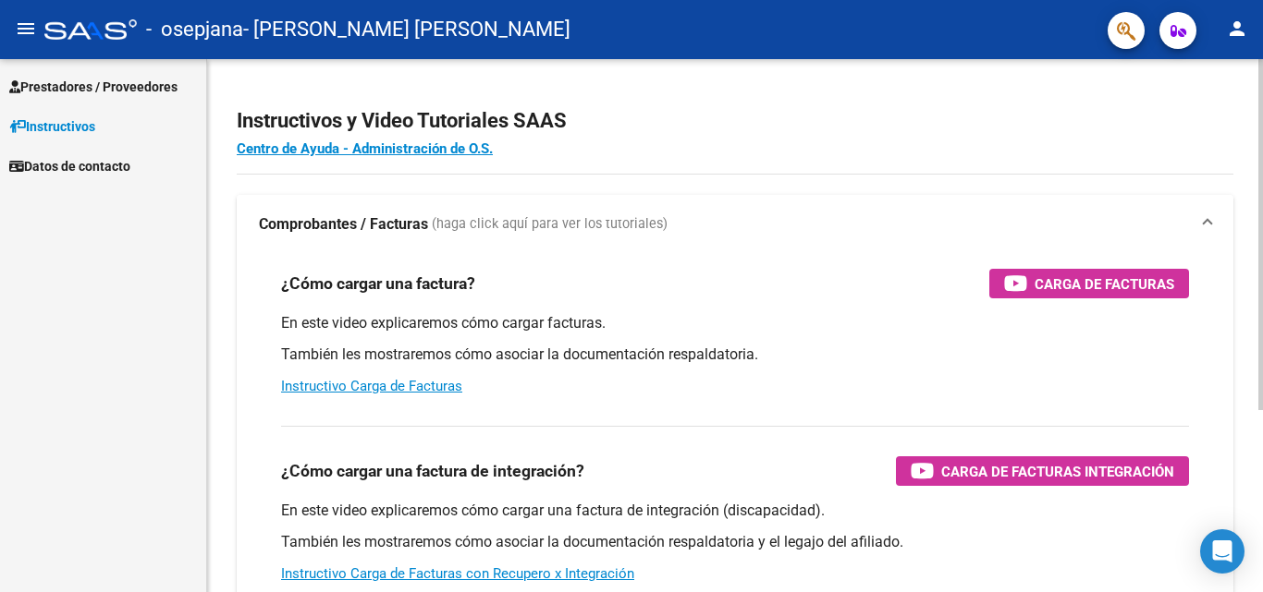
click at [1110, 208] on mat-expansion-panel-header "Comprobantes / Facturas (haga click aquí para ver los tutoriales)" at bounding box center [735, 224] width 996 height 59
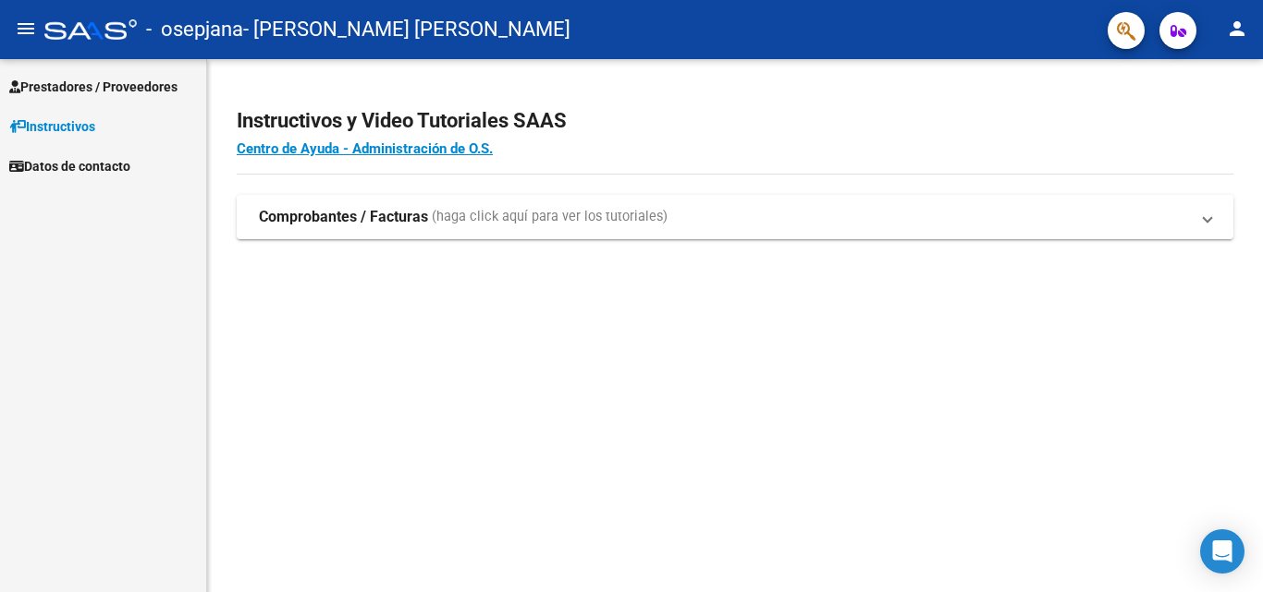
click at [64, 84] on span "Prestadores / Proveedores" at bounding box center [93, 87] width 168 height 20
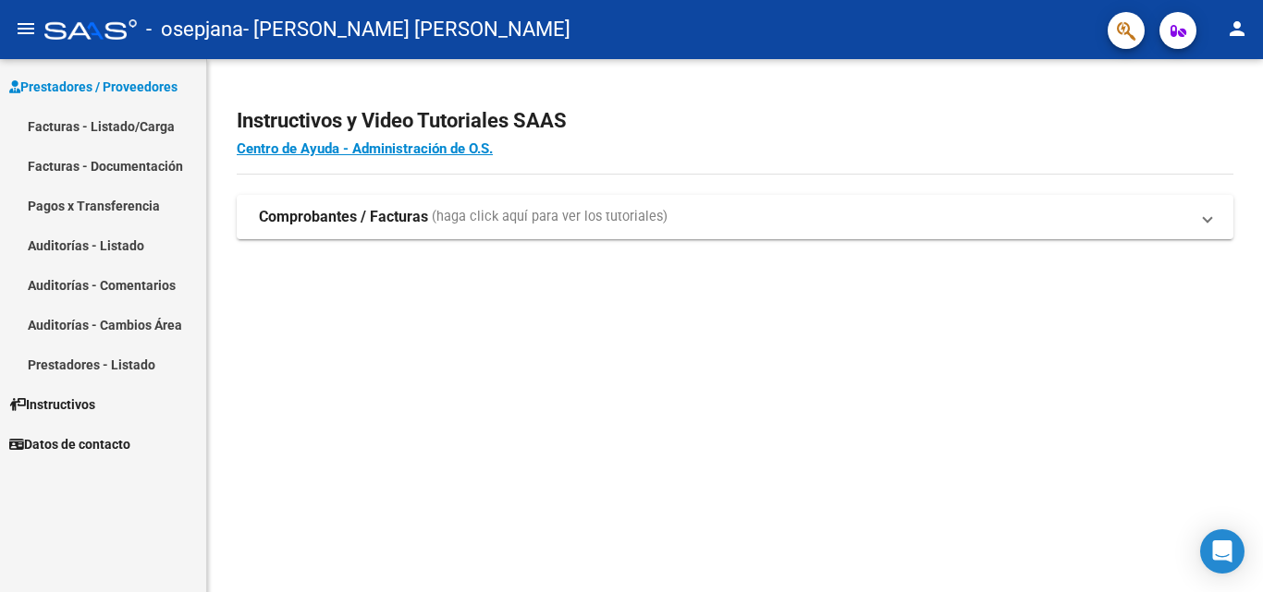
click at [89, 130] on link "Facturas - Listado/Carga" at bounding box center [103, 126] width 206 height 40
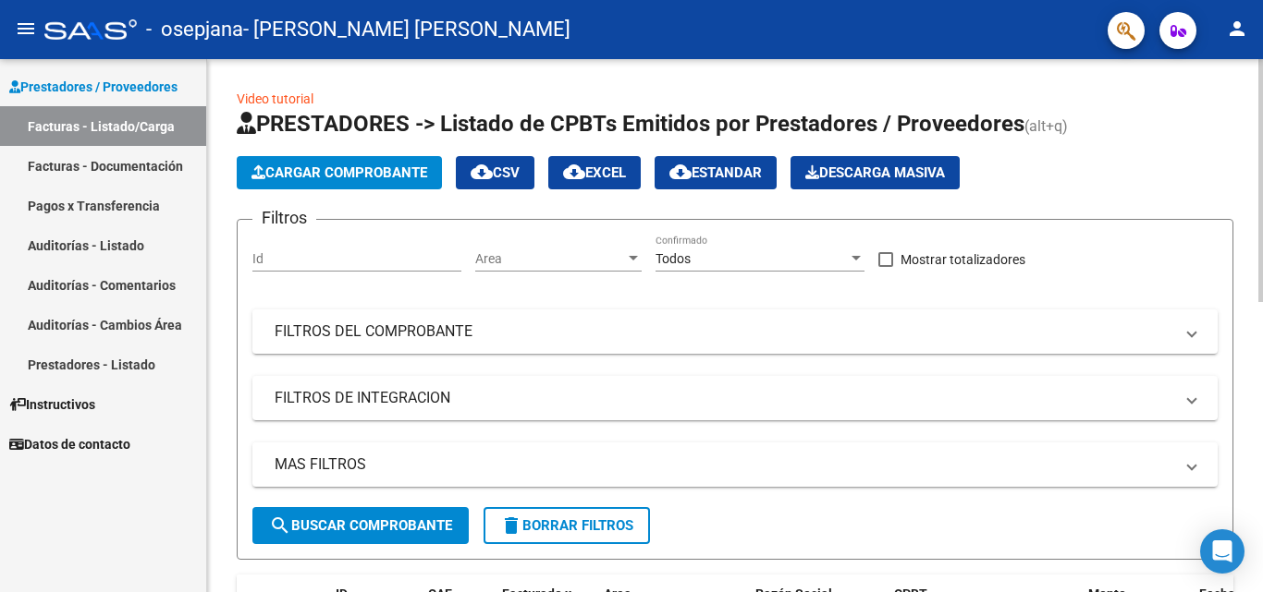
click at [363, 166] on span "Cargar Comprobante" at bounding box center [339, 173] width 176 height 17
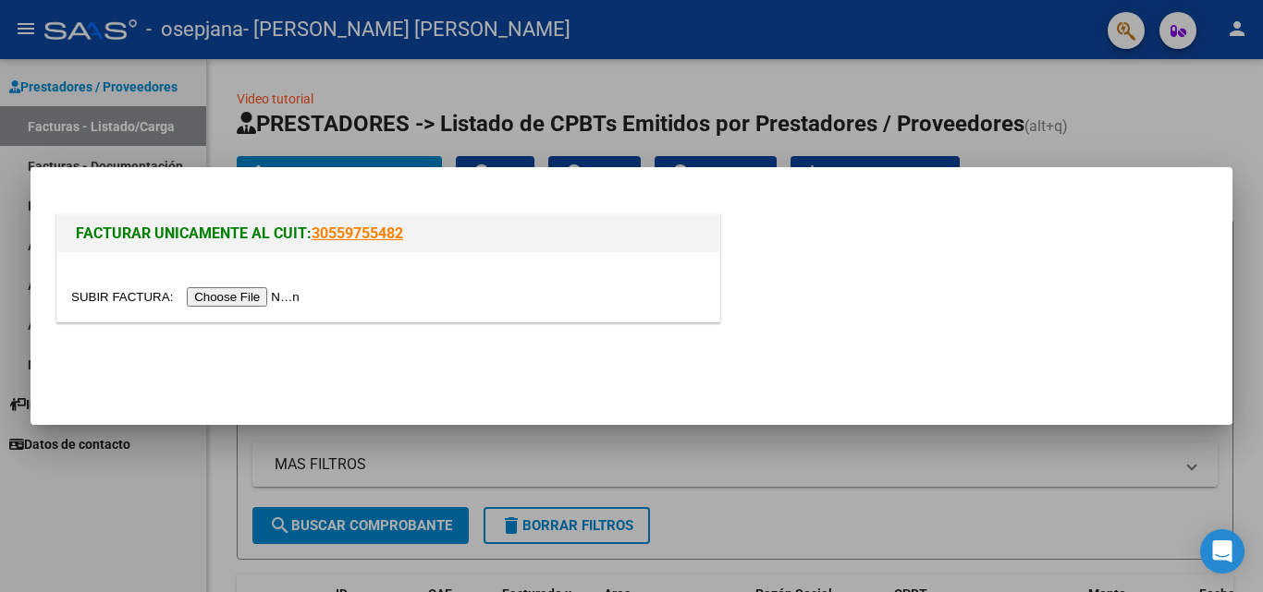
click at [269, 295] on input "file" at bounding box center [188, 296] width 234 height 19
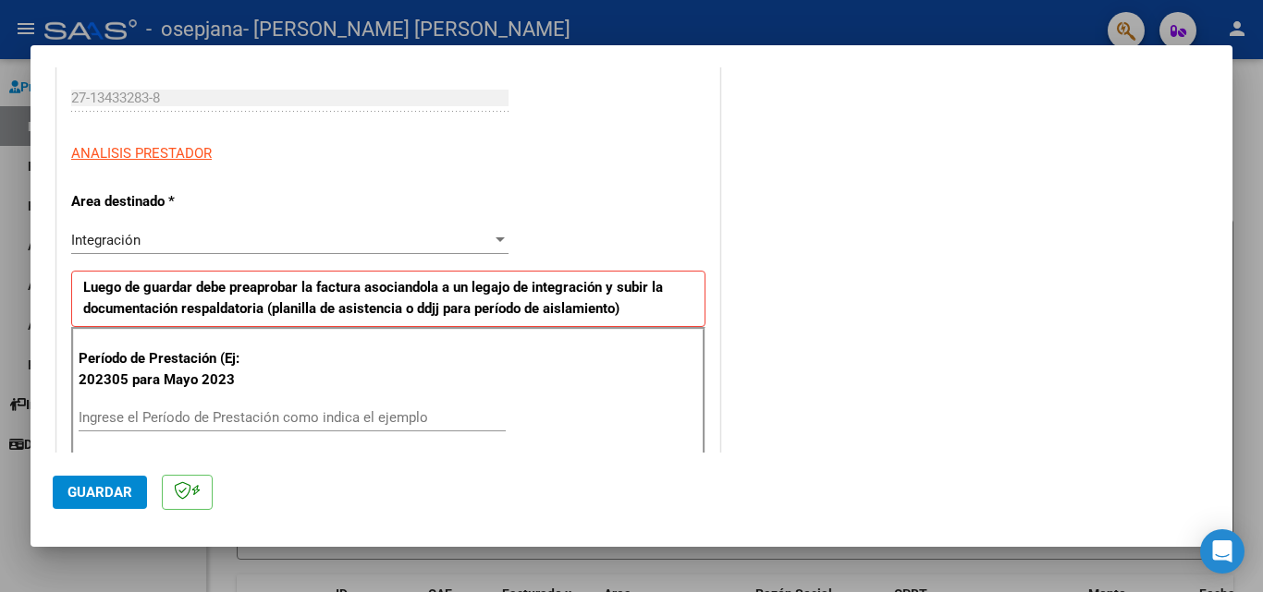
scroll to position [370, 0]
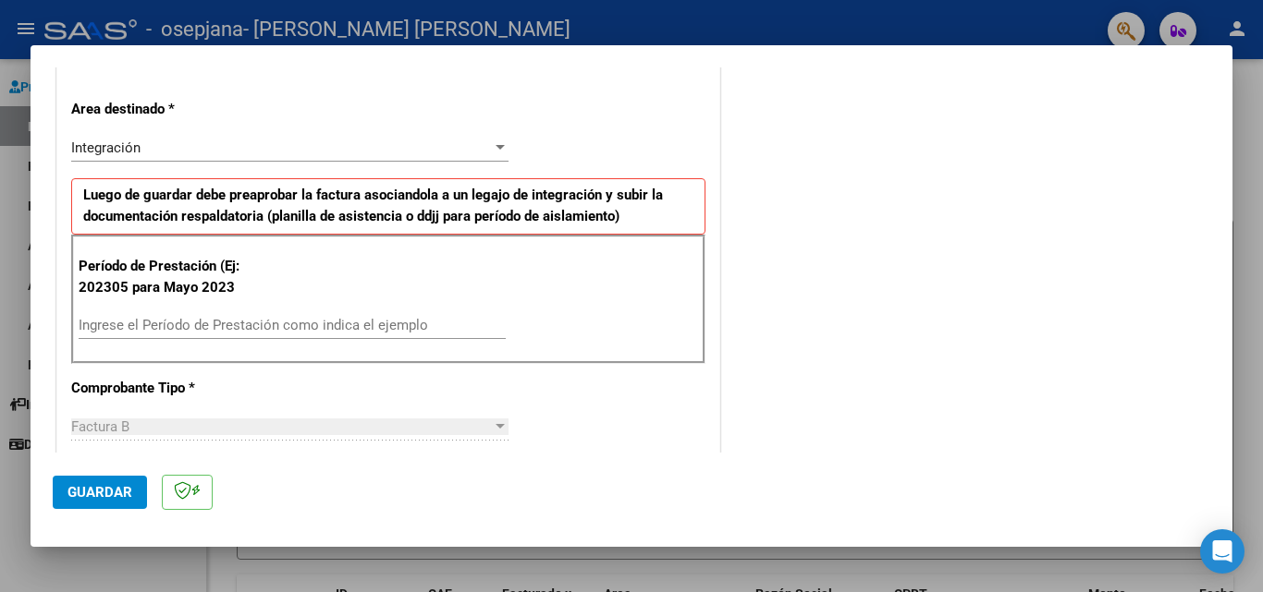
click at [157, 320] on input "Ingrese el Período de Prestación como indica el ejemplo" at bounding box center [292, 325] width 427 height 17
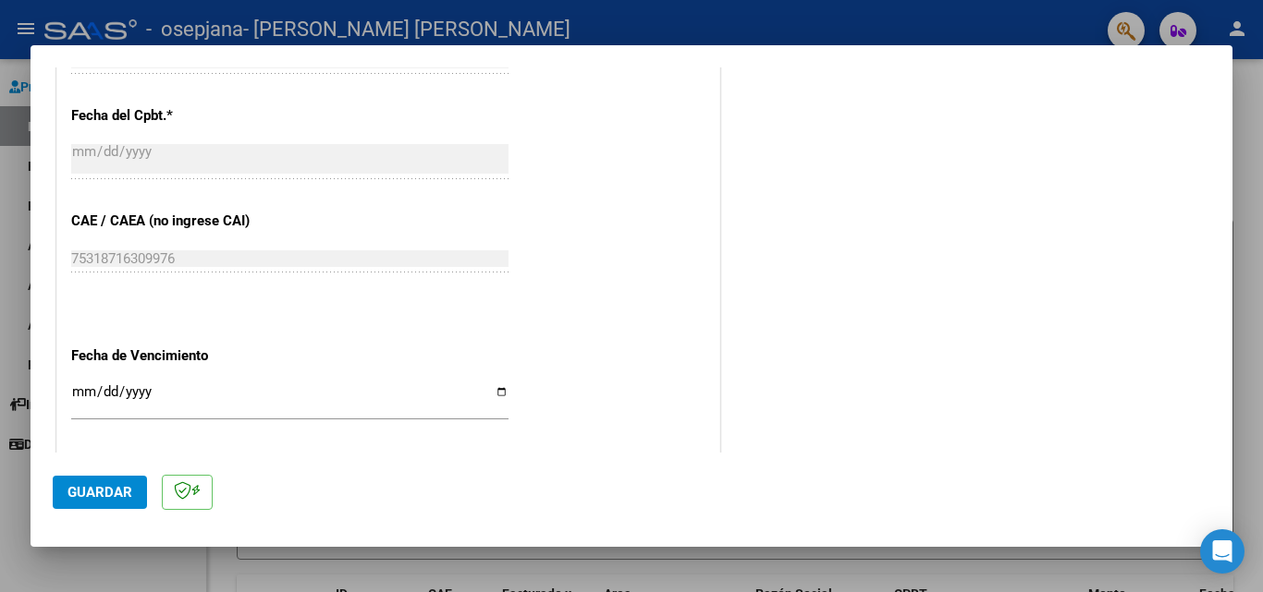
scroll to position [1109, 0]
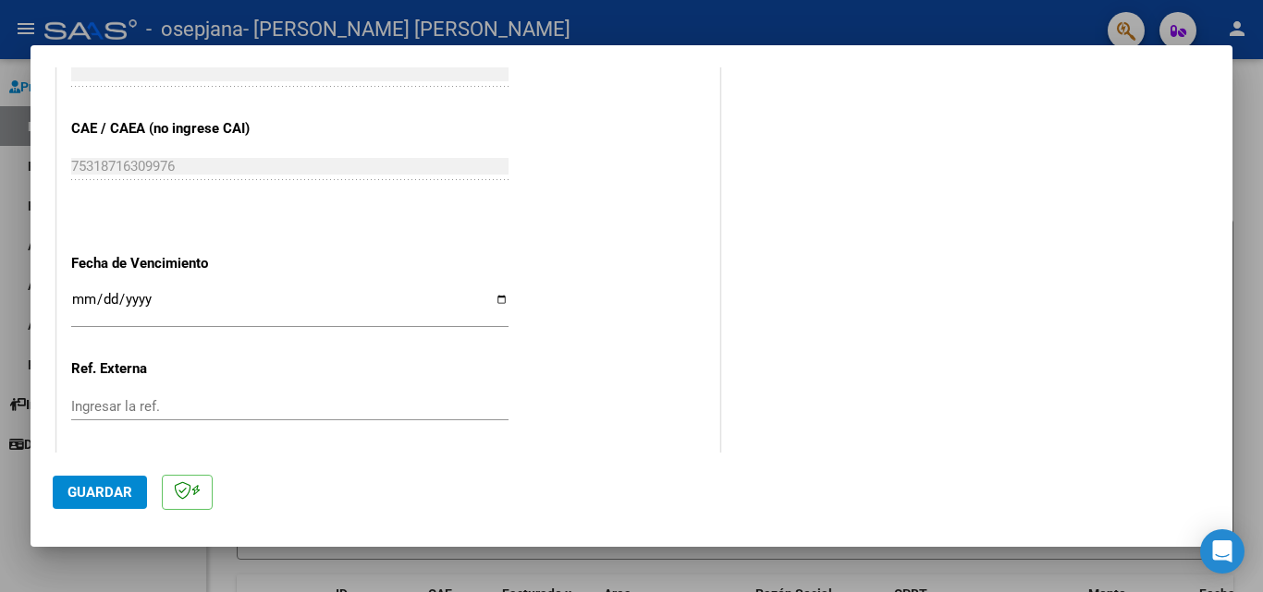
type input "202507"
click at [494, 295] on input "Ingresar la fecha" at bounding box center [289, 307] width 437 height 30
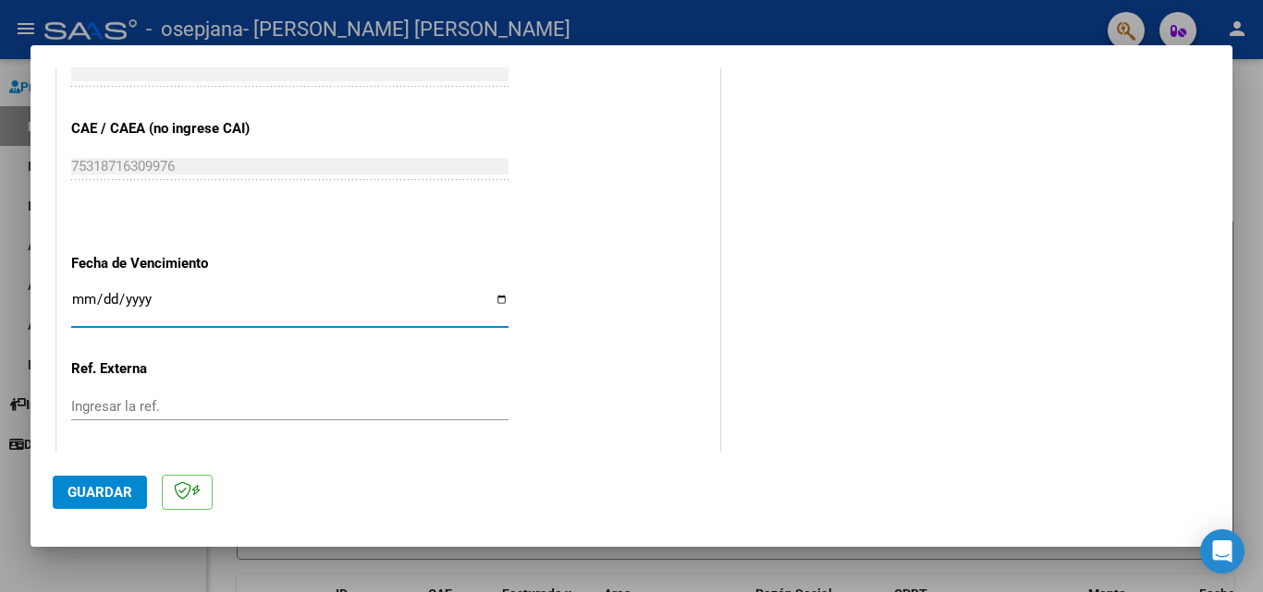
type input "[DATE]"
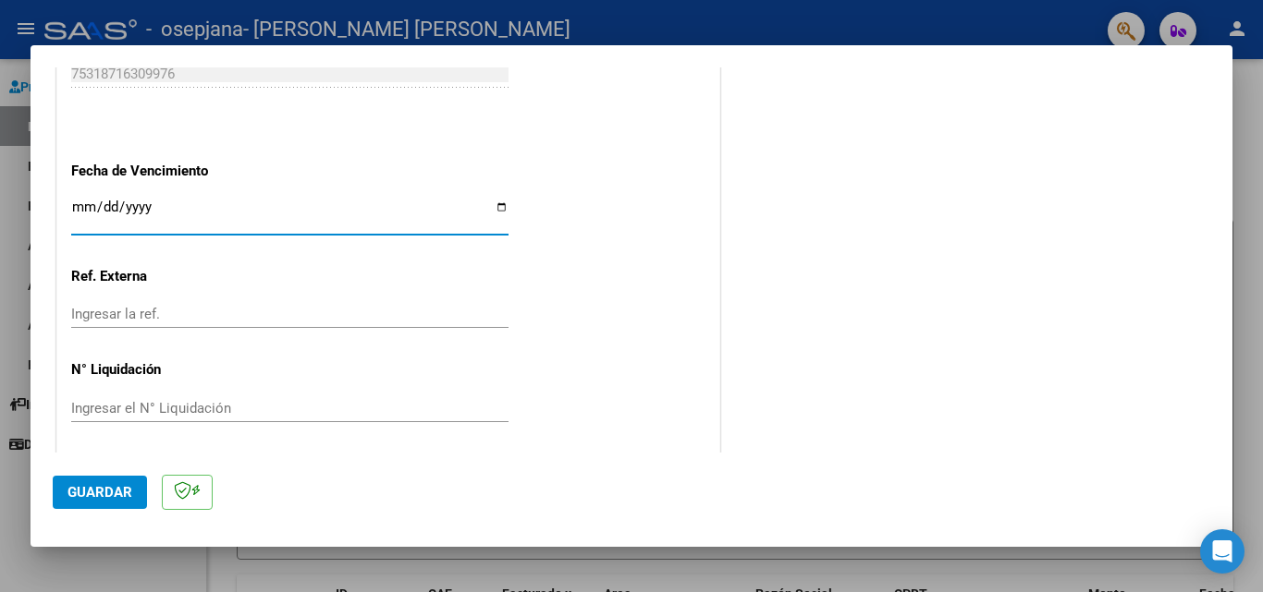
scroll to position [1206, 0]
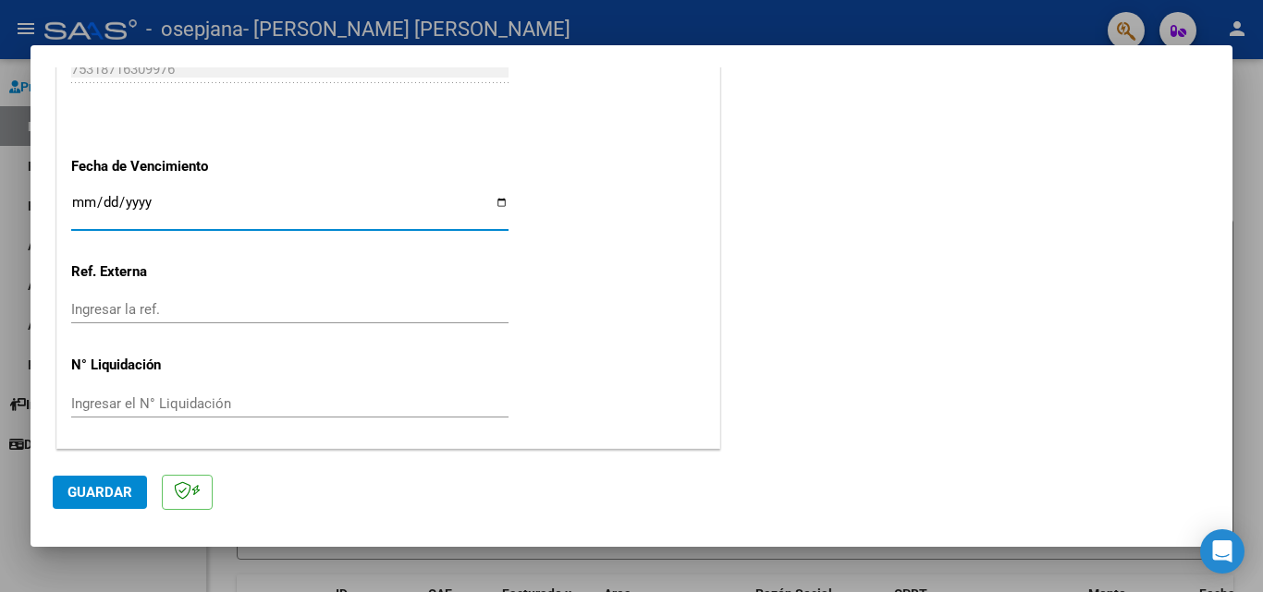
click at [108, 492] on span "Guardar" at bounding box center [99, 492] width 65 height 17
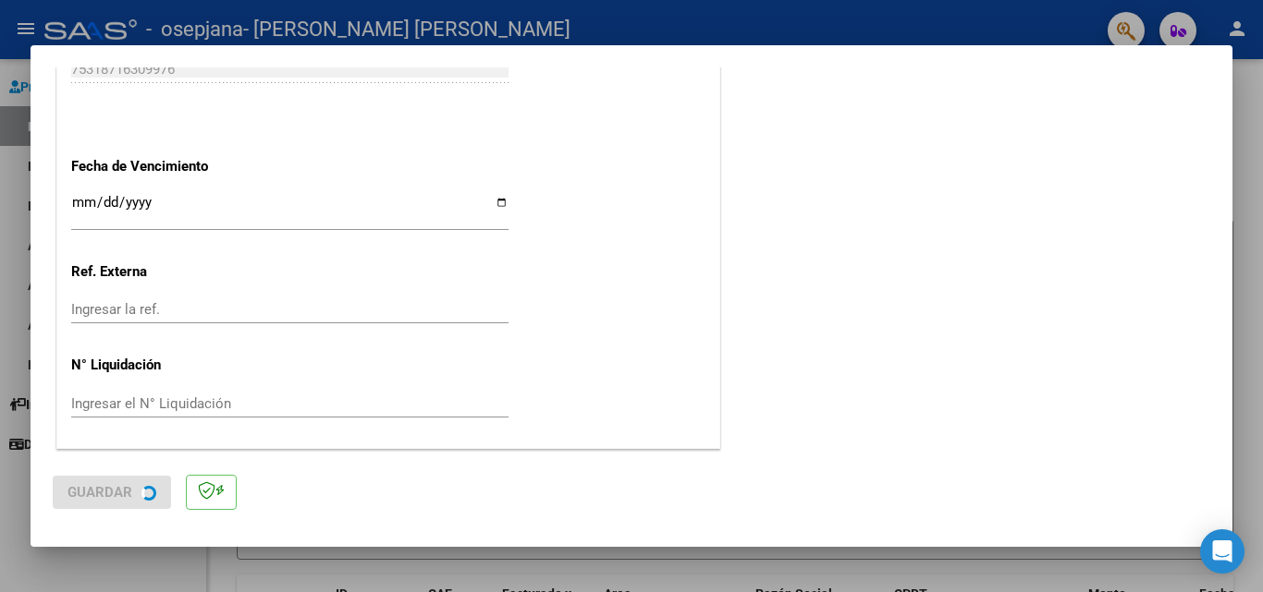
scroll to position [0, 0]
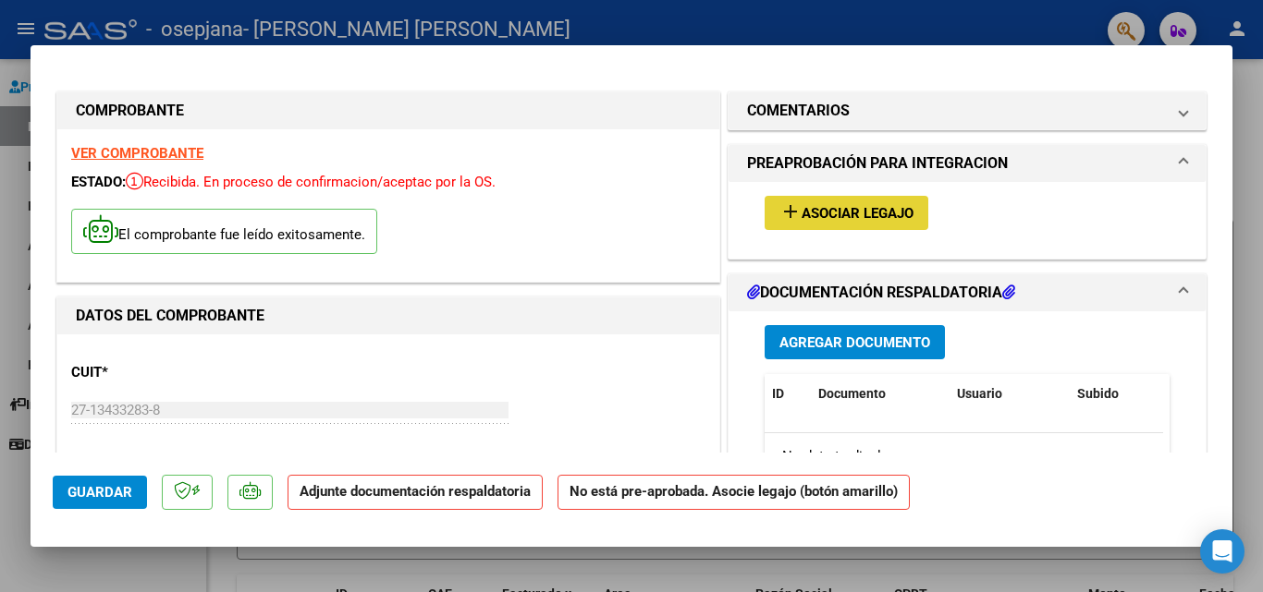
click at [817, 219] on span "Asociar Legajo" at bounding box center [857, 213] width 112 height 17
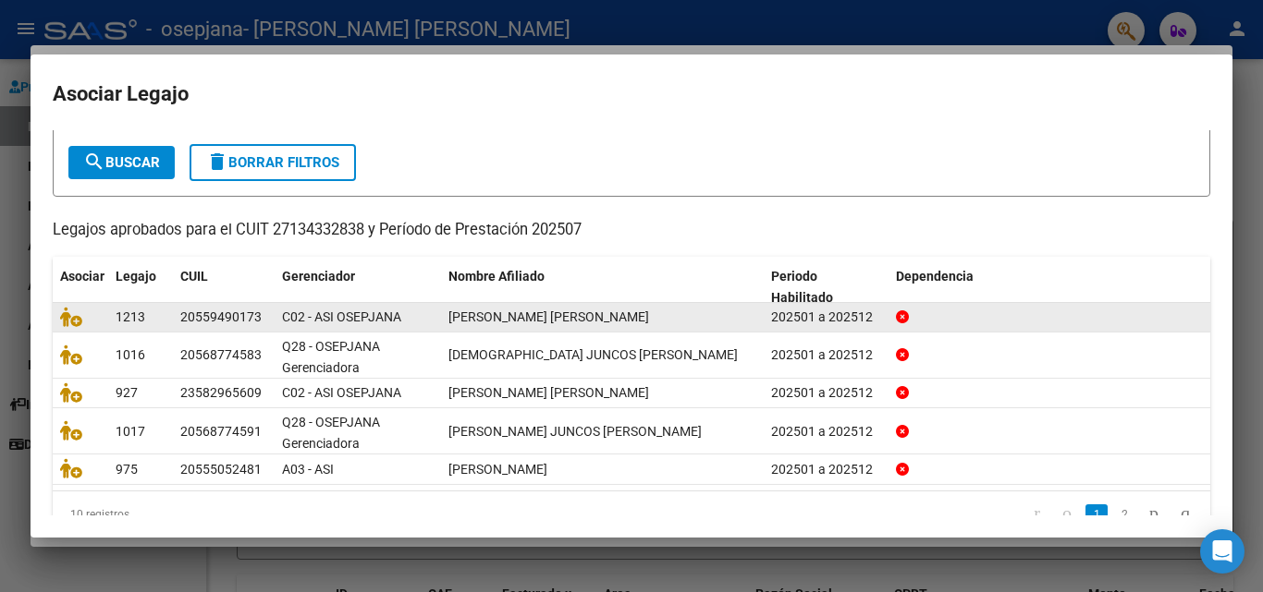
scroll to position [132, 0]
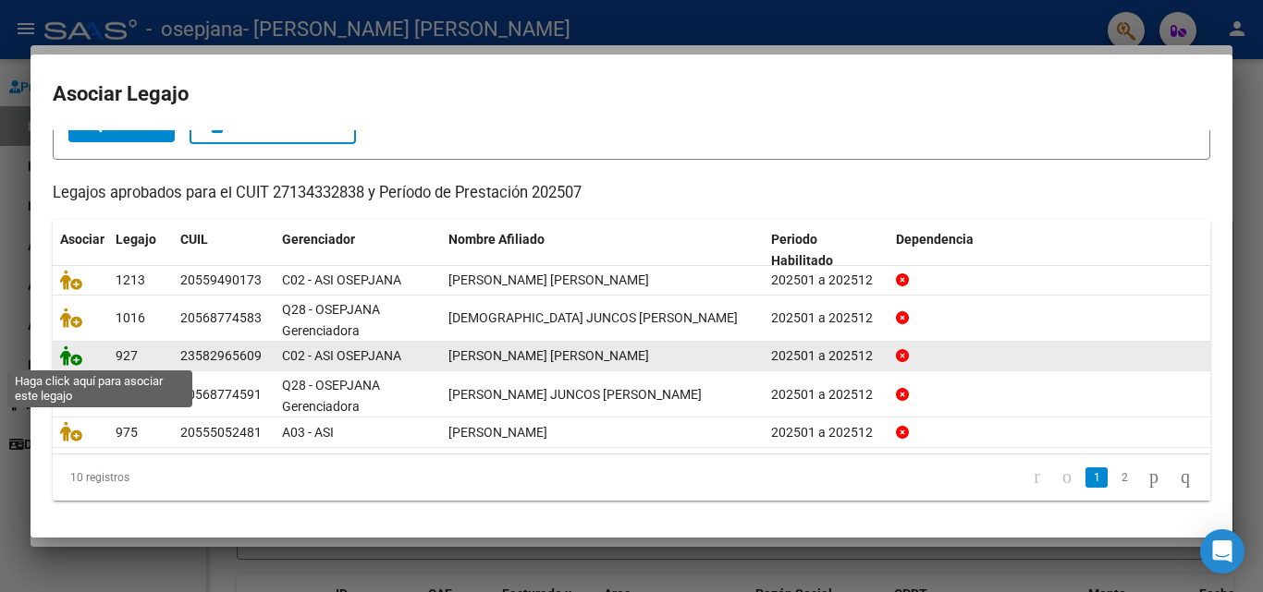
click at [66, 359] on icon at bounding box center [71, 356] width 22 height 20
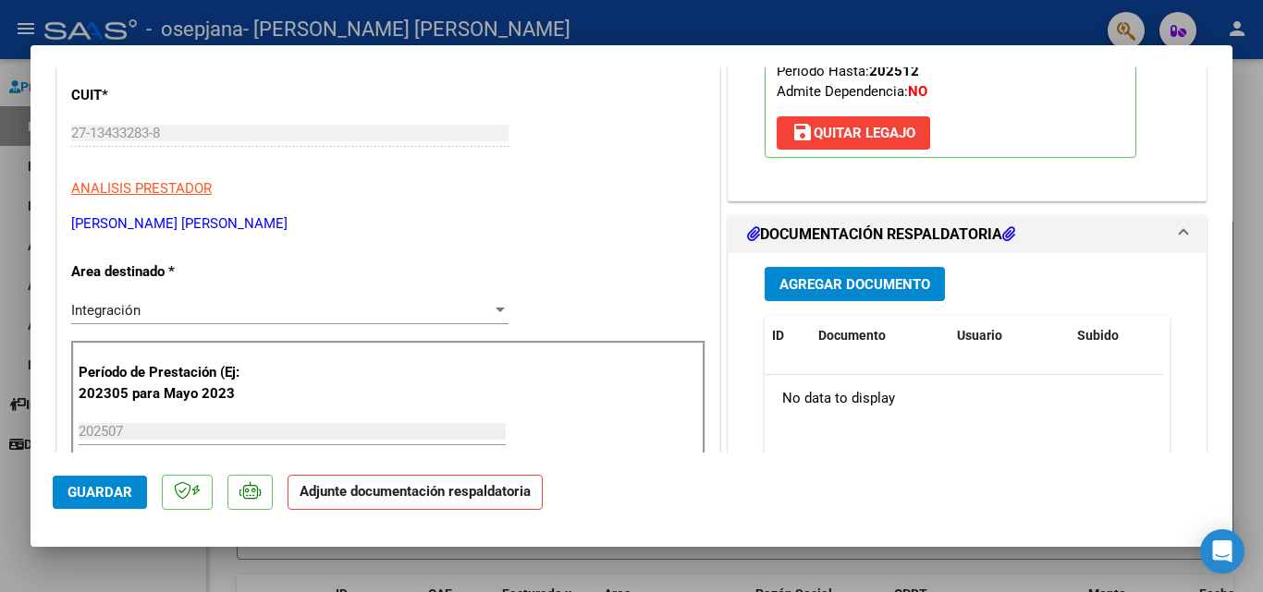
scroll to position [462, 0]
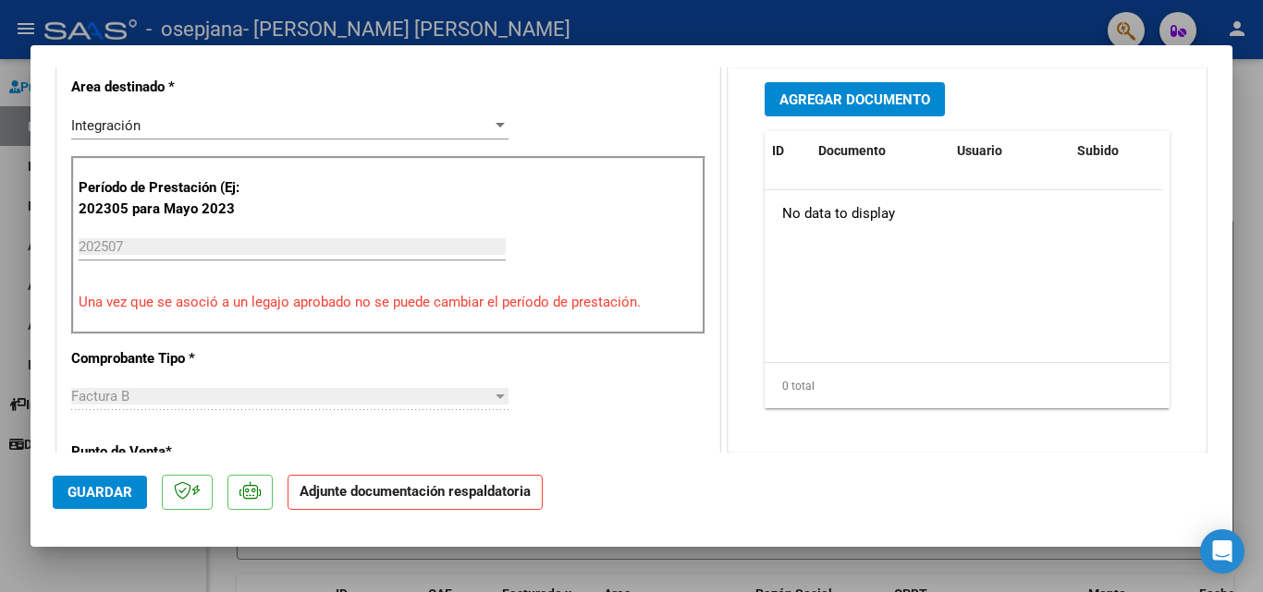
click at [847, 104] on span "Agregar Documento" at bounding box center [854, 100] width 151 height 17
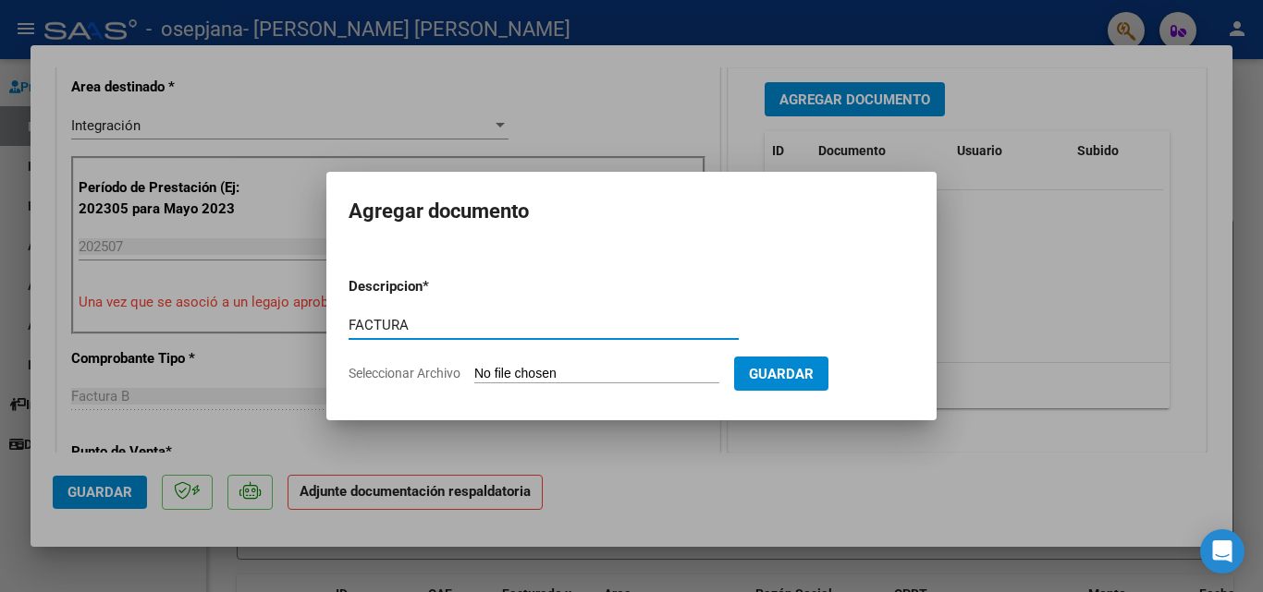
type input "FACTURA"
click at [547, 366] on input "Seleccionar Archivo" at bounding box center [596, 375] width 245 height 18
type input "C:\fakepath\27134332838_006_00003_00003145.pdf"
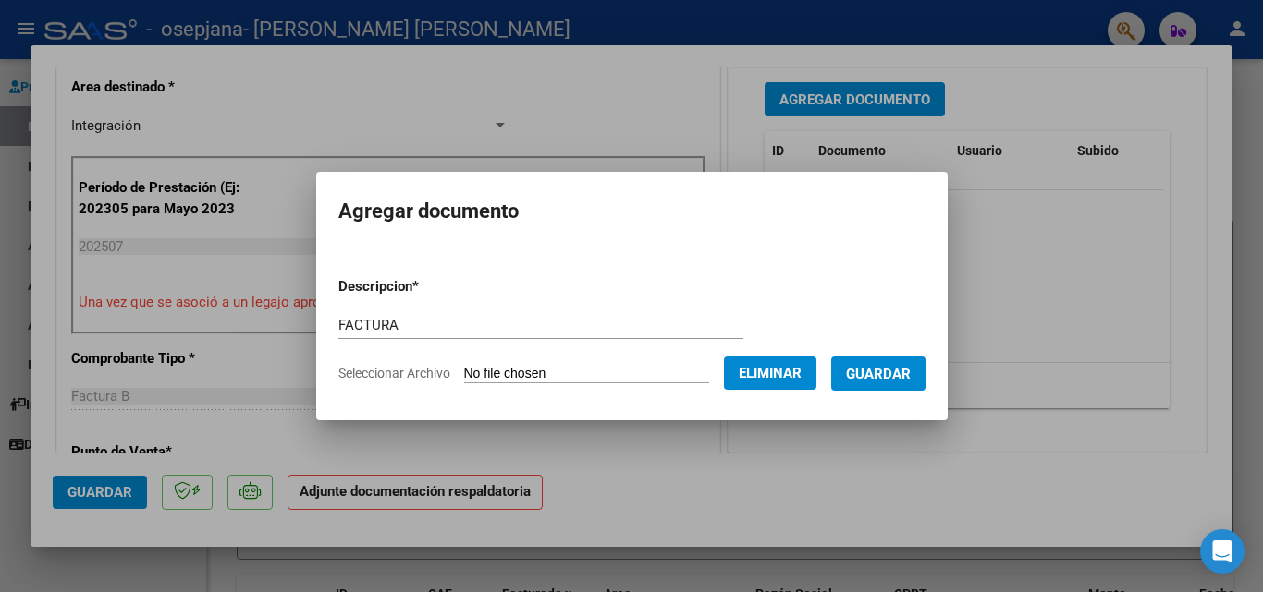
click at [879, 370] on span "Guardar" at bounding box center [878, 374] width 65 height 17
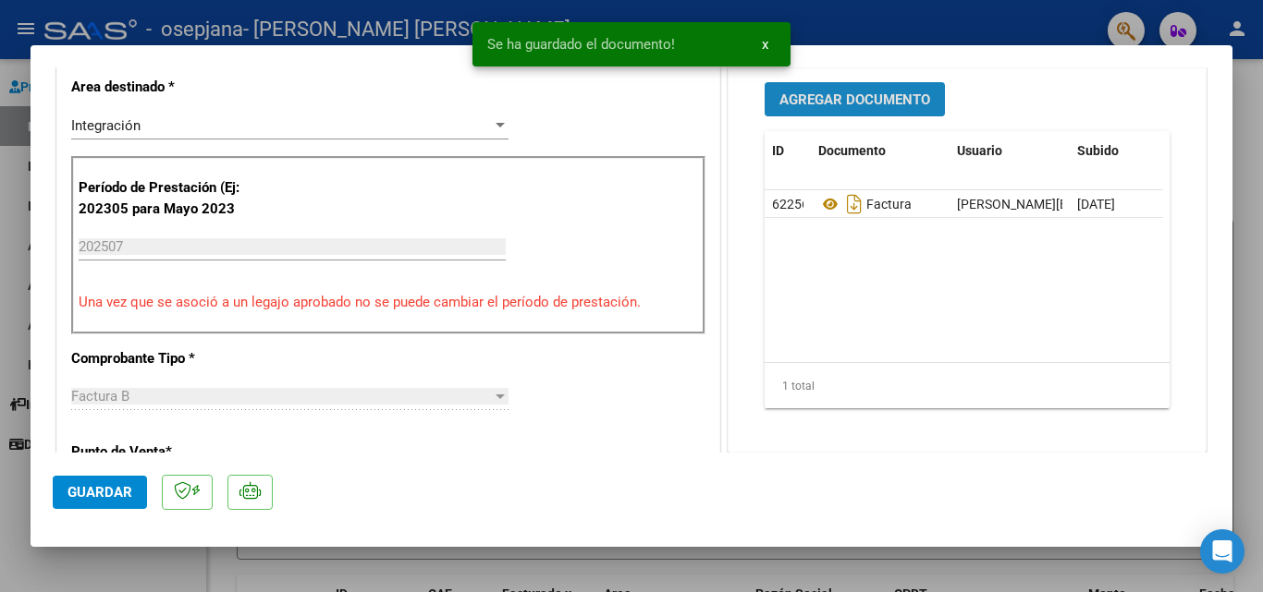
click at [841, 103] on span "Agregar Documento" at bounding box center [854, 100] width 151 height 17
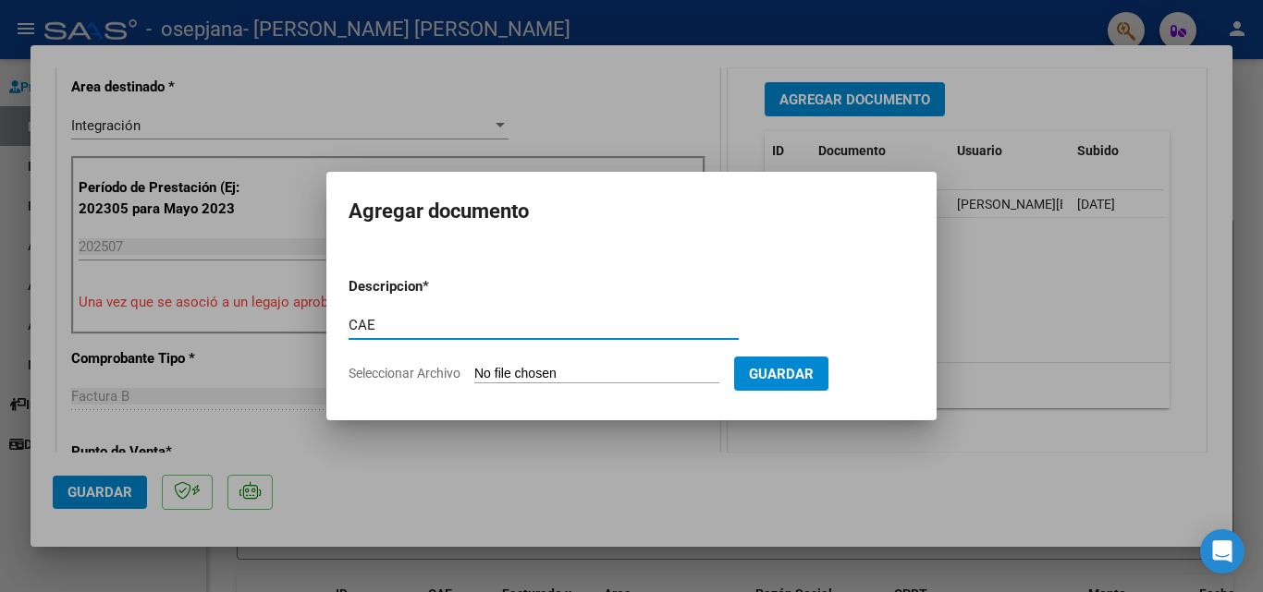
type input "CAE"
click at [566, 372] on input "Seleccionar Archivo" at bounding box center [596, 375] width 245 height 18
type input "C:\fakepath\cae 3145.pdf"
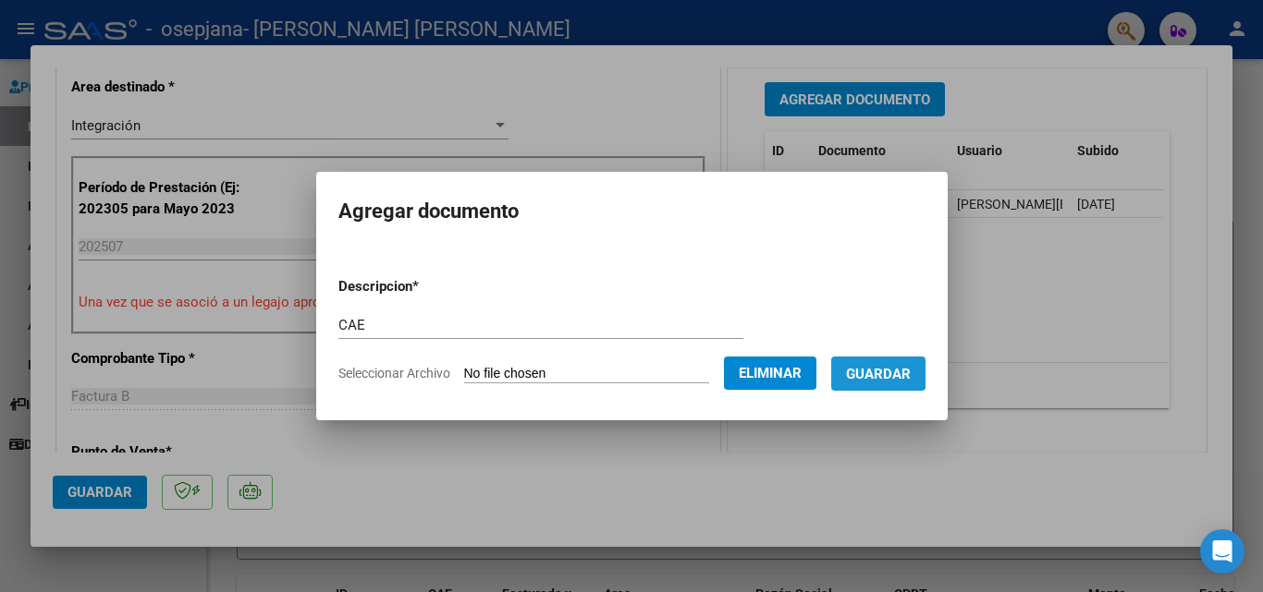
click at [885, 372] on span "Guardar" at bounding box center [878, 374] width 65 height 17
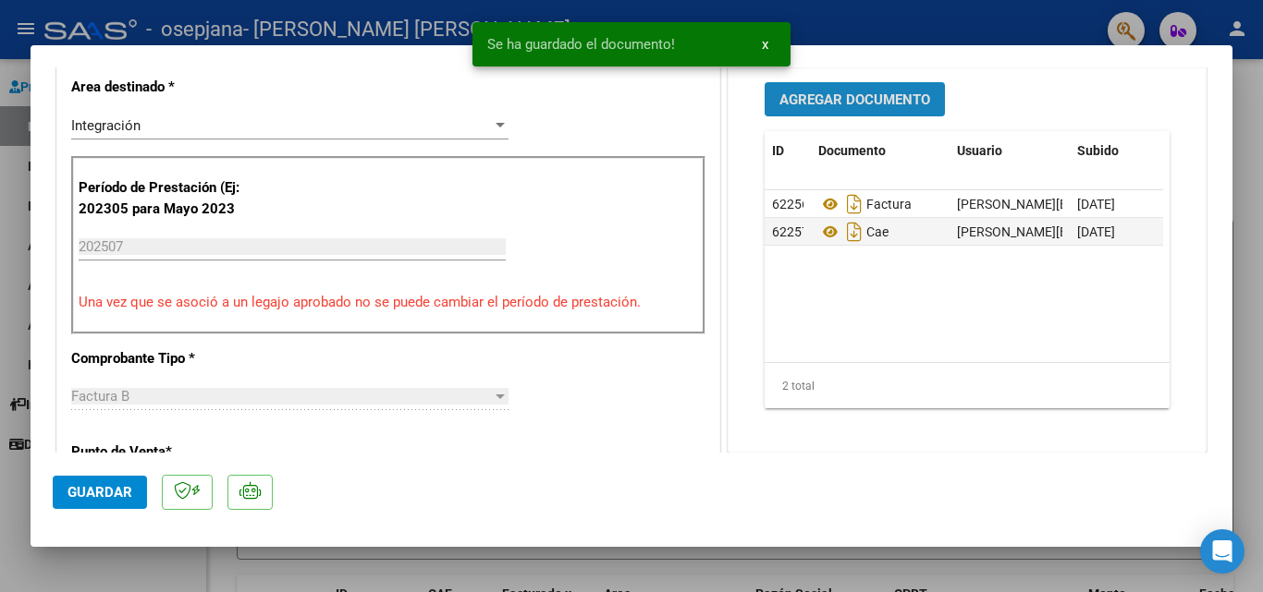
click at [857, 104] on span "Agregar Documento" at bounding box center [854, 100] width 151 height 17
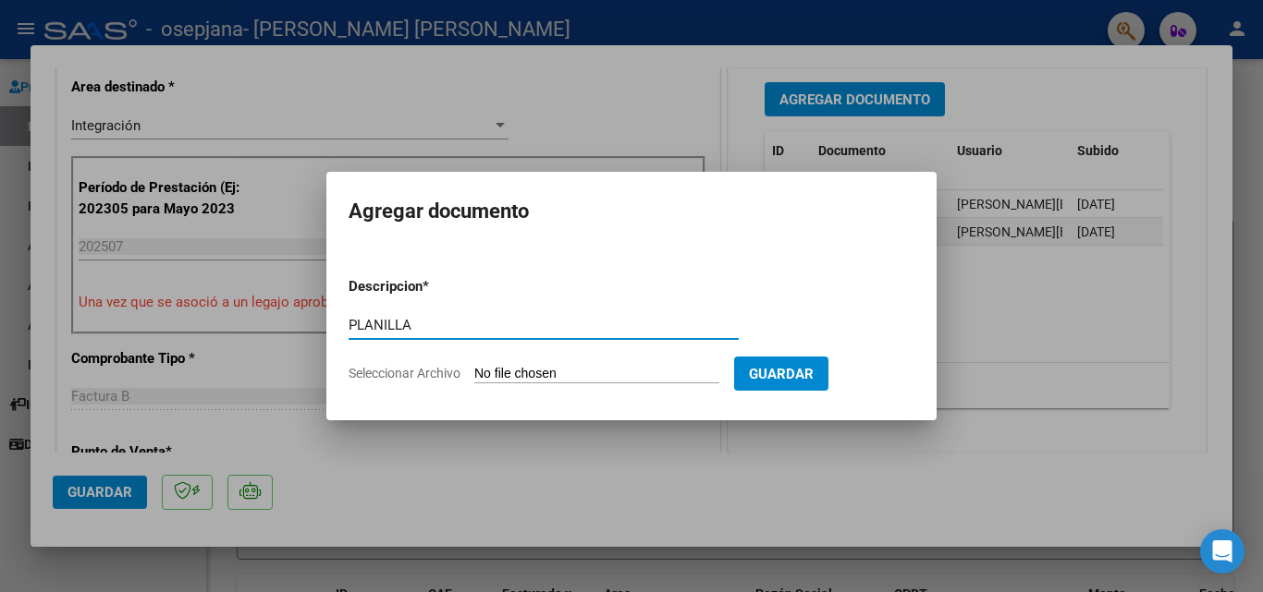
type input "PLANILLA"
click at [505, 371] on input "Seleccionar Archivo" at bounding box center [596, 375] width 245 height 18
type input "C:\fakepath\[PERSON_NAME] .pdf"
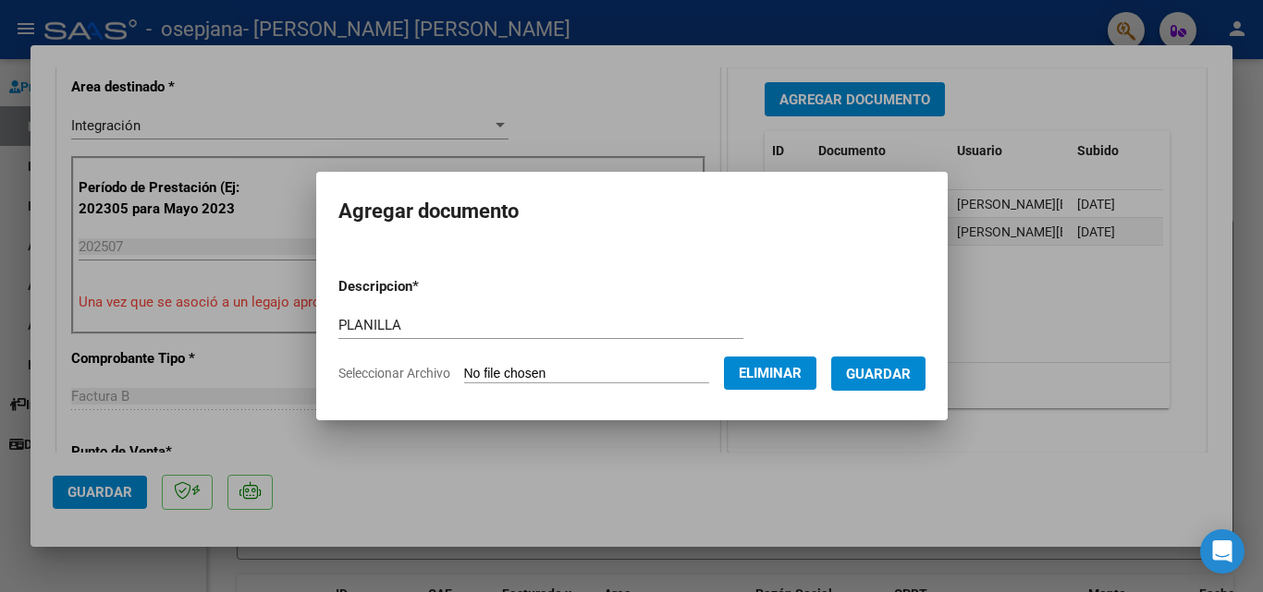
click at [896, 380] on span "Guardar" at bounding box center [878, 374] width 65 height 17
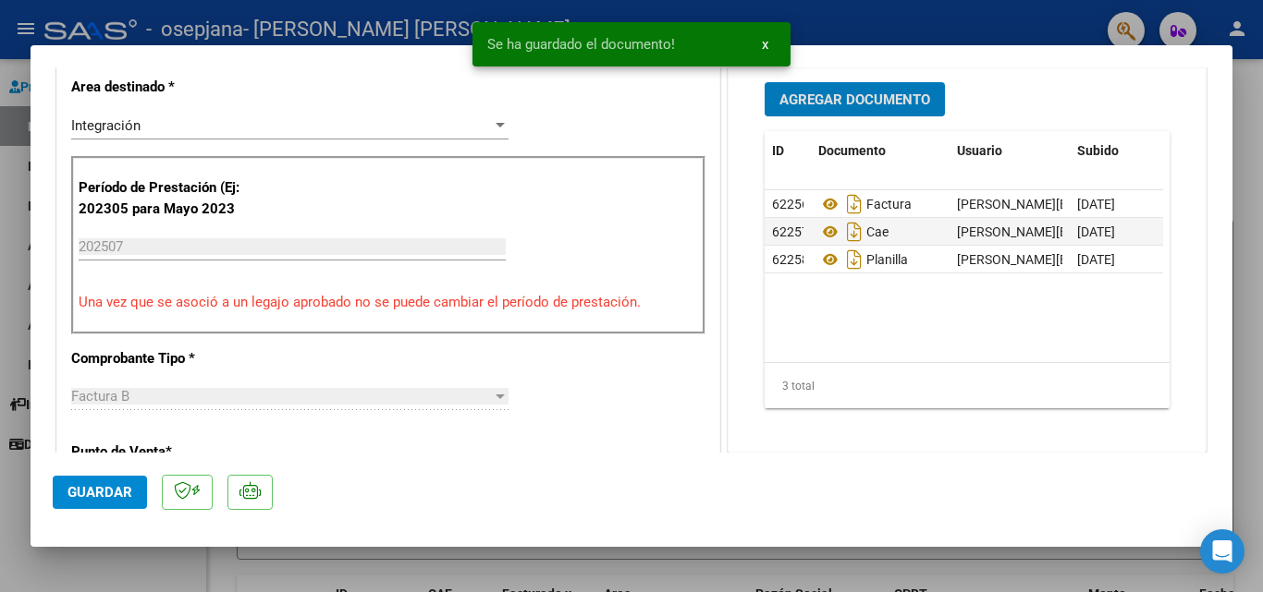
click at [849, 109] on button "Agregar Documento" at bounding box center [854, 99] width 180 height 34
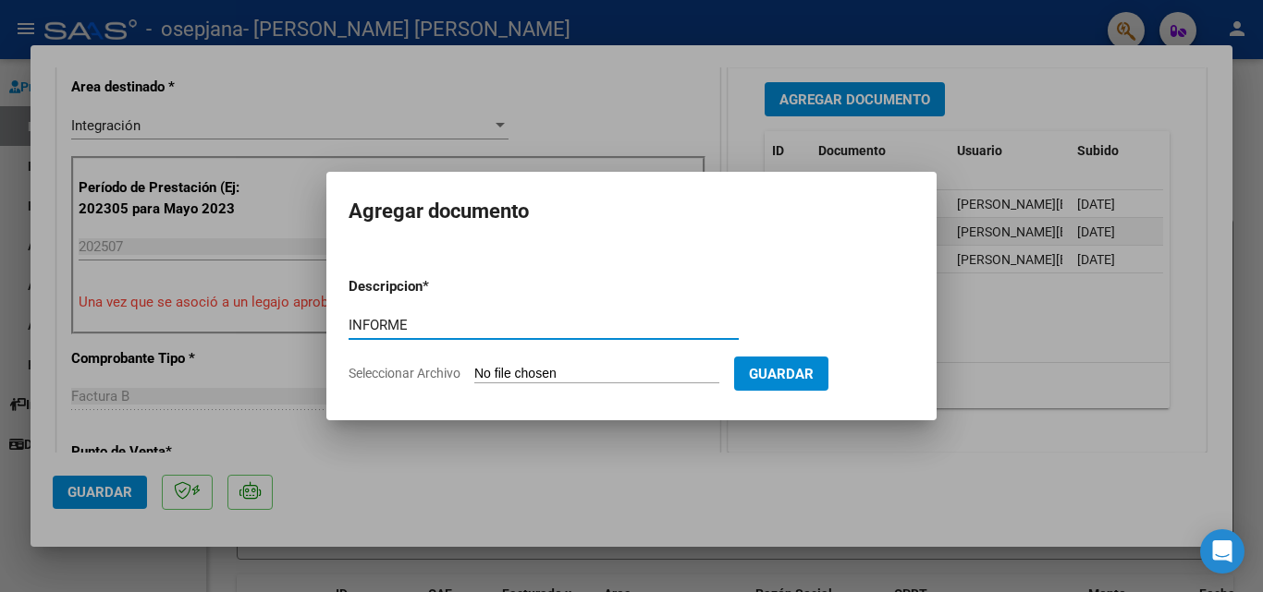
type input "INFORME"
click at [504, 375] on input "Seleccionar Archivo" at bounding box center [596, 375] width 245 height 18
type input "C:\fakepath\informe [PERSON_NAME][DATE].docx"
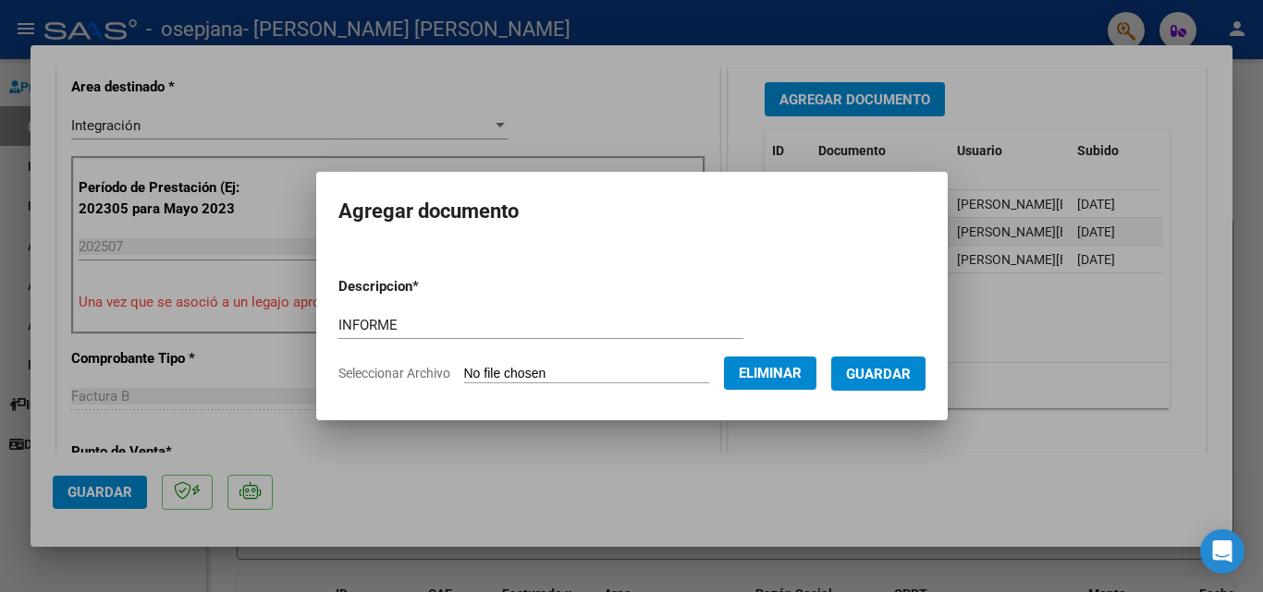
click at [907, 376] on span "Guardar" at bounding box center [878, 374] width 65 height 17
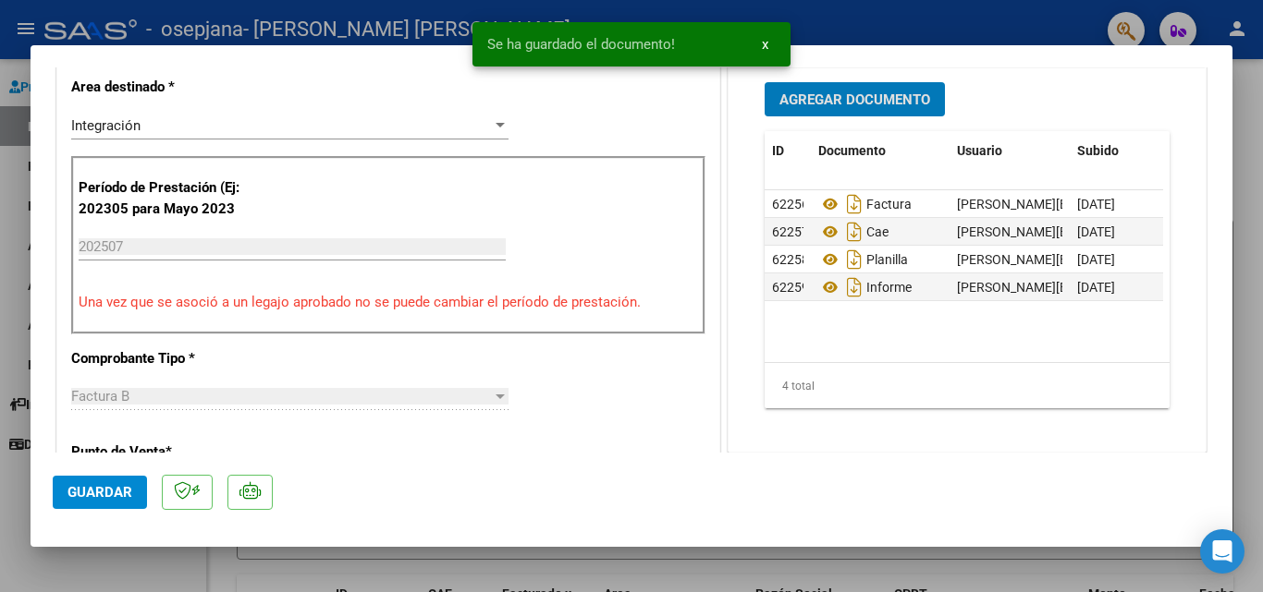
click at [839, 97] on span "Agregar Documento" at bounding box center [854, 100] width 151 height 17
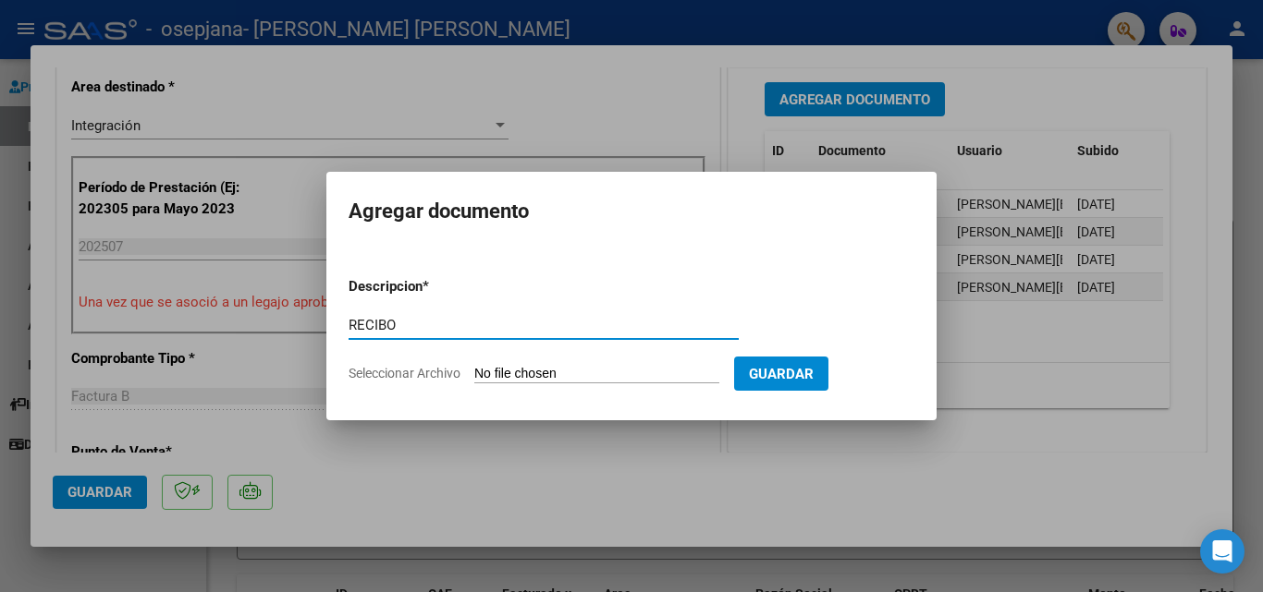
type input "RECIBO"
click at [544, 375] on input "Seleccionar Archivo" at bounding box center [596, 375] width 245 height 18
type input "C:\fakepath\rec osepjana fact 3034.pdf"
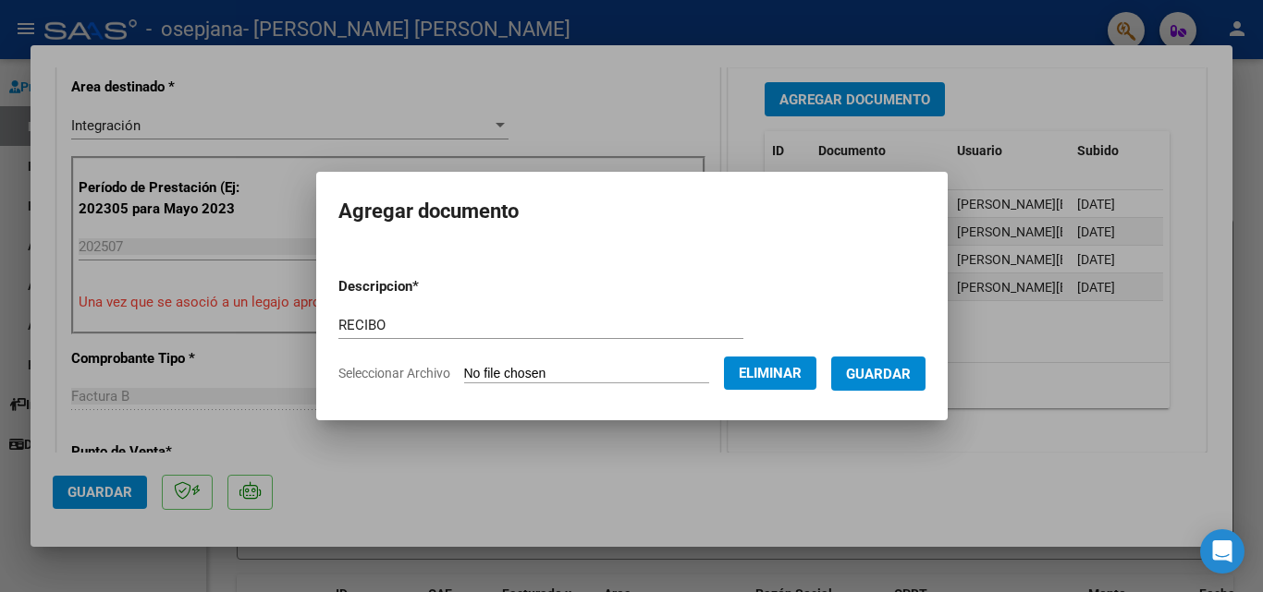
click at [906, 368] on span "Guardar" at bounding box center [878, 374] width 65 height 17
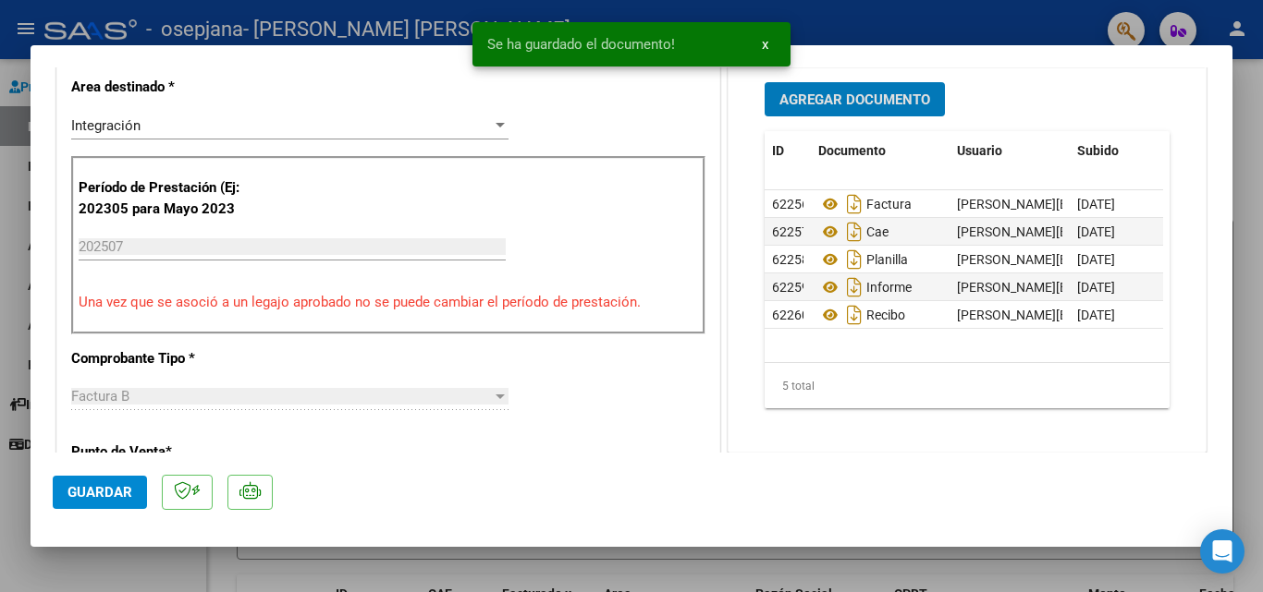
click at [99, 485] on span "Guardar" at bounding box center [99, 492] width 65 height 17
click at [16, 275] on div at bounding box center [631, 296] width 1263 height 592
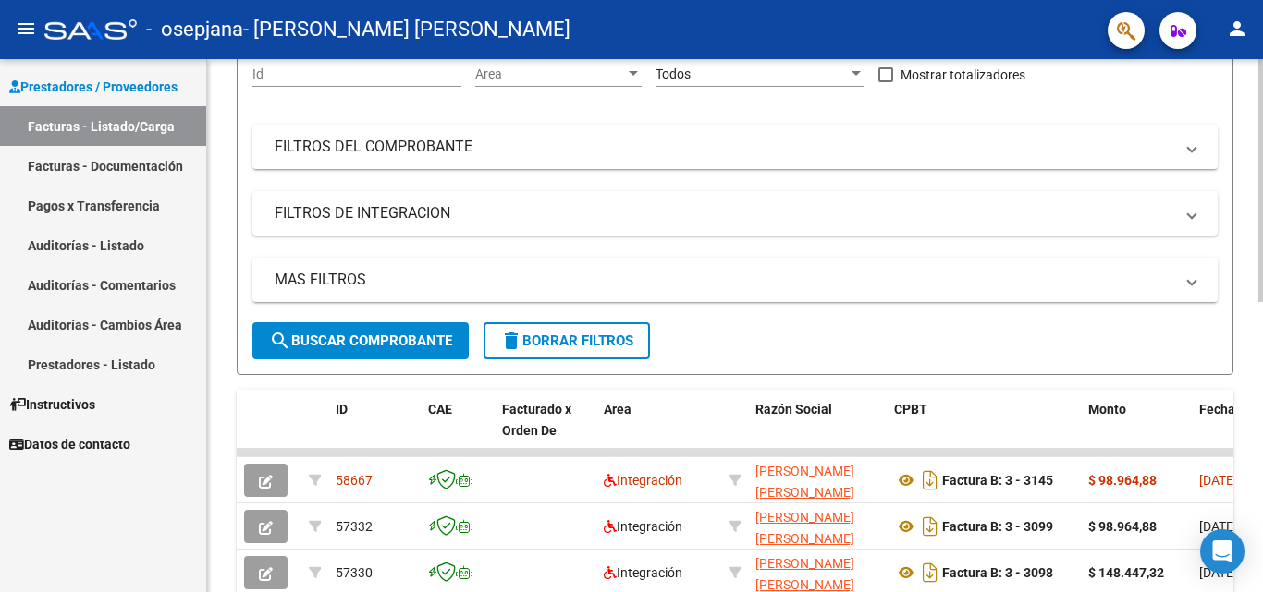
scroll to position [0, 0]
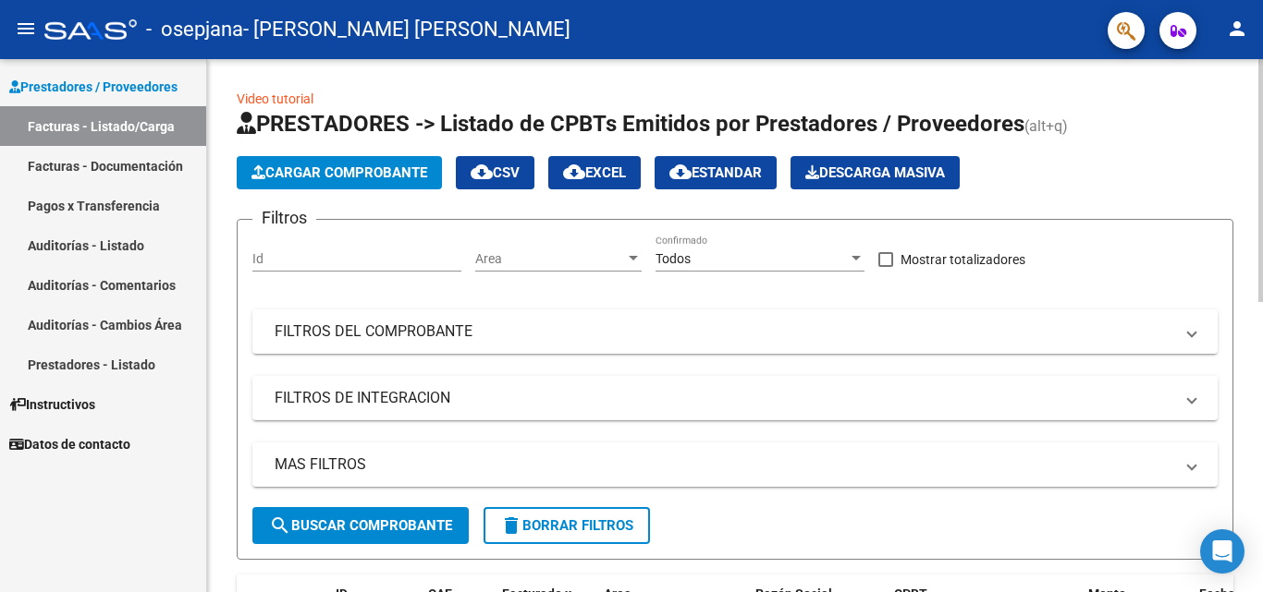
click at [363, 174] on span "Cargar Comprobante" at bounding box center [339, 173] width 176 height 17
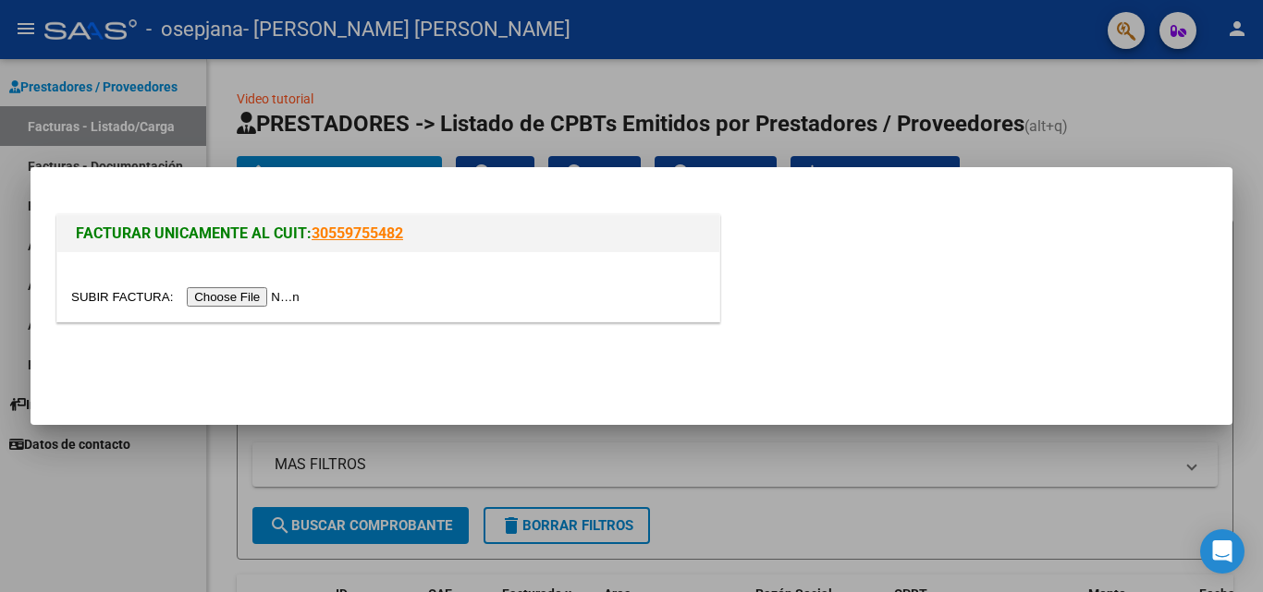
click at [290, 293] on input "file" at bounding box center [188, 296] width 234 height 19
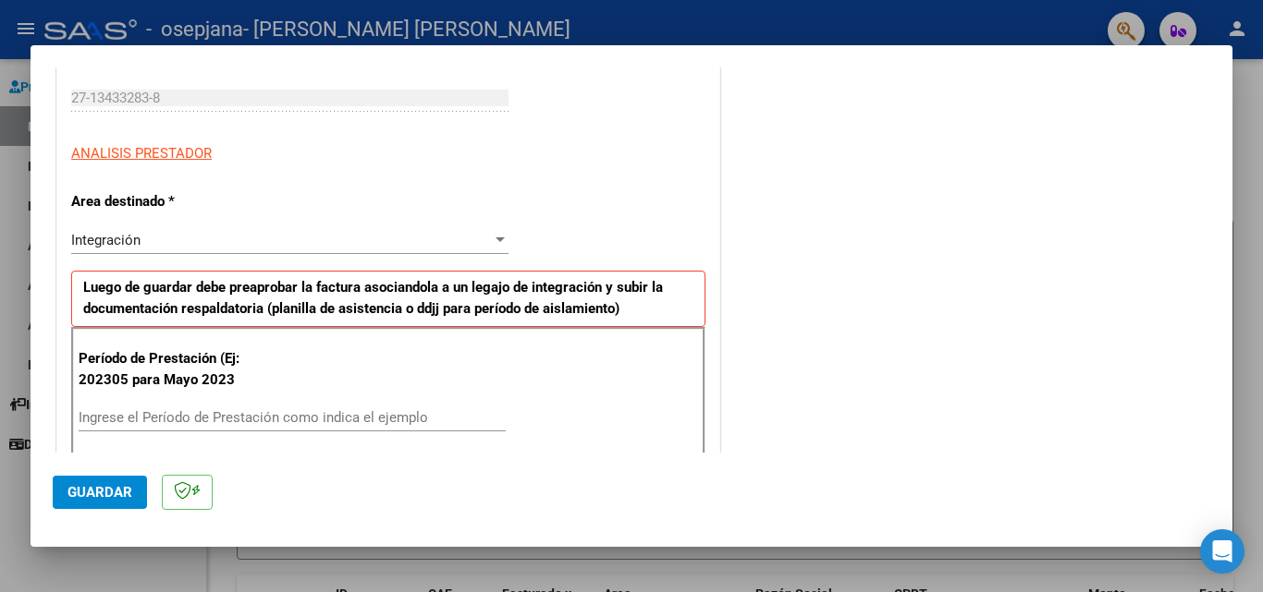
scroll to position [370, 0]
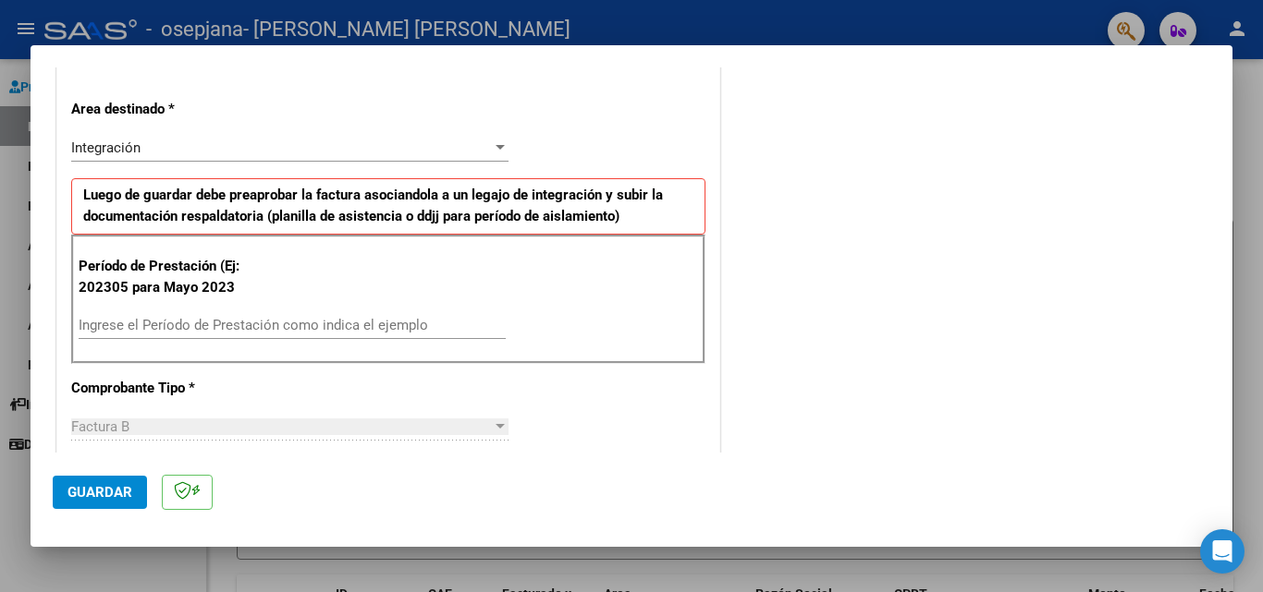
click at [285, 331] on input "Ingrese el Período de Prestación como indica el ejemplo" at bounding box center [292, 325] width 427 height 17
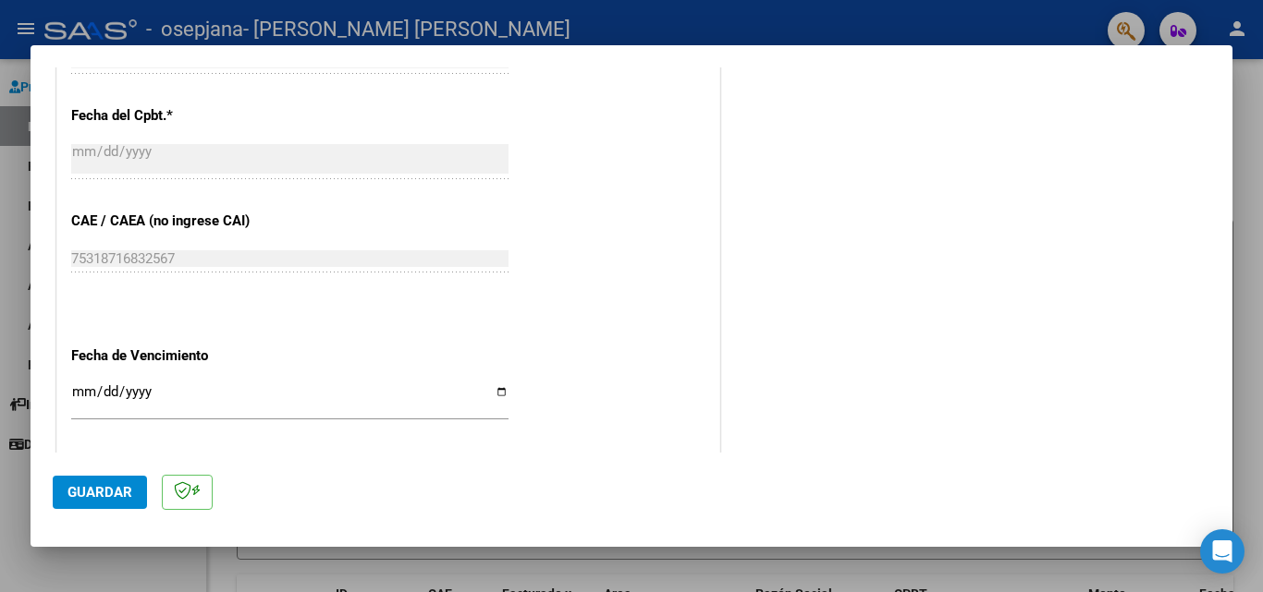
scroll to position [1109, 0]
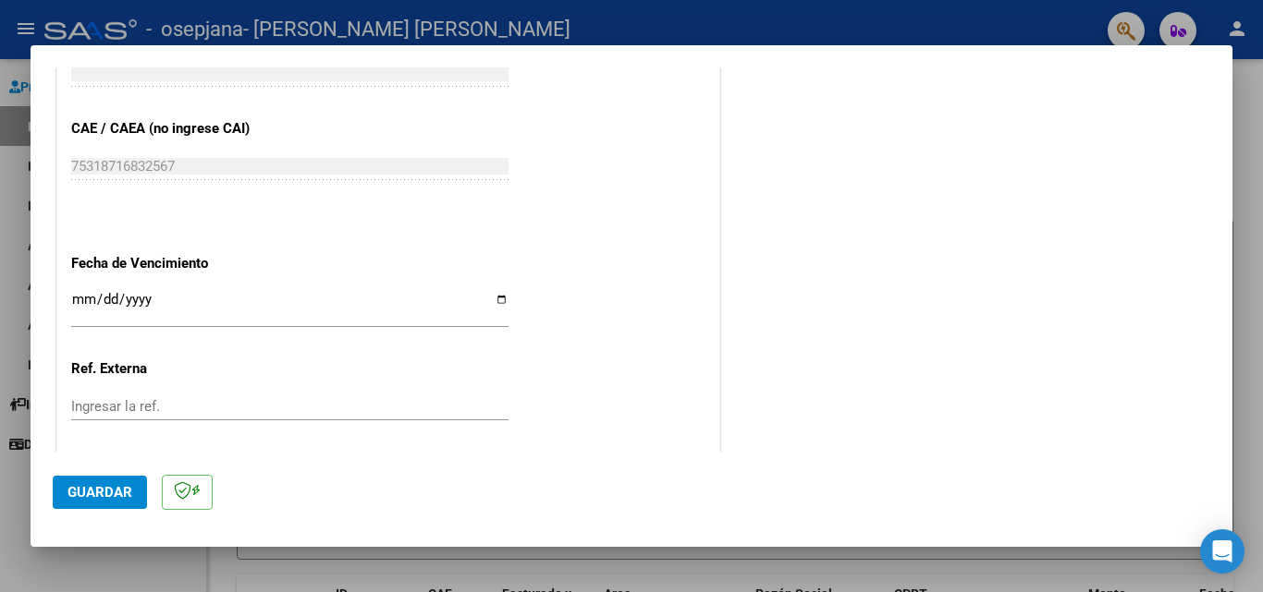
type input "202507"
click at [497, 299] on input "Ingresar la fecha" at bounding box center [289, 307] width 437 height 30
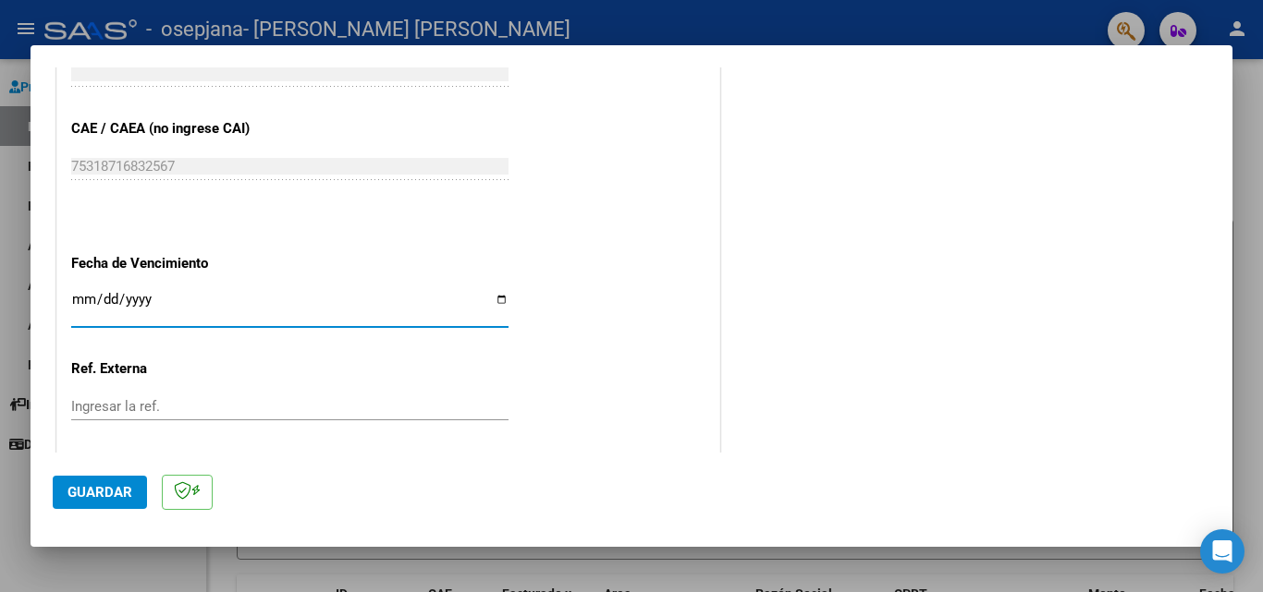
type input "[DATE]"
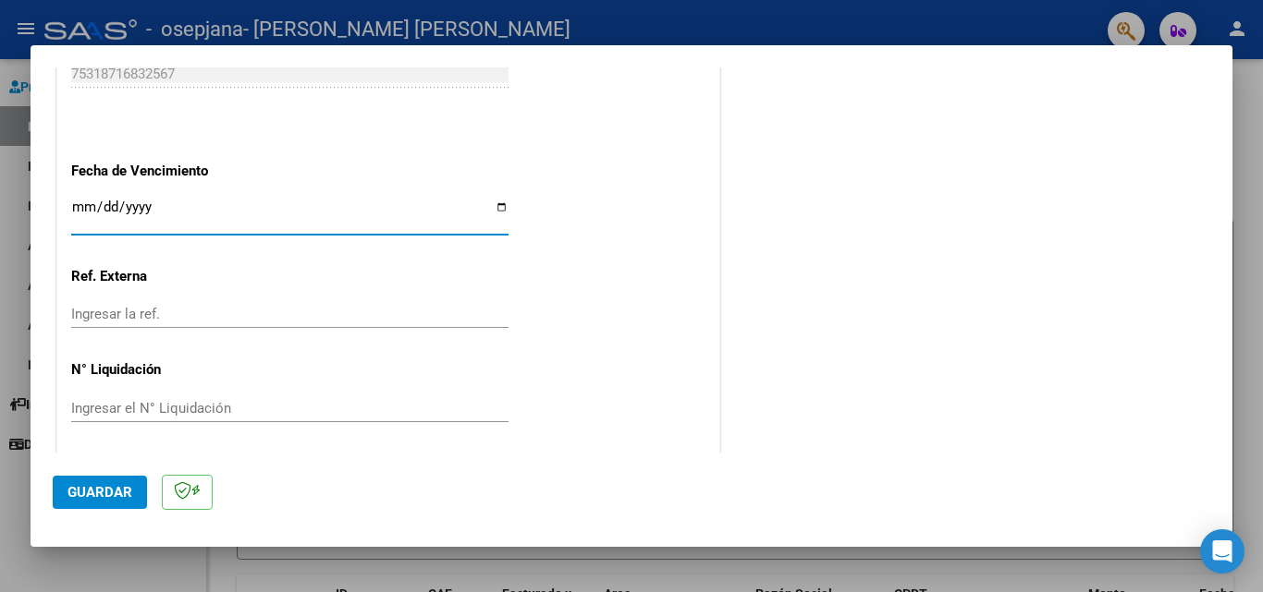
click at [96, 495] on span "Guardar" at bounding box center [99, 492] width 65 height 17
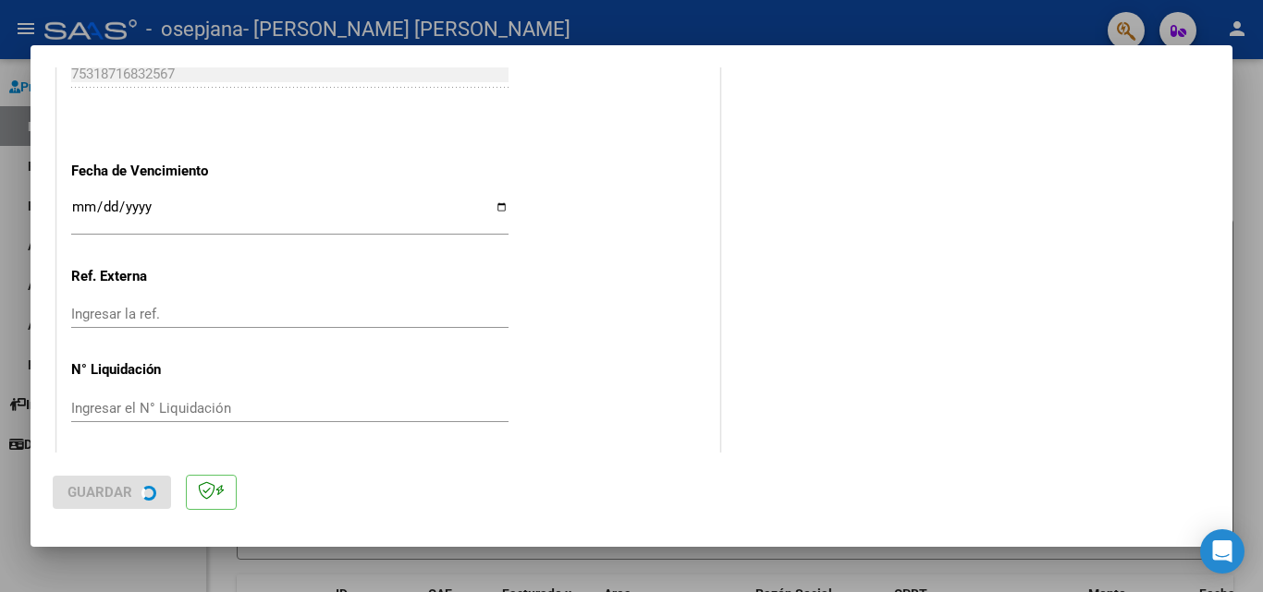
scroll to position [0, 0]
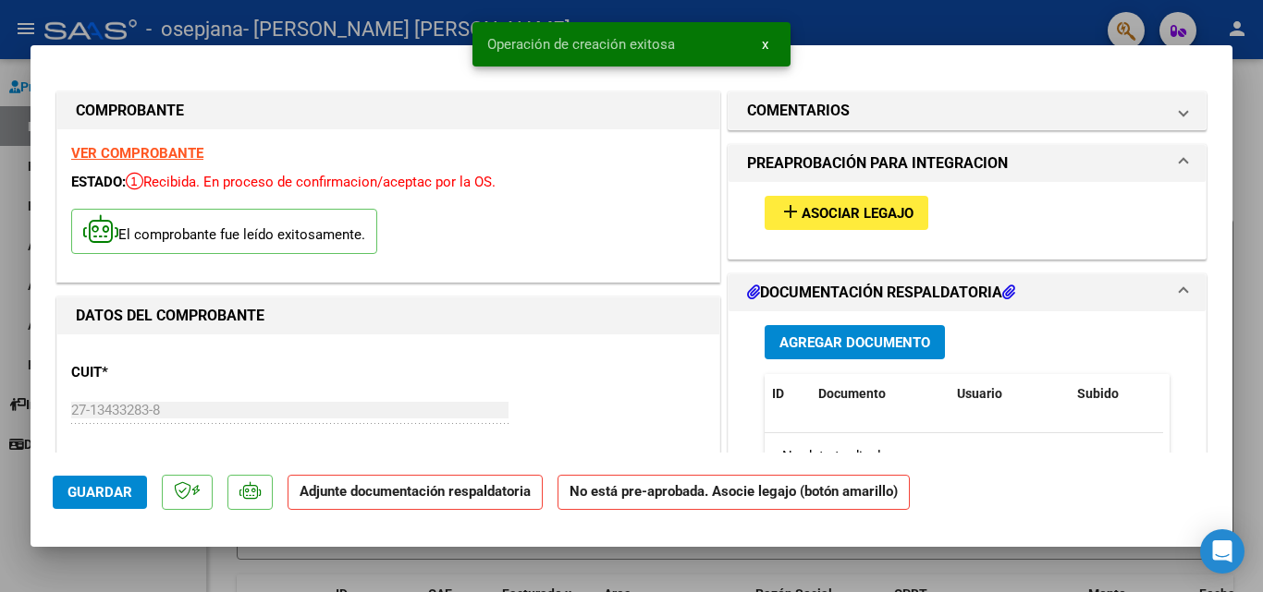
click at [834, 216] on span "Asociar Legajo" at bounding box center [857, 213] width 112 height 17
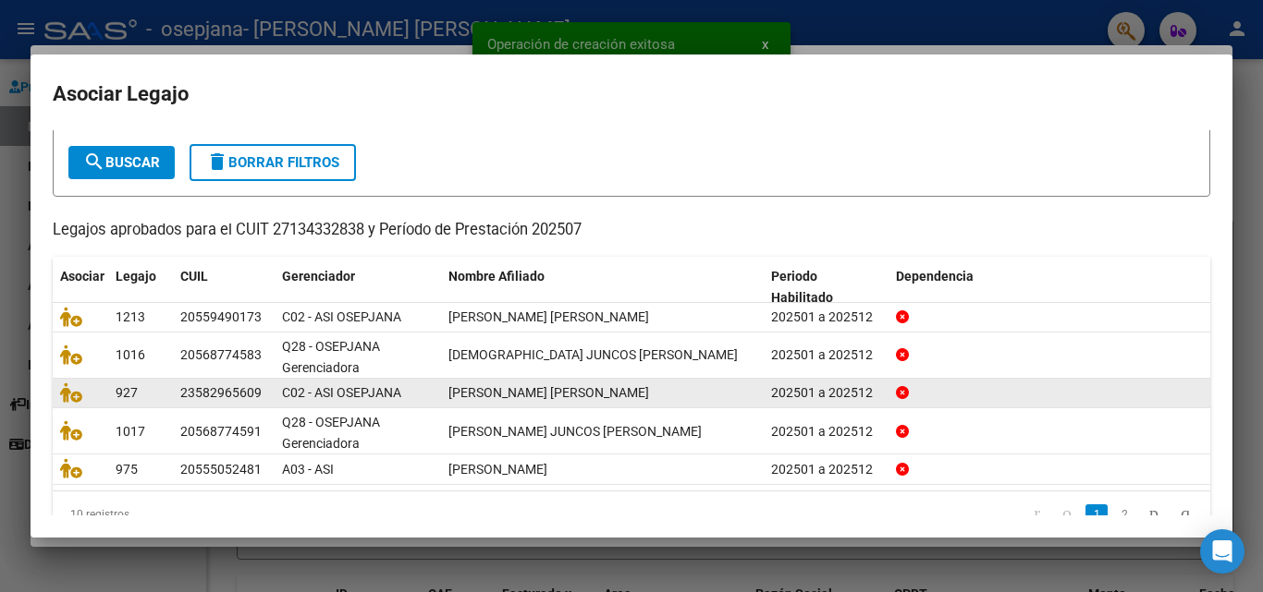
scroll to position [132, 0]
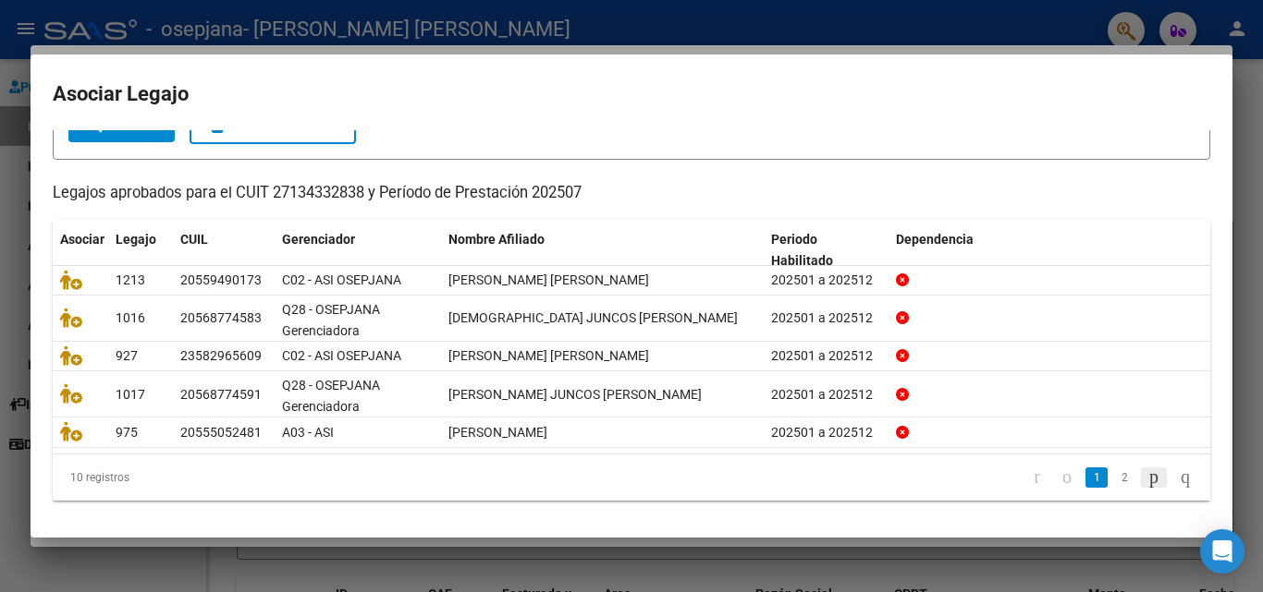
click at [1146, 475] on icon "go to next page" at bounding box center [1153, 477] width 15 height 22
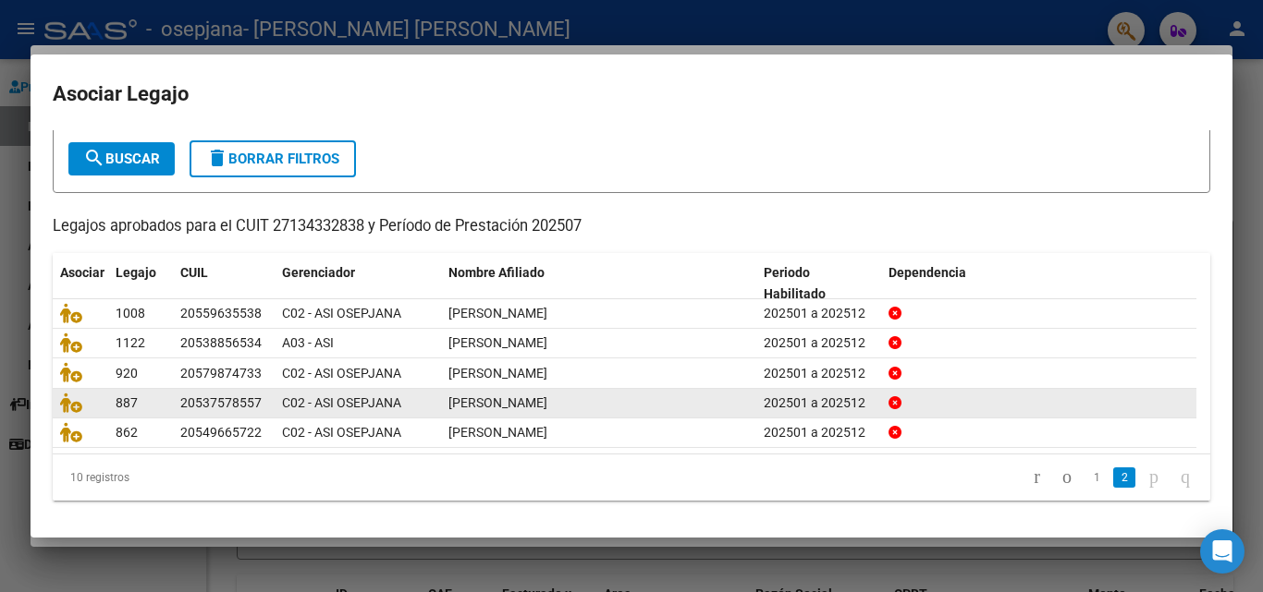
scroll to position [101, 0]
click at [73, 401] on icon at bounding box center [71, 403] width 22 height 20
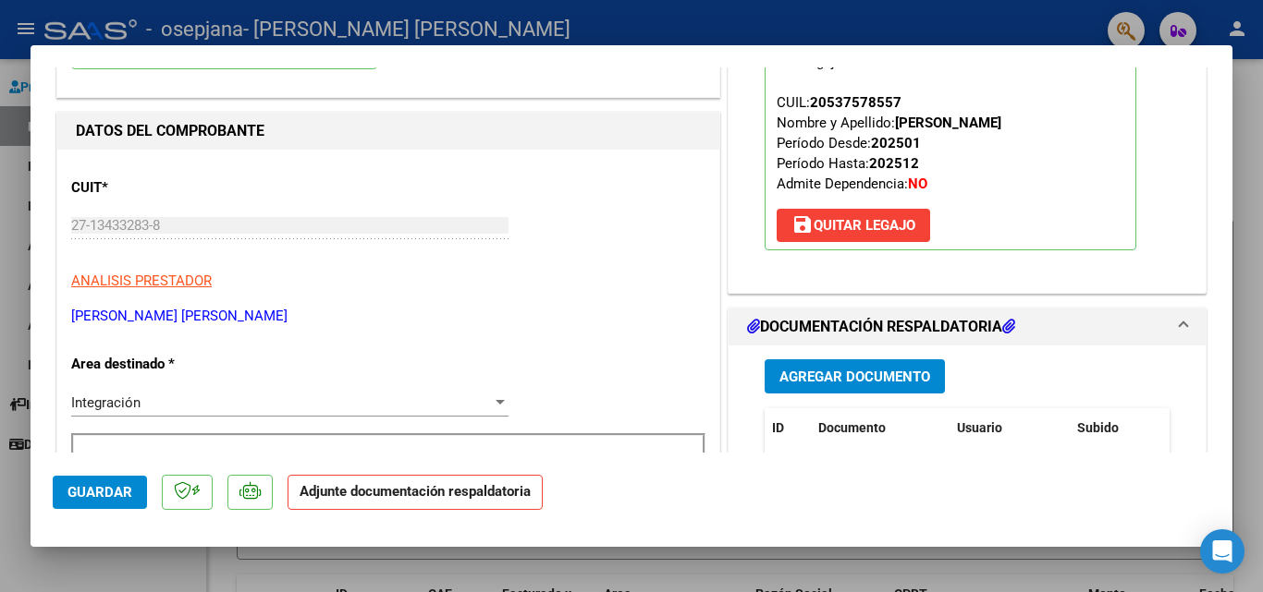
scroll to position [277, 0]
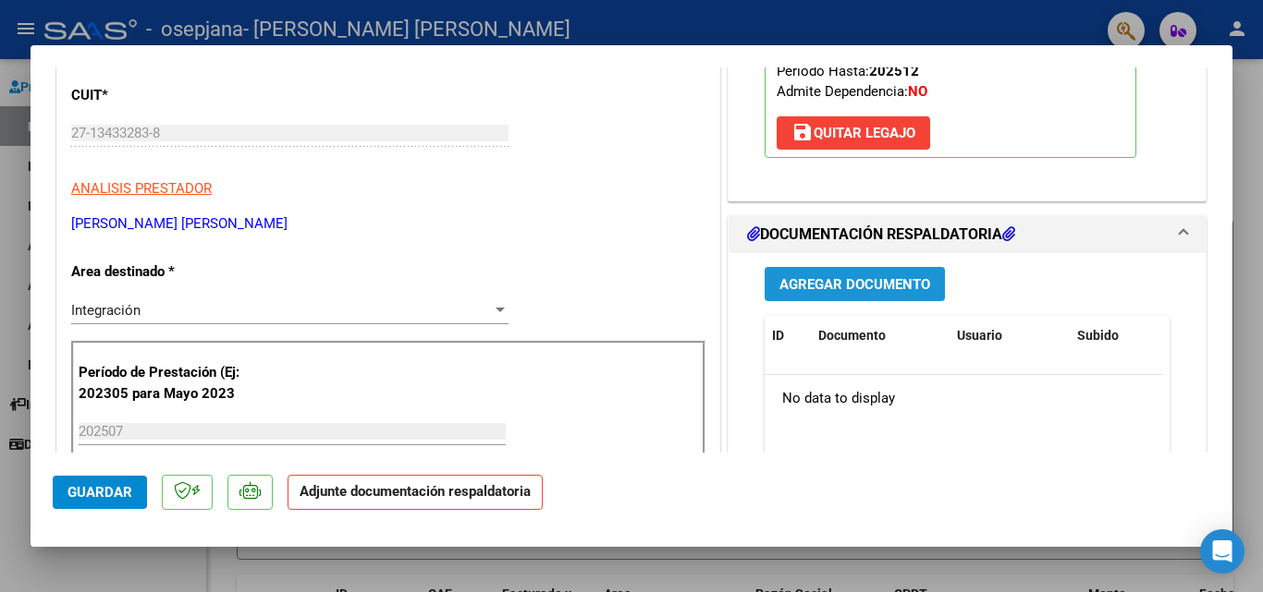
click at [841, 283] on span "Agregar Documento" at bounding box center [854, 284] width 151 height 17
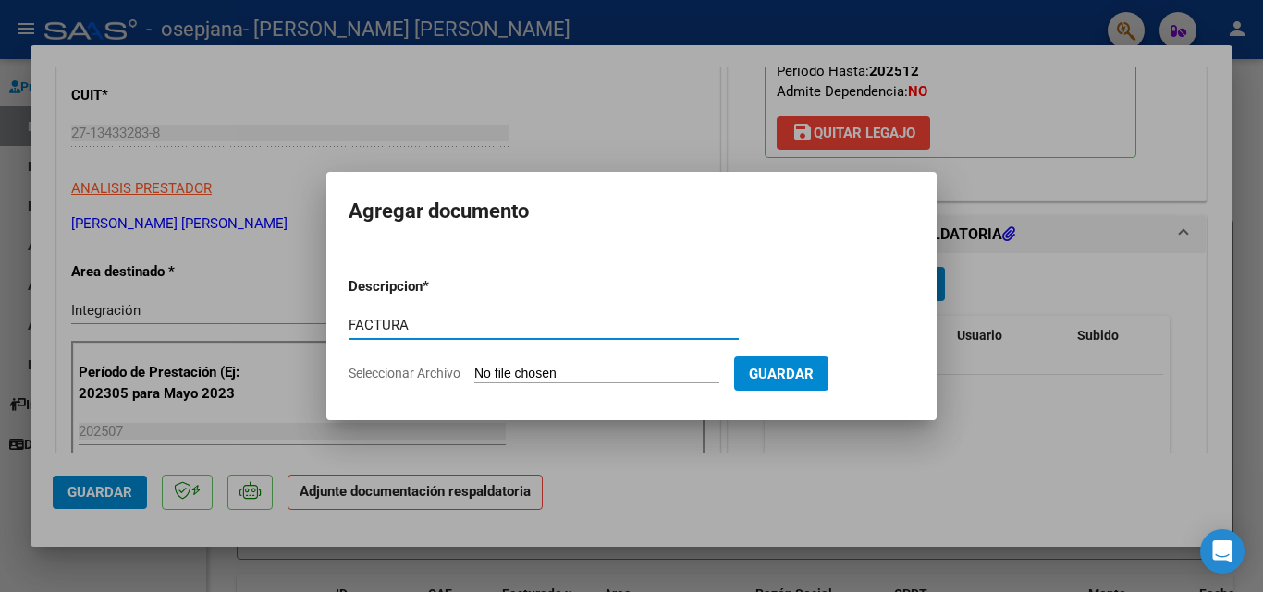
type input "FACTURA"
click at [573, 375] on input "Seleccionar Archivo" at bounding box center [596, 375] width 245 height 18
type input "C:\fakepath\27134332838_006_00003_00003146.pdf"
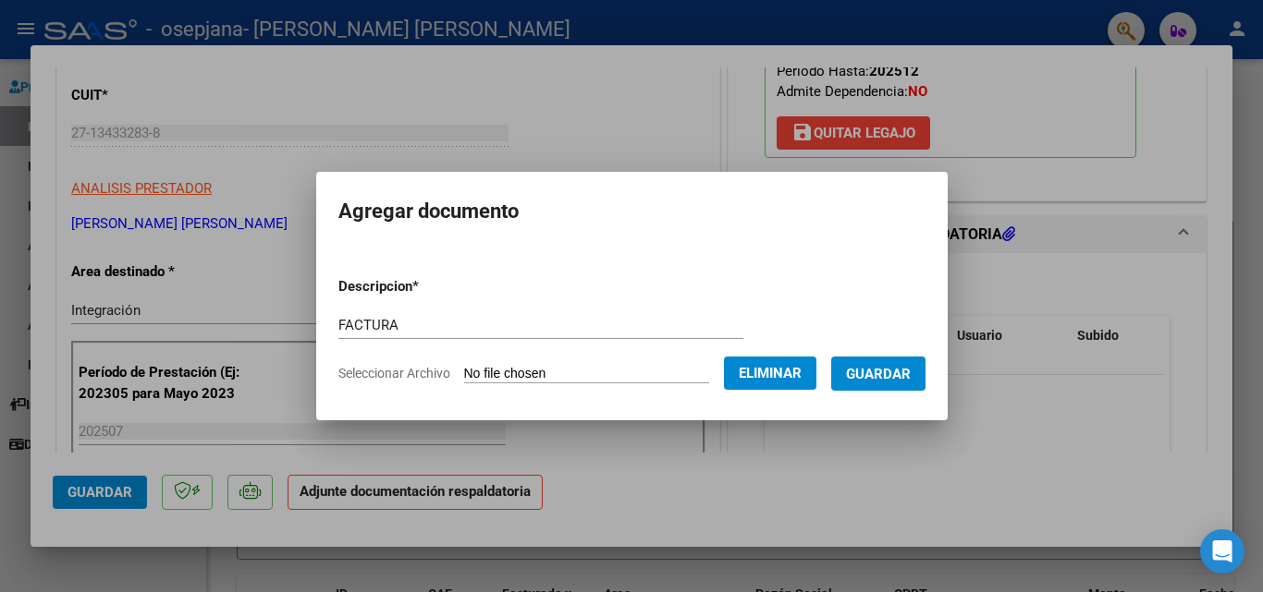
click at [910, 375] on span "Guardar" at bounding box center [878, 374] width 65 height 17
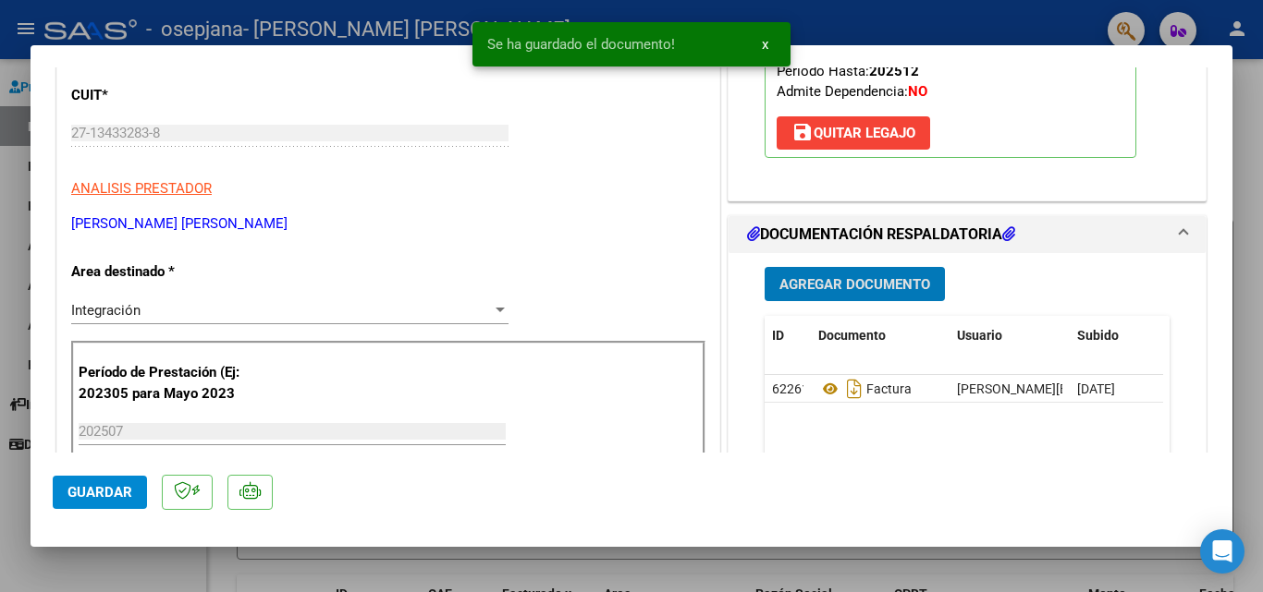
click at [854, 283] on span "Agregar Documento" at bounding box center [854, 284] width 151 height 17
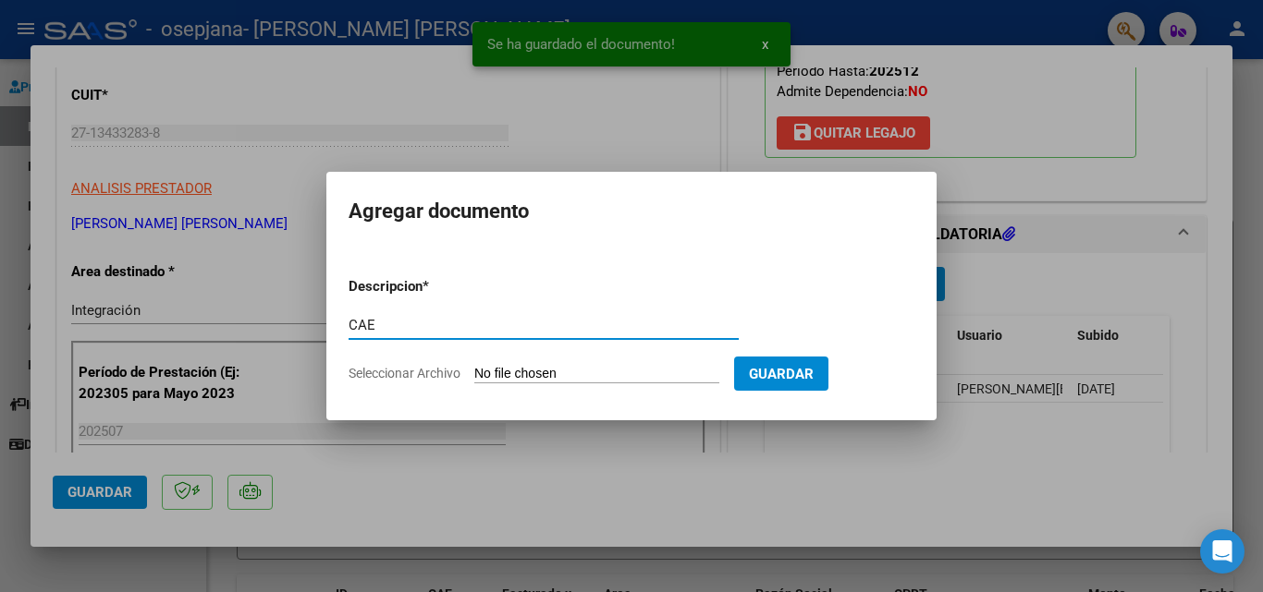
type input "CAE"
click at [511, 373] on input "Seleccionar Archivo" at bounding box center [596, 375] width 245 height 18
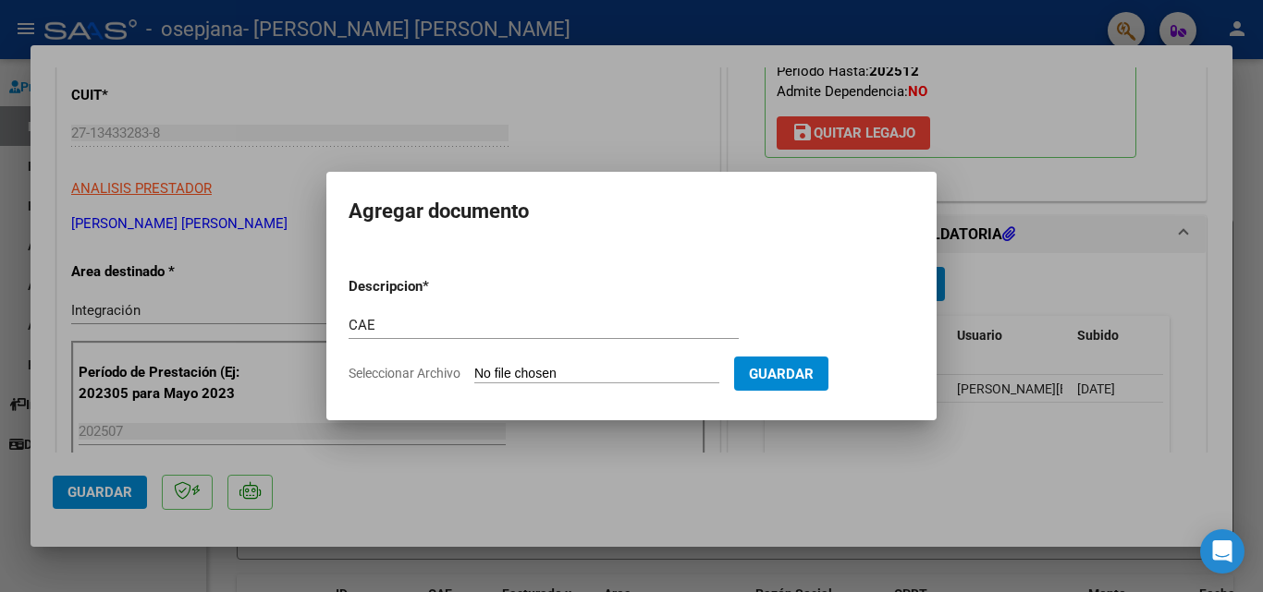
type input "C:\fakepath\cae 3146.pdf"
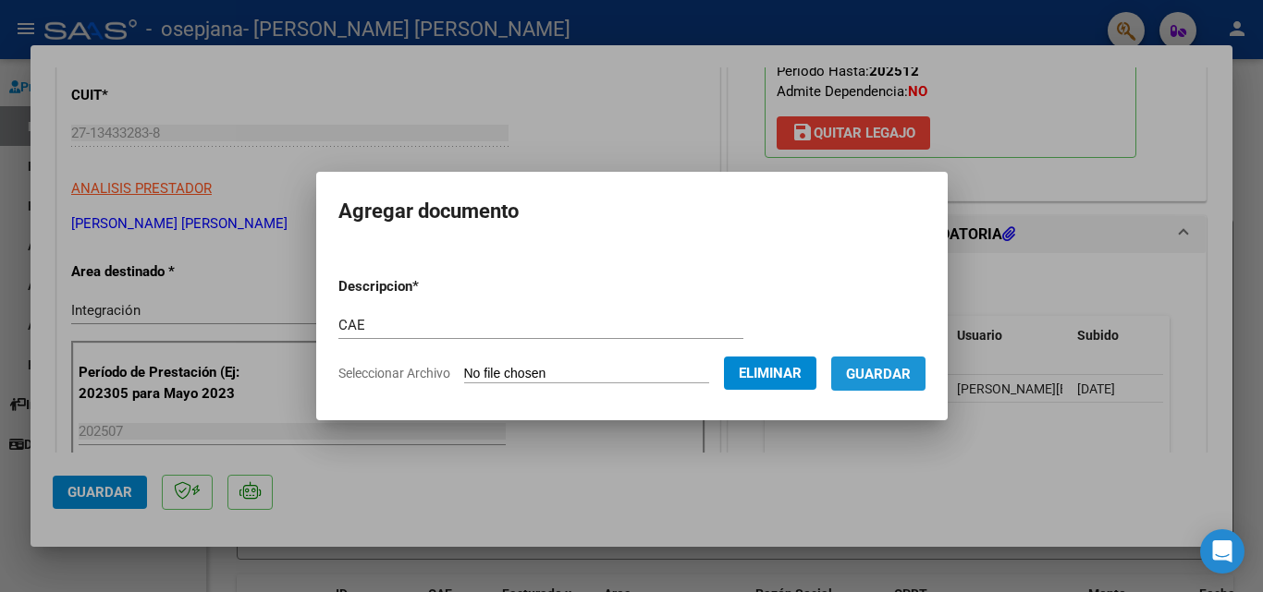
click at [900, 378] on span "Guardar" at bounding box center [878, 374] width 65 height 17
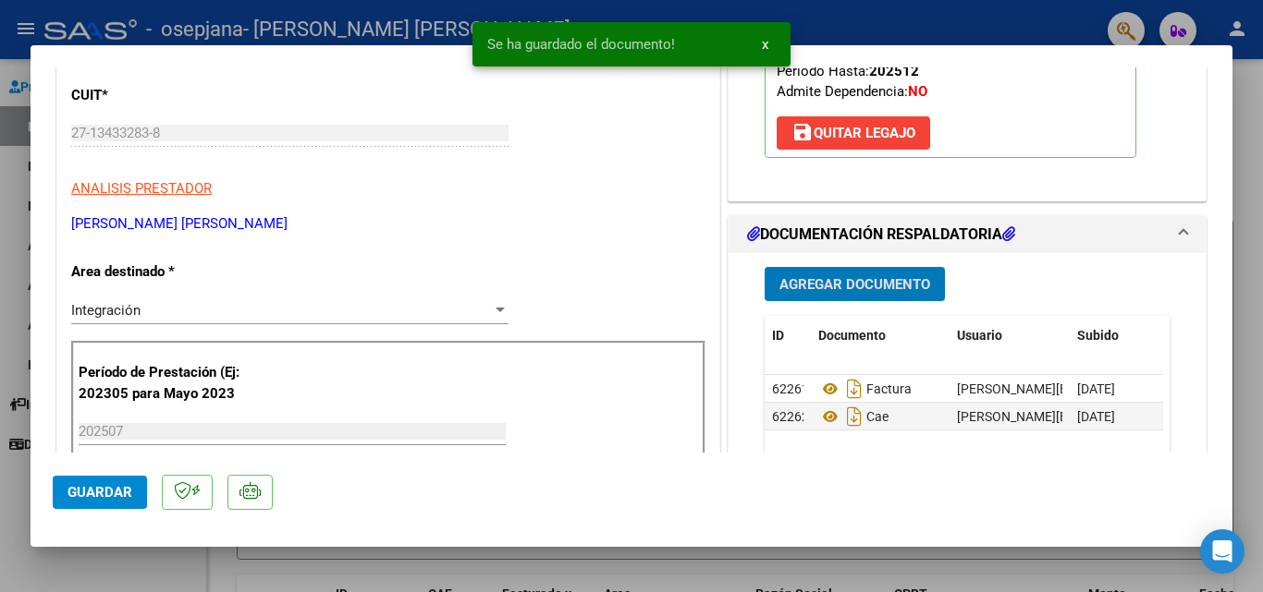
click at [883, 288] on span "Agregar Documento" at bounding box center [854, 284] width 151 height 17
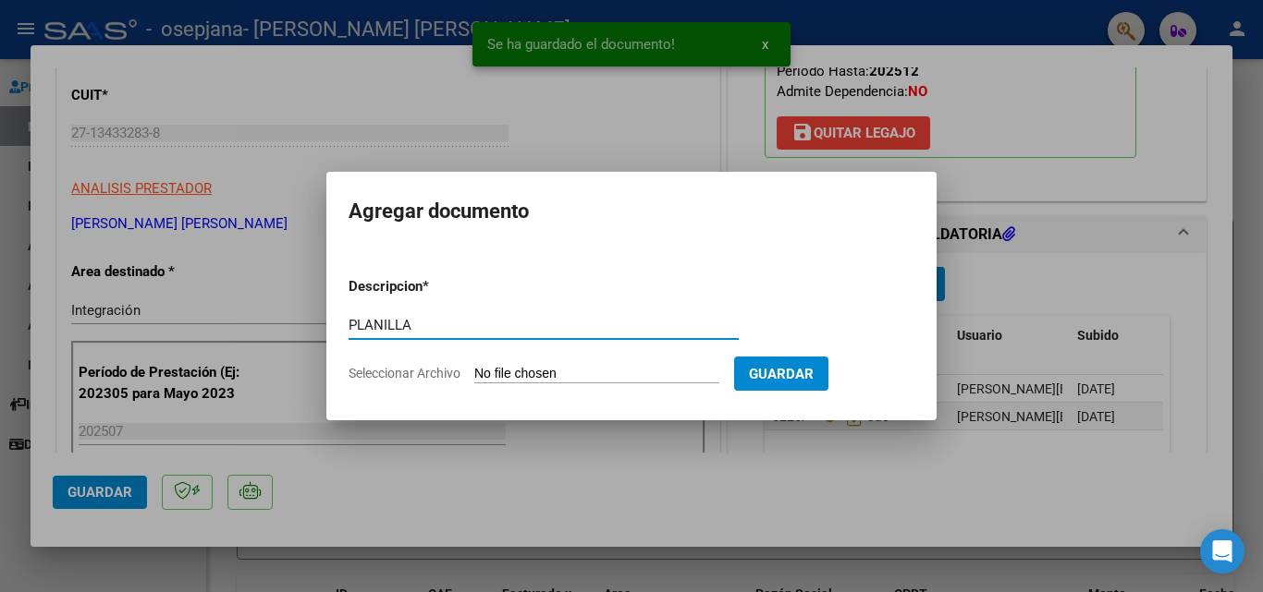
type input "PLANILLA"
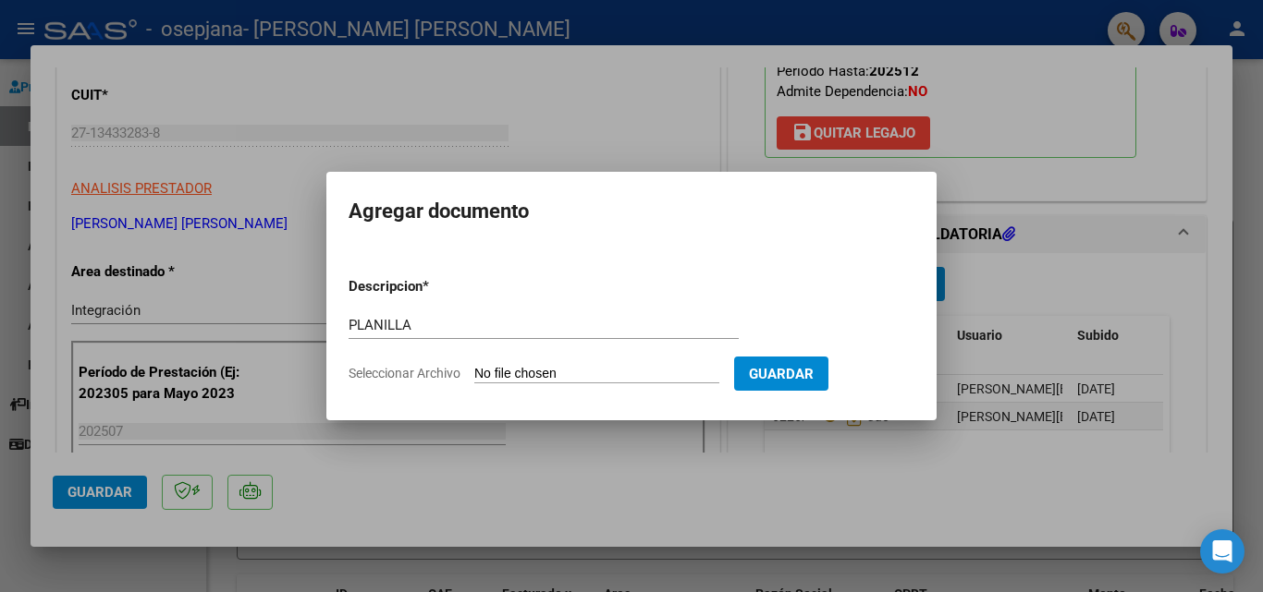
click at [518, 371] on input "Seleccionar Archivo" at bounding box center [596, 375] width 245 height 18
type input "C:\fakepath\[PERSON_NAME] .pdf"
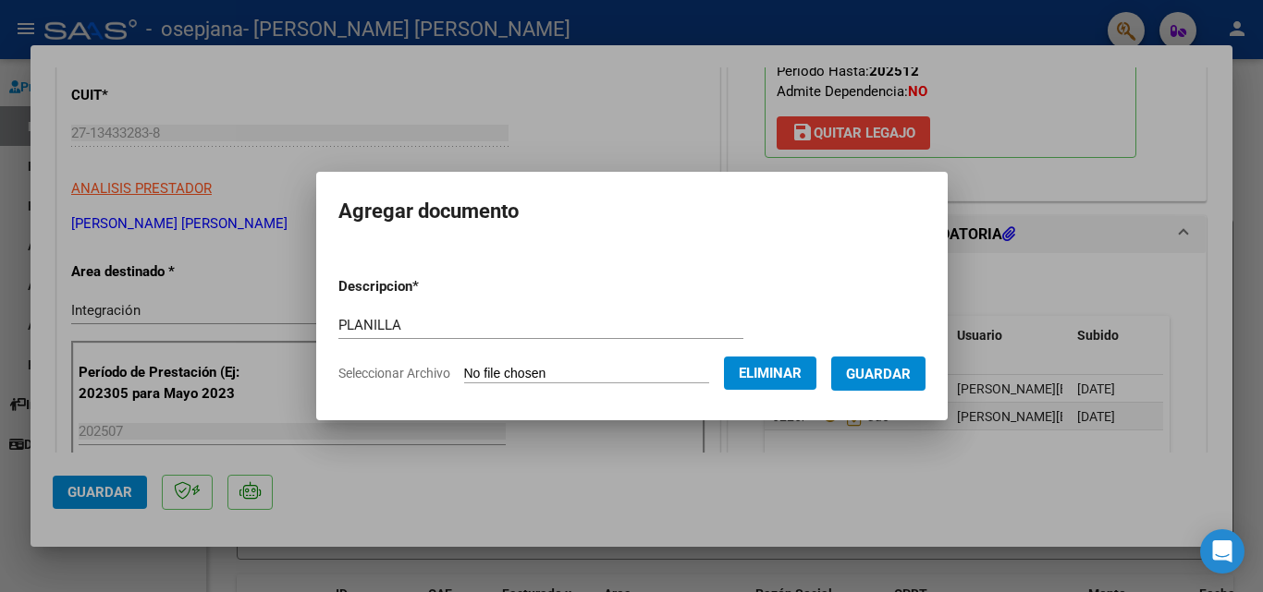
click at [896, 382] on span "Guardar" at bounding box center [878, 374] width 65 height 17
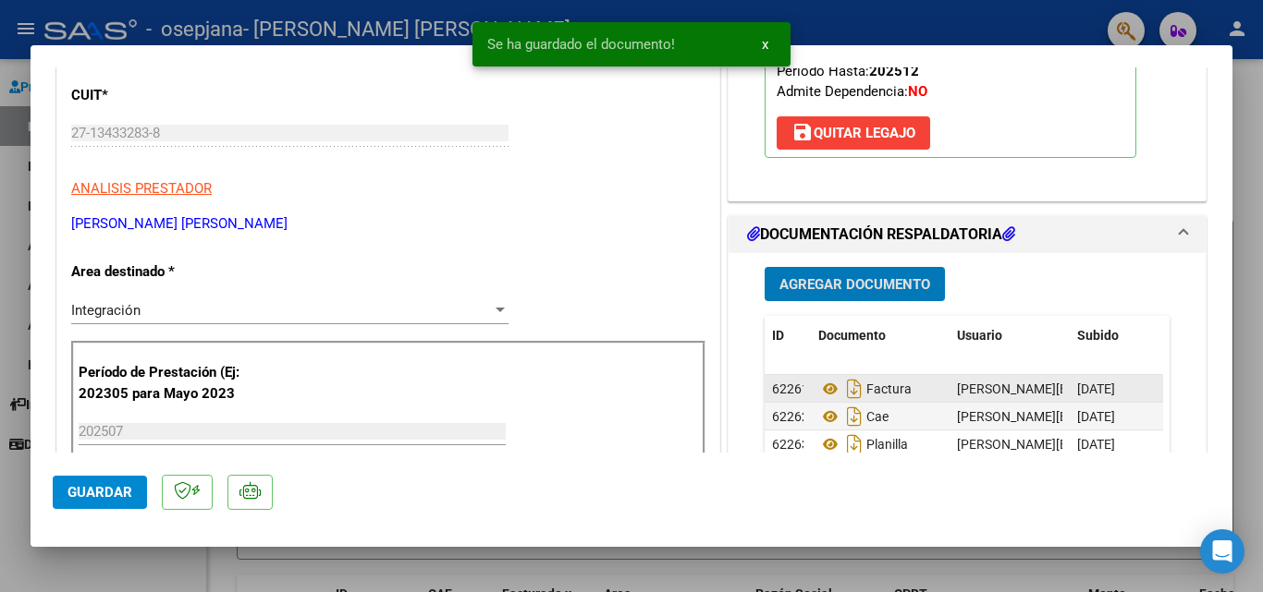
scroll to position [370, 0]
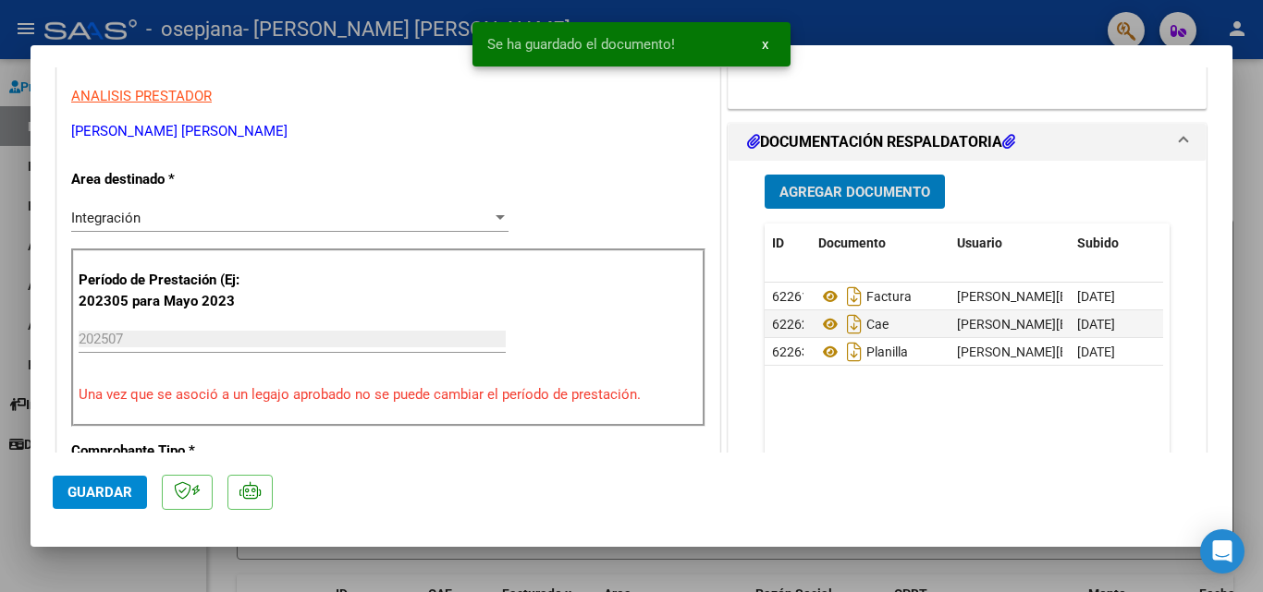
click at [881, 189] on span "Agregar Documento" at bounding box center [854, 192] width 151 height 17
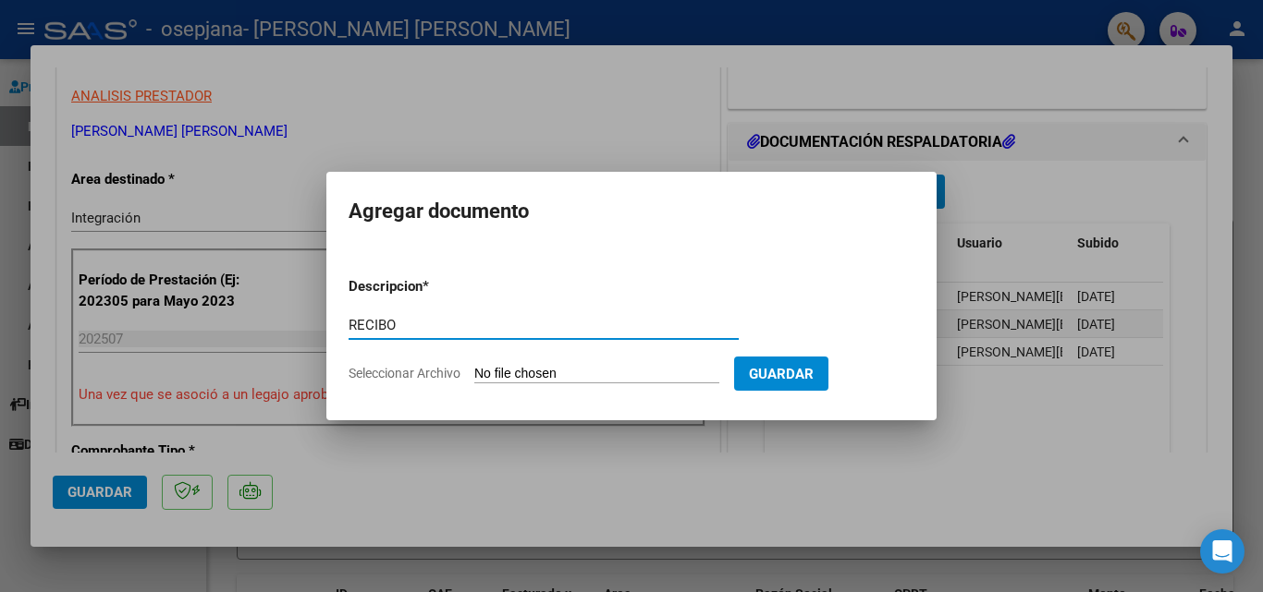
type input "RECIBO"
click at [517, 379] on input "Seleccionar Archivo" at bounding box center [596, 375] width 245 height 18
type input "C:\fakepath\rec osepjana fac 3032.pdf"
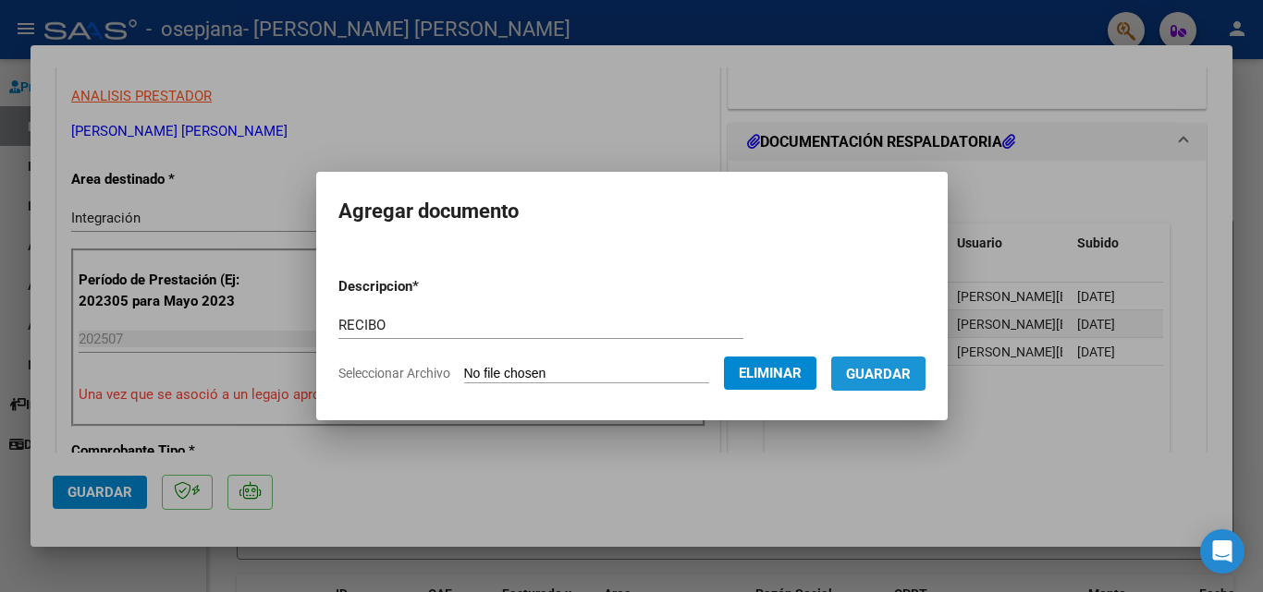
click at [895, 380] on span "Guardar" at bounding box center [878, 374] width 65 height 17
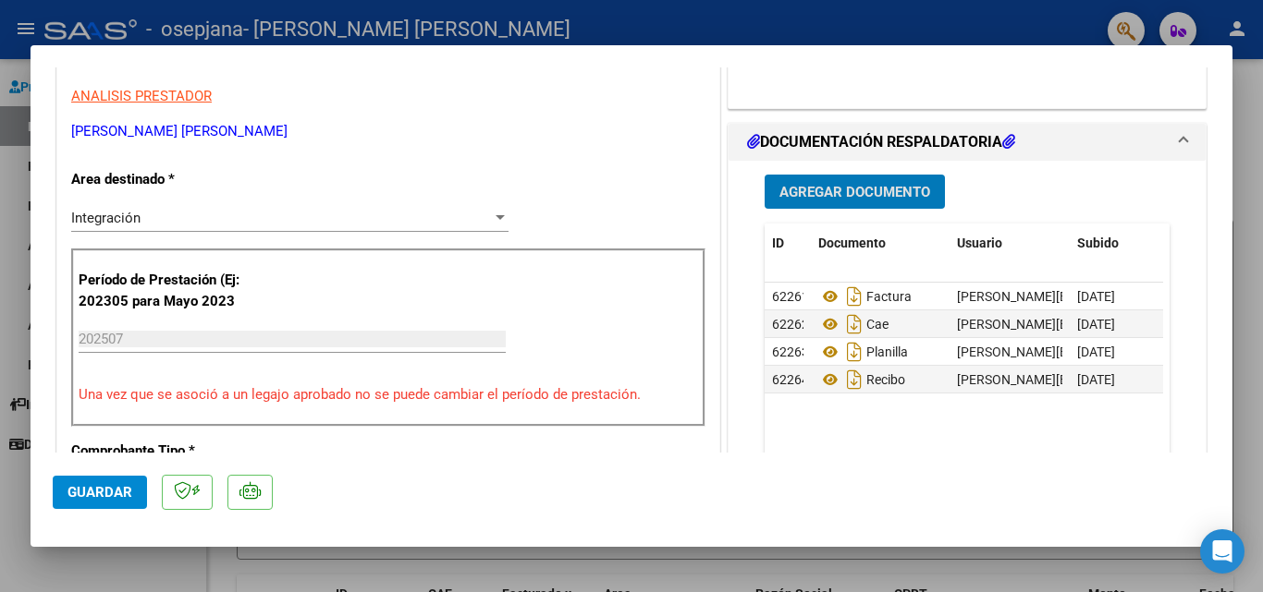
click at [885, 191] on span "Agregar Documento" at bounding box center [854, 192] width 151 height 17
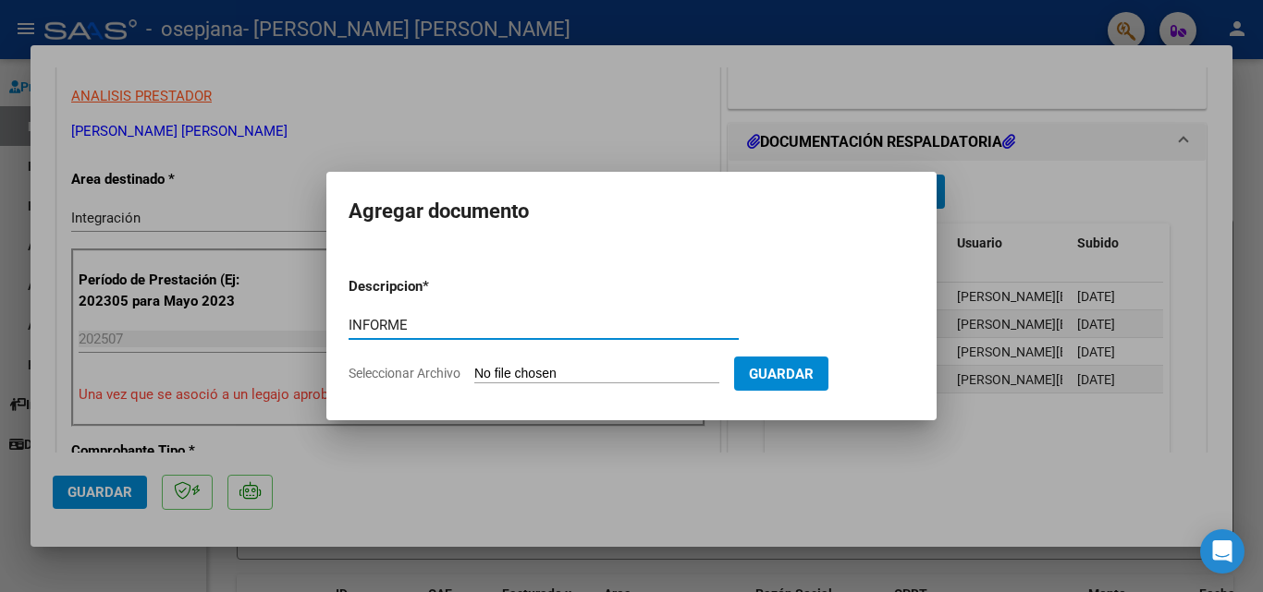
type input "INFORME"
click at [518, 374] on input "Seleccionar Archivo" at bounding box center [596, 375] width 245 height 18
type input "C:\fakepath\informe varbauvede [DATE].docx"
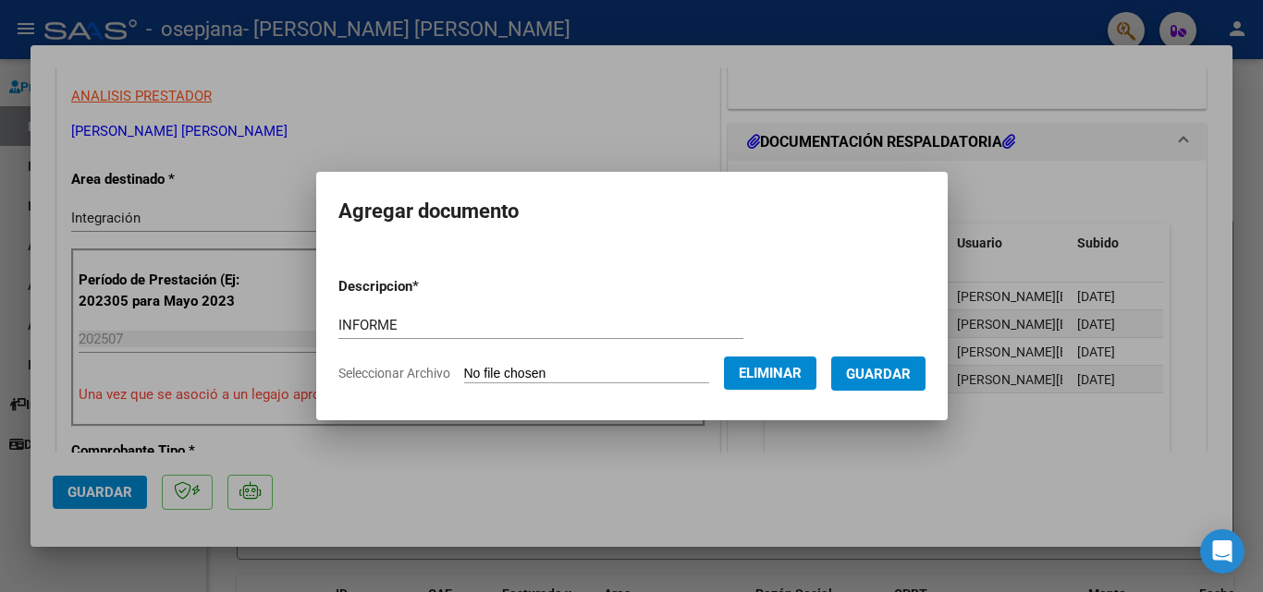
click at [907, 376] on span "Guardar" at bounding box center [878, 374] width 65 height 17
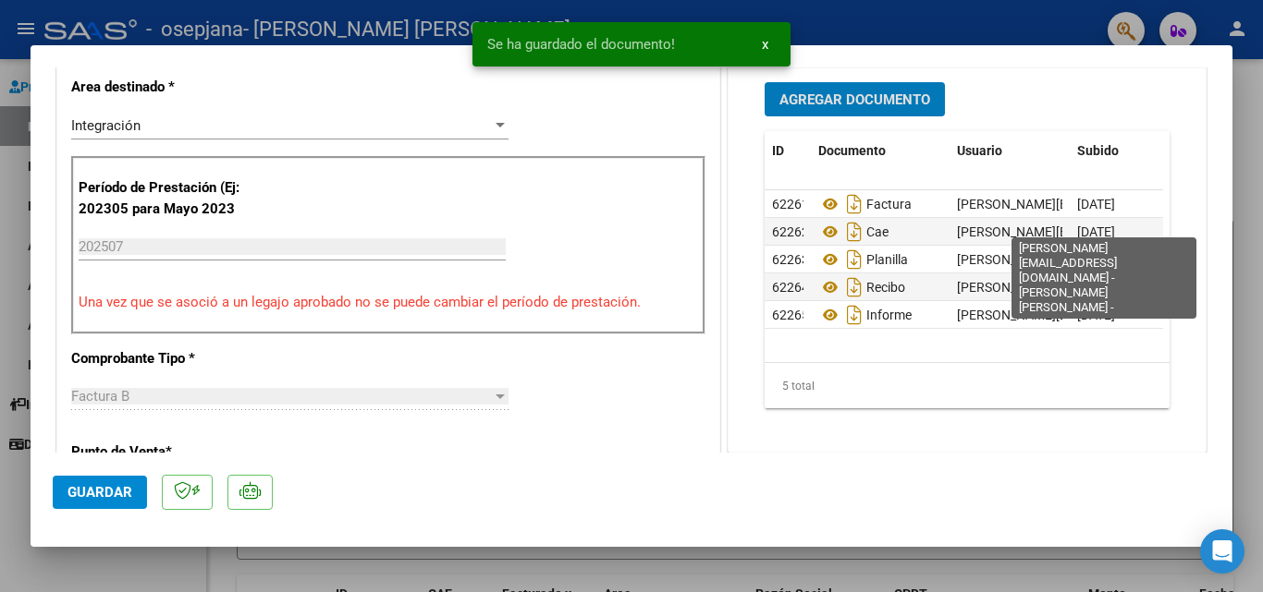
scroll to position [555, 0]
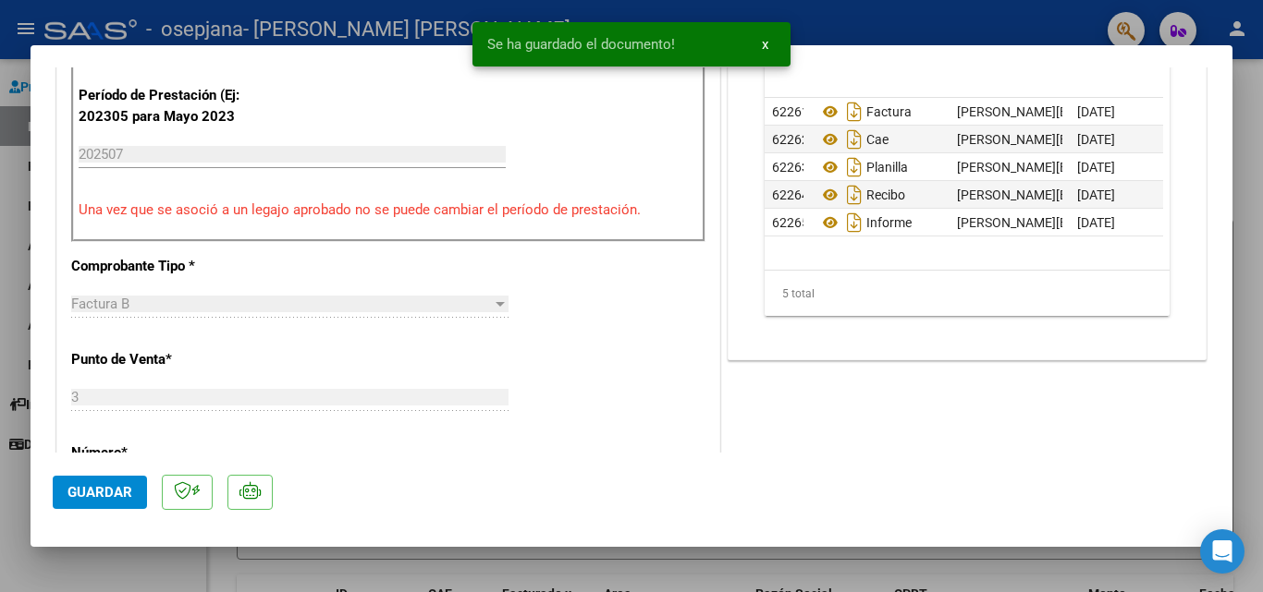
click at [106, 494] on span "Guardar" at bounding box center [99, 492] width 65 height 17
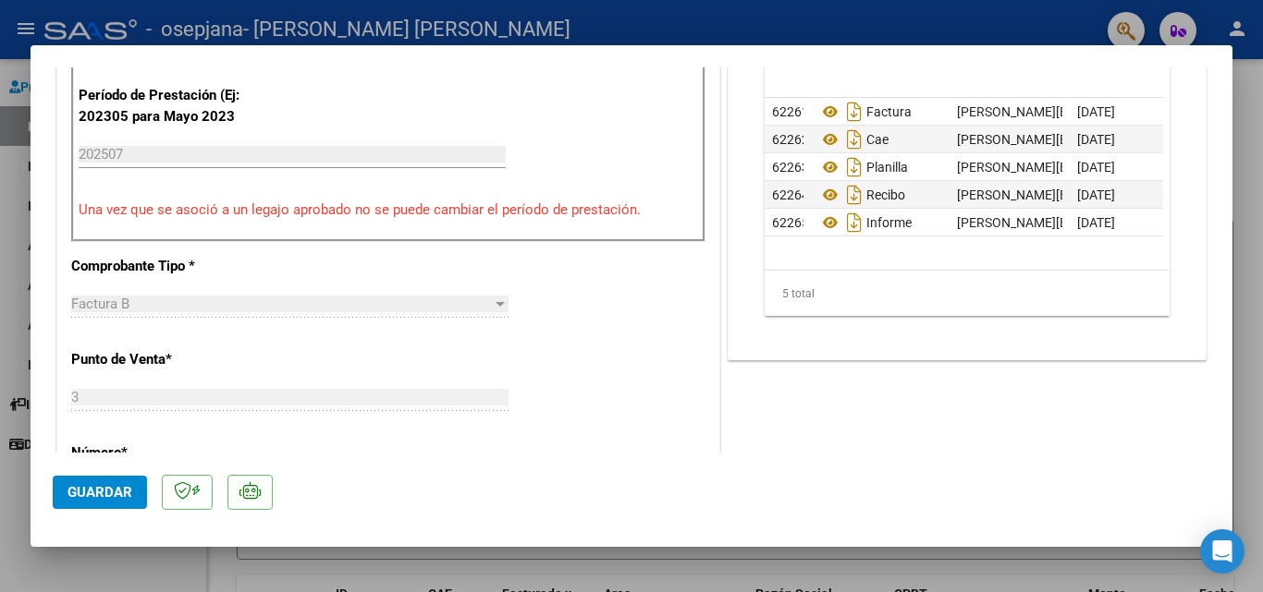
click at [9, 263] on div at bounding box center [631, 296] width 1263 height 592
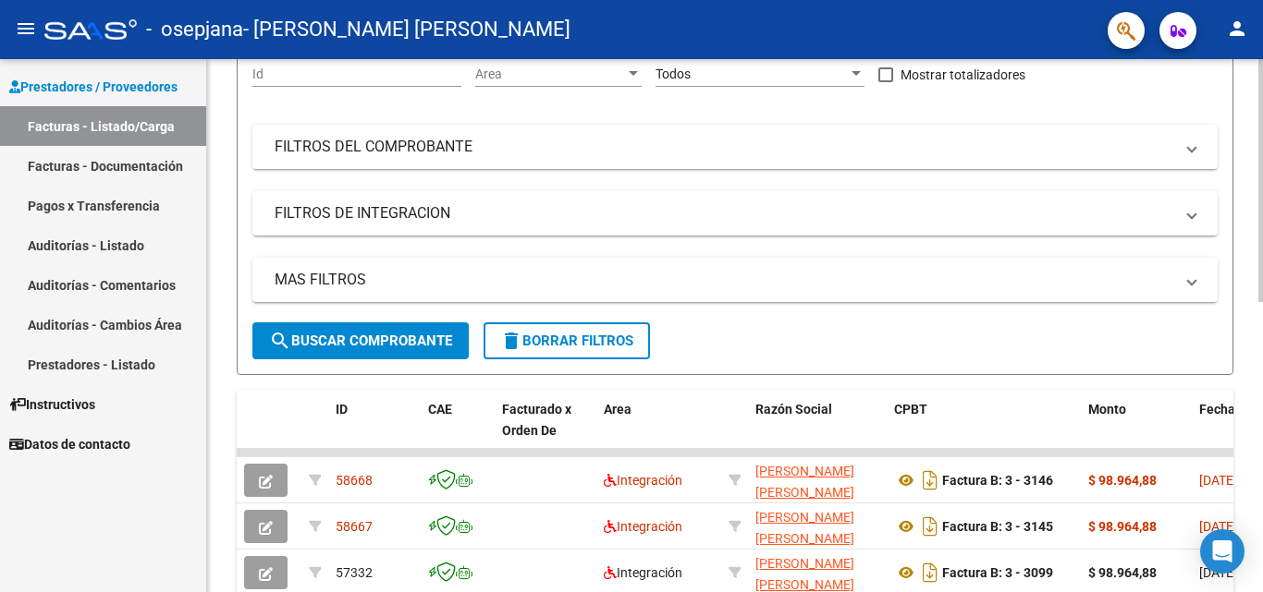
scroll to position [0, 0]
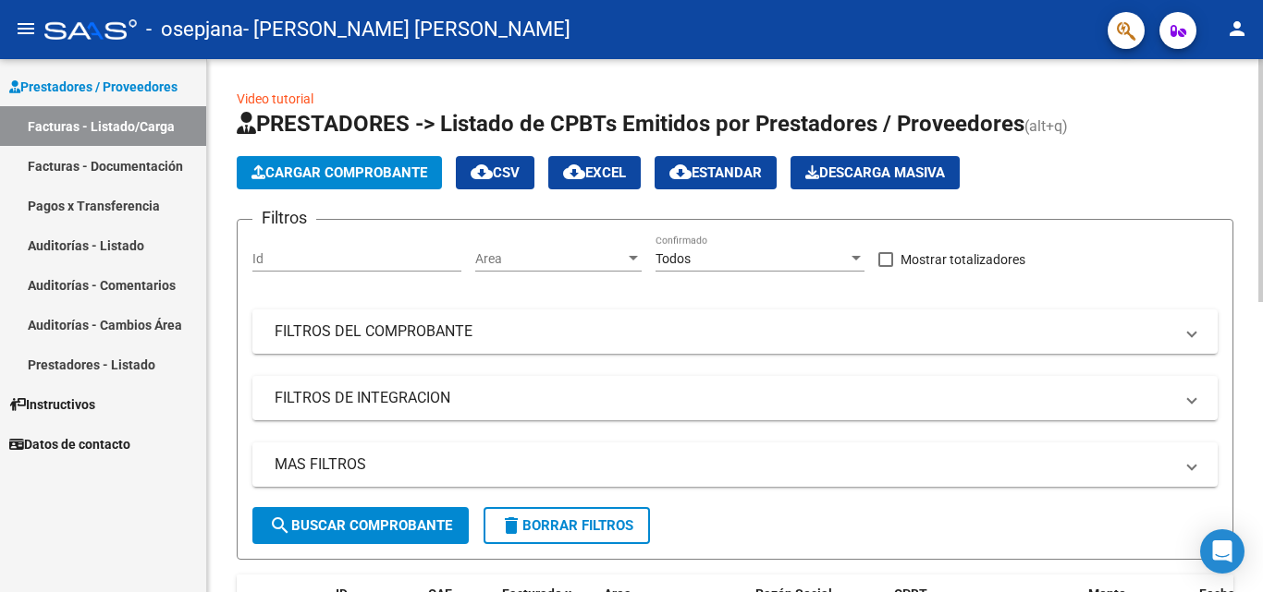
click at [401, 165] on span "Cargar Comprobante" at bounding box center [339, 173] width 176 height 17
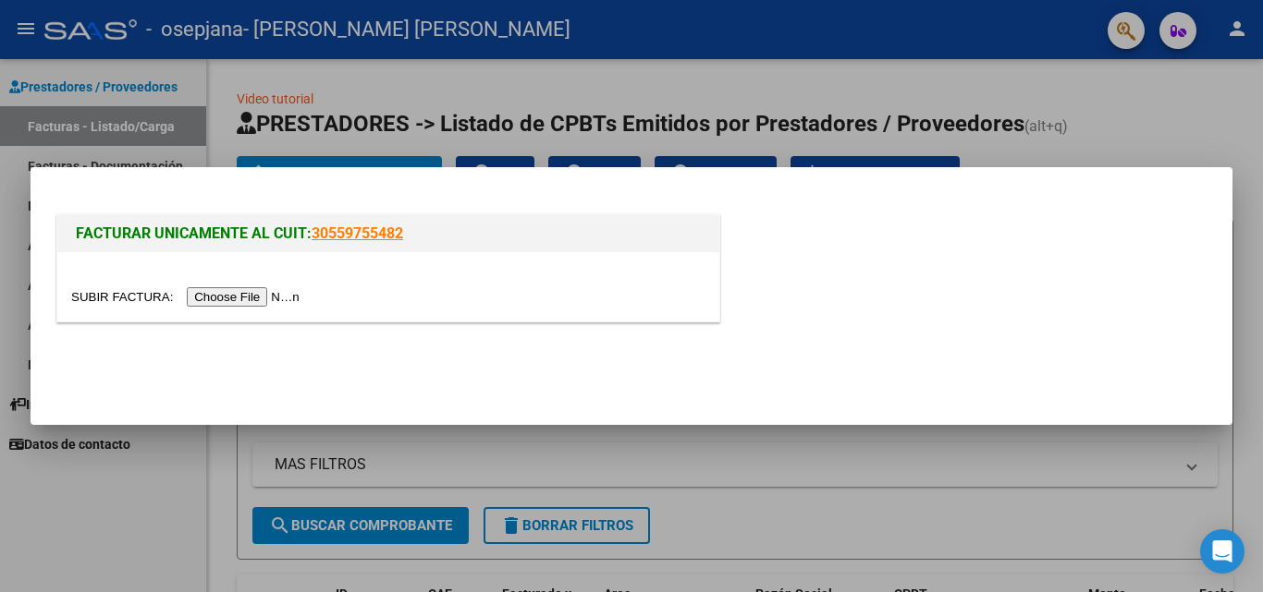
click at [250, 294] on input "file" at bounding box center [188, 296] width 234 height 19
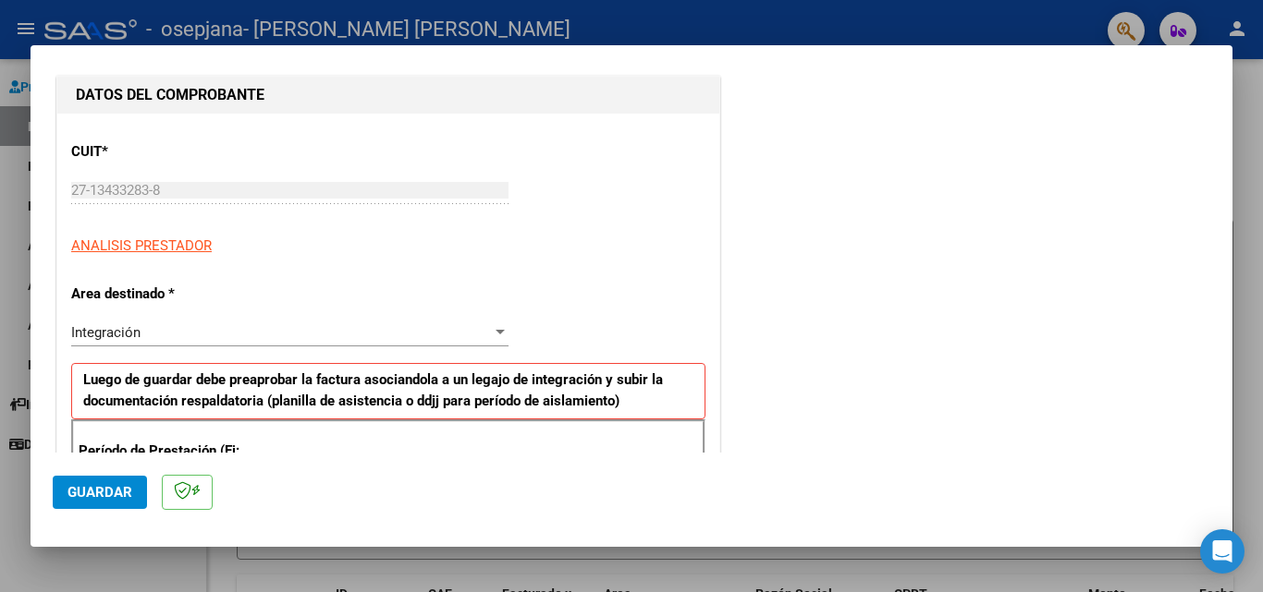
scroll to position [370, 0]
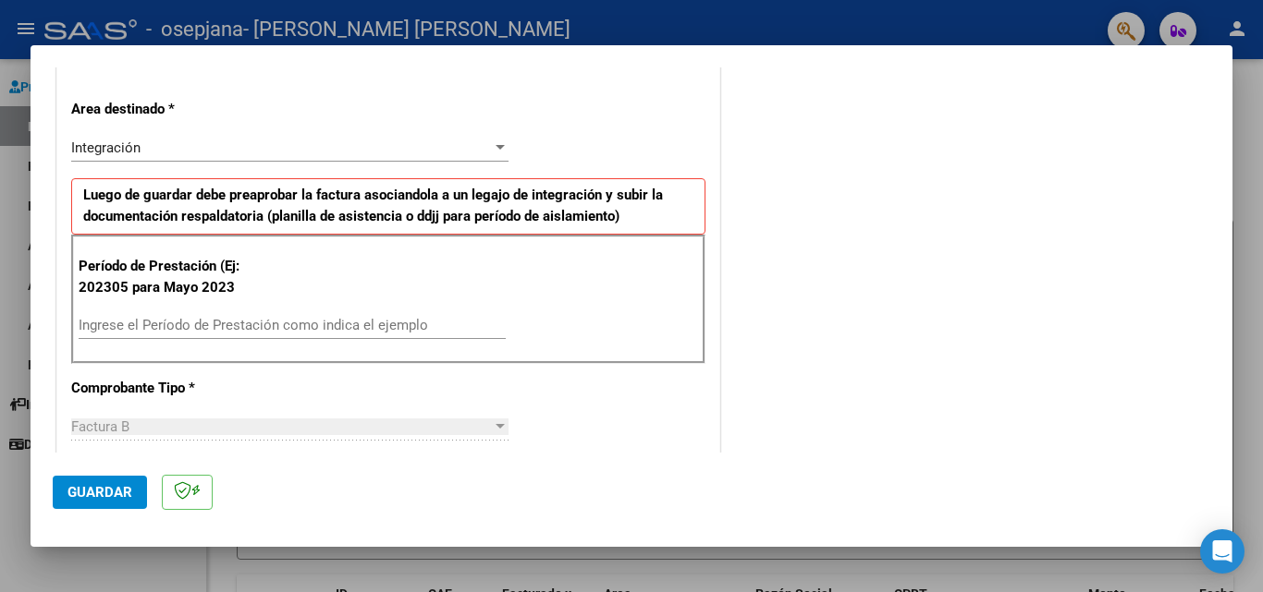
click at [284, 327] on input "Ingrese el Período de Prestación como indica el ejemplo" at bounding box center [292, 325] width 427 height 17
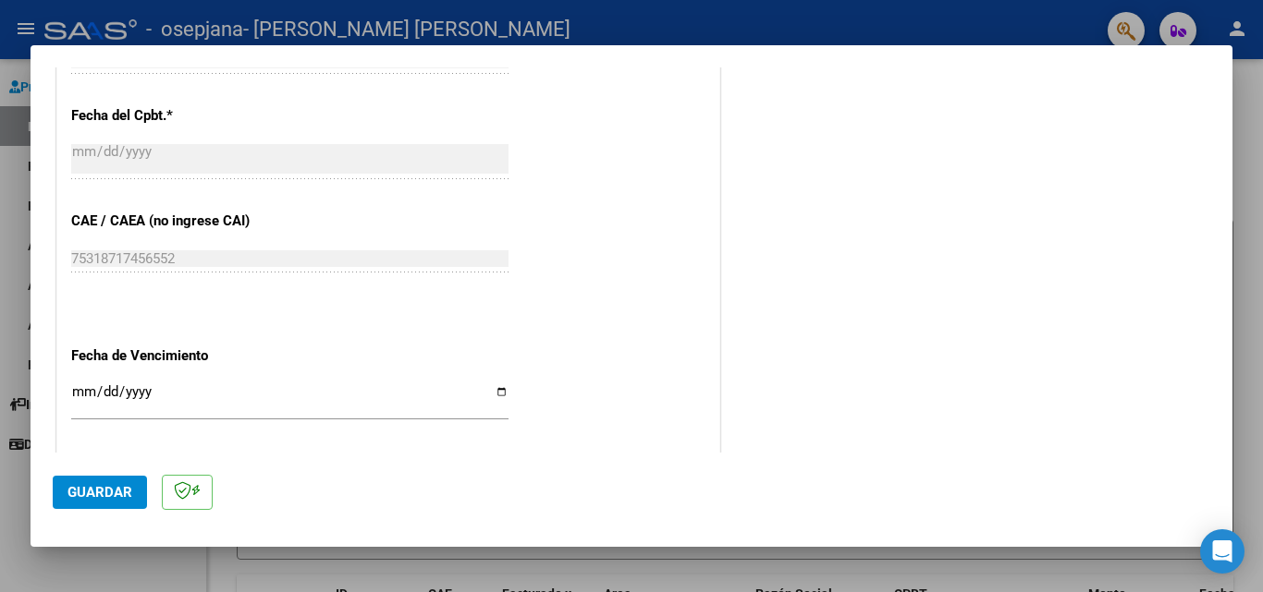
scroll to position [1109, 0]
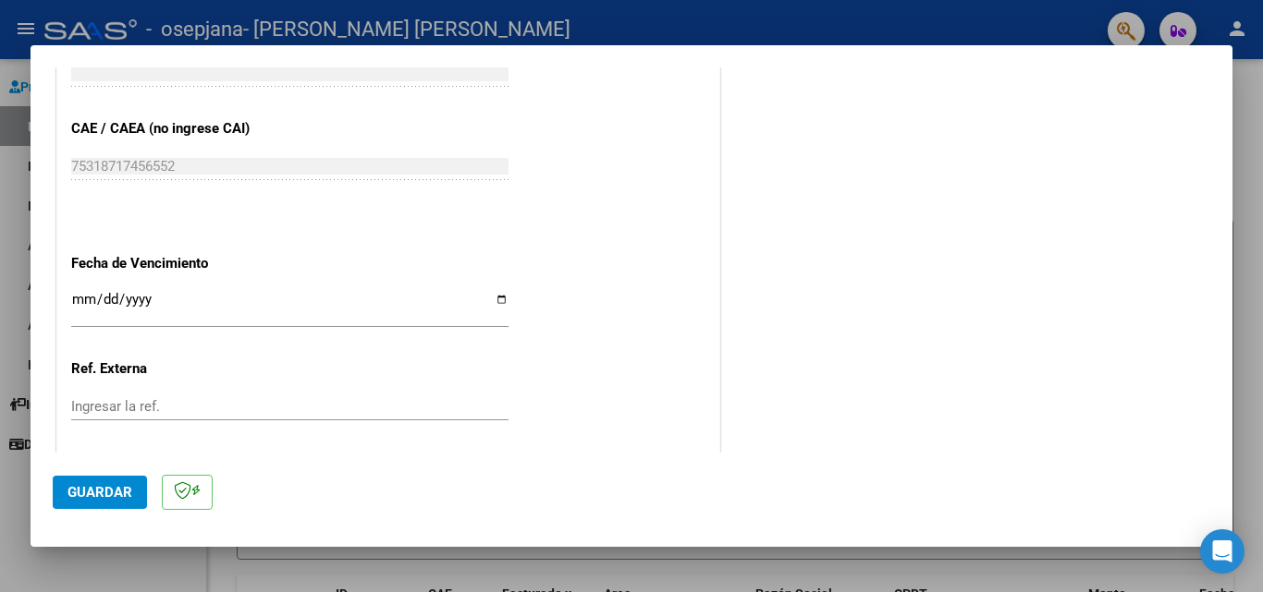
type input "202507"
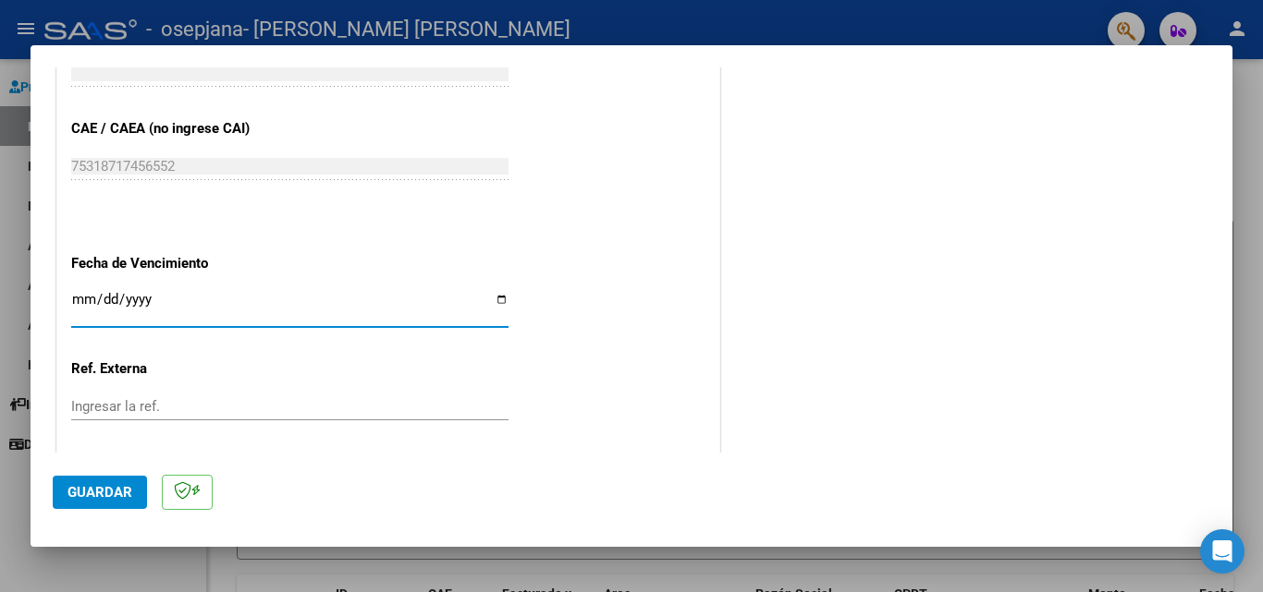
click at [492, 297] on input "Ingresar la fecha" at bounding box center [289, 307] width 437 height 30
type input "[DATE]"
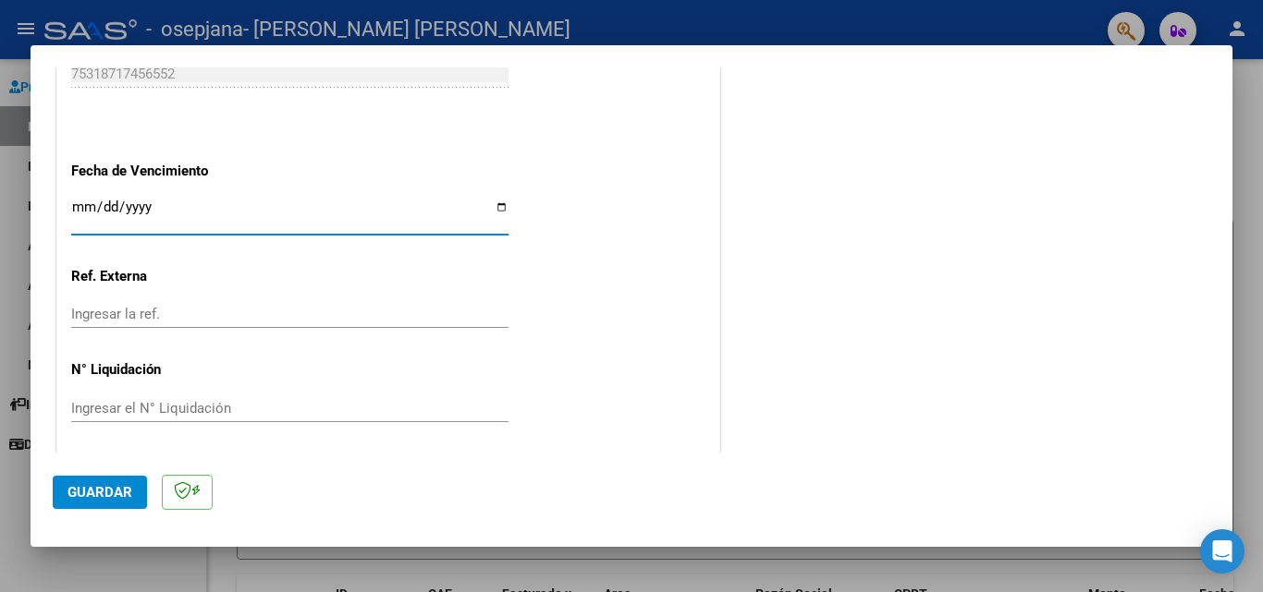
scroll to position [1206, 0]
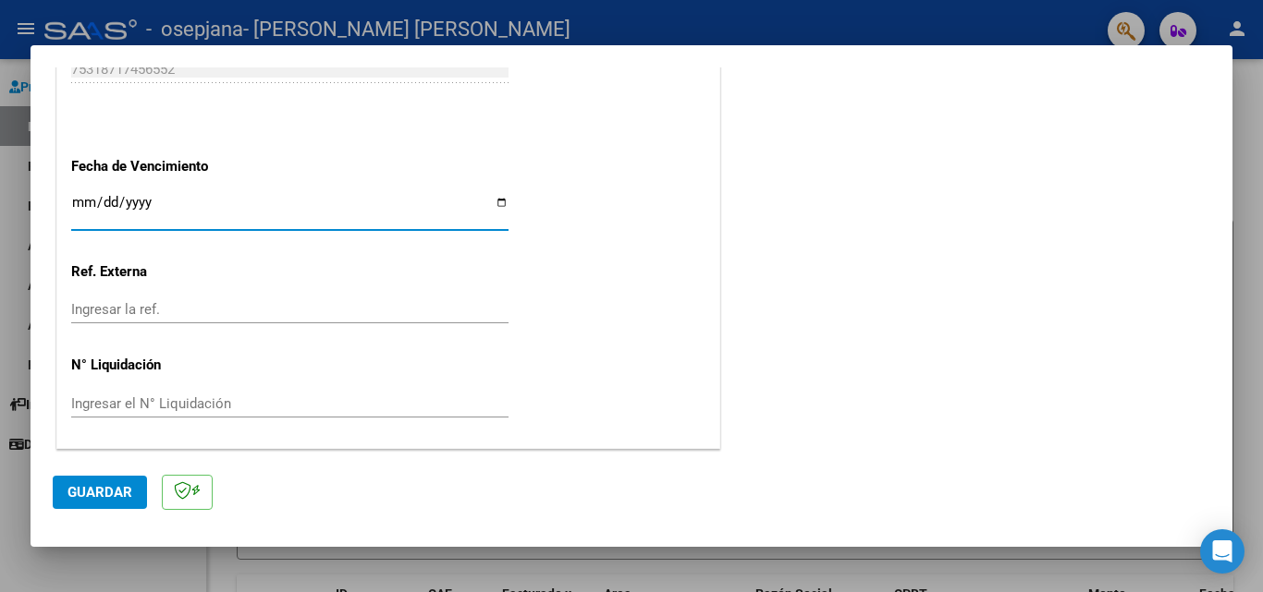
click at [99, 495] on span "Guardar" at bounding box center [99, 492] width 65 height 17
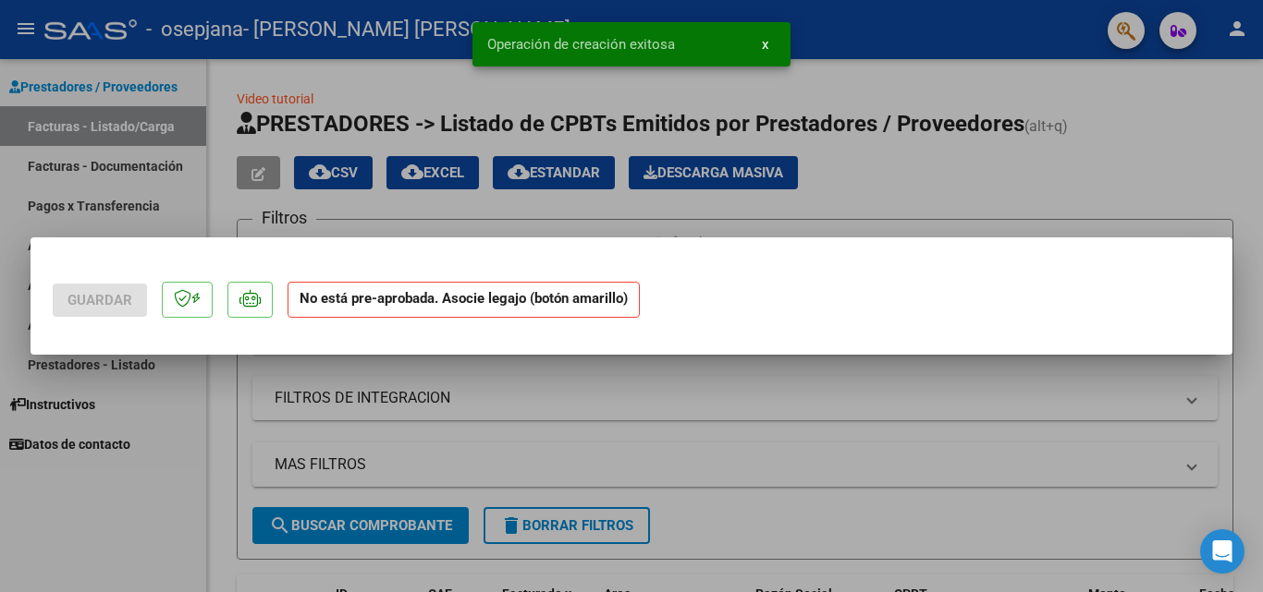
scroll to position [0, 0]
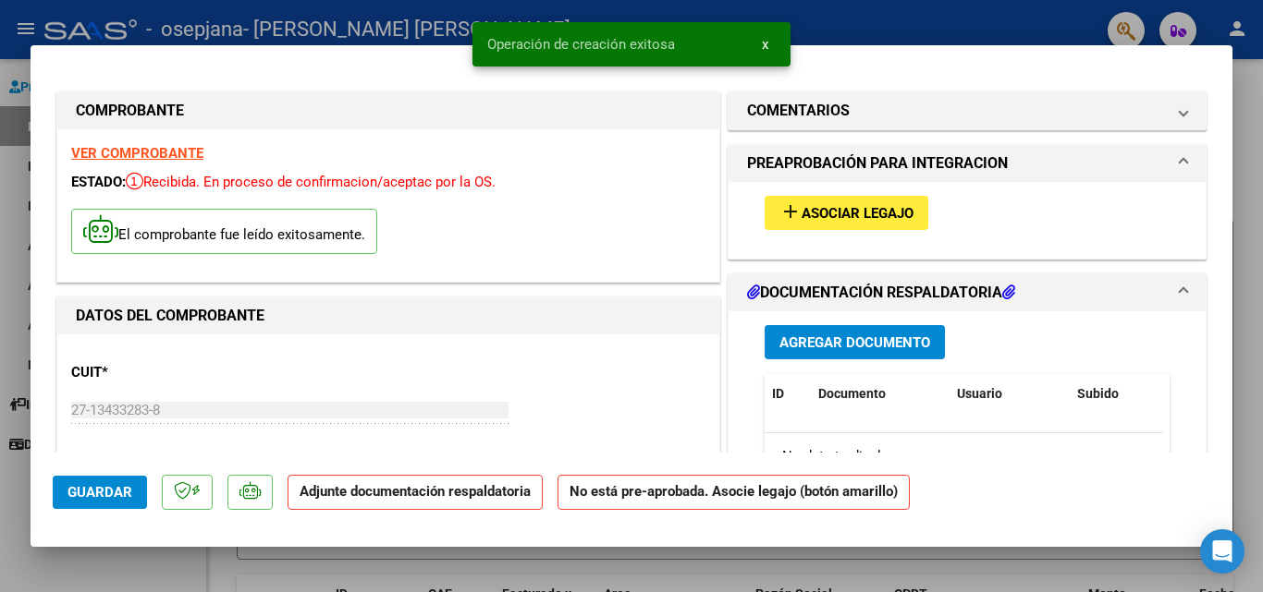
click at [856, 213] on span "Asociar Legajo" at bounding box center [857, 213] width 112 height 17
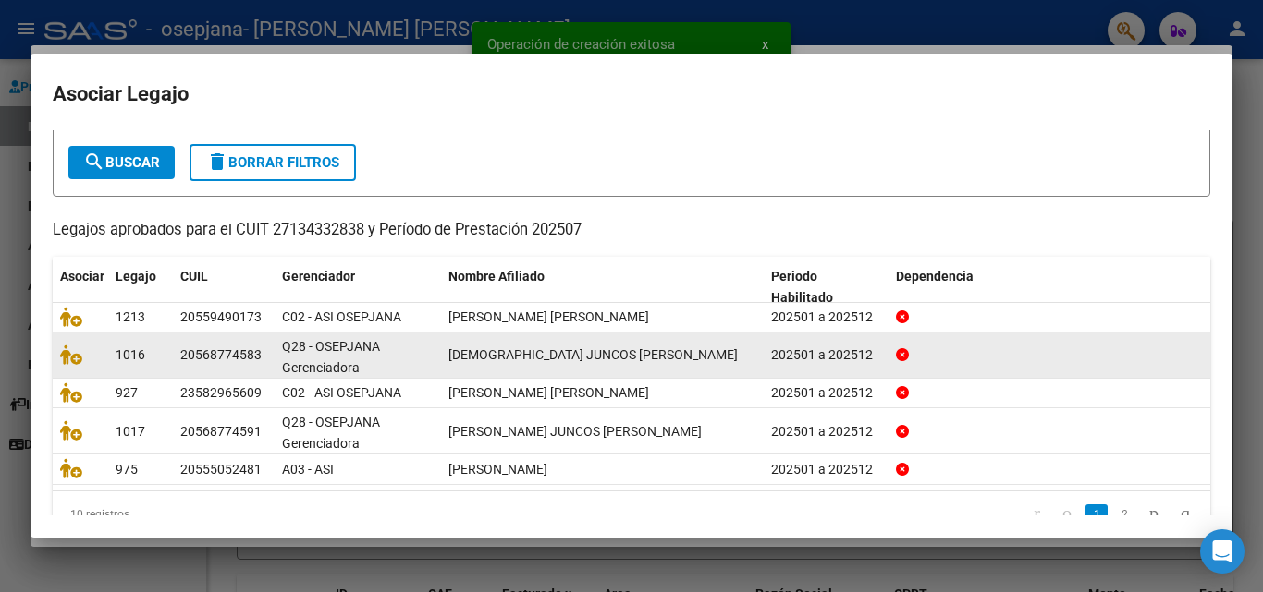
scroll to position [132, 0]
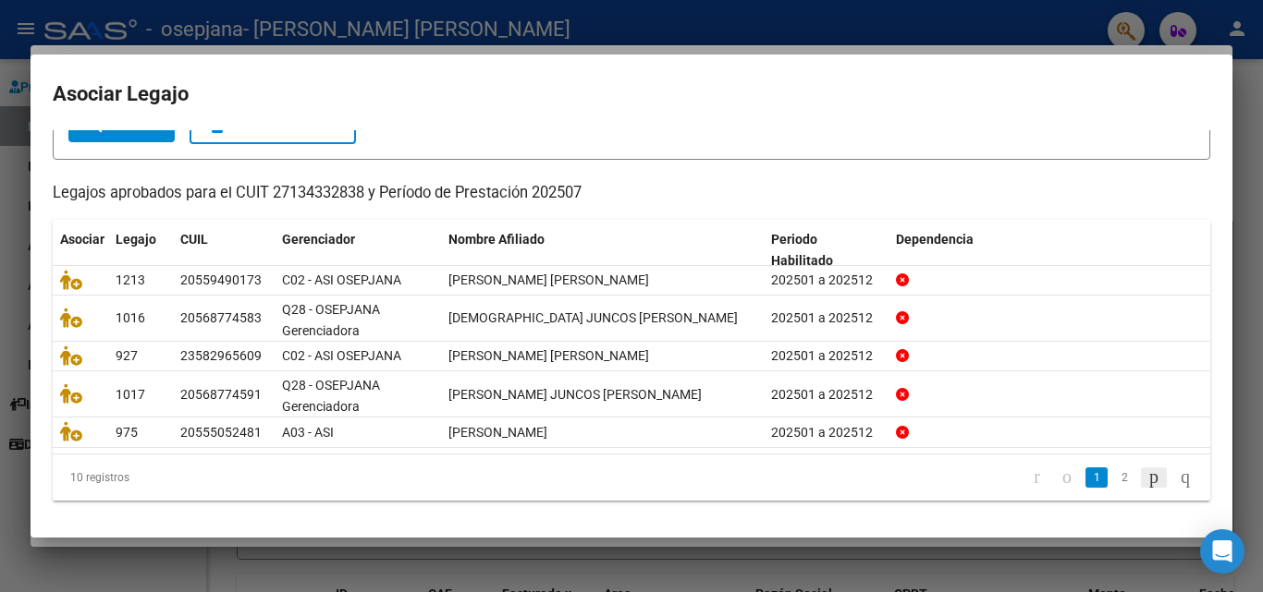
click at [1146, 475] on icon "go to next page" at bounding box center [1153, 477] width 15 height 22
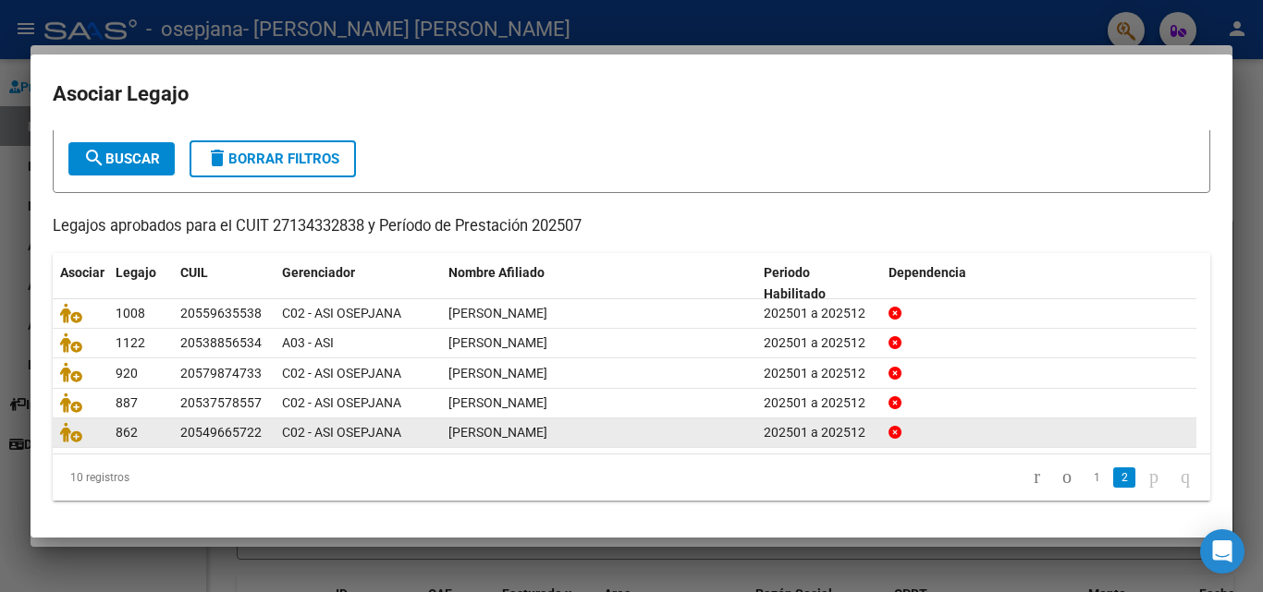
scroll to position [101, 0]
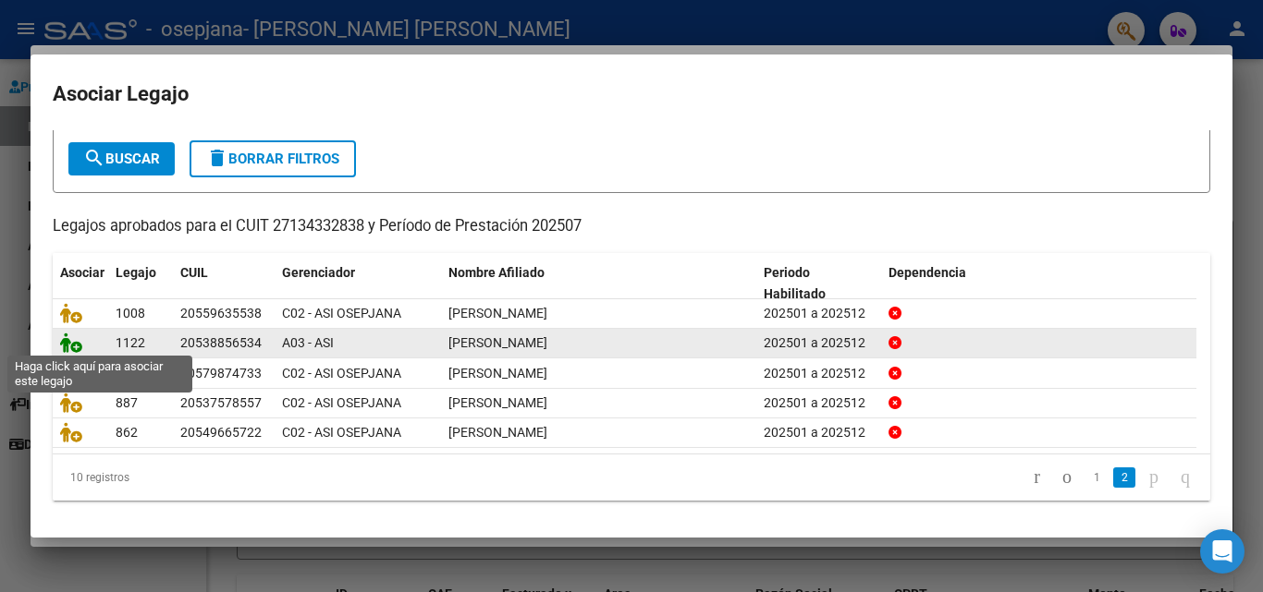
click at [71, 340] on icon at bounding box center [71, 343] width 22 height 20
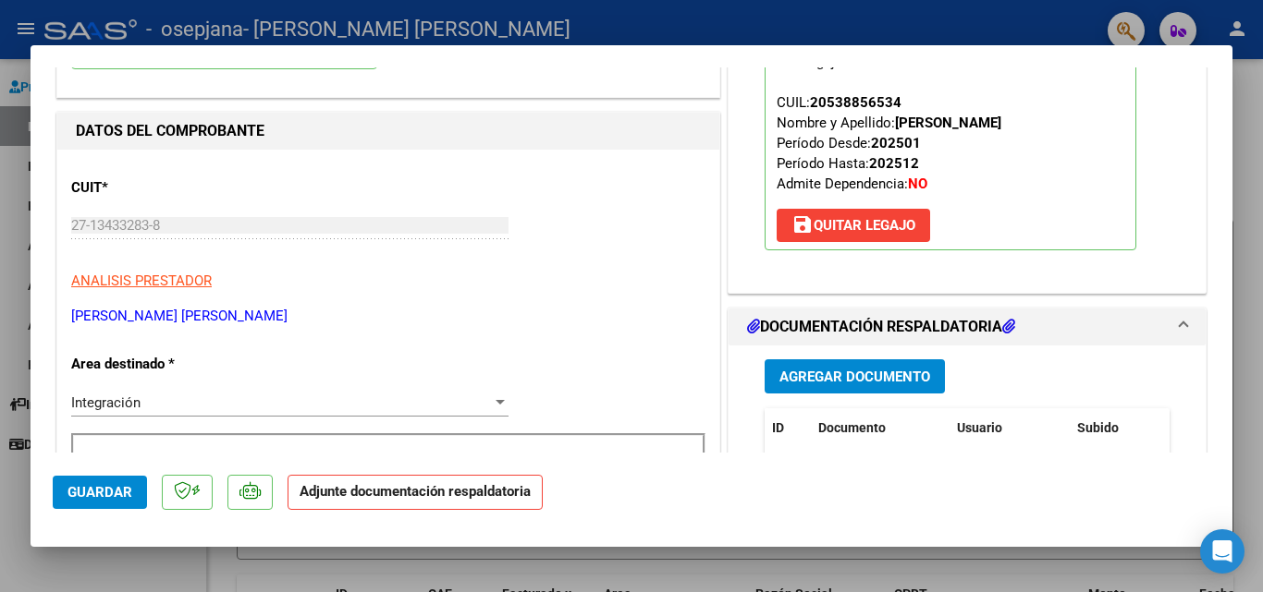
scroll to position [277, 0]
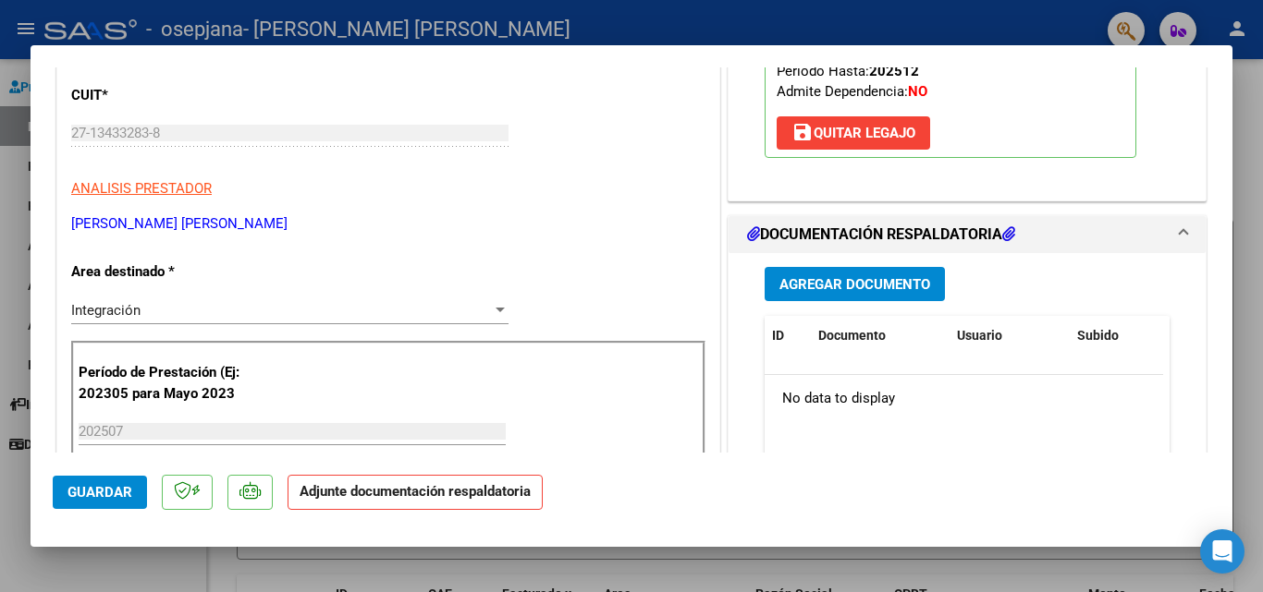
click at [843, 277] on span "Agregar Documento" at bounding box center [854, 284] width 151 height 17
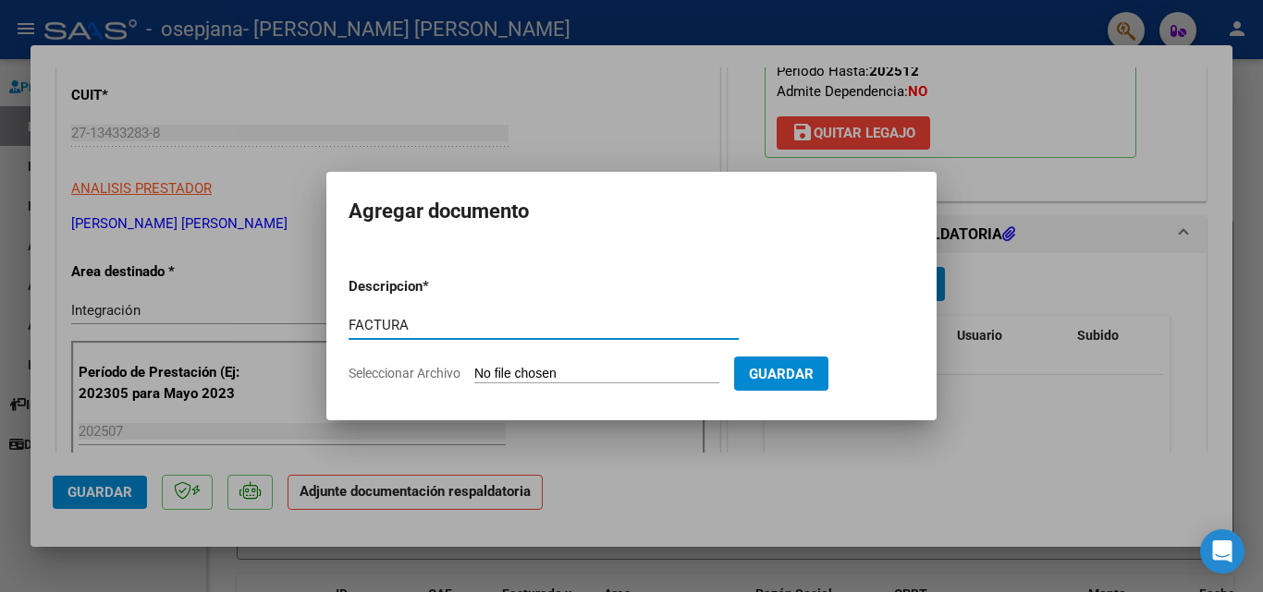
type input "FACTURA"
click at [572, 364] on form "Descripcion * FACTURA Escriba aquí una descripcion Seleccionar Archivo Guardar" at bounding box center [631, 330] width 566 height 135
click at [517, 371] on input "Seleccionar Archivo" at bounding box center [596, 375] width 245 height 18
type input "C:\fakepath\27134332838_006_00003_00003147.pdf"
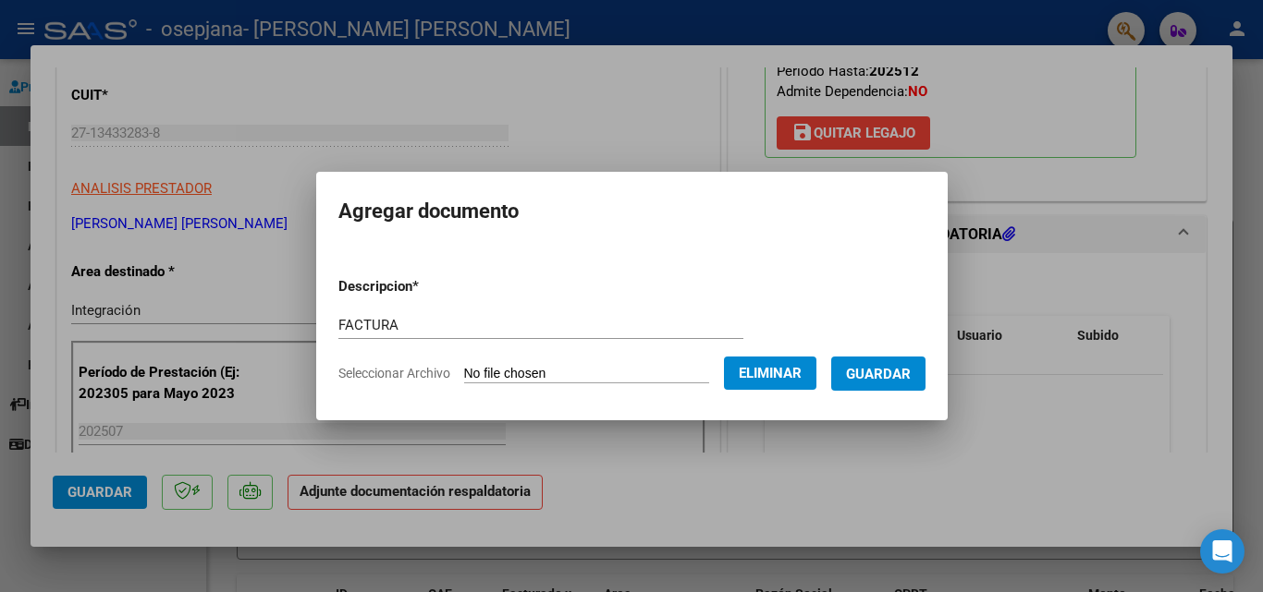
click at [893, 366] on span "Guardar" at bounding box center [878, 374] width 65 height 17
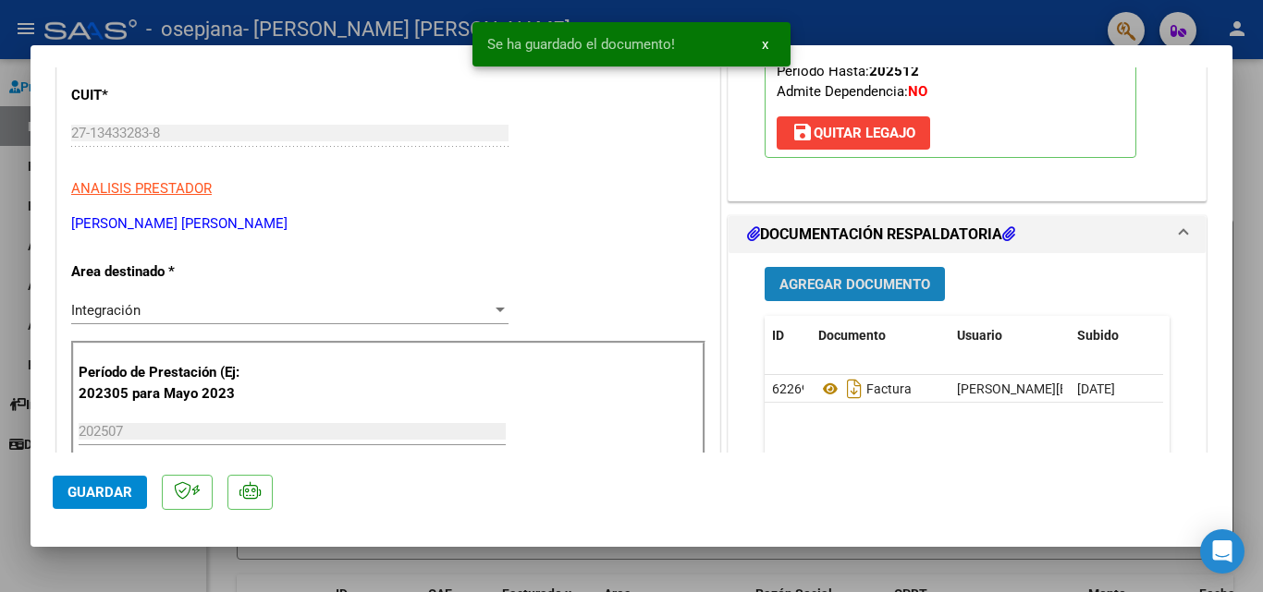
click at [849, 280] on span "Agregar Documento" at bounding box center [854, 284] width 151 height 17
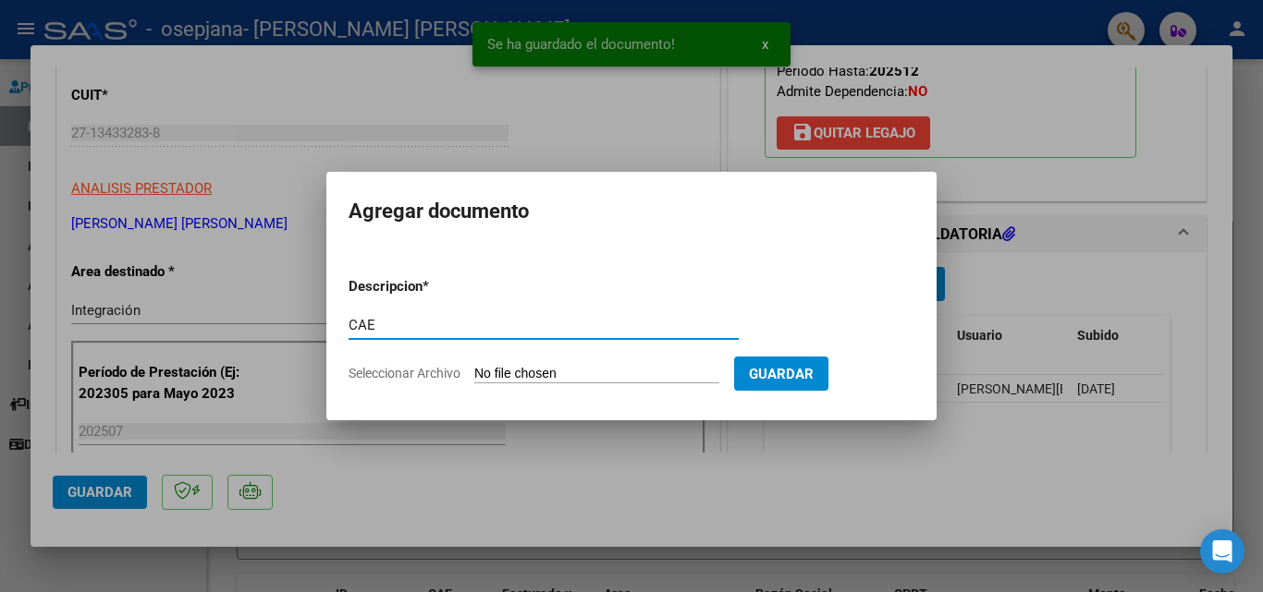
type input "CAE"
click at [499, 368] on input "Seleccionar Archivo" at bounding box center [596, 375] width 245 height 18
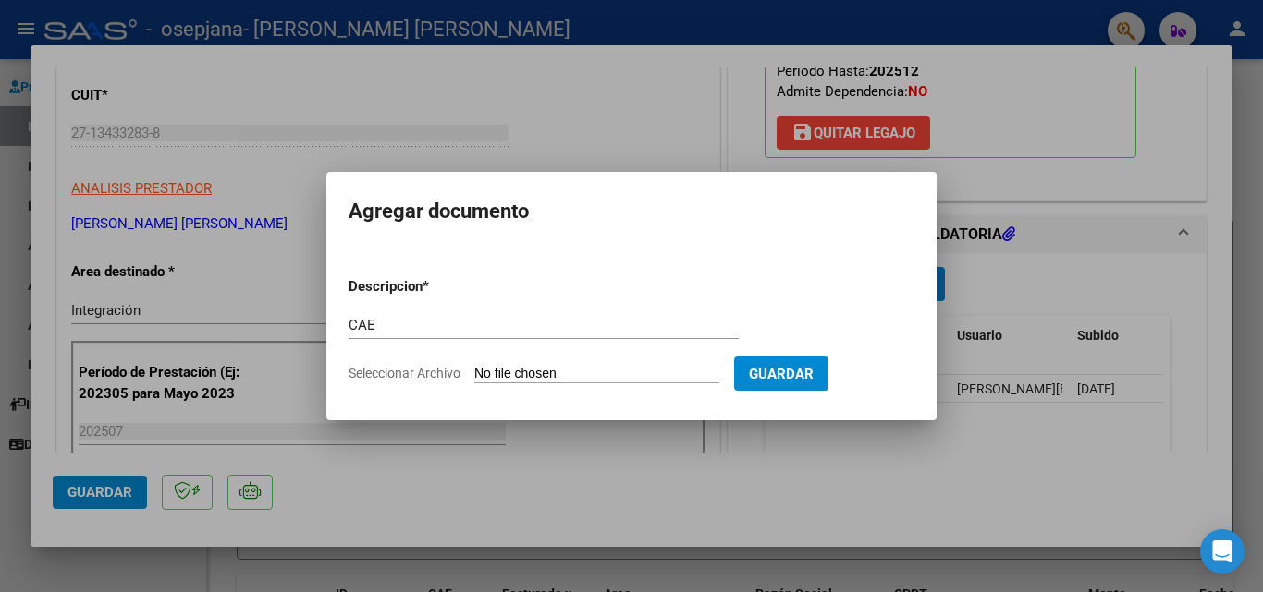
type input "C:\fakepath\cae 3147.pdf"
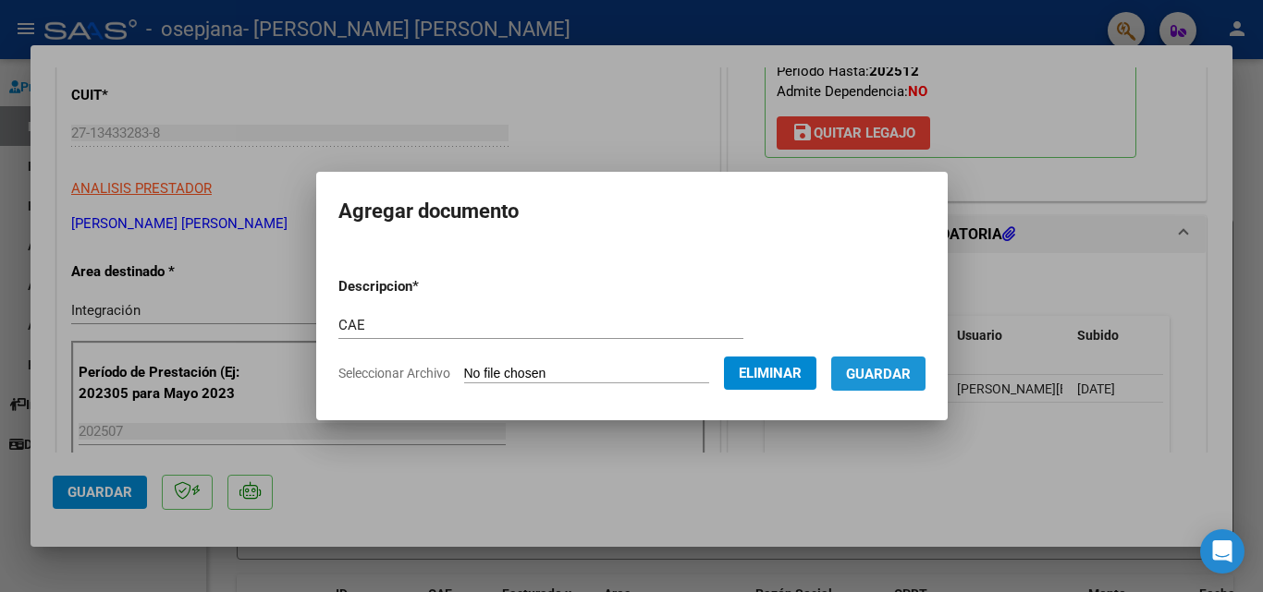
click at [902, 378] on span "Guardar" at bounding box center [878, 374] width 65 height 17
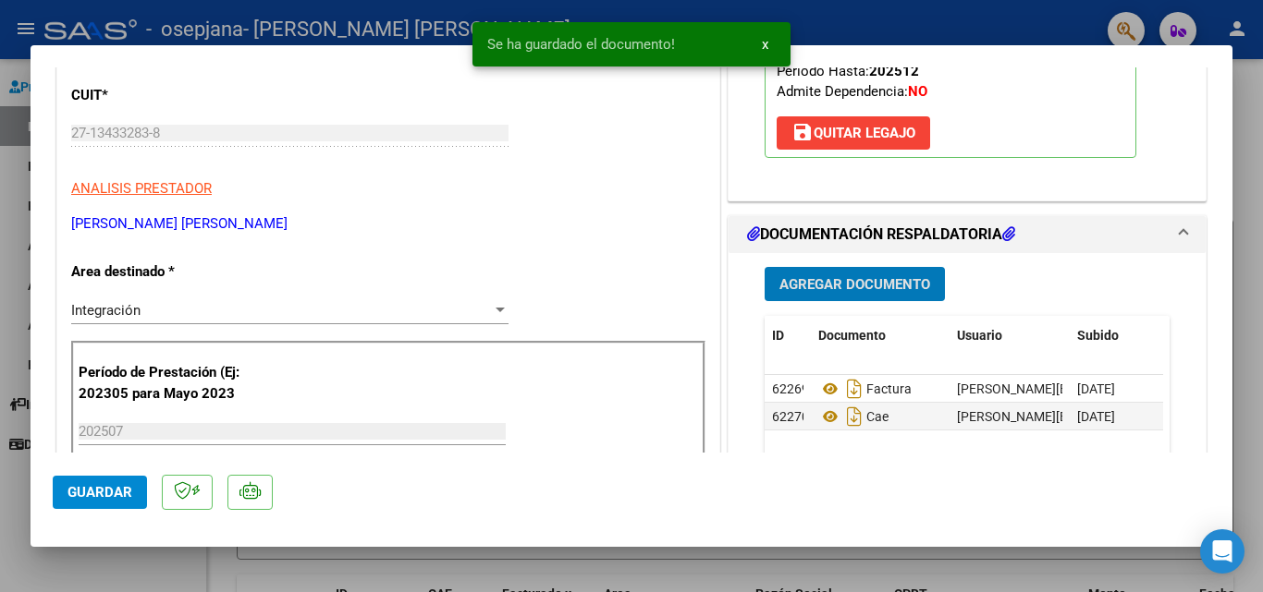
click at [846, 282] on span "Agregar Documento" at bounding box center [854, 284] width 151 height 17
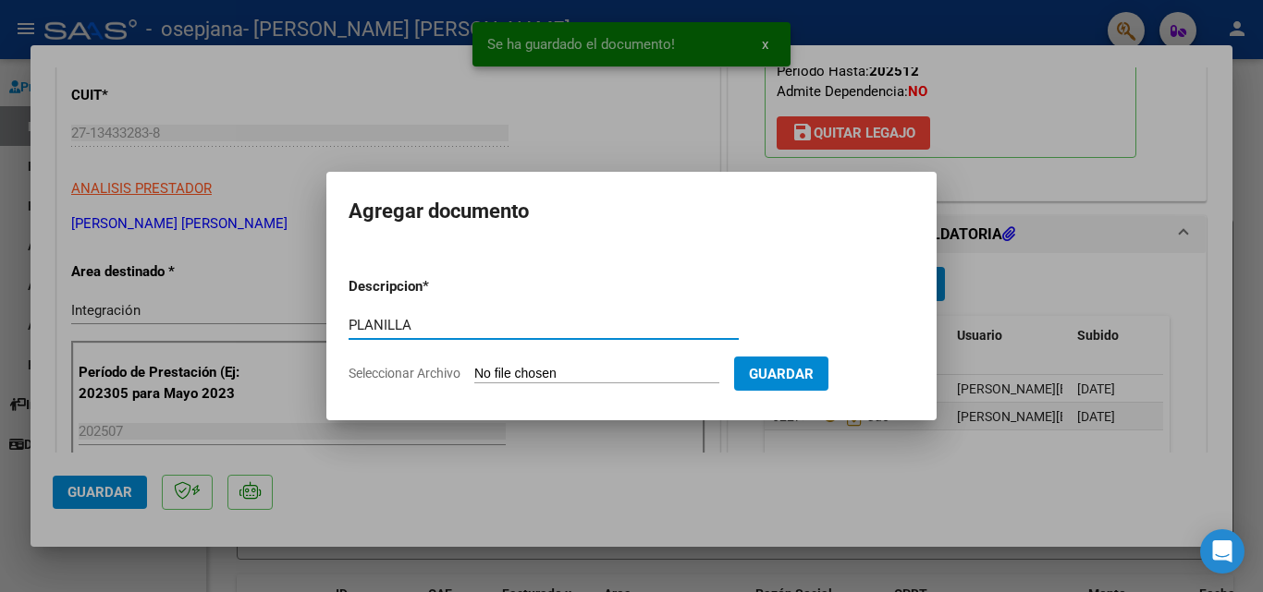
type input "PLANILLA"
click at [537, 375] on input "Seleccionar Archivo" at bounding box center [596, 375] width 245 height 18
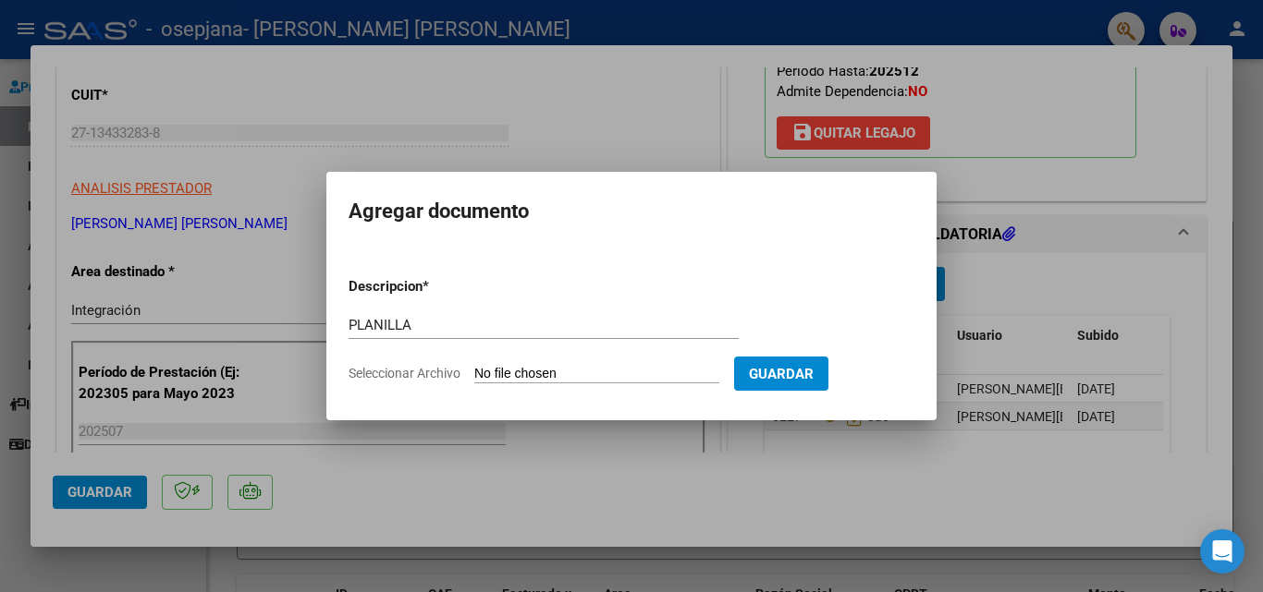
type input "C:\fakepath\[PERSON_NAME] .pdf"
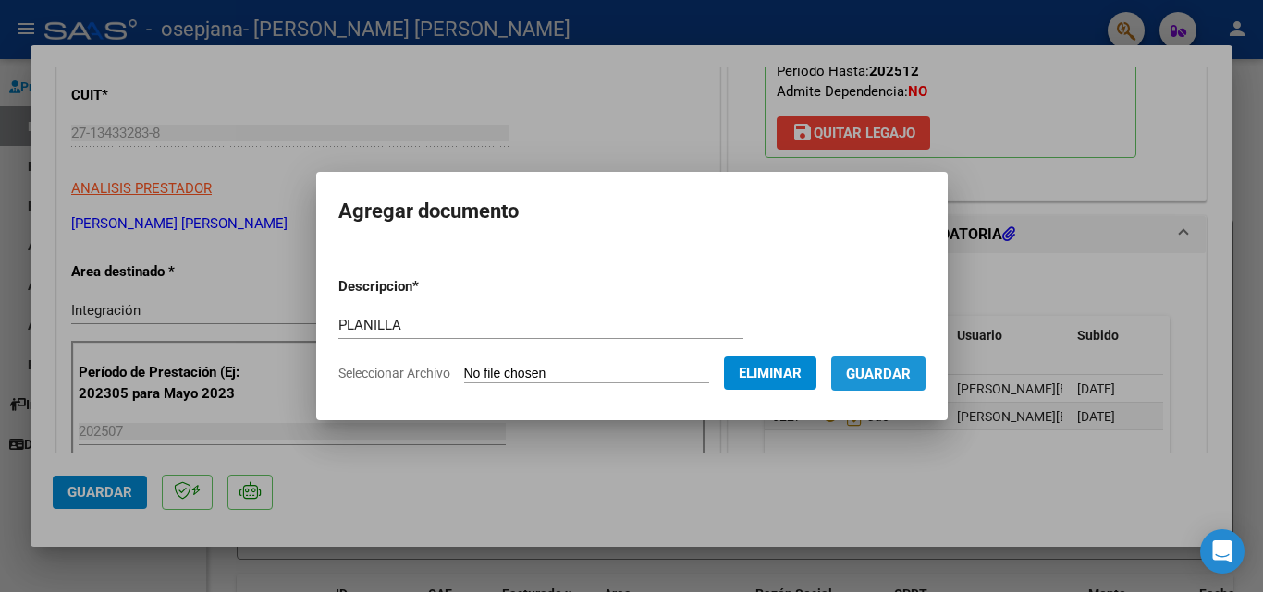
click at [910, 375] on span "Guardar" at bounding box center [878, 374] width 65 height 17
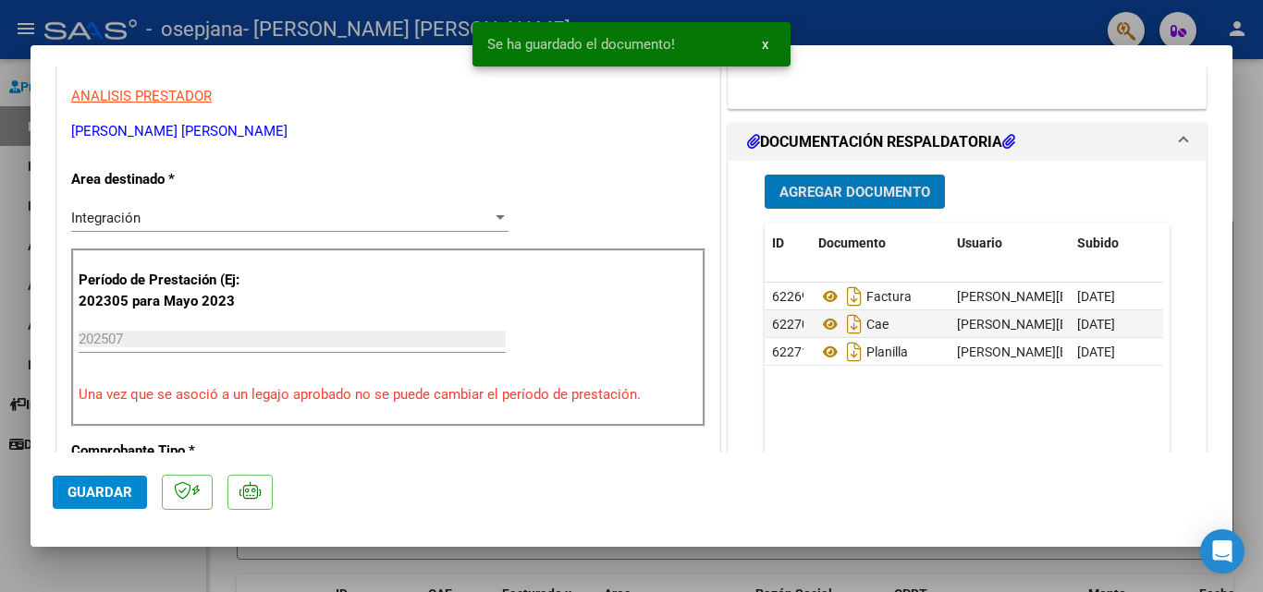
scroll to position [462, 0]
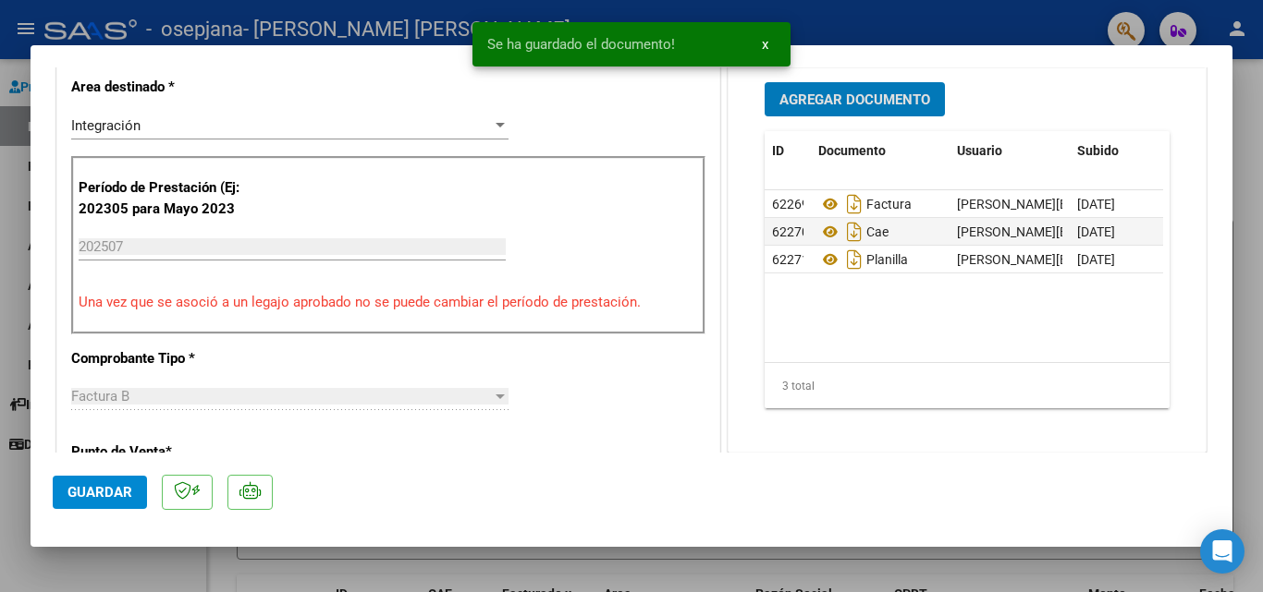
click at [852, 100] on span "Agregar Documento" at bounding box center [854, 100] width 151 height 17
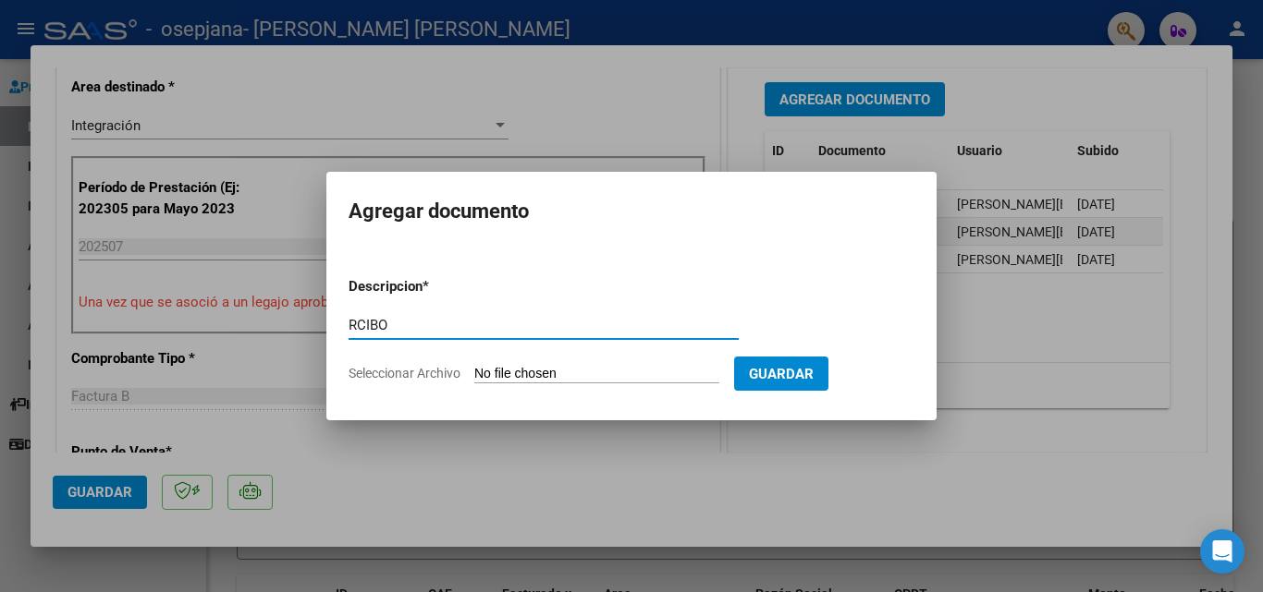
type input "RCIBO"
click at [527, 376] on input "Seleccionar Archivo" at bounding box center [596, 375] width 245 height 18
type input "C:\fakepath\rec osepjana fac 3031.pdf"
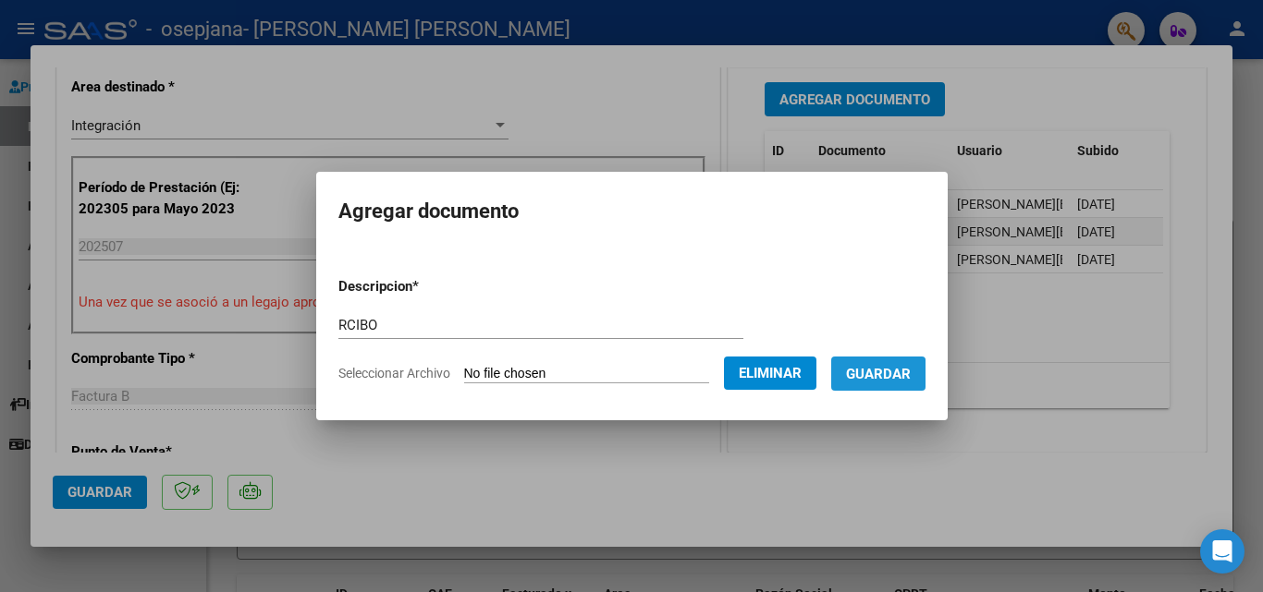
click at [880, 381] on span "Guardar" at bounding box center [878, 374] width 65 height 17
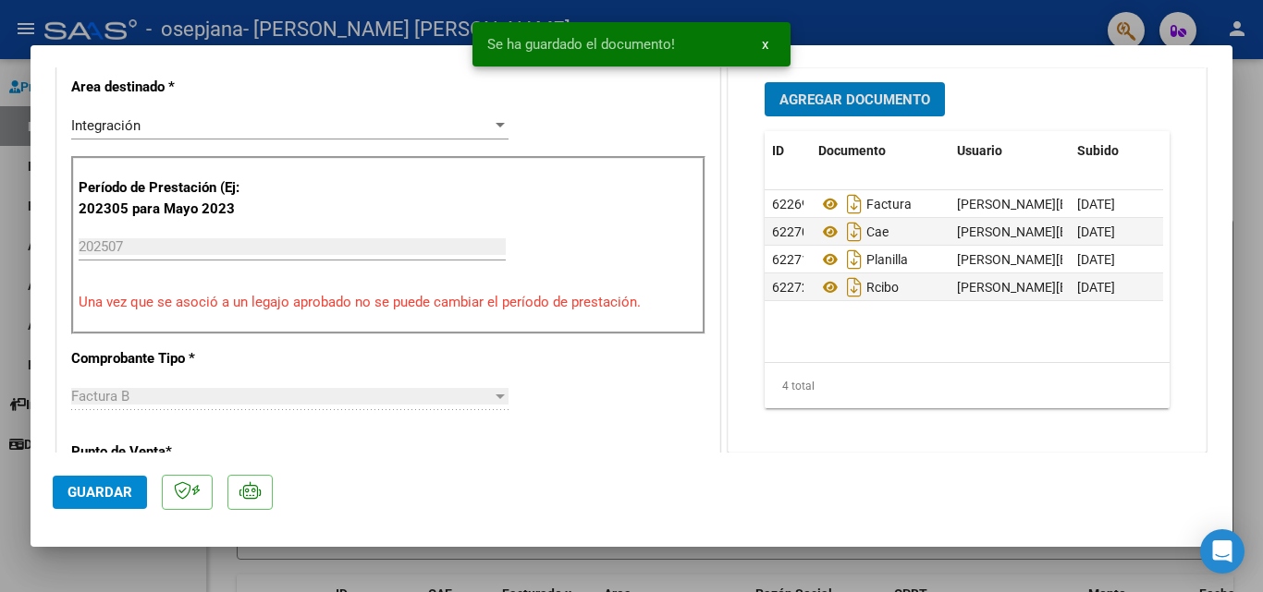
click at [849, 104] on span "Agregar Documento" at bounding box center [854, 100] width 151 height 17
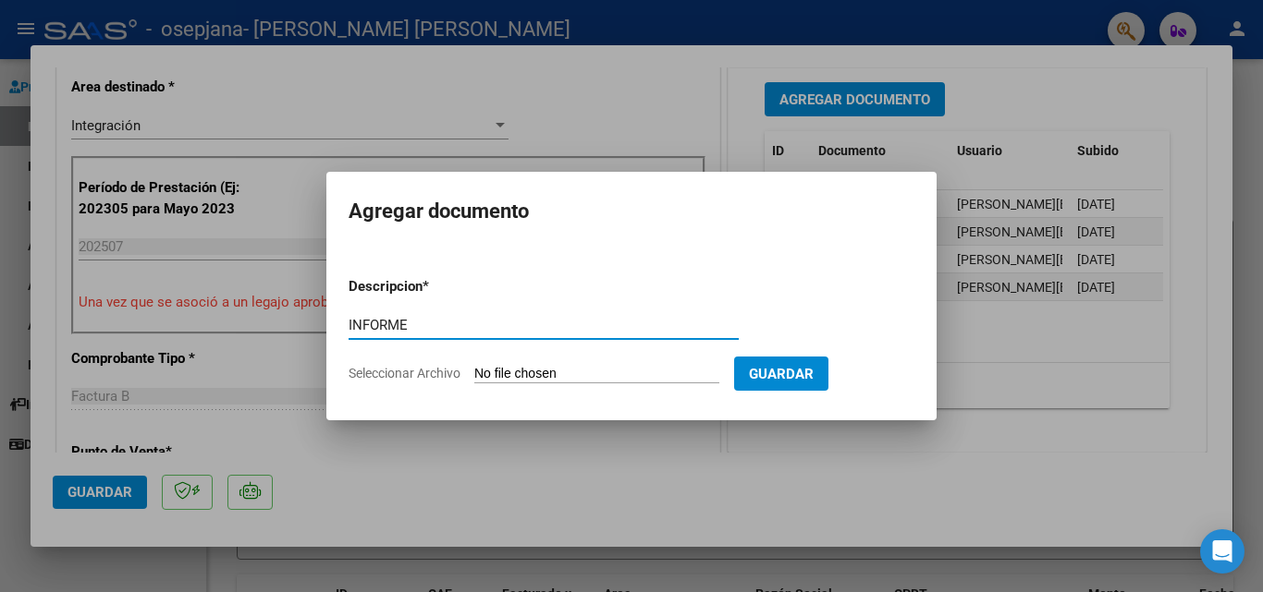
type input "INFORME"
click at [595, 372] on input "Seleccionar Archivo" at bounding box center [596, 375] width 245 height 18
type input "C:\fakepath\Informe [PERSON_NAME][DATE].docx"
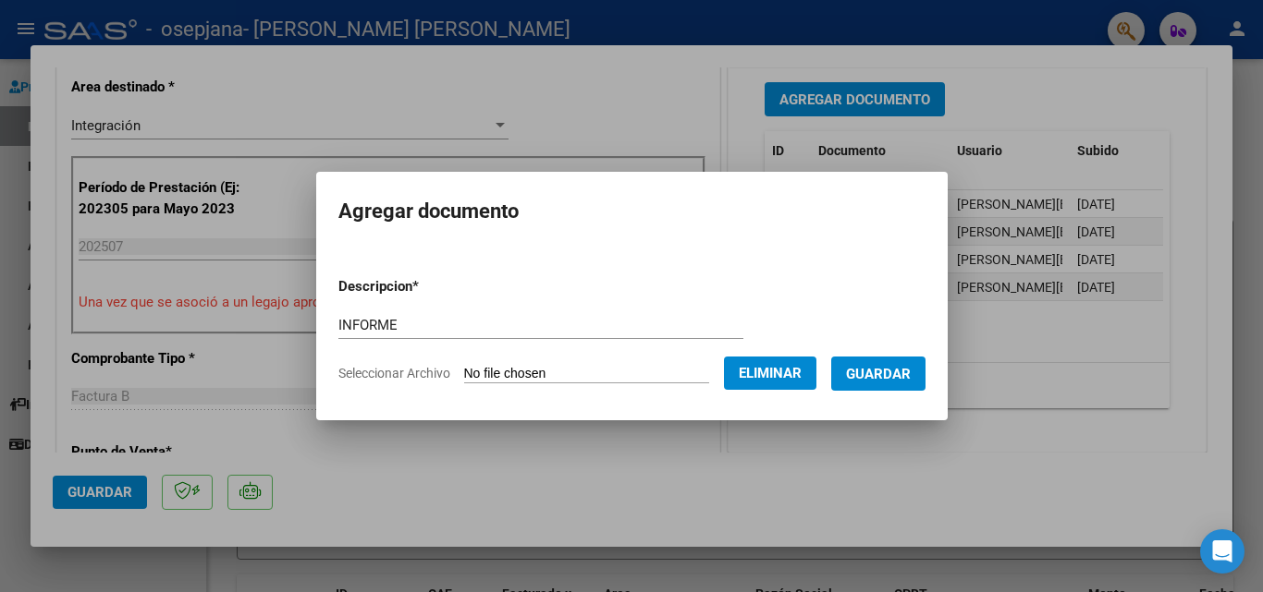
click at [901, 372] on span "Guardar" at bounding box center [878, 374] width 65 height 17
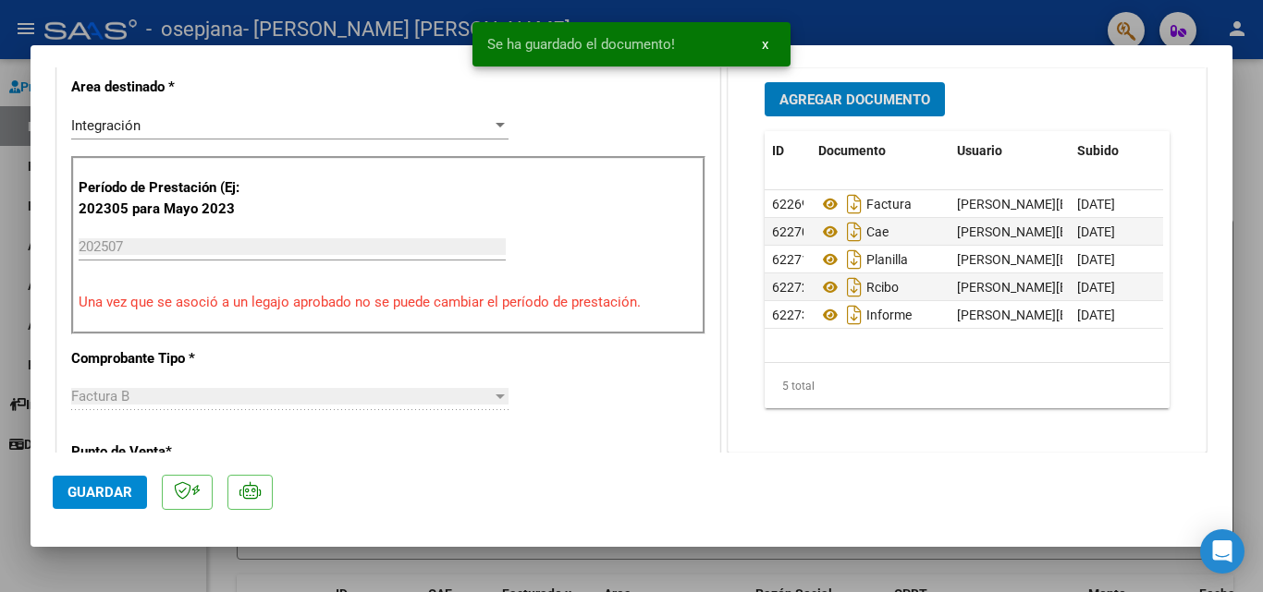
click at [90, 495] on span "Guardar" at bounding box center [99, 492] width 65 height 17
click at [14, 294] on div at bounding box center [631, 296] width 1263 height 592
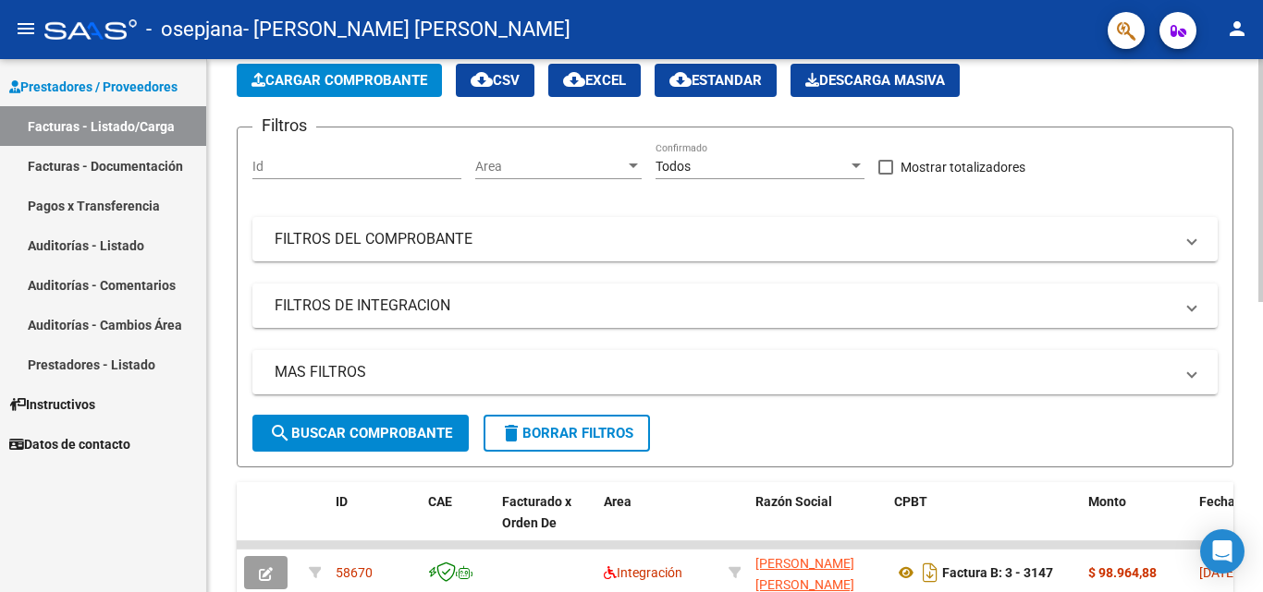
scroll to position [0, 0]
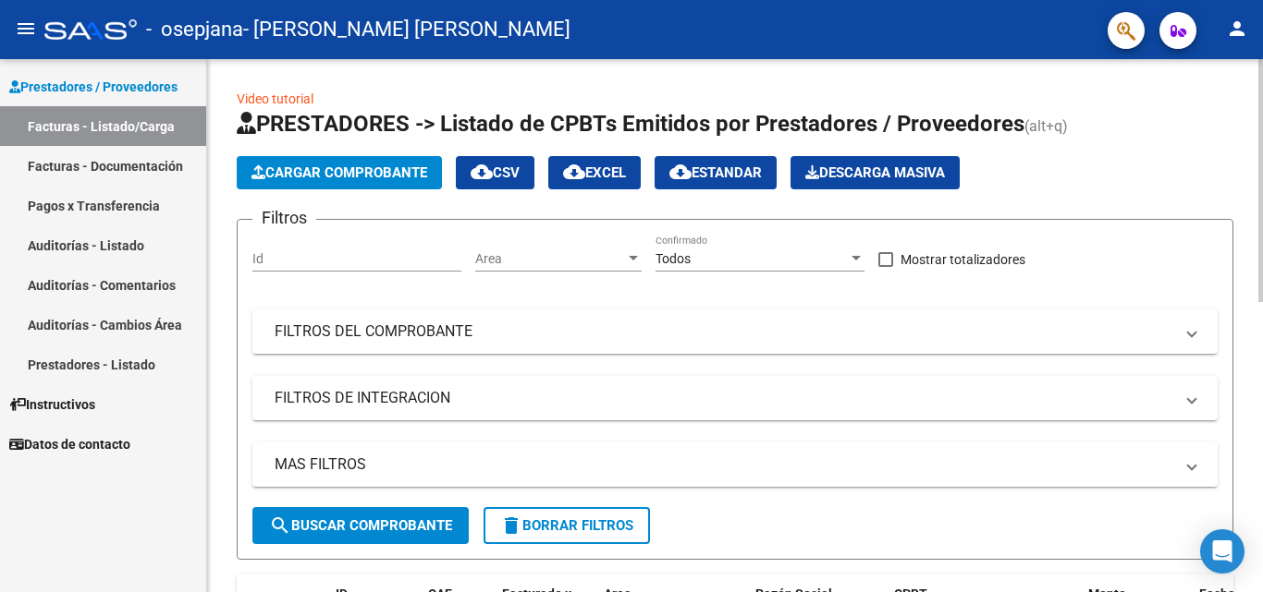
click at [371, 177] on span "Cargar Comprobante" at bounding box center [339, 173] width 176 height 17
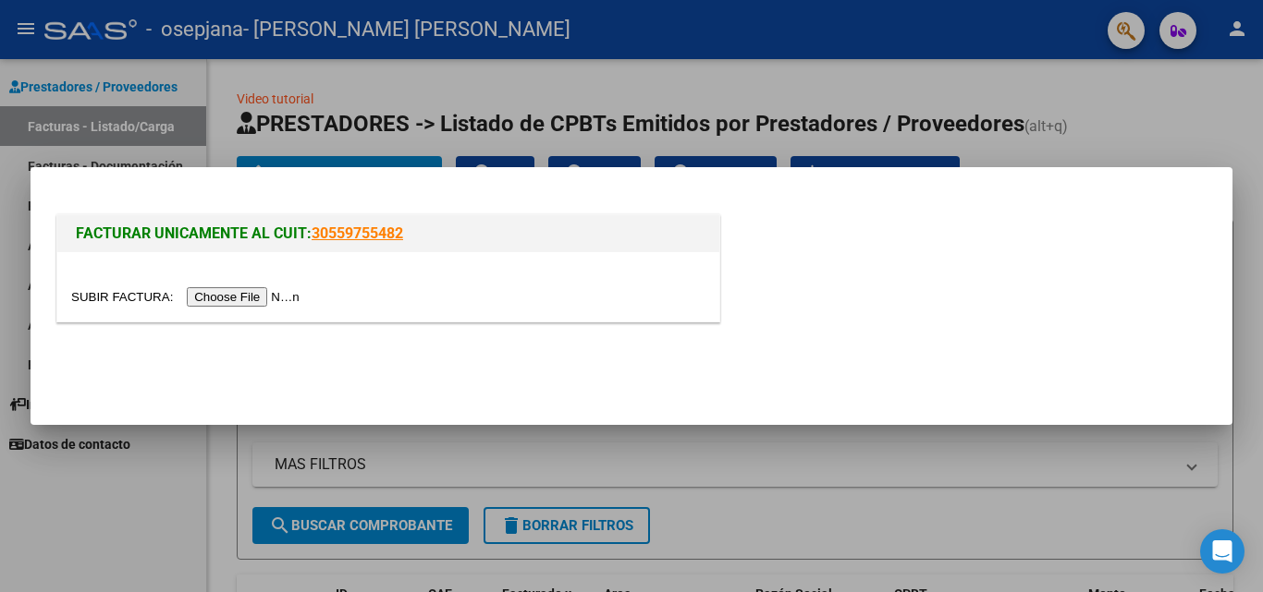
click at [276, 297] on input "file" at bounding box center [188, 296] width 234 height 19
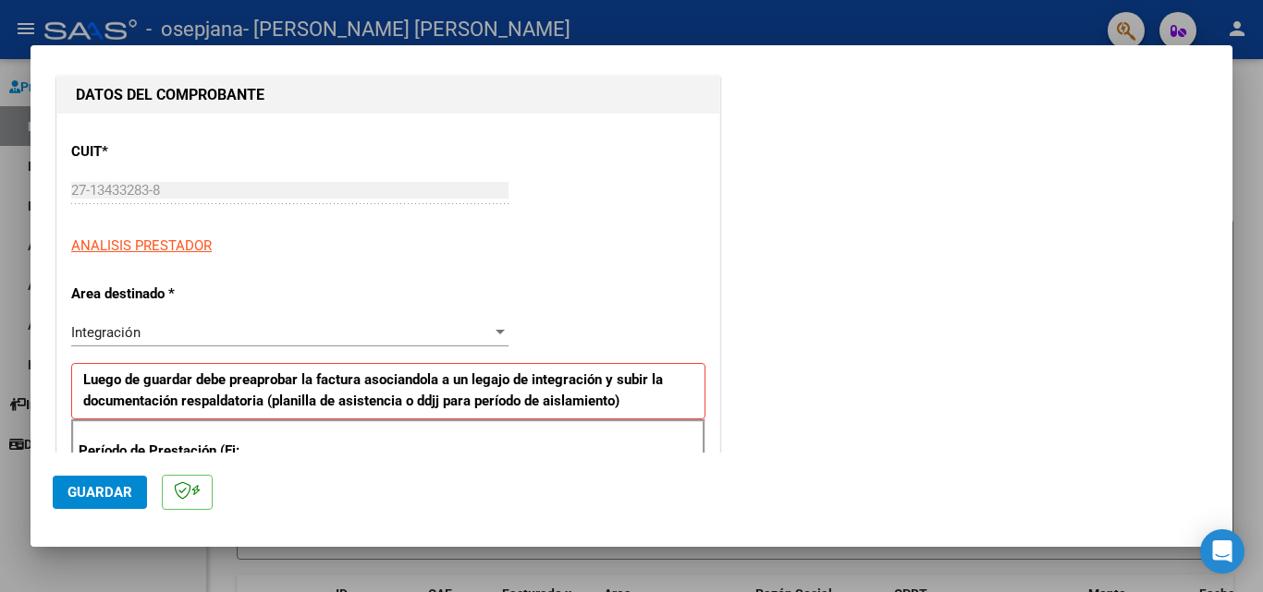
scroll to position [277, 0]
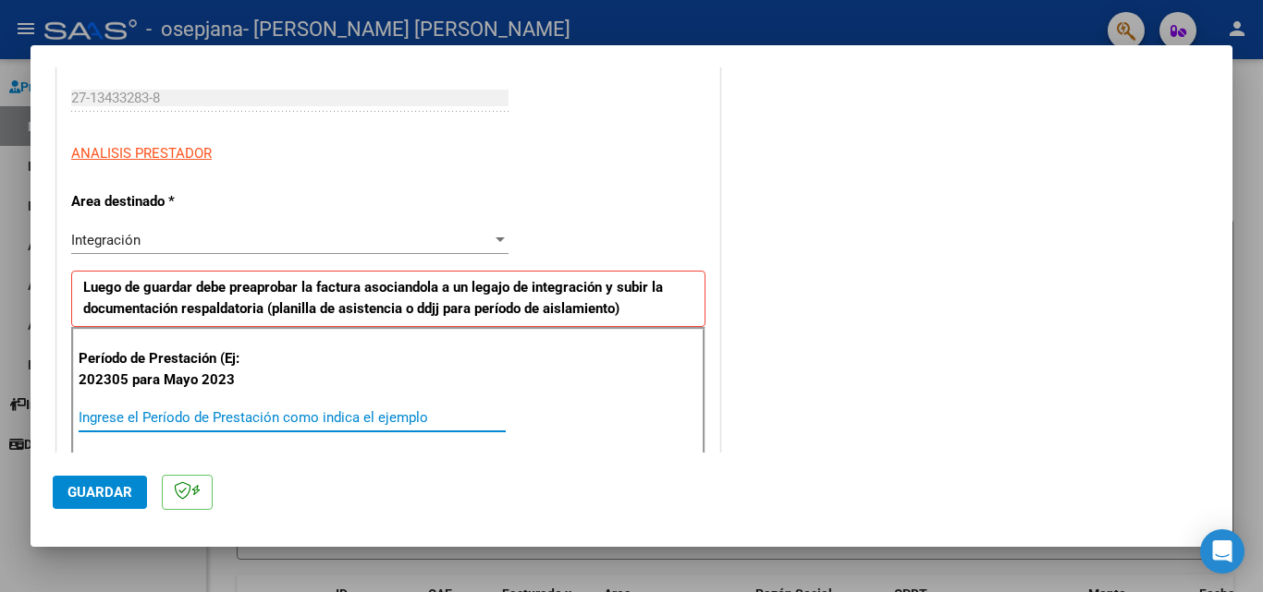
click at [276, 416] on input "Ingrese el Período de Prestación como indica el ejemplo" at bounding box center [292, 417] width 427 height 17
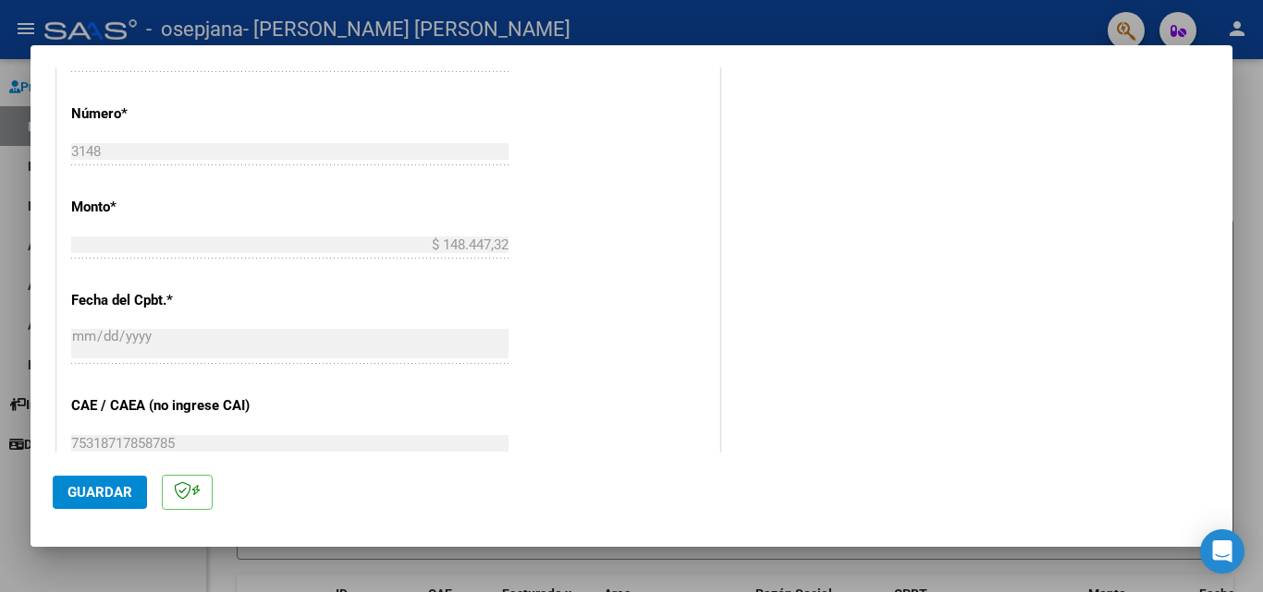
scroll to position [1017, 0]
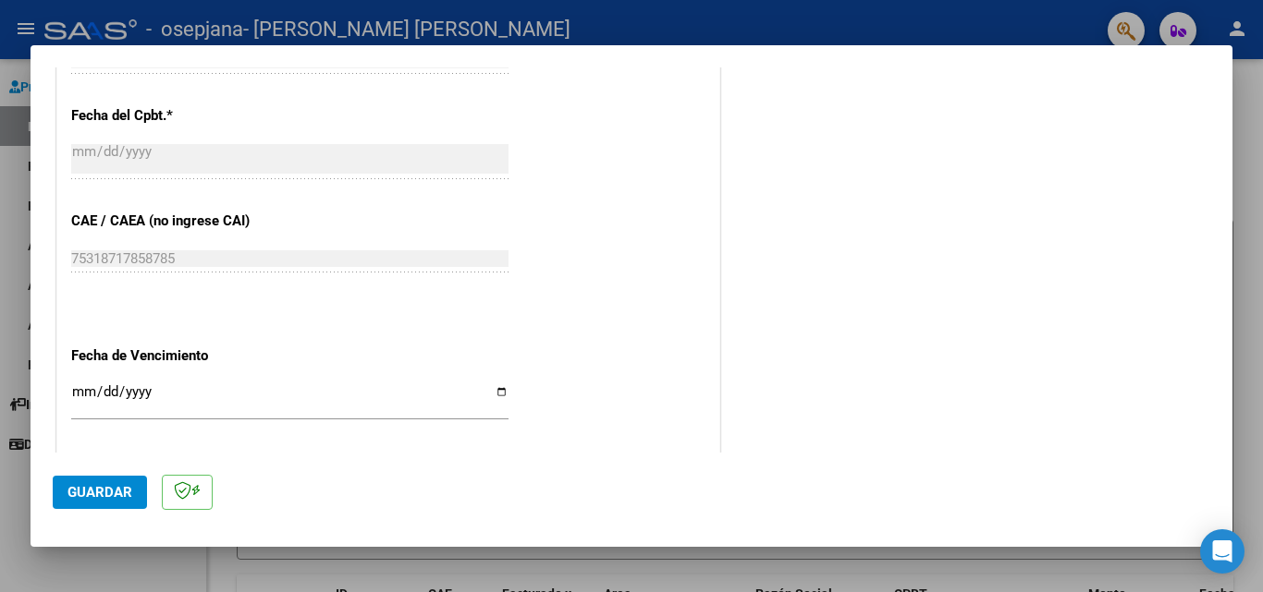
type input "202507"
click at [495, 388] on input "Ingresar la fecha" at bounding box center [289, 400] width 437 height 30
type input "[DATE]"
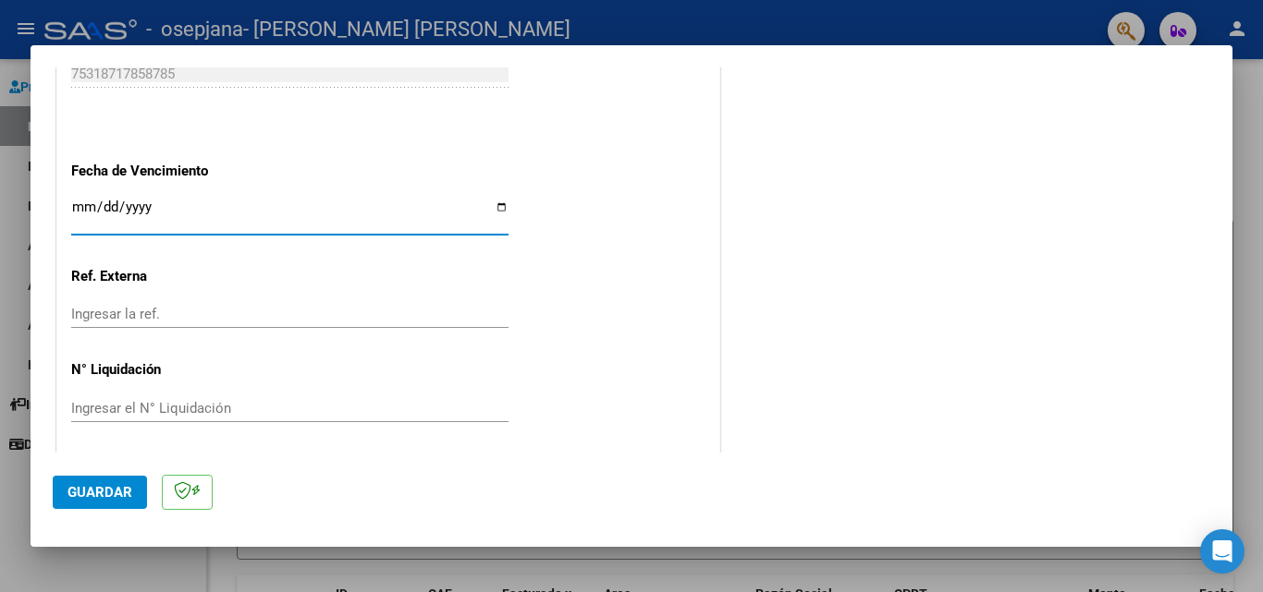
click at [73, 488] on span "Guardar" at bounding box center [99, 492] width 65 height 17
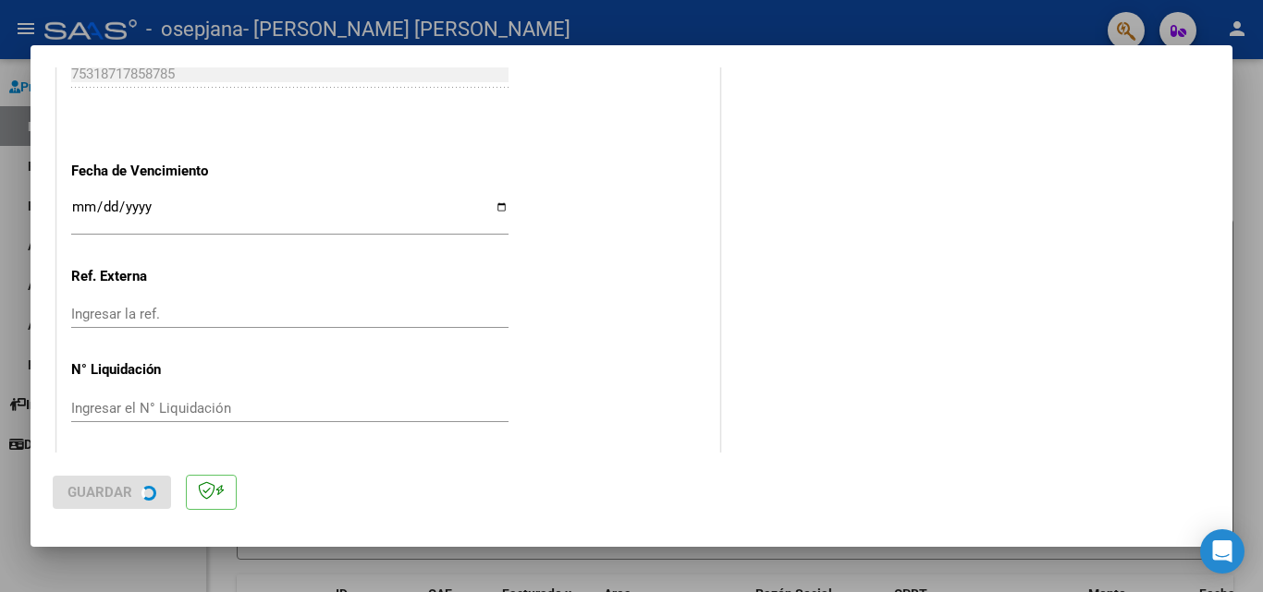
scroll to position [0, 0]
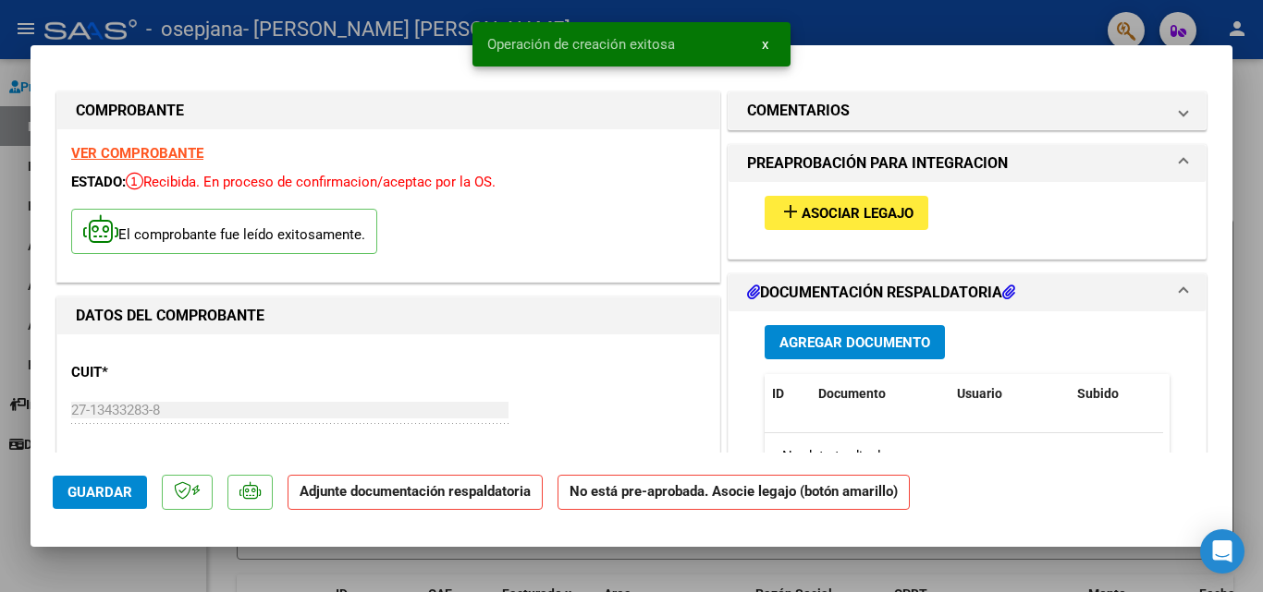
click at [849, 214] on span "Asociar Legajo" at bounding box center [857, 213] width 112 height 17
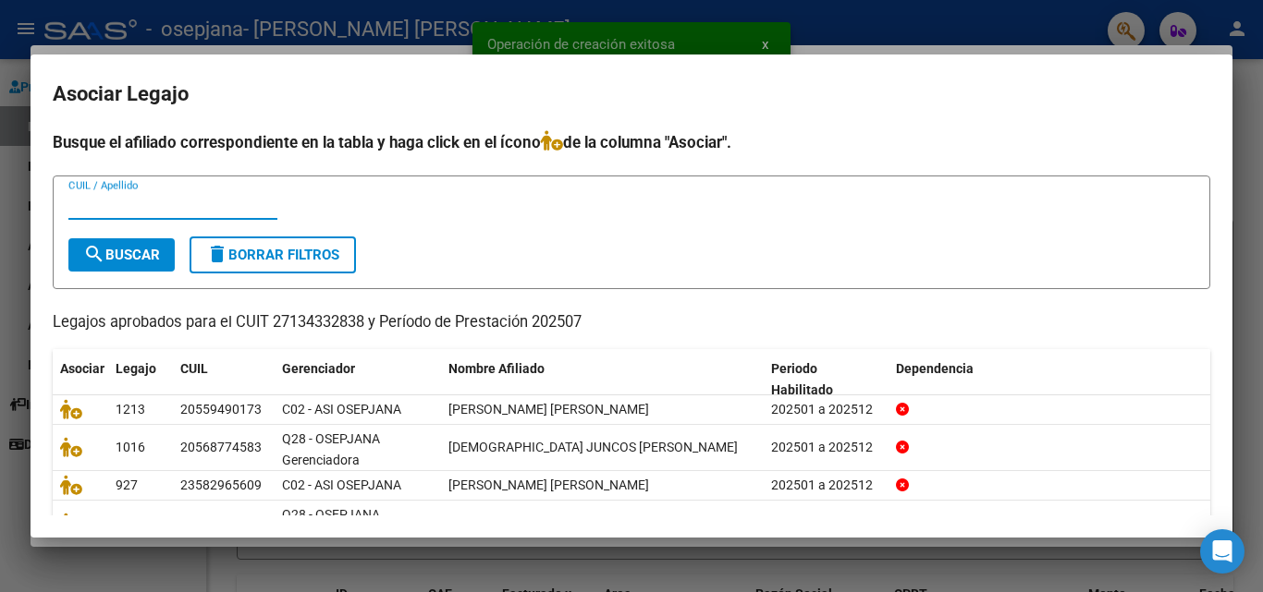
scroll to position [132, 0]
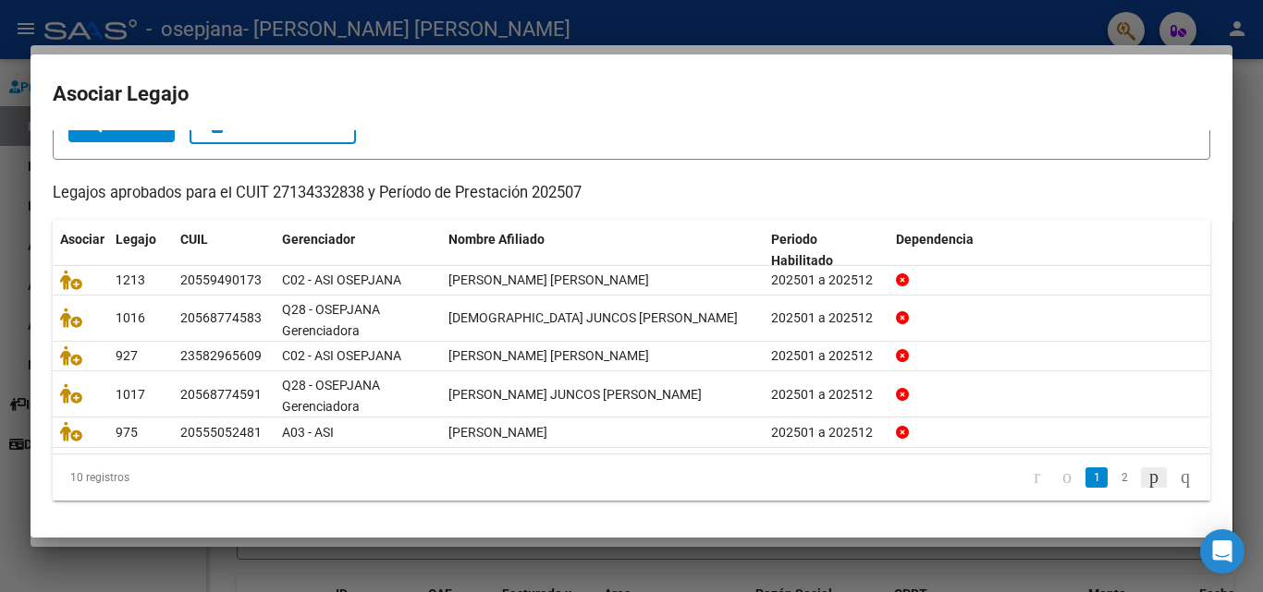
click at [1146, 469] on icon "go to next page" at bounding box center [1153, 477] width 15 height 22
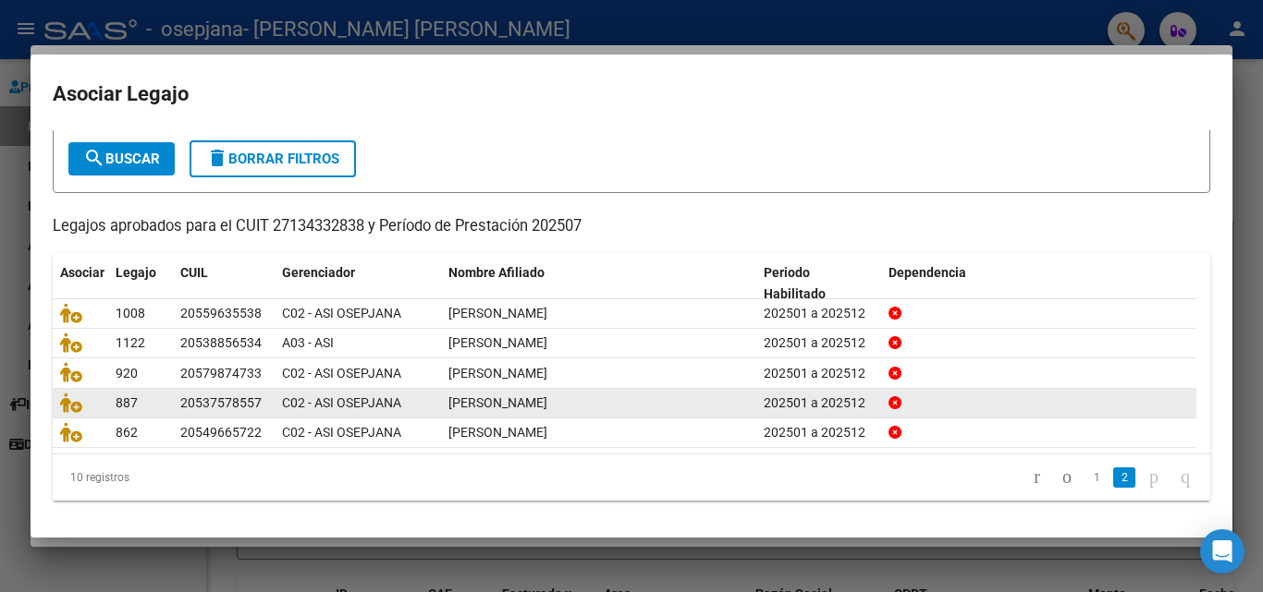
scroll to position [101, 0]
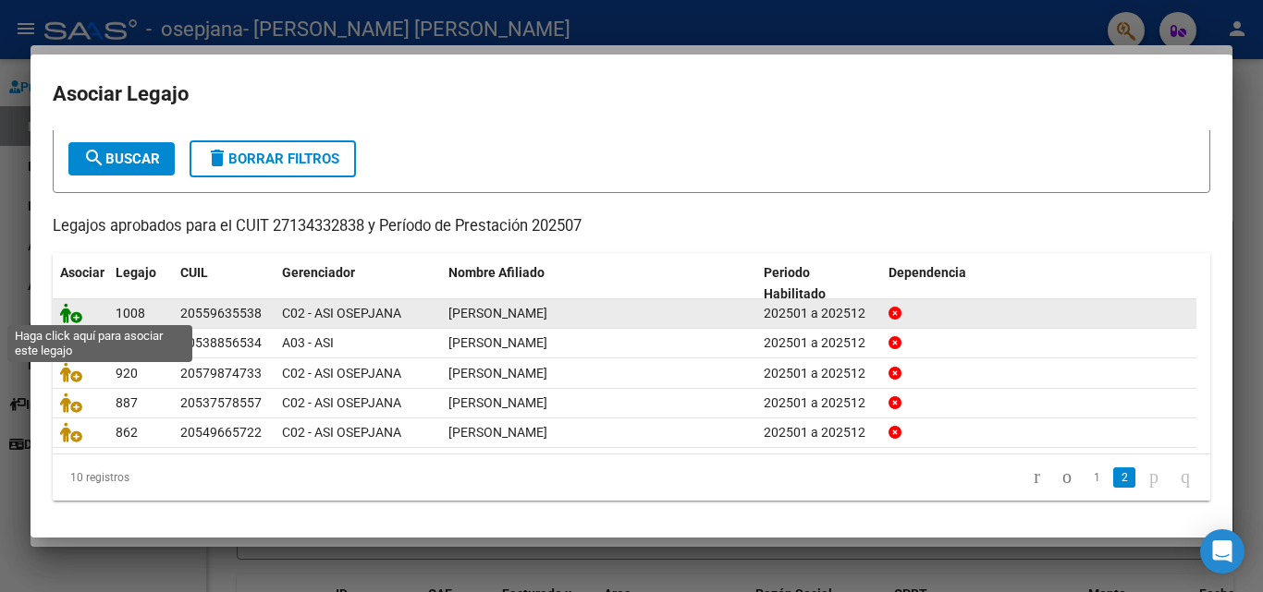
click at [71, 311] on icon at bounding box center [71, 313] width 22 height 20
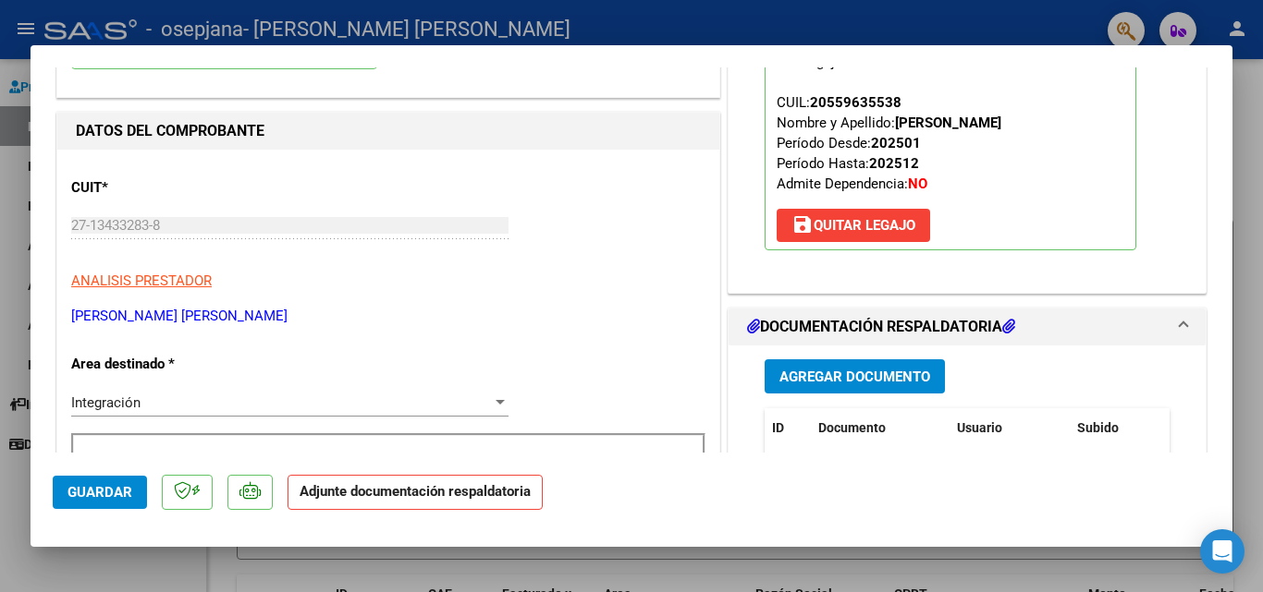
scroll to position [277, 0]
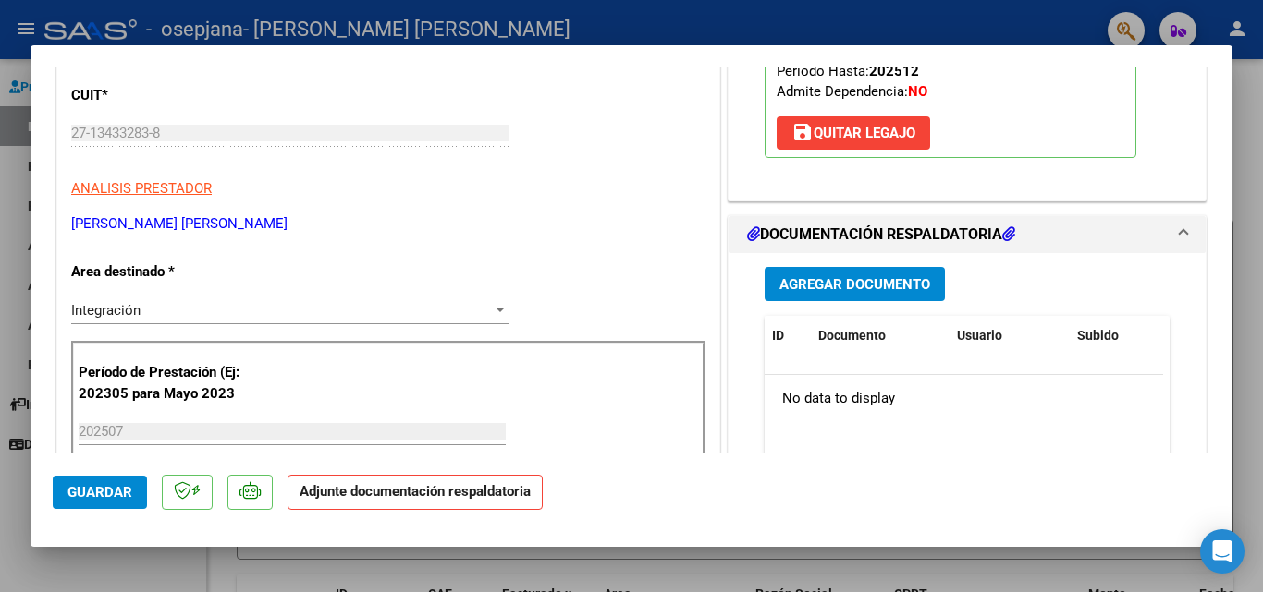
click at [869, 285] on span "Agregar Documento" at bounding box center [854, 284] width 151 height 17
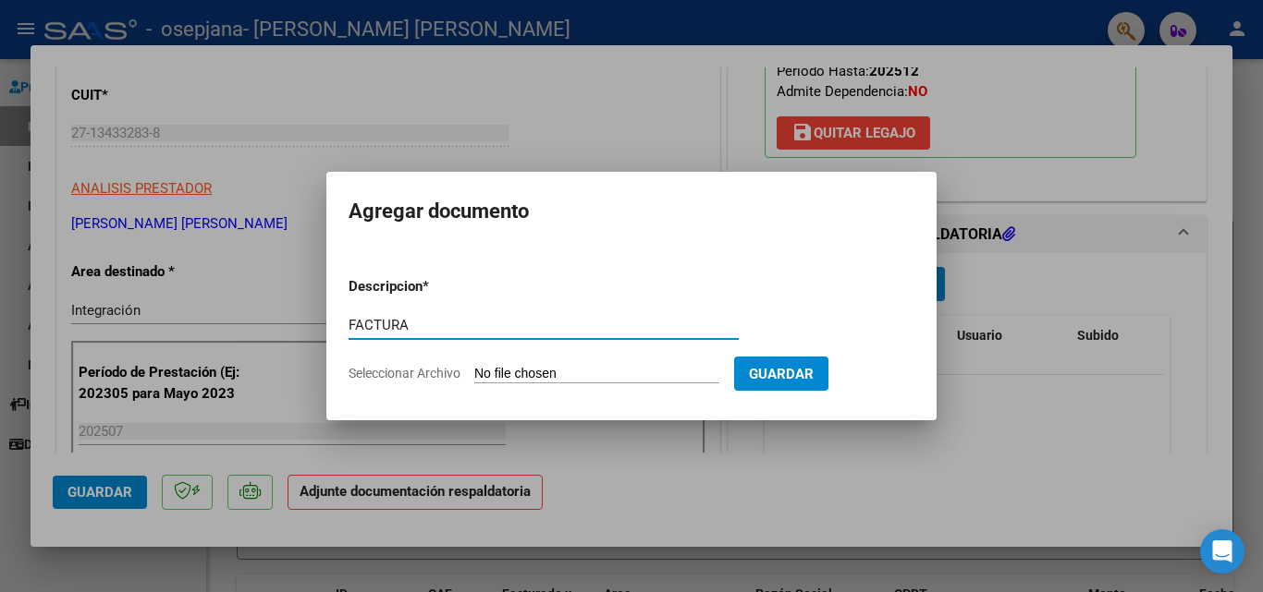
type input "FACTURA"
click at [603, 378] on input "Seleccionar Archivo" at bounding box center [596, 375] width 245 height 18
type input "C:\fakepath\27134332838_006_00003_00003148.pdf"
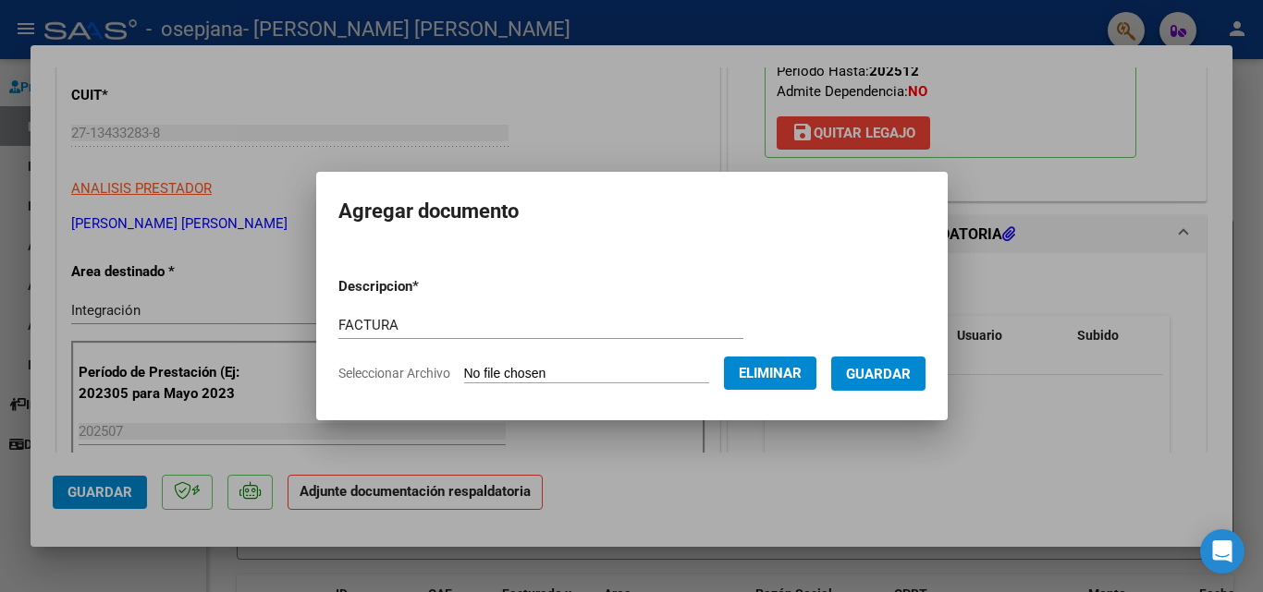
click at [888, 368] on span "Guardar" at bounding box center [878, 374] width 65 height 17
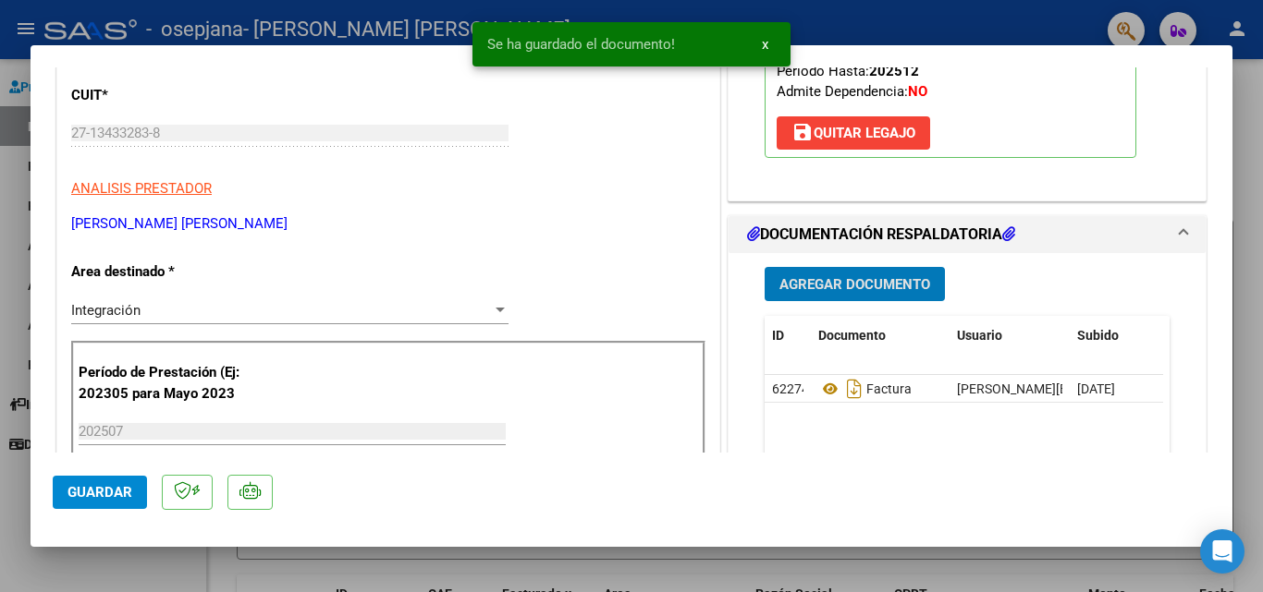
click at [904, 286] on span "Agregar Documento" at bounding box center [854, 284] width 151 height 17
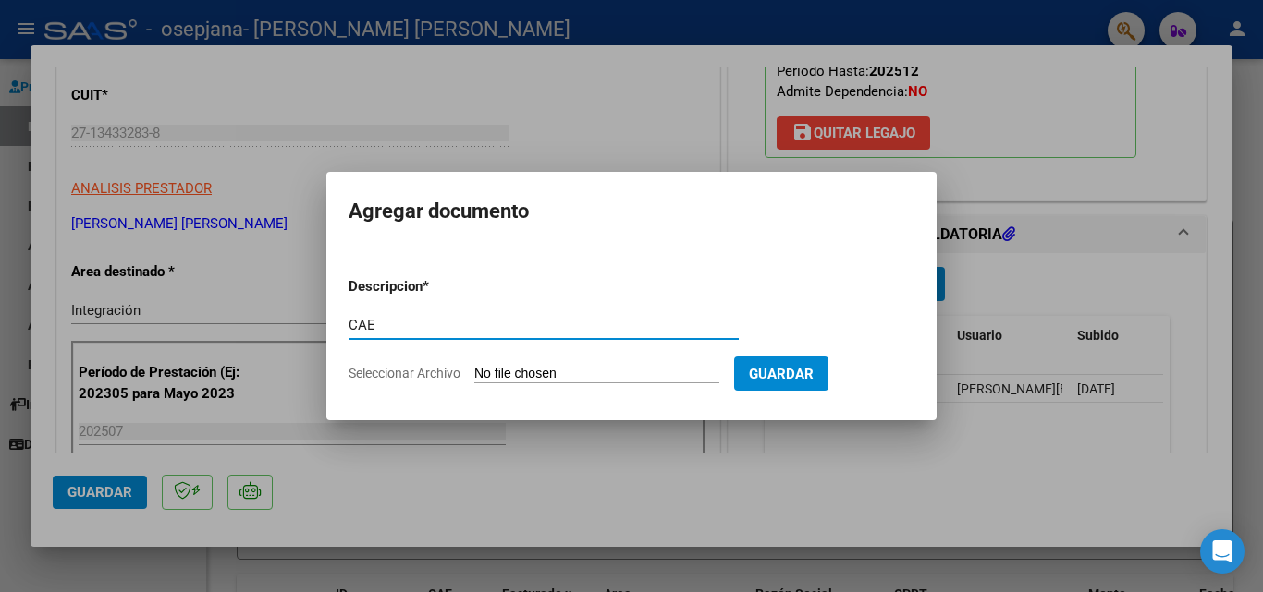
type input "CAE"
click at [500, 374] on input "Seleccionar Archivo" at bounding box center [596, 375] width 245 height 18
type input "C:\fakepath\cae 3148.pdf"
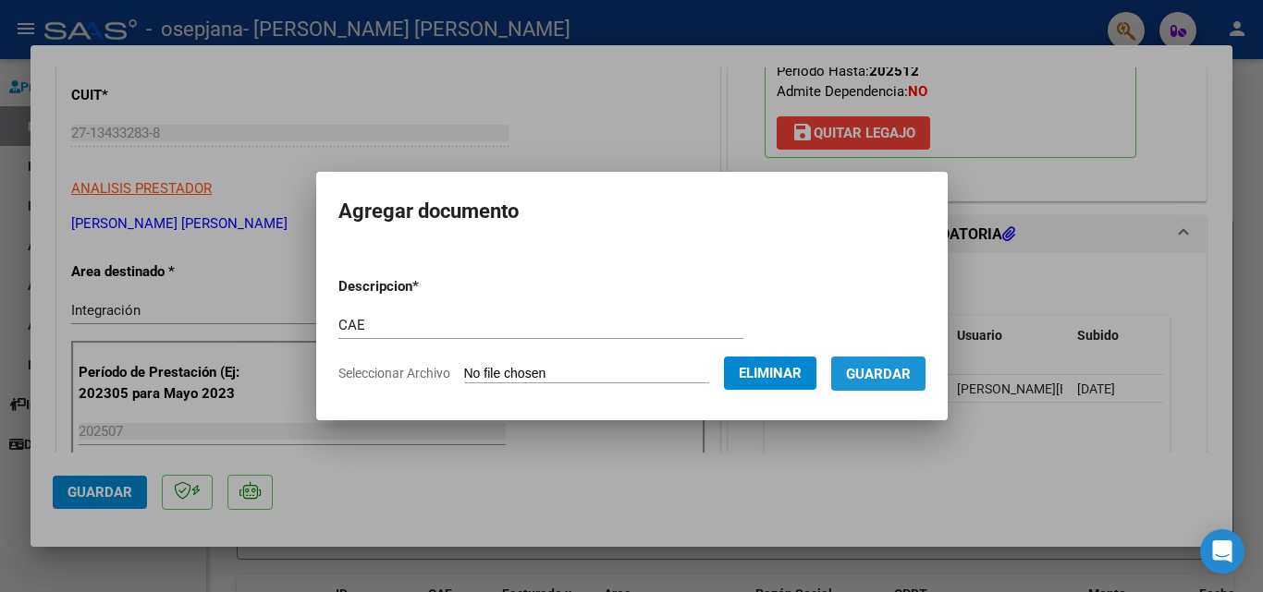
click at [897, 379] on span "Guardar" at bounding box center [878, 374] width 65 height 17
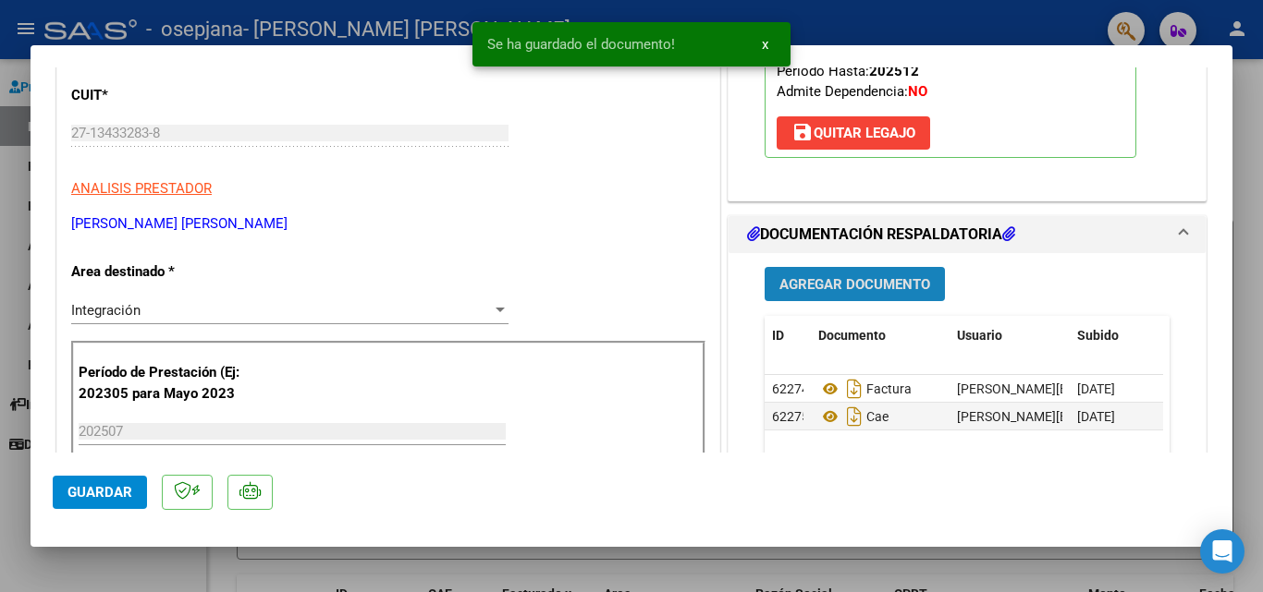
click at [844, 276] on span "Agregar Documento" at bounding box center [854, 284] width 151 height 17
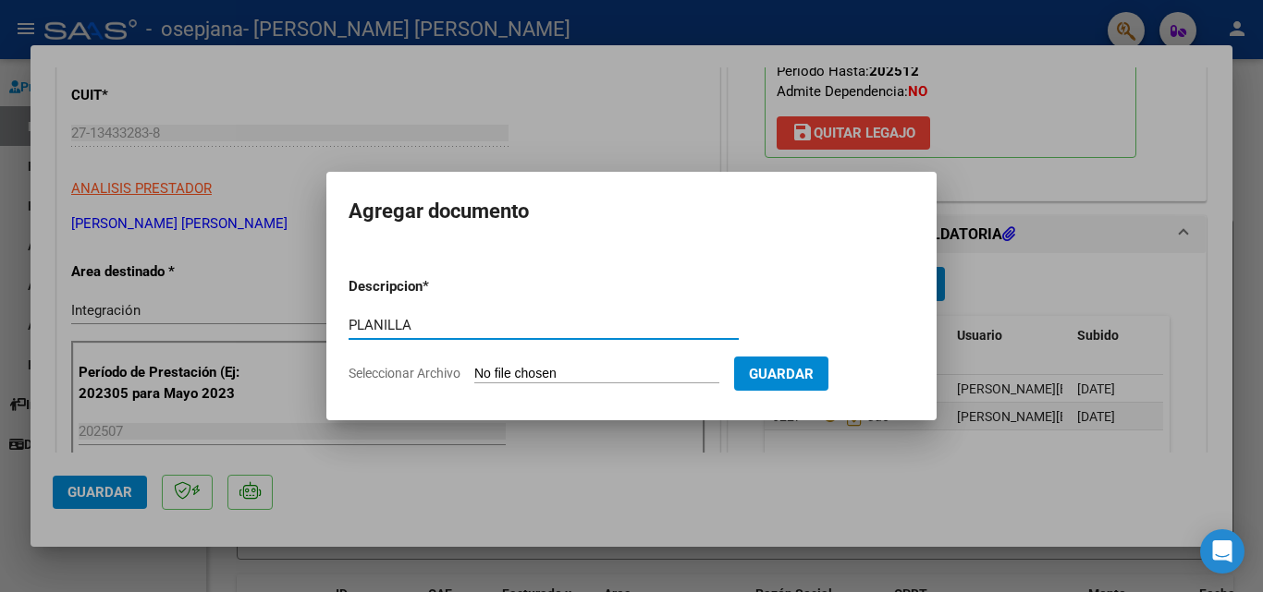
type input "PLANILLA"
click at [507, 373] on input "Seleccionar Archivo" at bounding box center [596, 375] width 245 height 18
type input "C:\fakepath\[PERSON_NAME] .pdf"
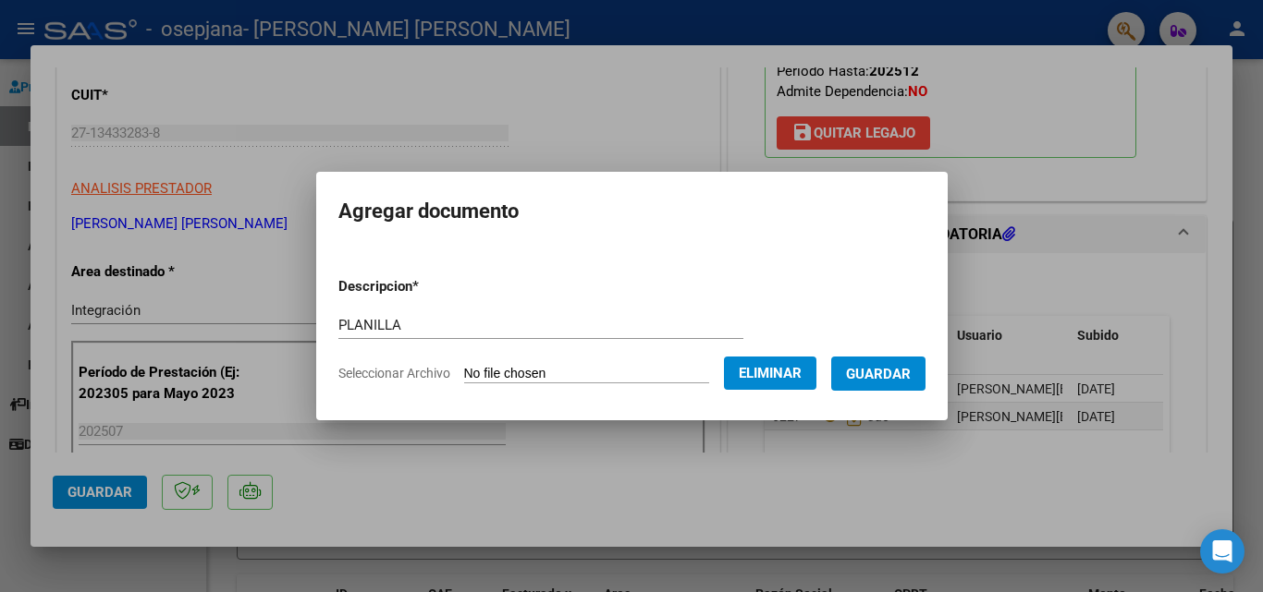
click at [897, 374] on span "Guardar" at bounding box center [878, 374] width 65 height 17
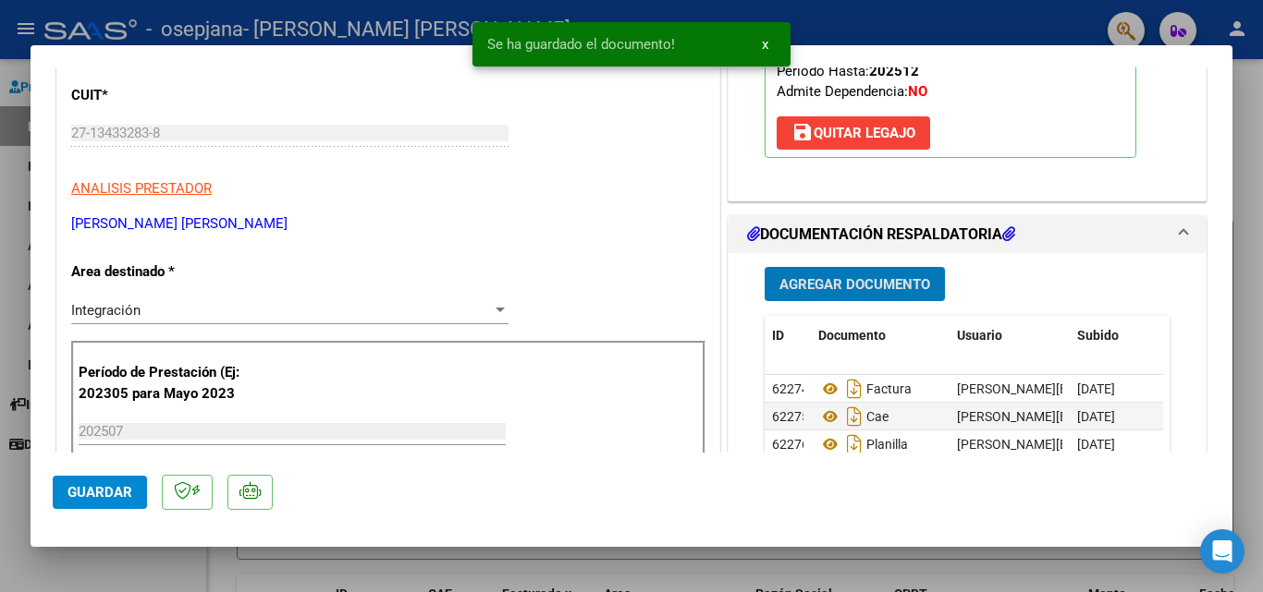
scroll to position [370, 0]
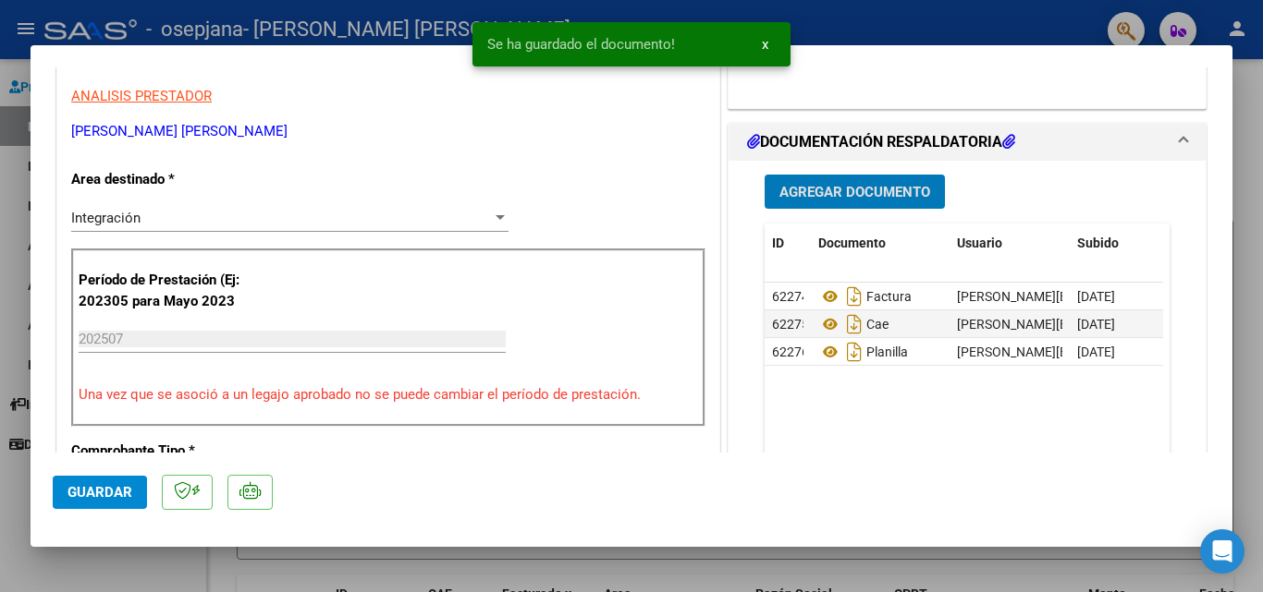
click at [848, 190] on span "Agregar Documento" at bounding box center [854, 192] width 151 height 17
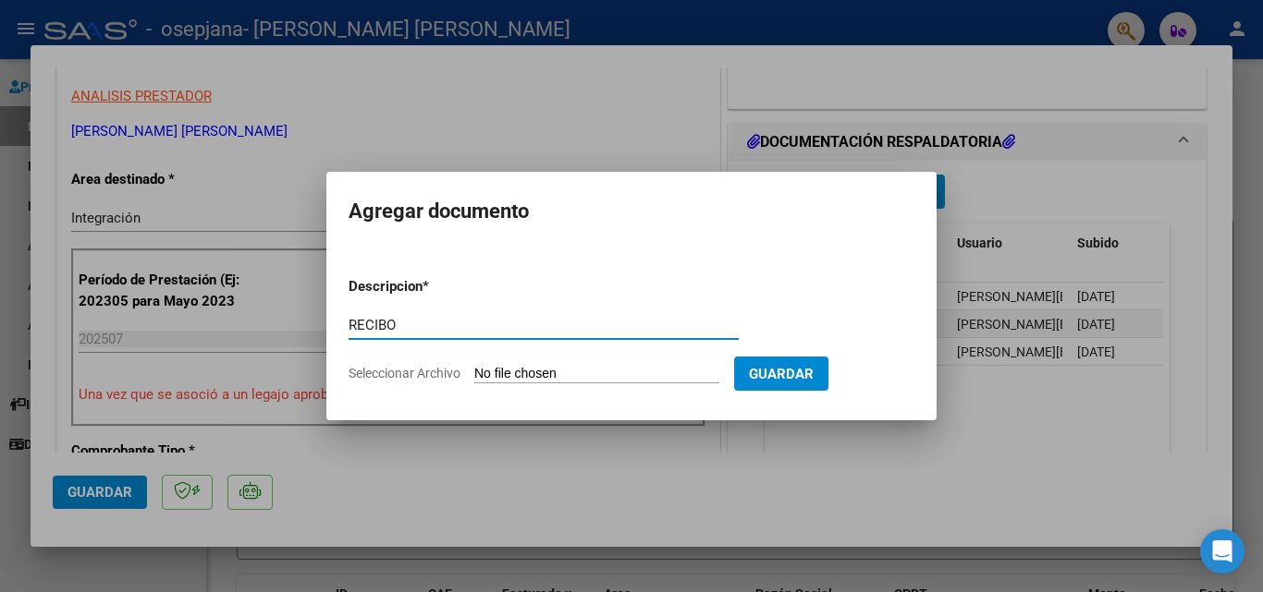
type input "RECIBO"
click at [547, 376] on input "Seleccionar Archivo" at bounding box center [596, 375] width 245 height 18
type input "C:\fakepath\rec osepjana fac 3030.pdf"
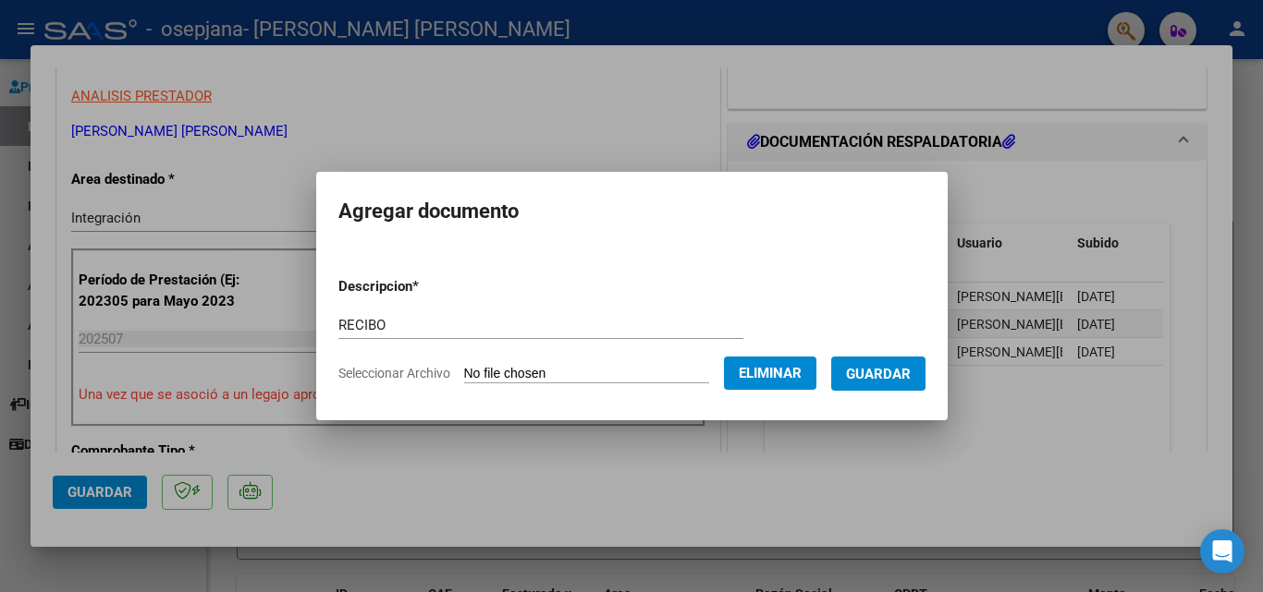
click at [887, 370] on span "Guardar" at bounding box center [878, 374] width 65 height 17
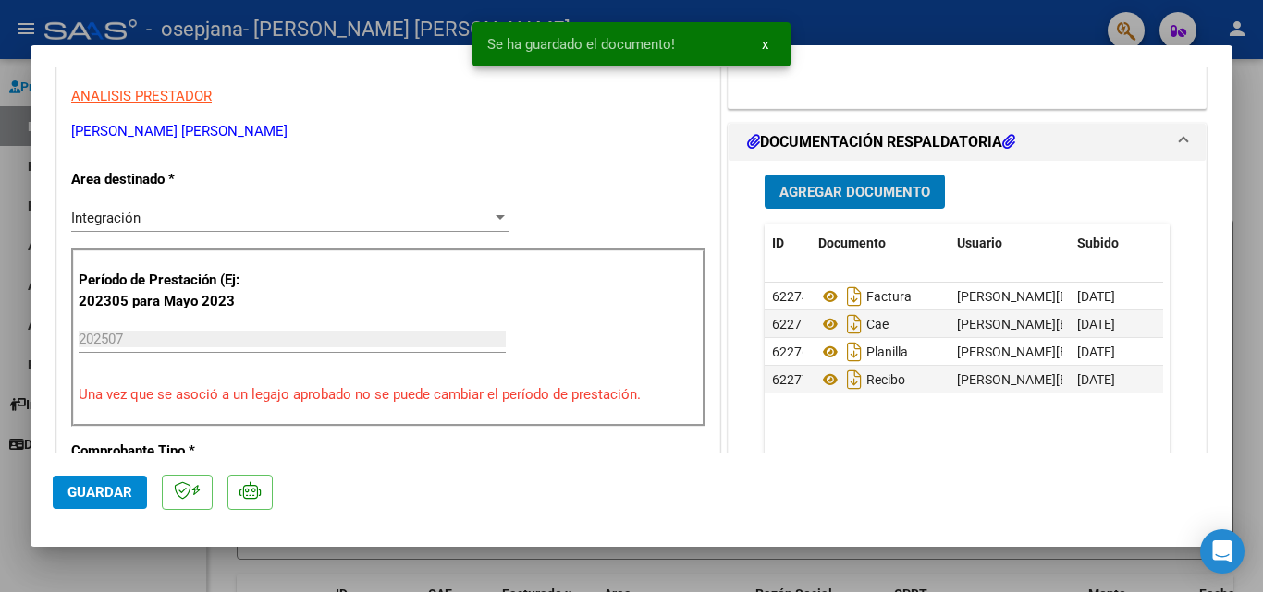
click at [852, 195] on span "Agregar Documento" at bounding box center [854, 192] width 151 height 17
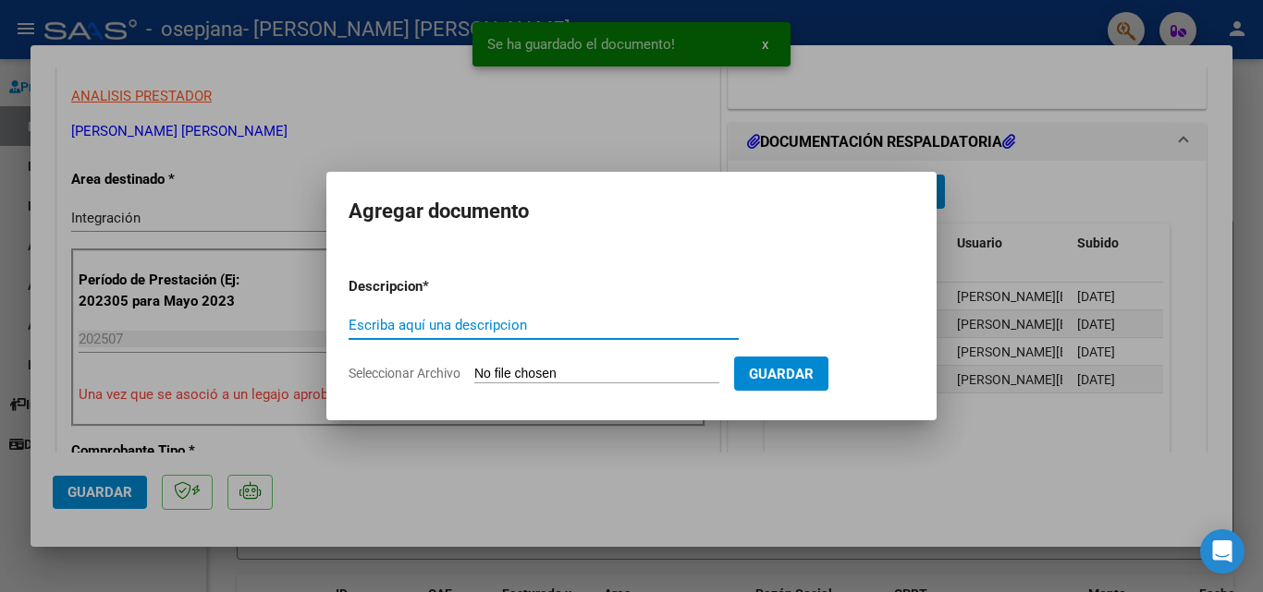
click at [463, 324] on input "Escriba aquí una descripcion" at bounding box center [543, 325] width 390 height 17
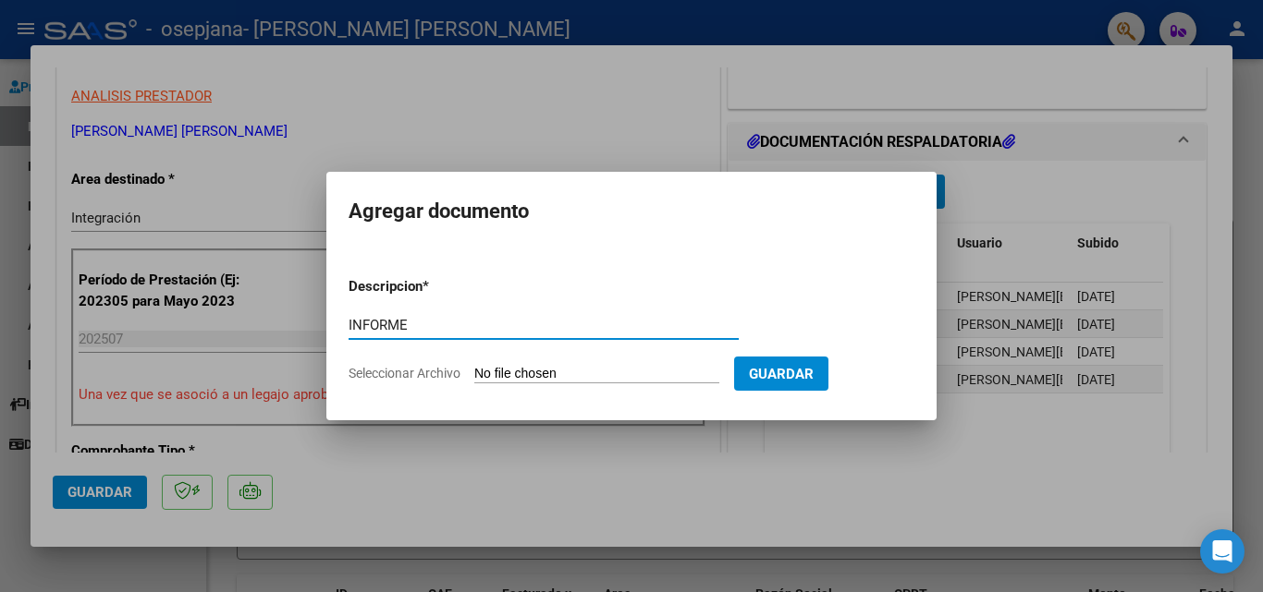
type input "INFORME"
click at [493, 377] on input "Seleccionar Archivo" at bounding box center [596, 375] width 245 height 18
type input "C:\fakepath\Informe [PERSON_NAME][DATE].docx"
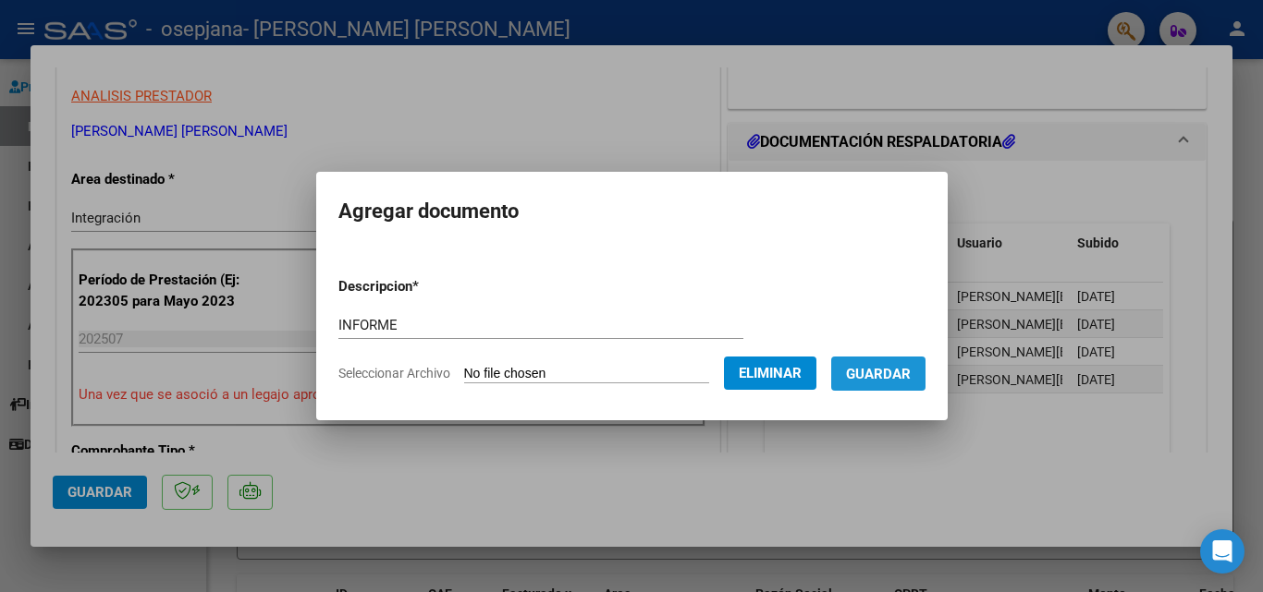
click at [899, 370] on span "Guardar" at bounding box center [878, 374] width 65 height 17
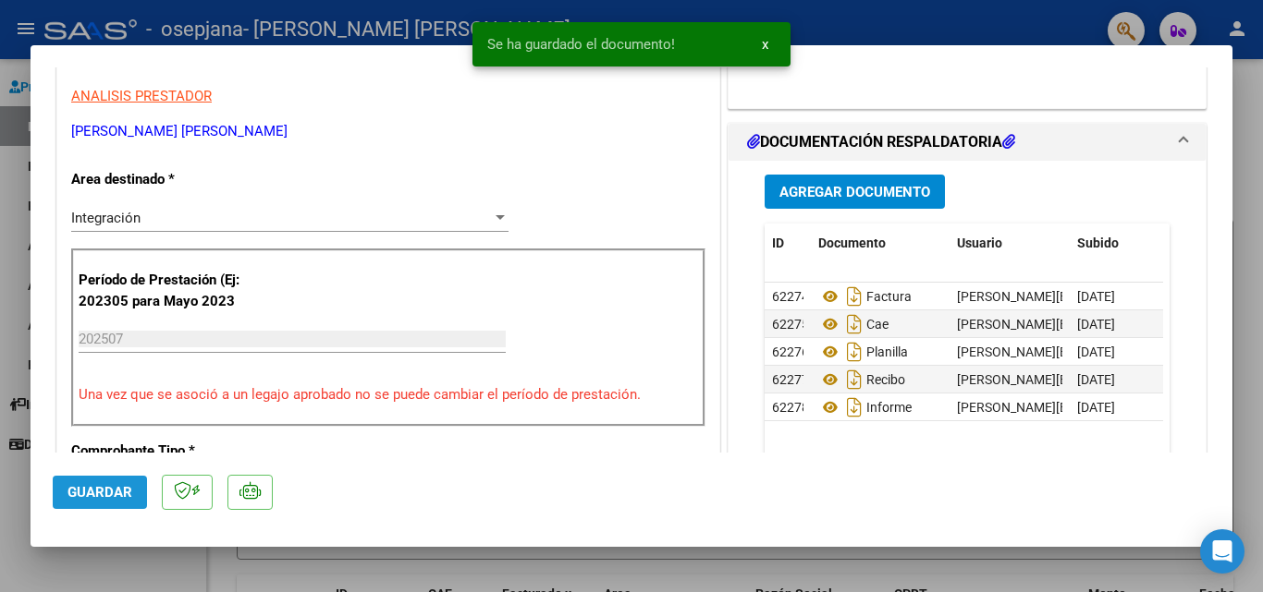
click at [107, 495] on span "Guardar" at bounding box center [99, 492] width 65 height 17
click at [15, 243] on div at bounding box center [631, 296] width 1263 height 592
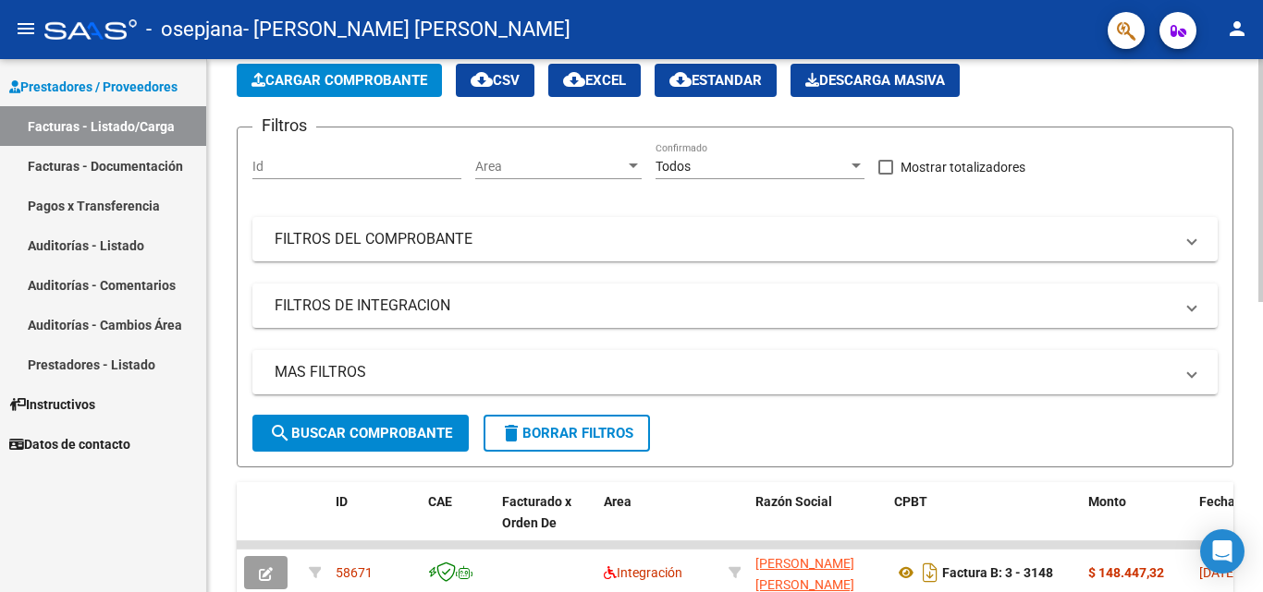
scroll to position [0, 0]
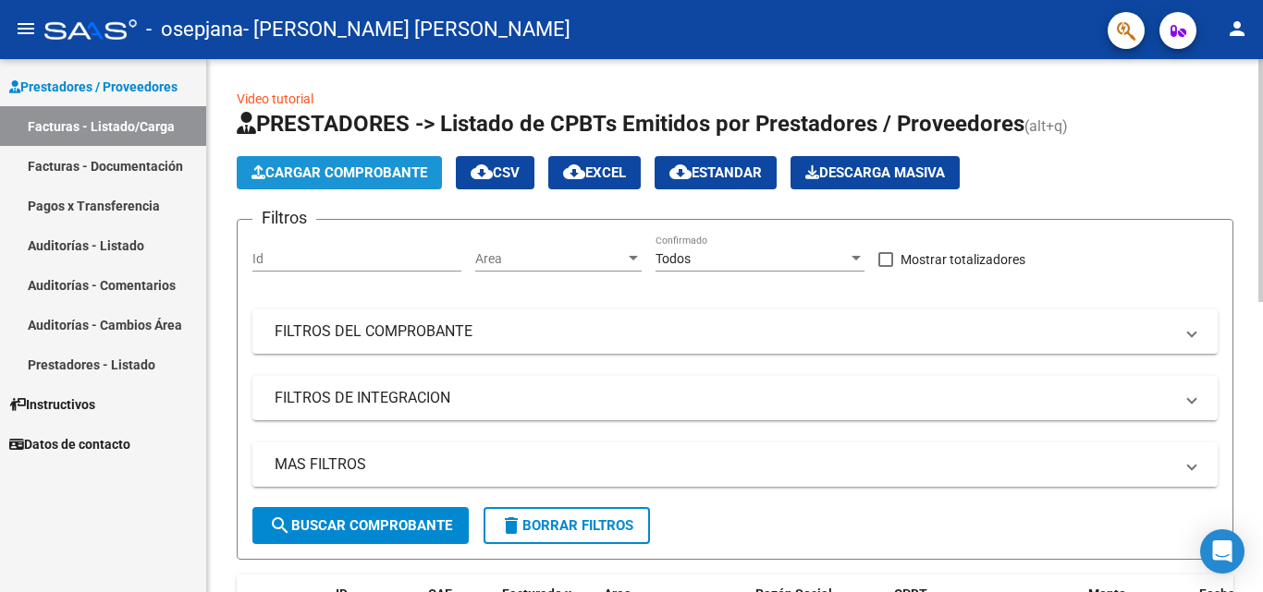
click at [392, 171] on span "Cargar Comprobante" at bounding box center [339, 173] width 176 height 17
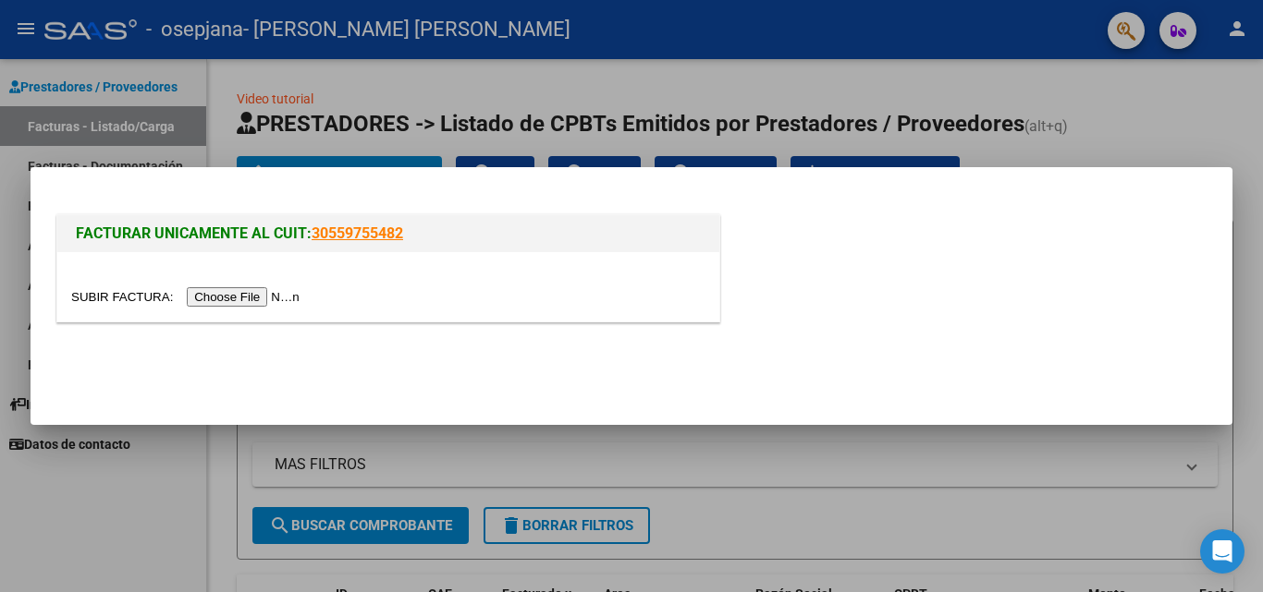
click at [251, 298] on input "file" at bounding box center [188, 296] width 234 height 19
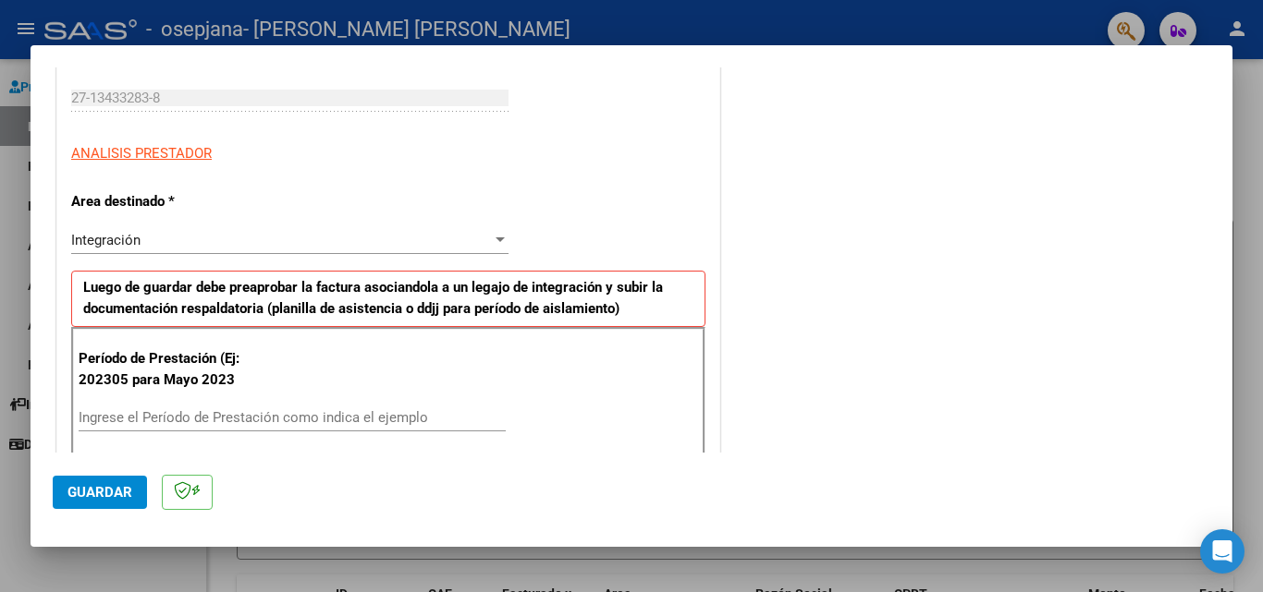
scroll to position [370, 0]
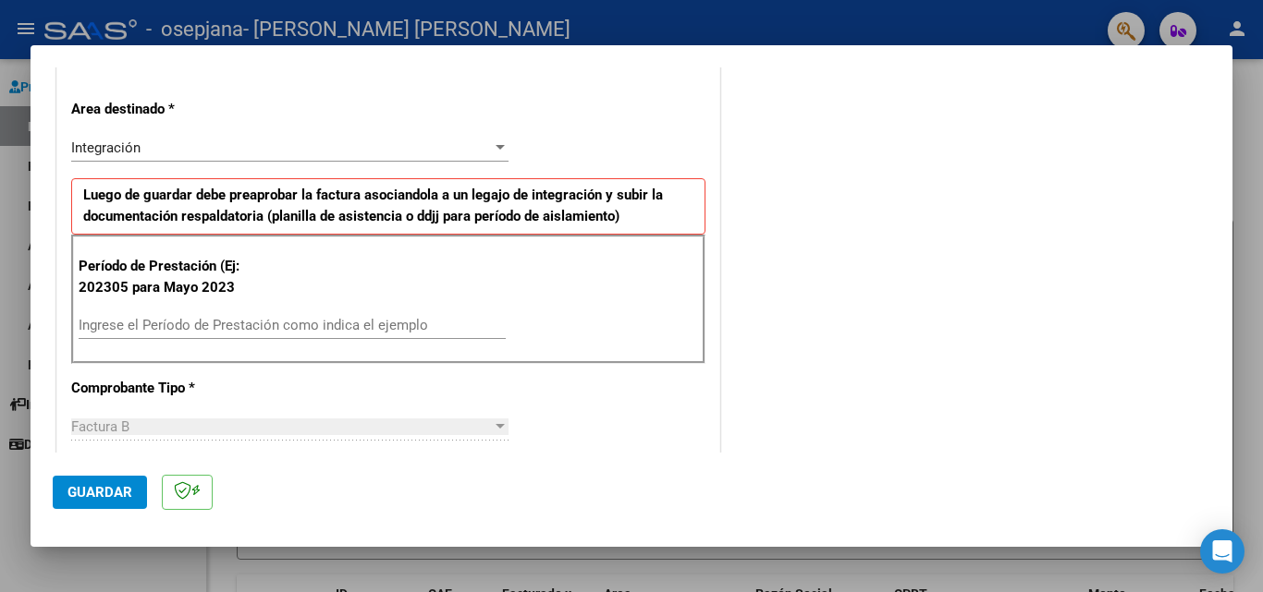
click at [283, 327] on input "Ingrese el Período de Prestación como indica el ejemplo" at bounding box center [292, 325] width 427 height 17
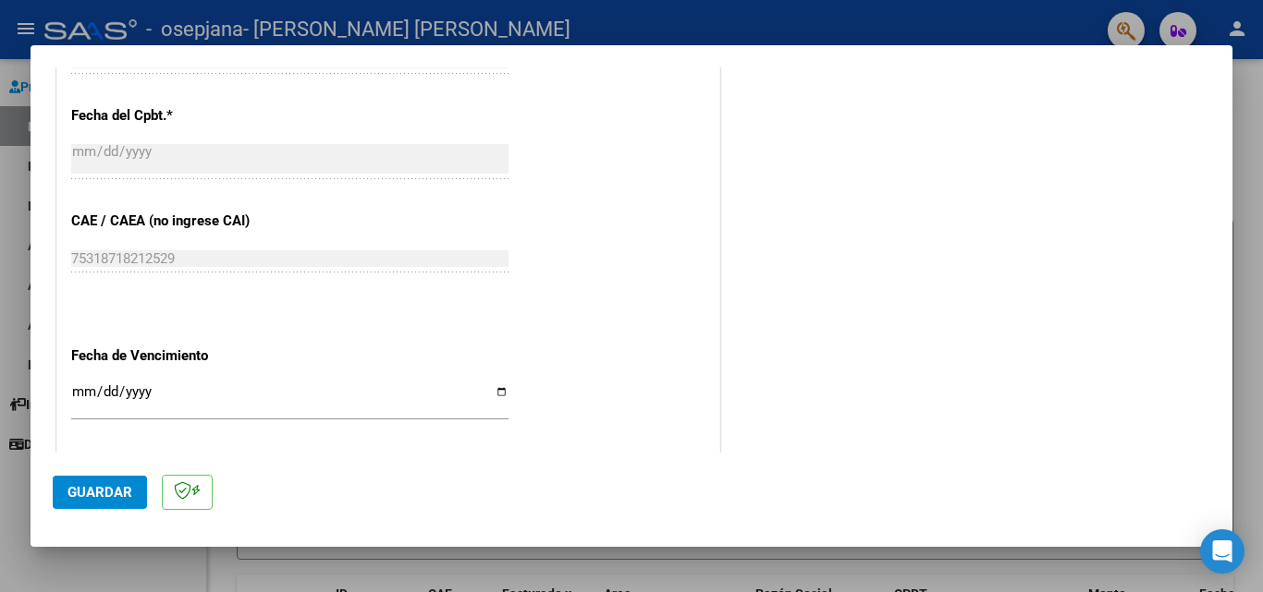
scroll to position [1109, 0]
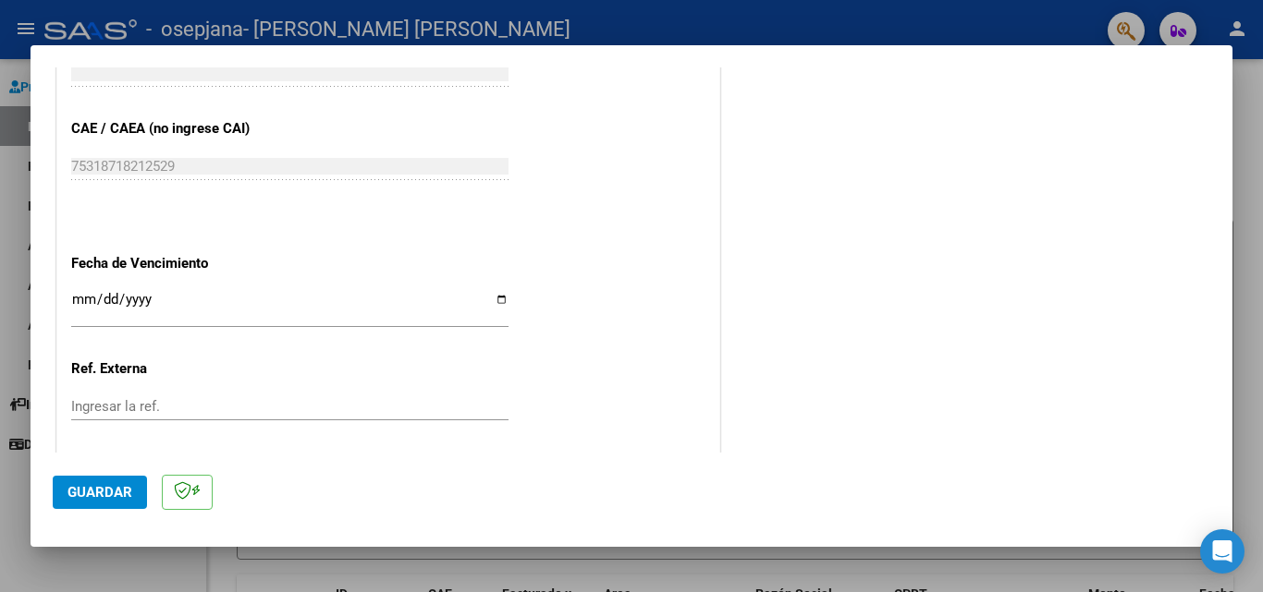
type input "202507"
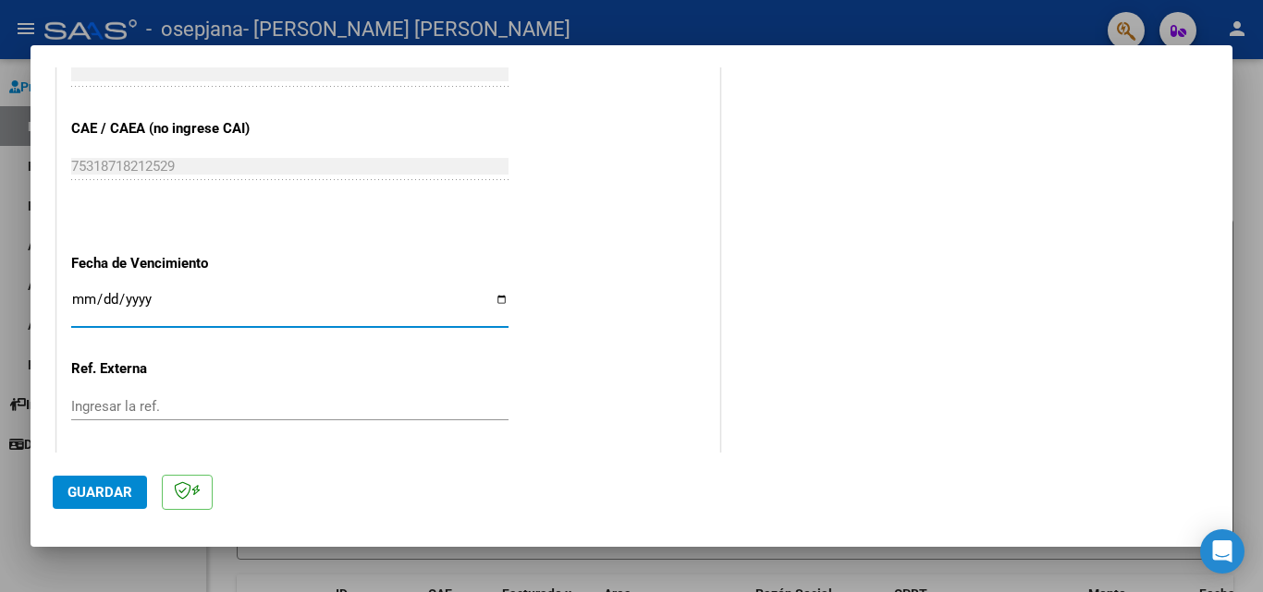
click at [501, 297] on input "Ingresar la fecha" at bounding box center [289, 307] width 437 height 30
type input "[DATE]"
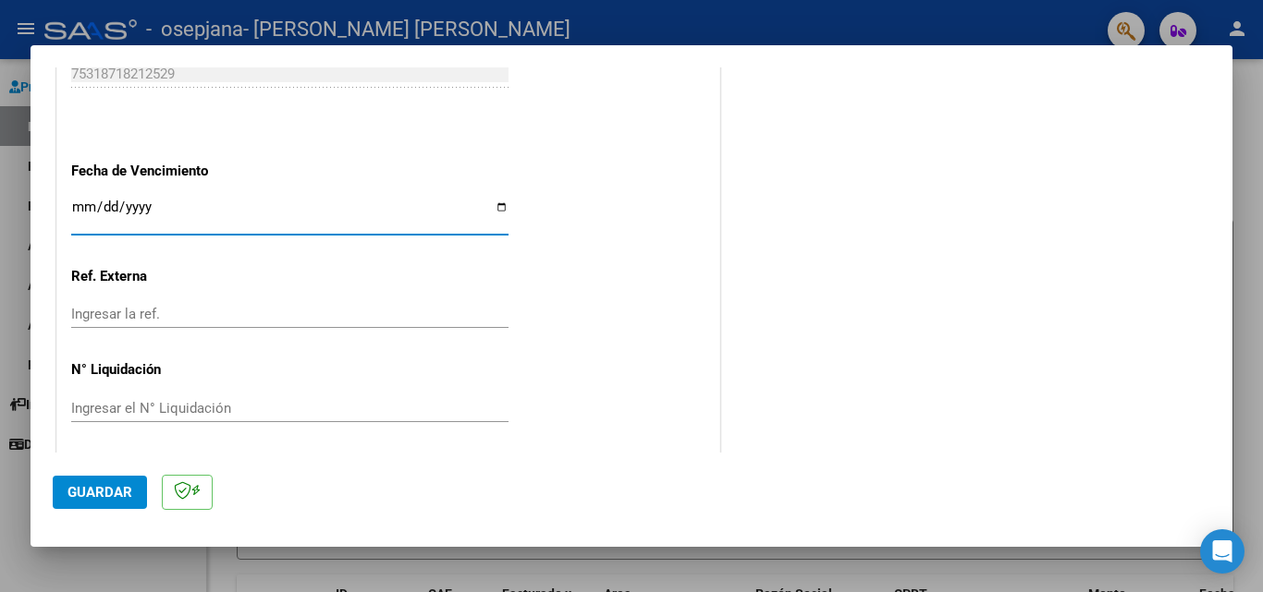
scroll to position [1206, 0]
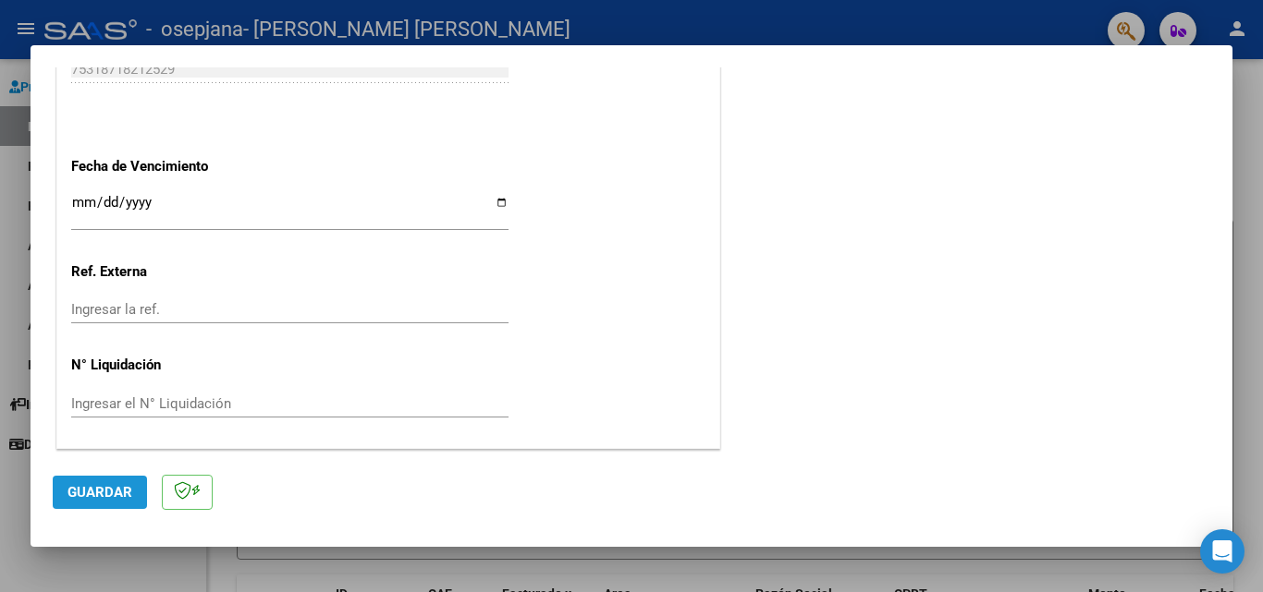
click at [100, 494] on span "Guardar" at bounding box center [99, 492] width 65 height 17
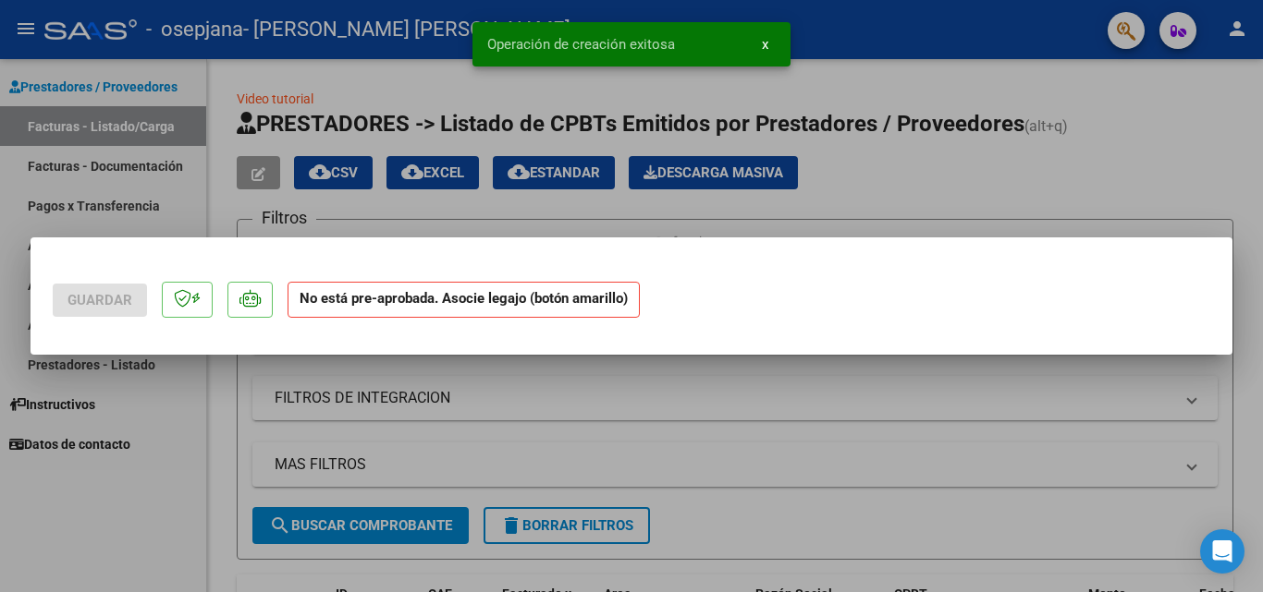
scroll to position [0, 0]
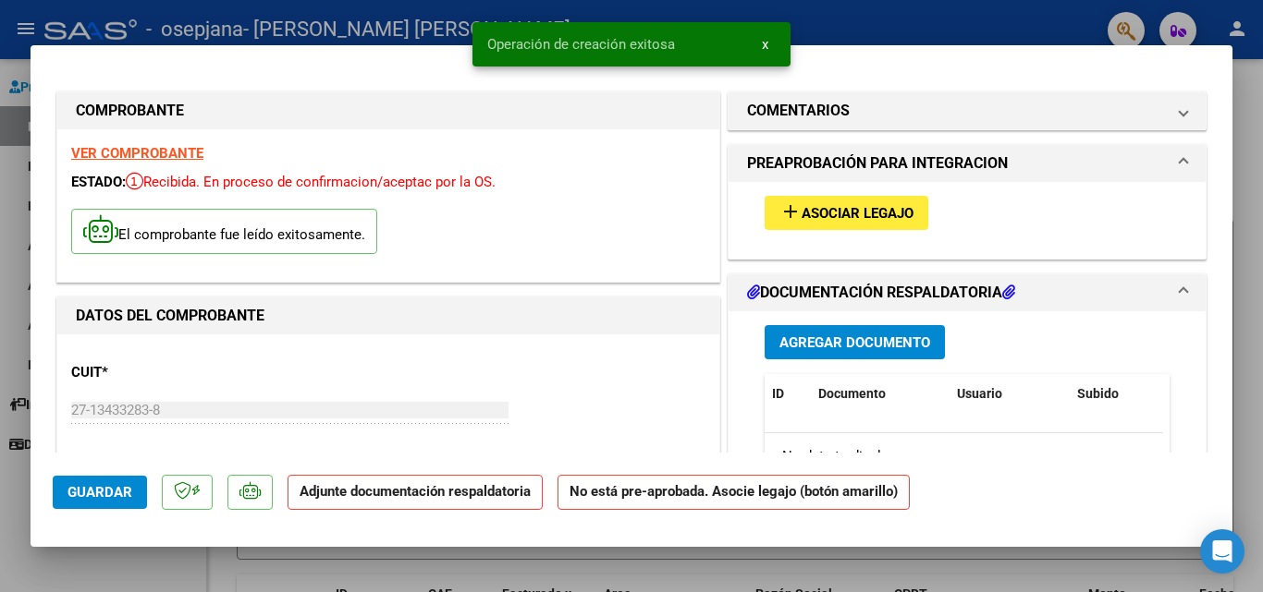
click at [849, 223] on button "add Asociar Legajo" at bounding box center [846, 213] width 164 height 34
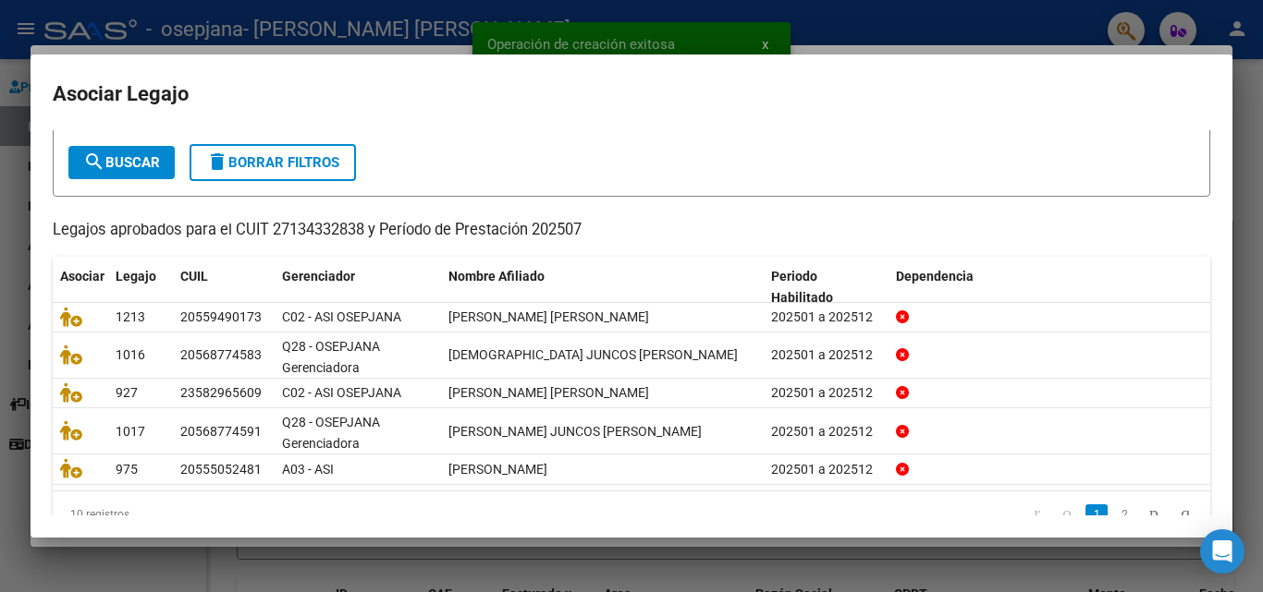
scroll to position [132, 0]
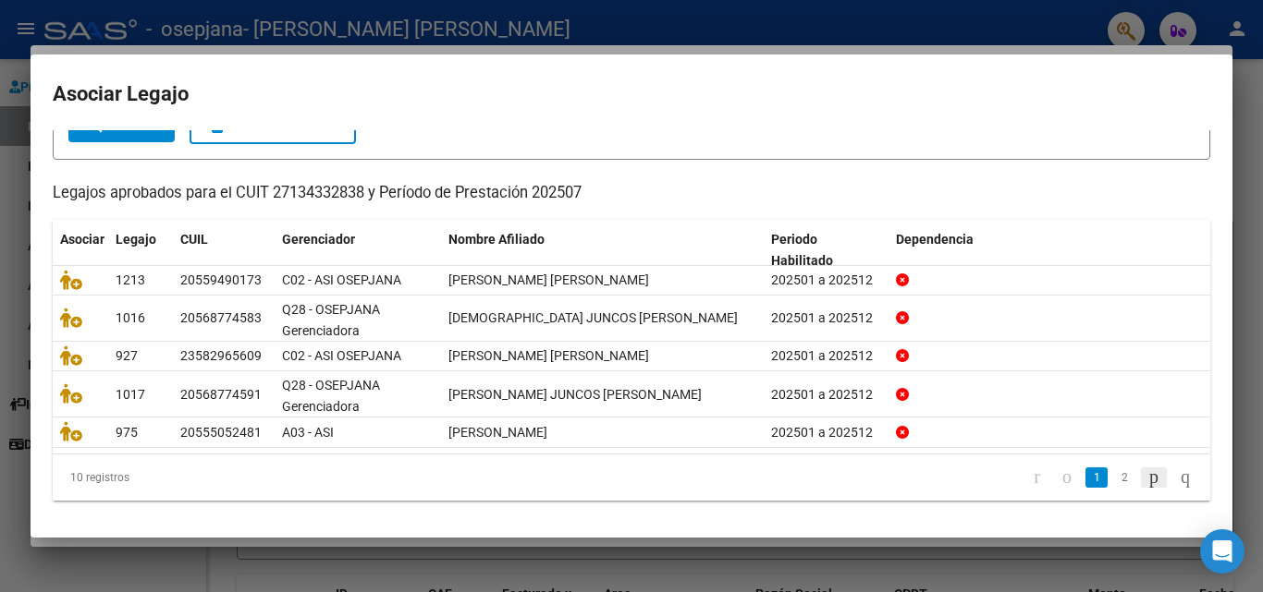
click at [1146, 476] on icon "go to next page" at bounding box center [1153, 477] width 15 height 22
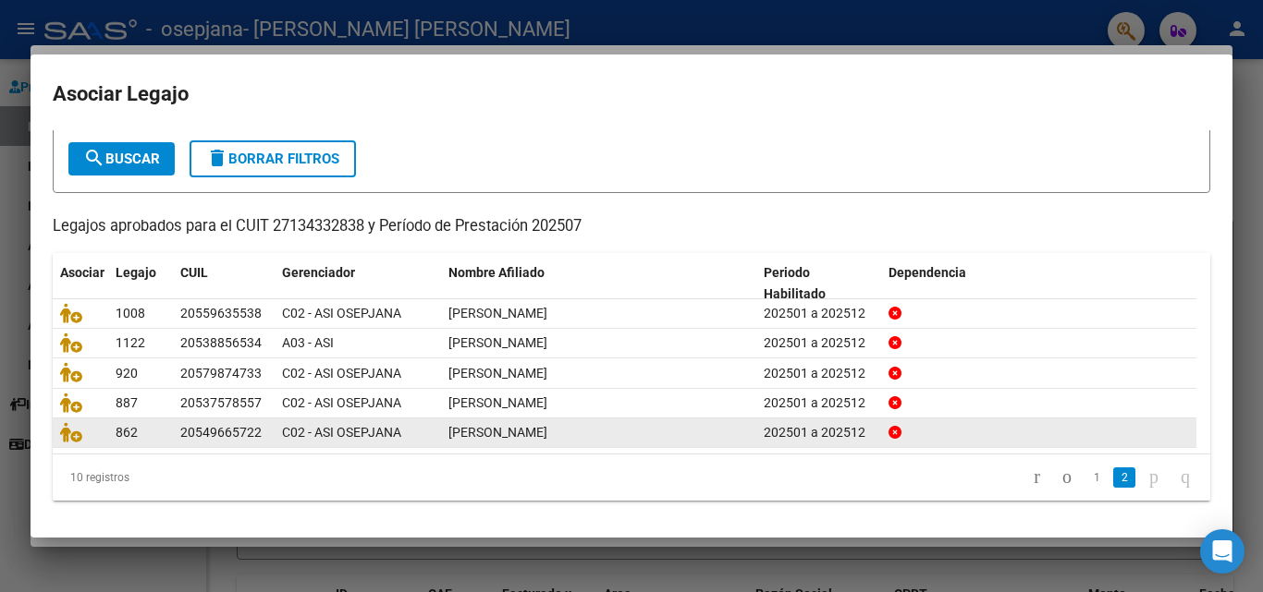
scroll to position [101, 0]
click at [67, 432] on icon at bounding box center [71, 432] width 22 height 20
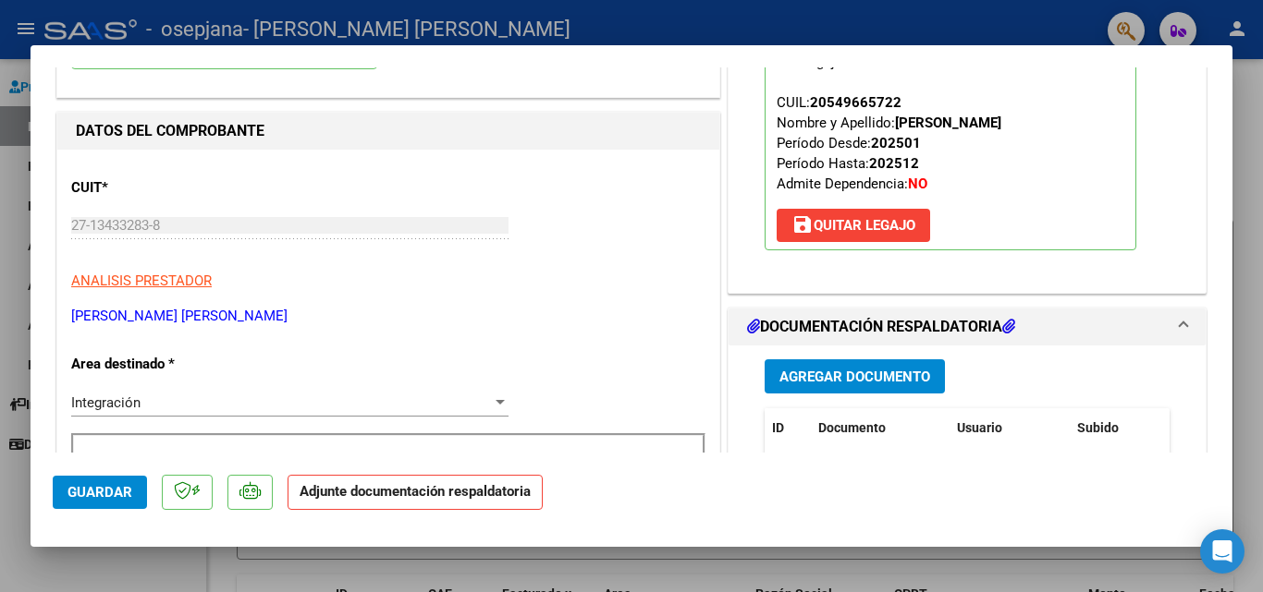
scroll to position [277, 0]
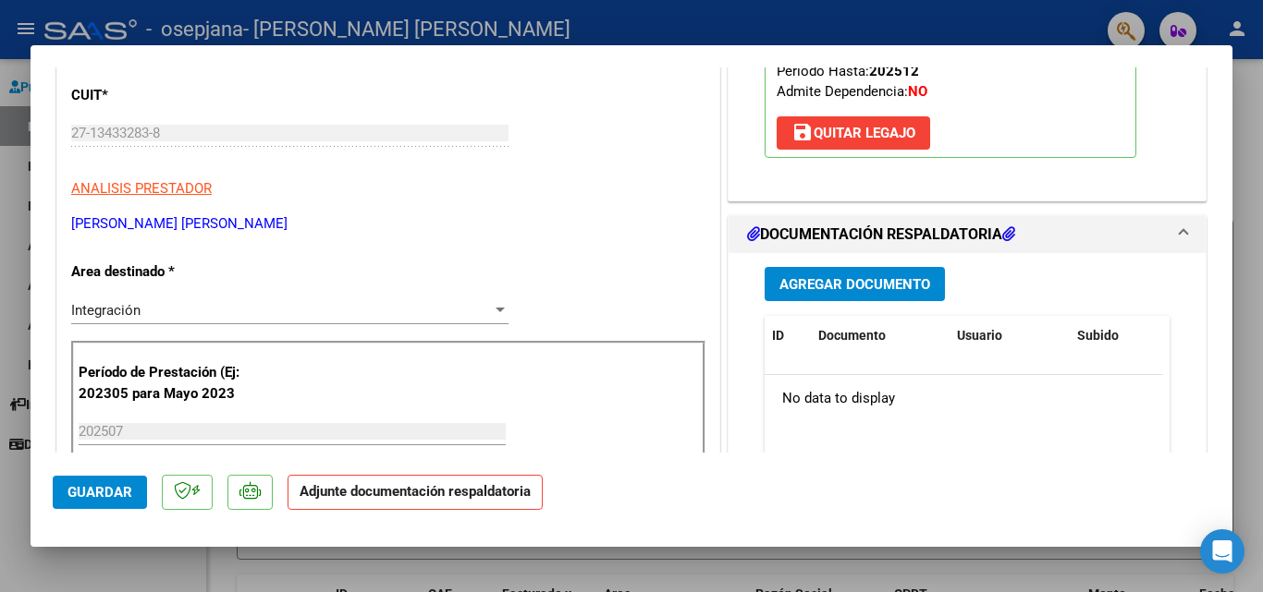
click at [858, 278] on span "Agregar Documento" at bounding box center [854, 284] width 151 height 17
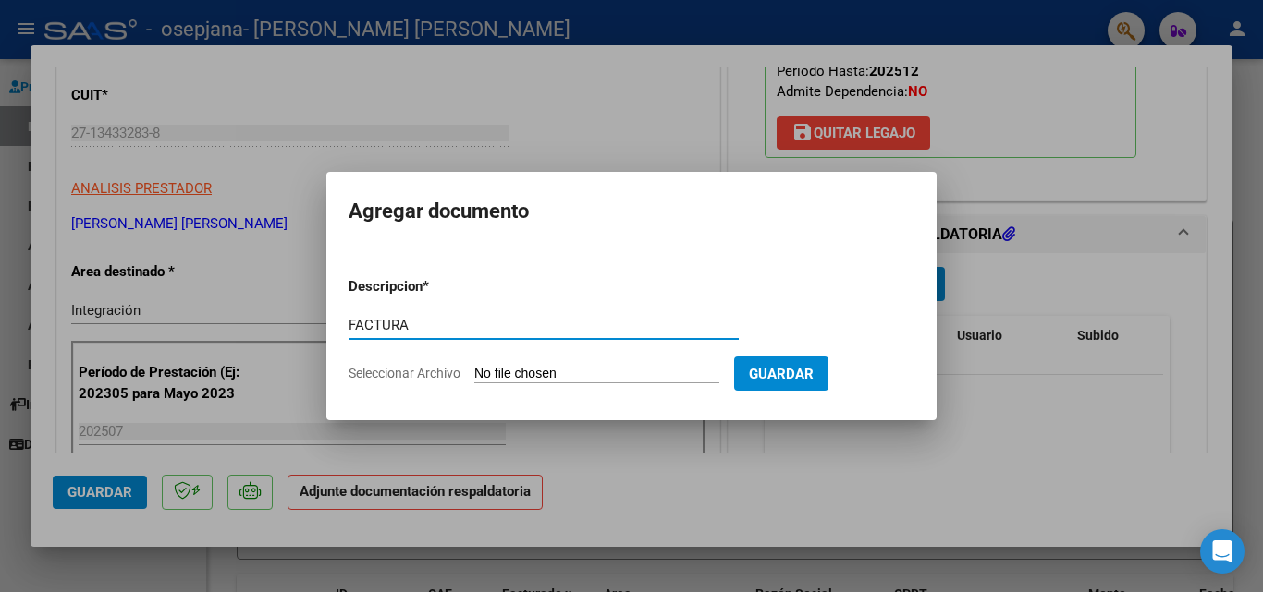
type input "FACTURA"
click at [572, 372] on input "Seleccionar Archivo" at bounding box center [596, 375] width 245 height 18
type input "C:\fakepath\27134332838_006_00003_00003149.pdf"
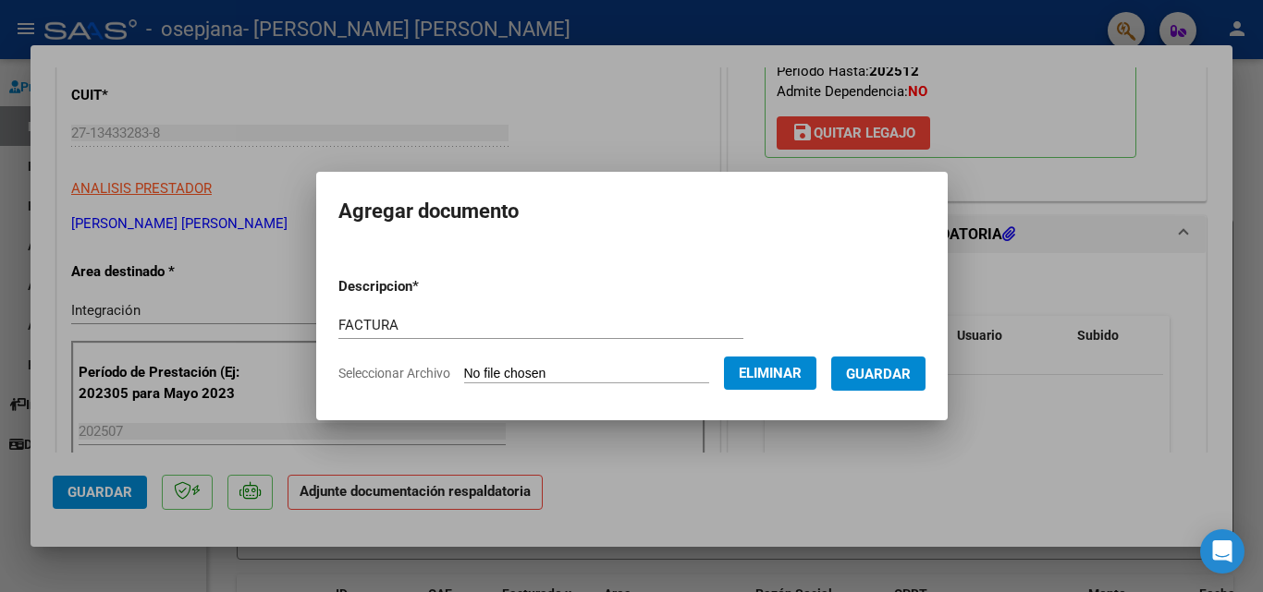
click at [887, 373] on span "Guardar" at bounding box center [878, 374] width 65 height 17
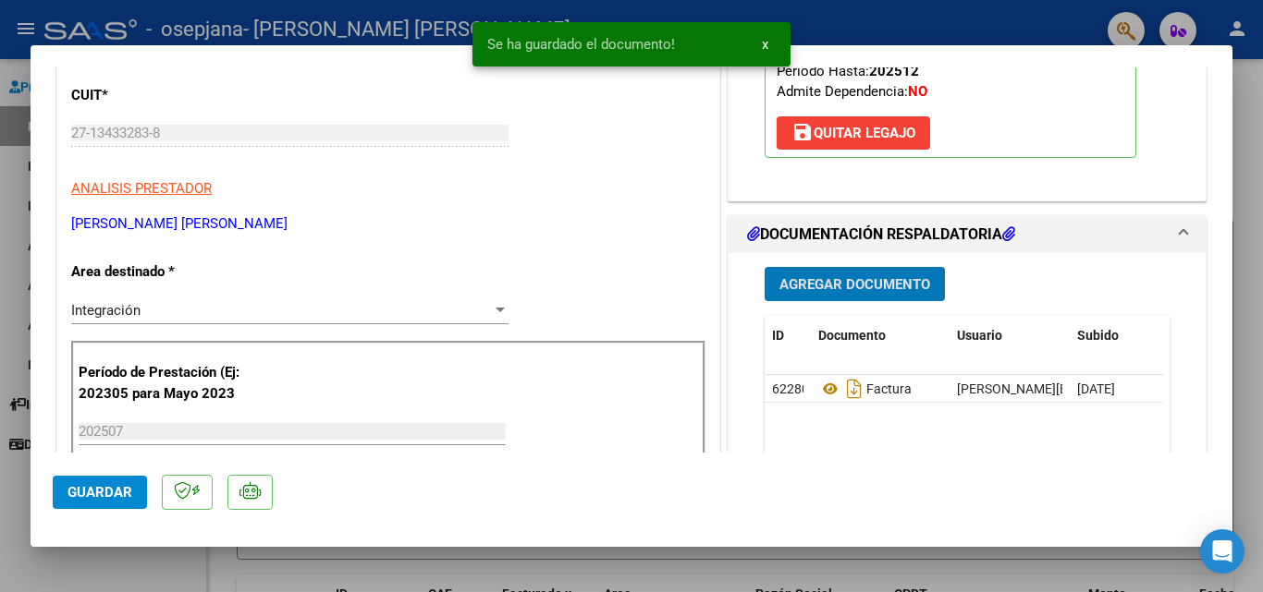
click at [855, 272] on button "Agregar Documento" at bounding box center [854, 284] width 180 height 34
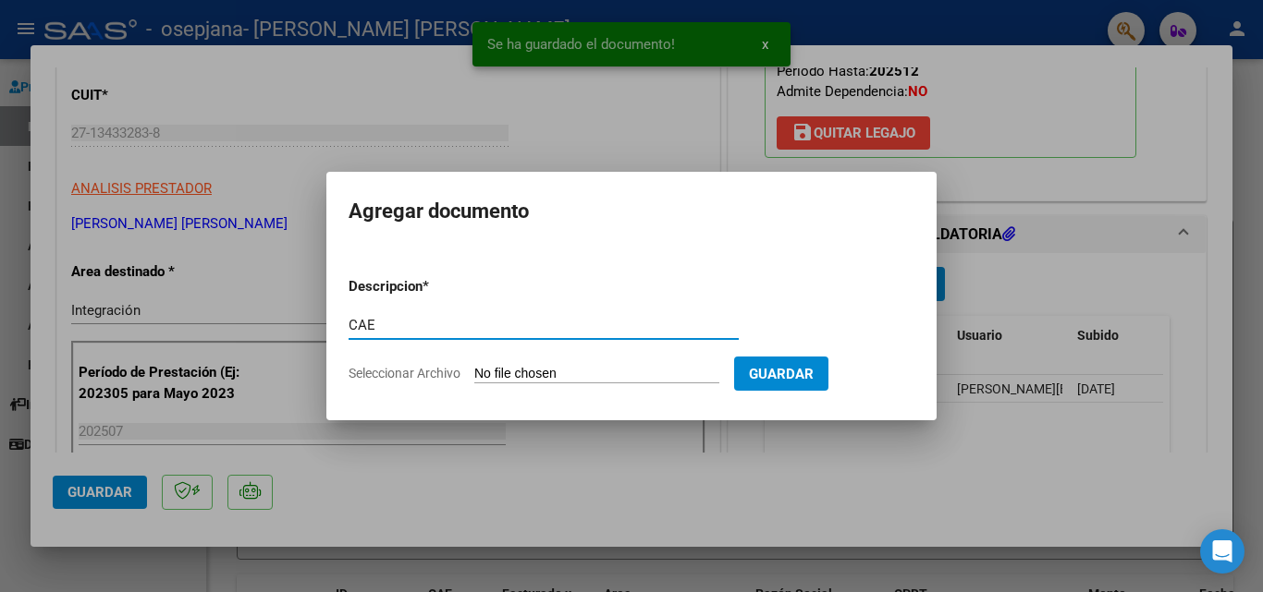
type input "CAE"
click at [538, 379] on input "Seleccionar Archivo" at bounding box center [596, 375] width 245 height 18
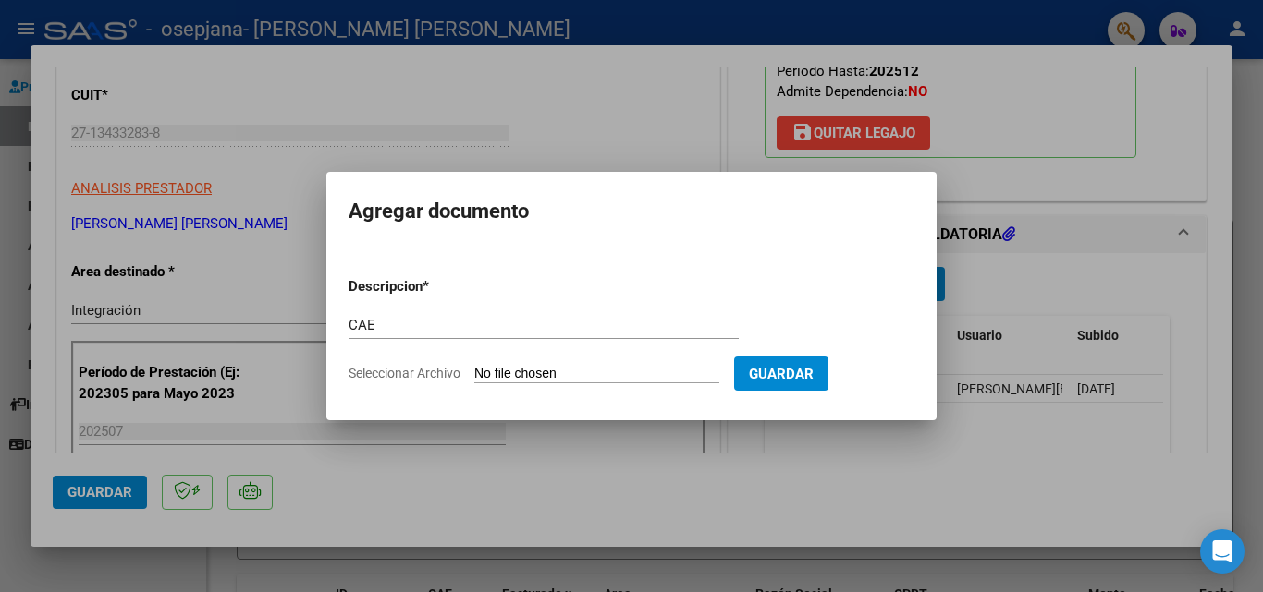
type input "C:\fakepath\cae 3149.pdf"
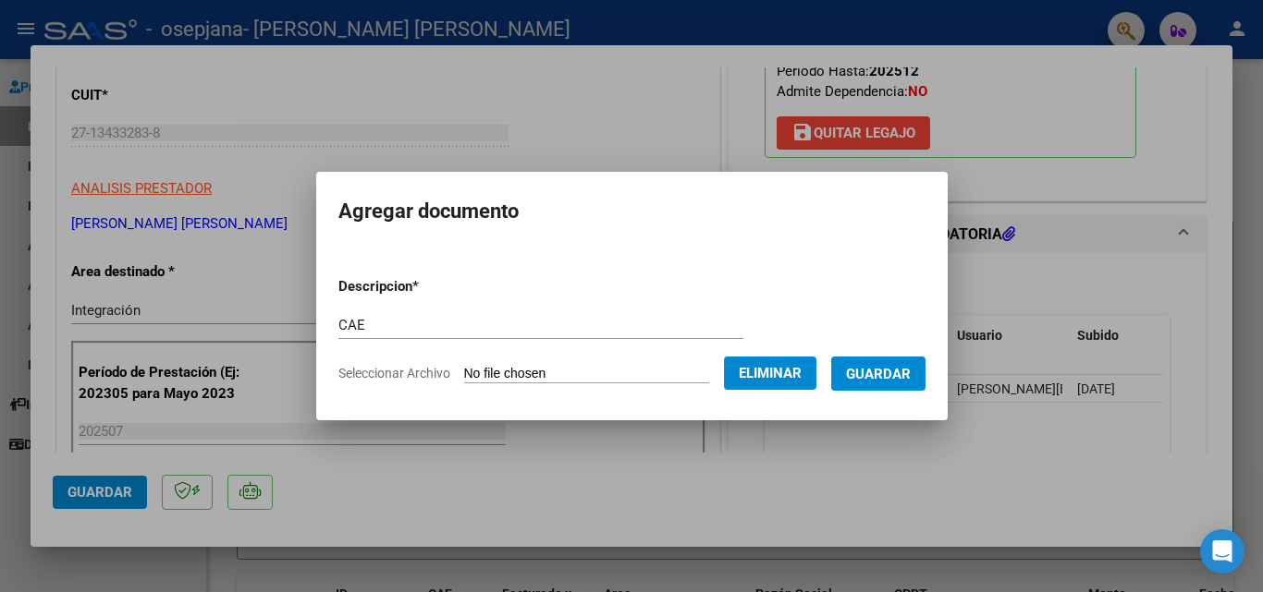
click at [907, 378] on span "Guardar" at bounding box center [878, 374] width 65 height 17
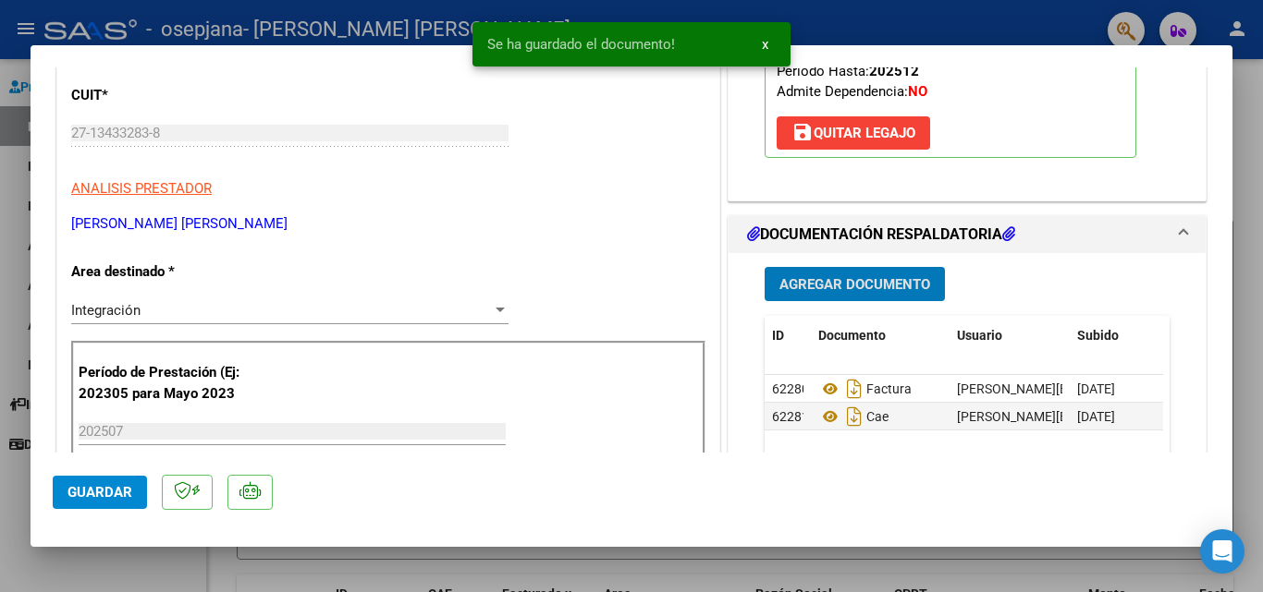
click at [855, 285] on span "Agregar Documento" at bounding box center [854, 284] width 151 height 17
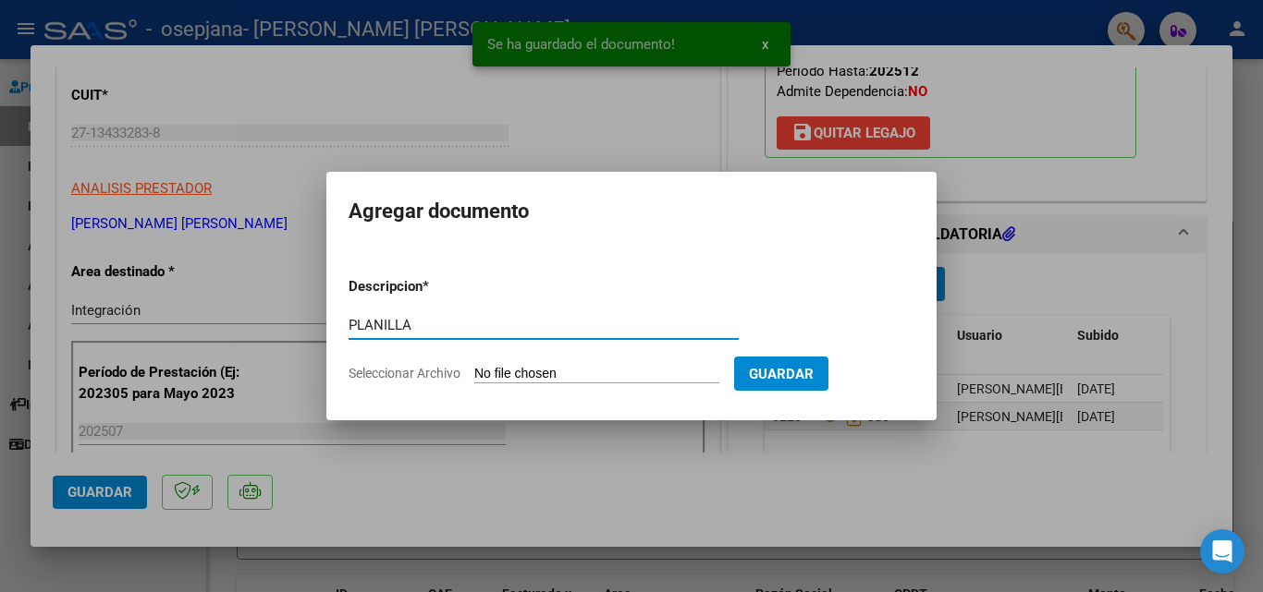
type input "PLANILLA"
click at [591, 372] on input "Seleccionar Archivo" at bounding box center [596, 375] width 245 height 18
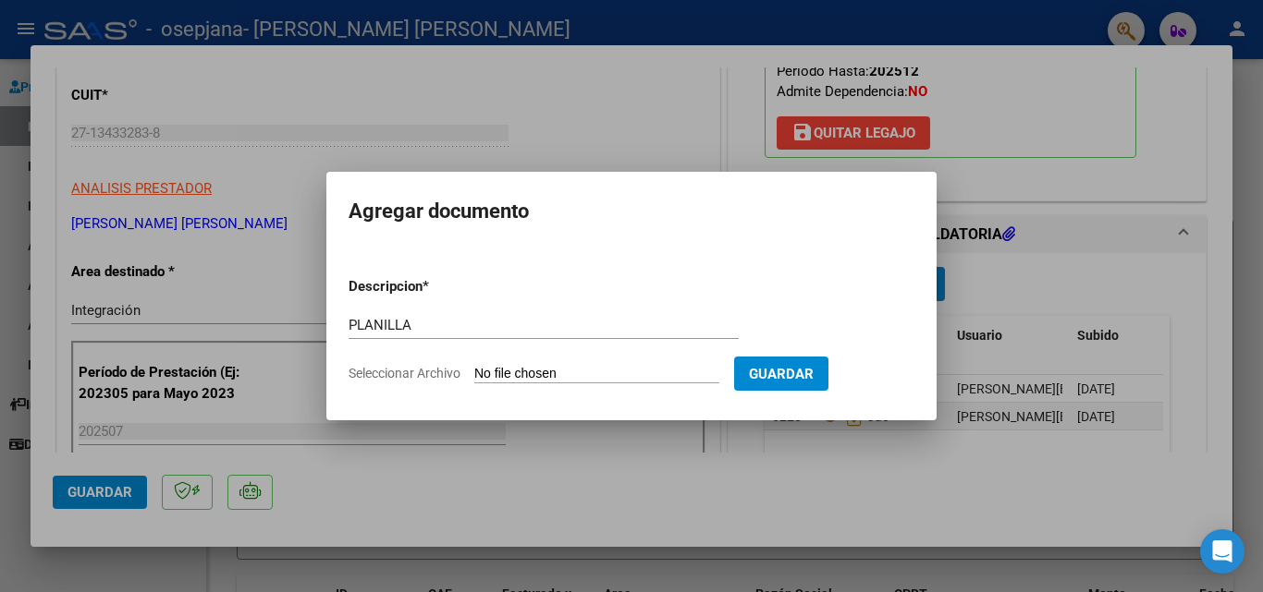
type input "C:\fakepath\[PERSON_NAME] .pdf"
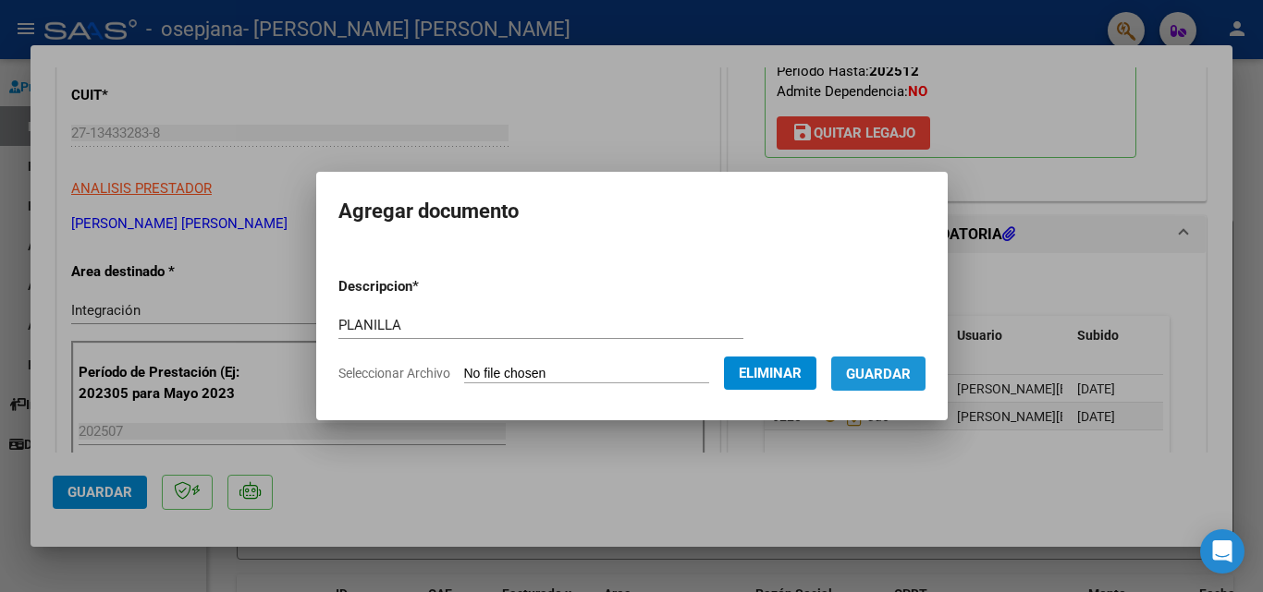
click at [904, 371] on span "Guardar" at bounding box center [878, 374] width 65 height 17
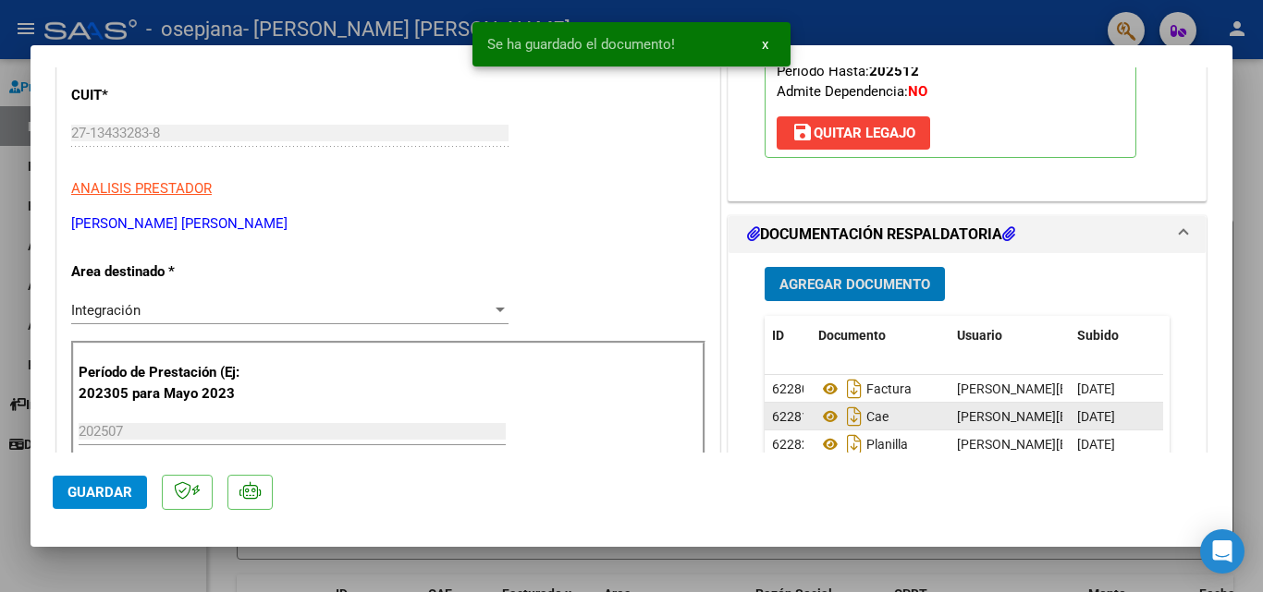
scroll to position [370, 0]
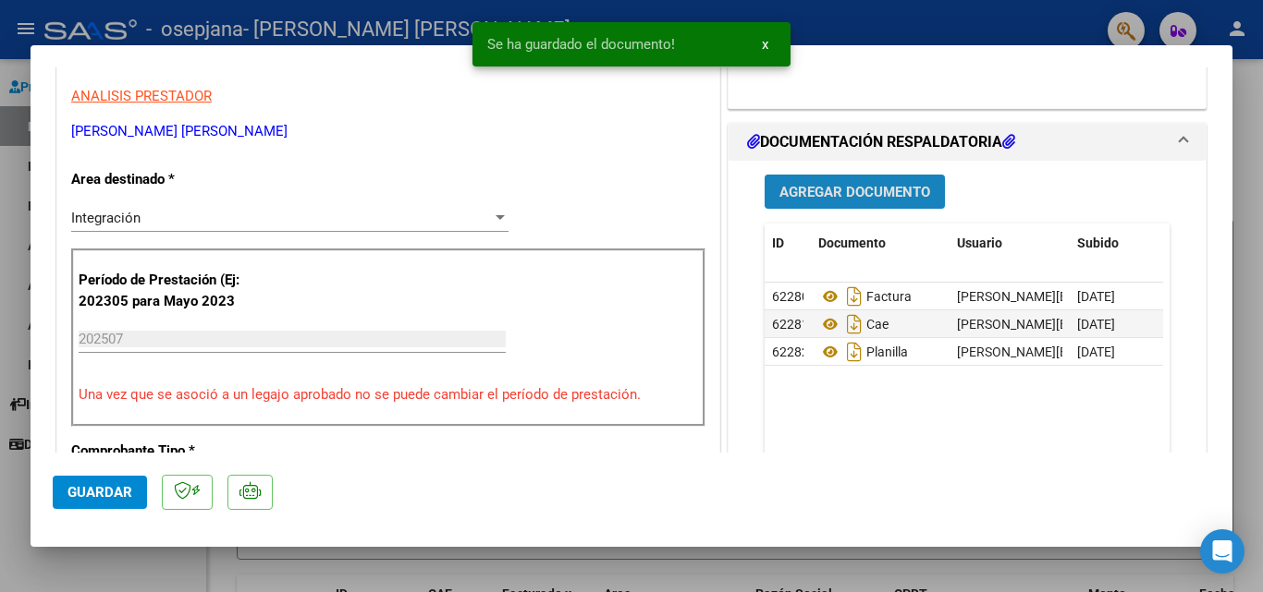
click at [874, 196] on span "Agregar Documento" at bounding box center [854, 192] width 151 height 17
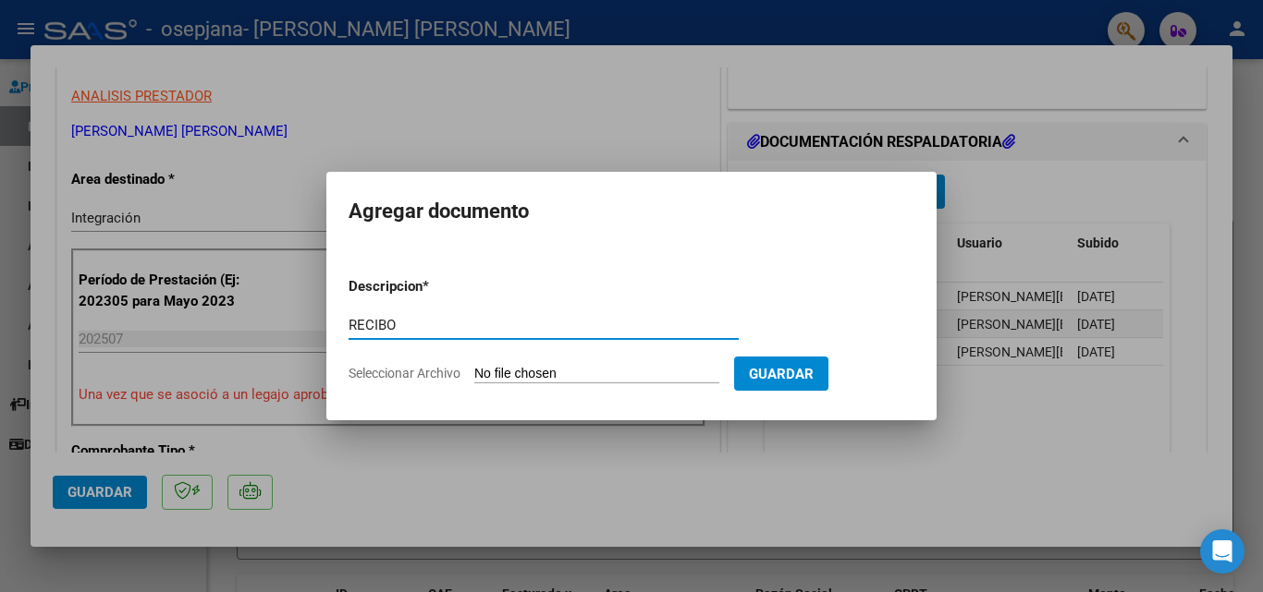
type input "RECIBO"
click at [489, 372] on input "Seleccionar Archivo" at bounding box center [596, 375] width 245 height 18
type input "C:\fakepath\rec osepjana fac 3029.pdf"
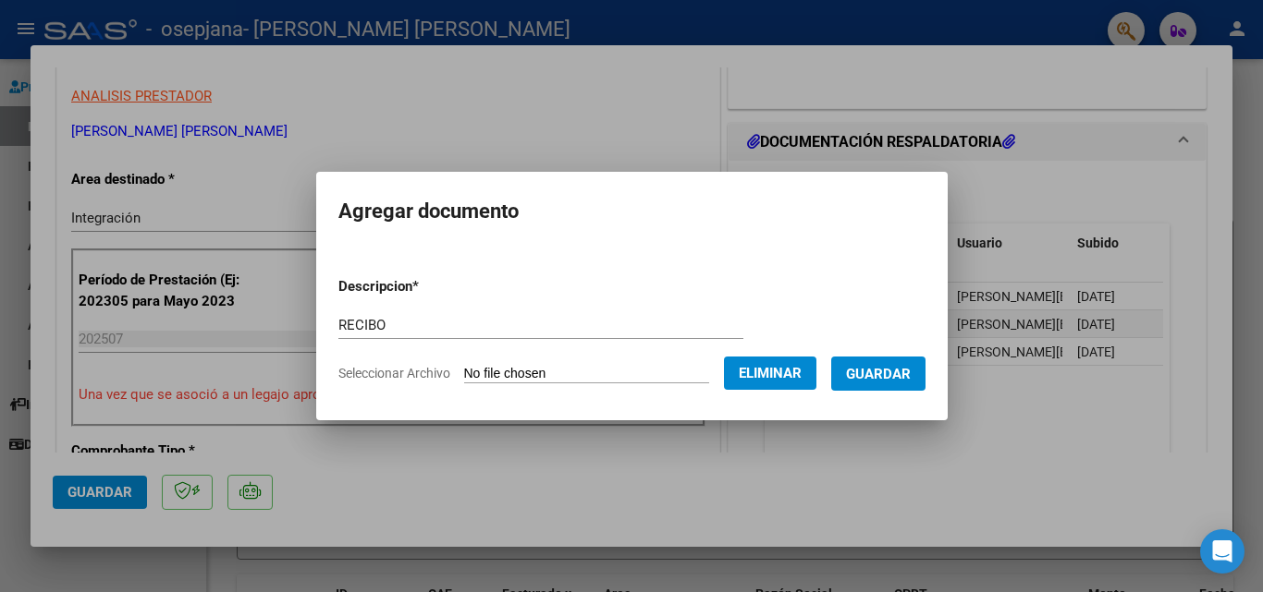
click at [910, 380] on span "Guardar" at bounding box center [878, 374] width 65 height 17
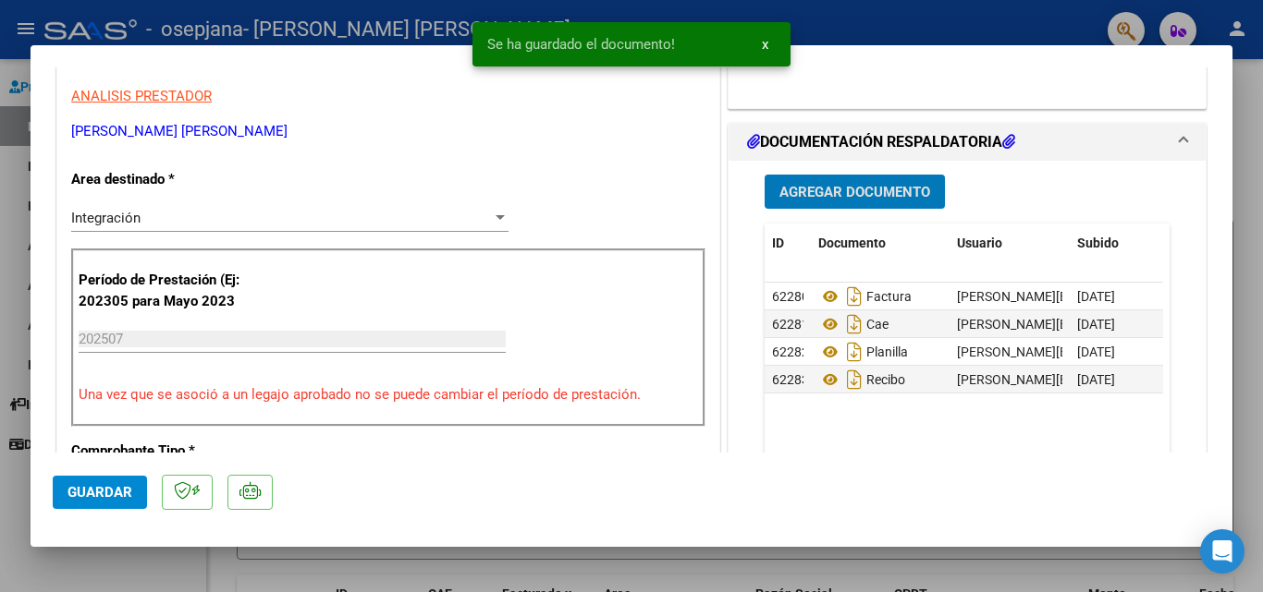
click at [835, 189] on span "Agregar Documento" at bounding box center [854, 192] width 151 height 17
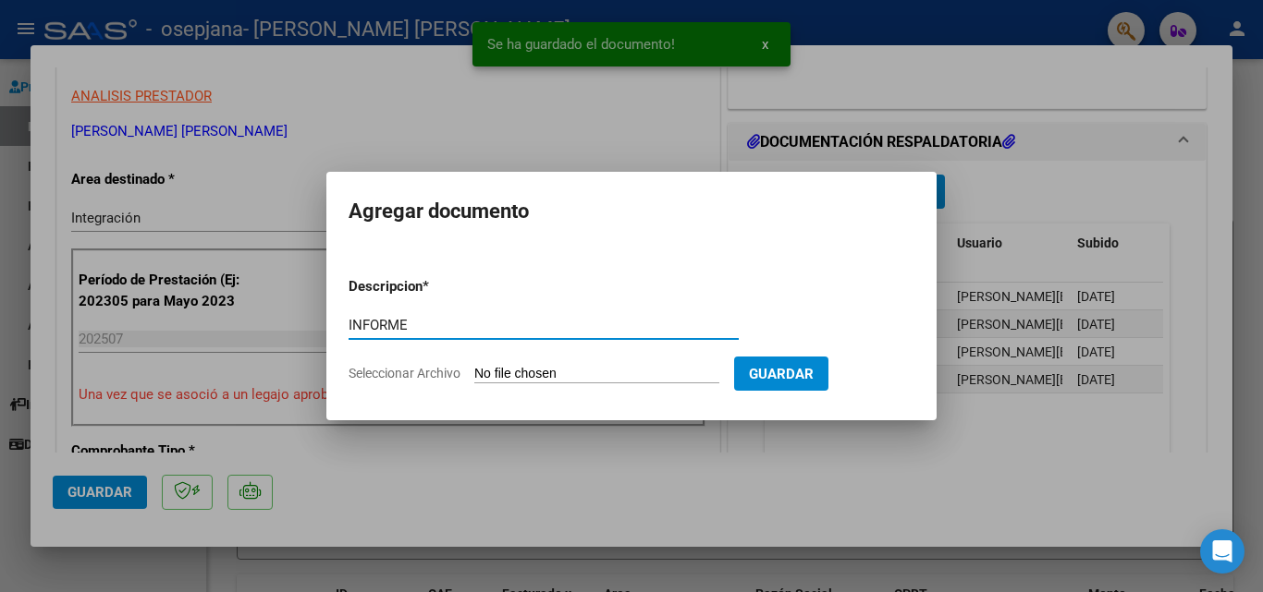
type input "INFORME"
click at [499, 371] on input "Seleccionar Archivo" at bounding box center [596, 375] width 245 height 18
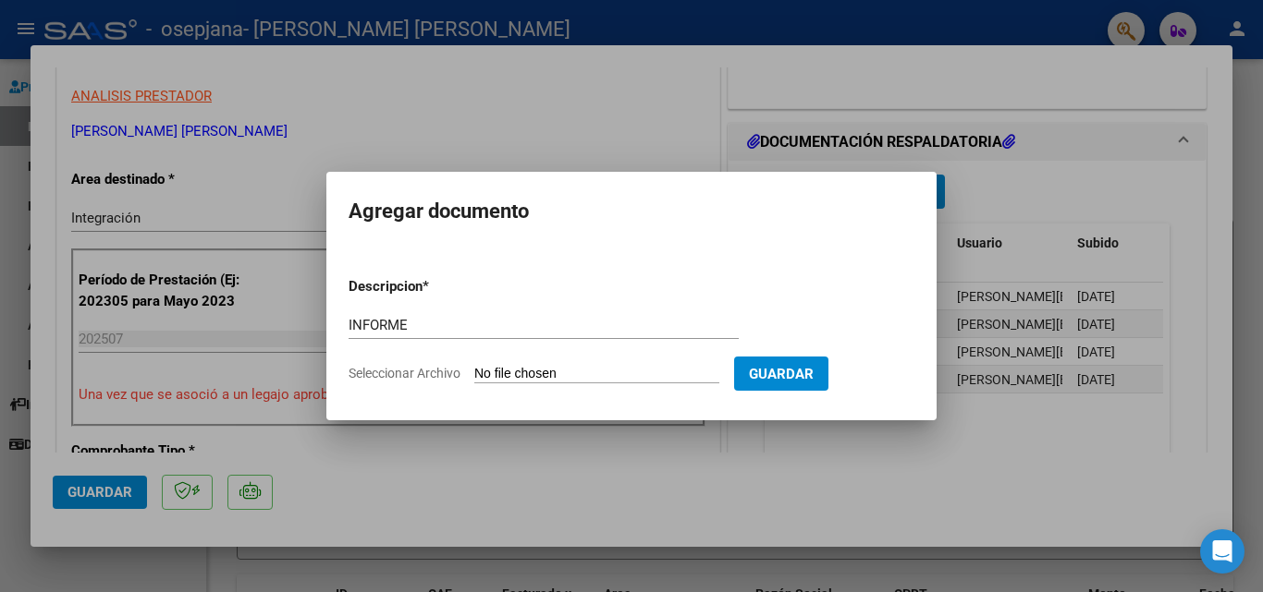
type input "C:\fakepath\Informe [PERSON_NAME][DATE].docx"
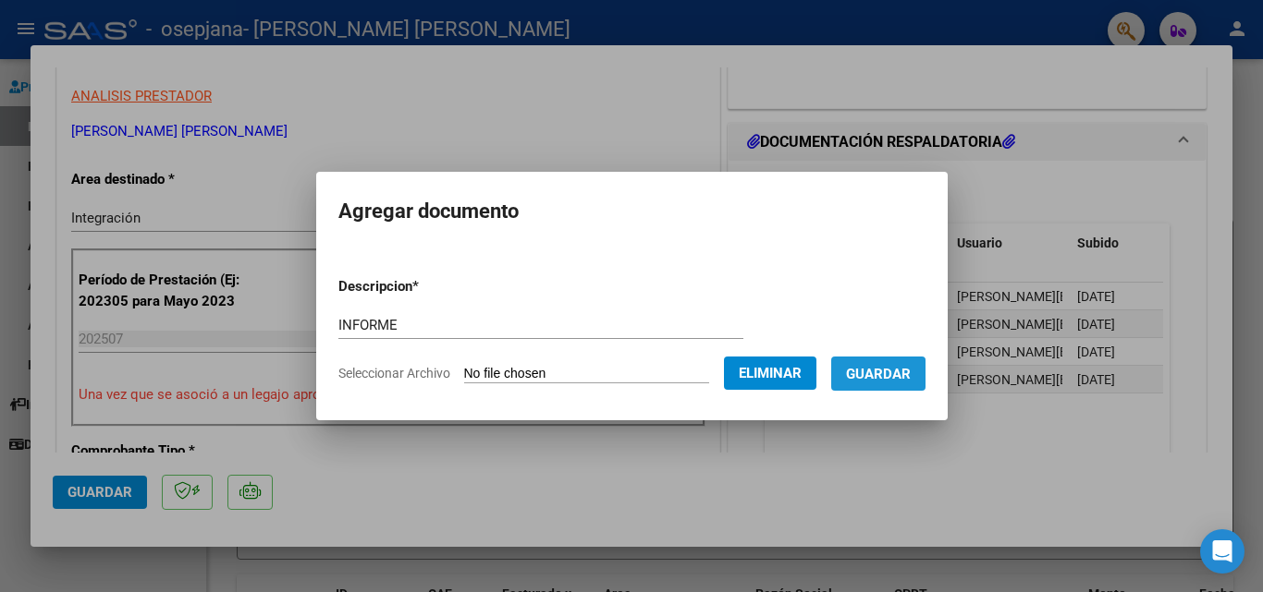
click at [884, 379] on span "Guardar" at bounding box center [878, 374] width 65 height 17
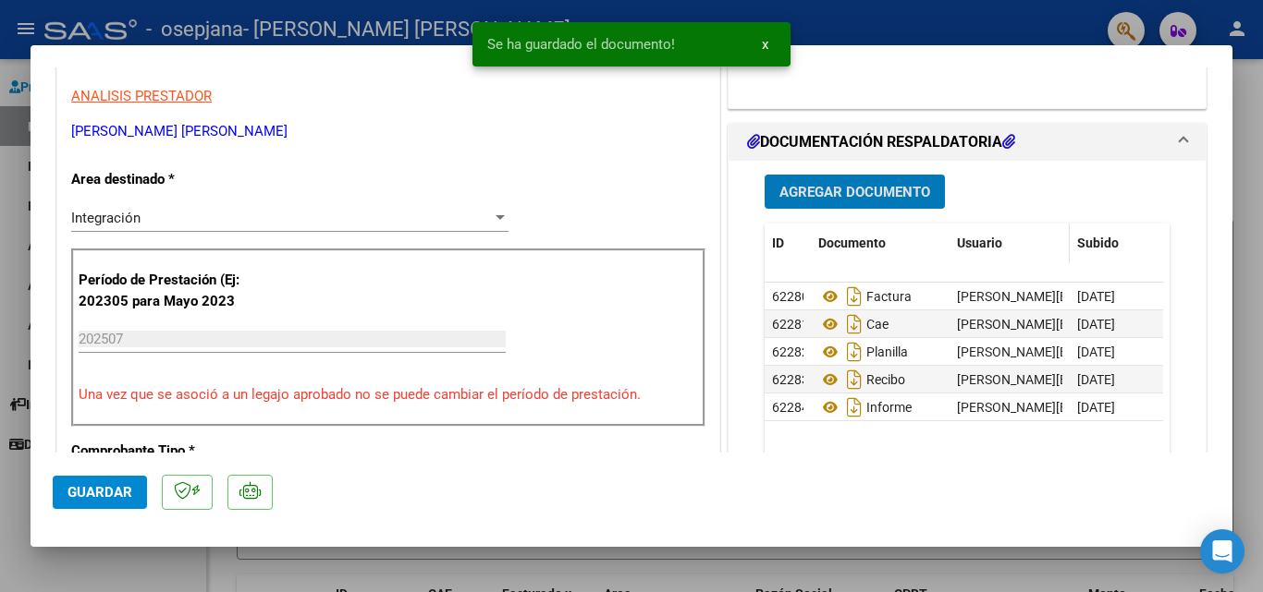
scroll to position [462, 0]
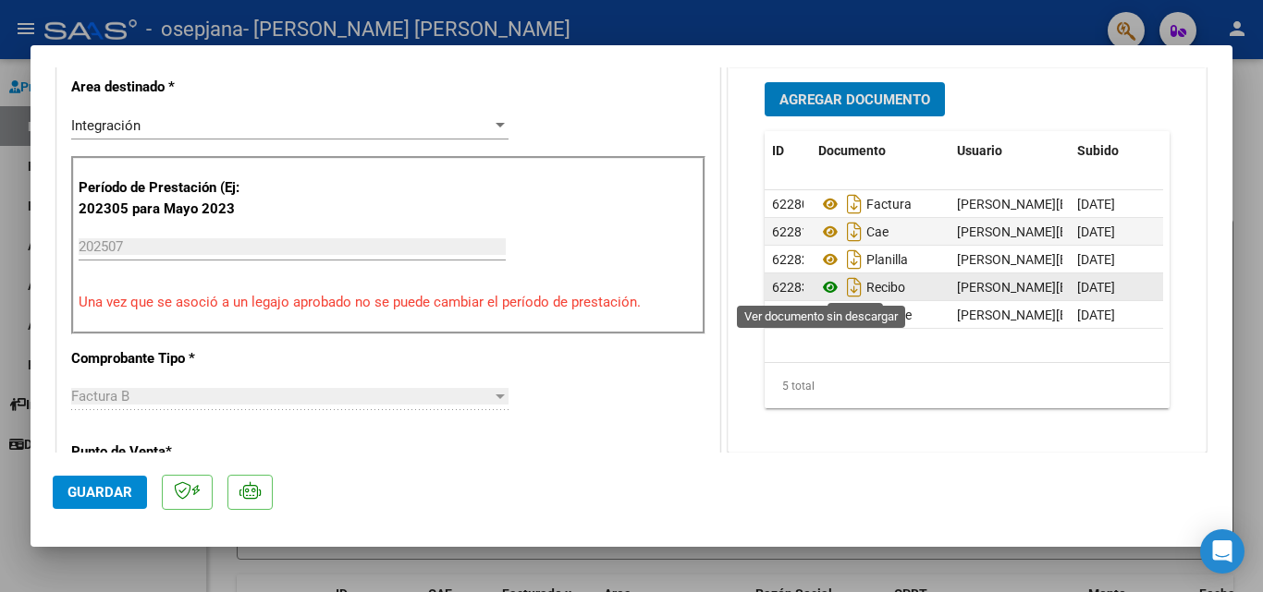
click at [821, 287] on icon at bounding box center [830, 287] width 24 height 22
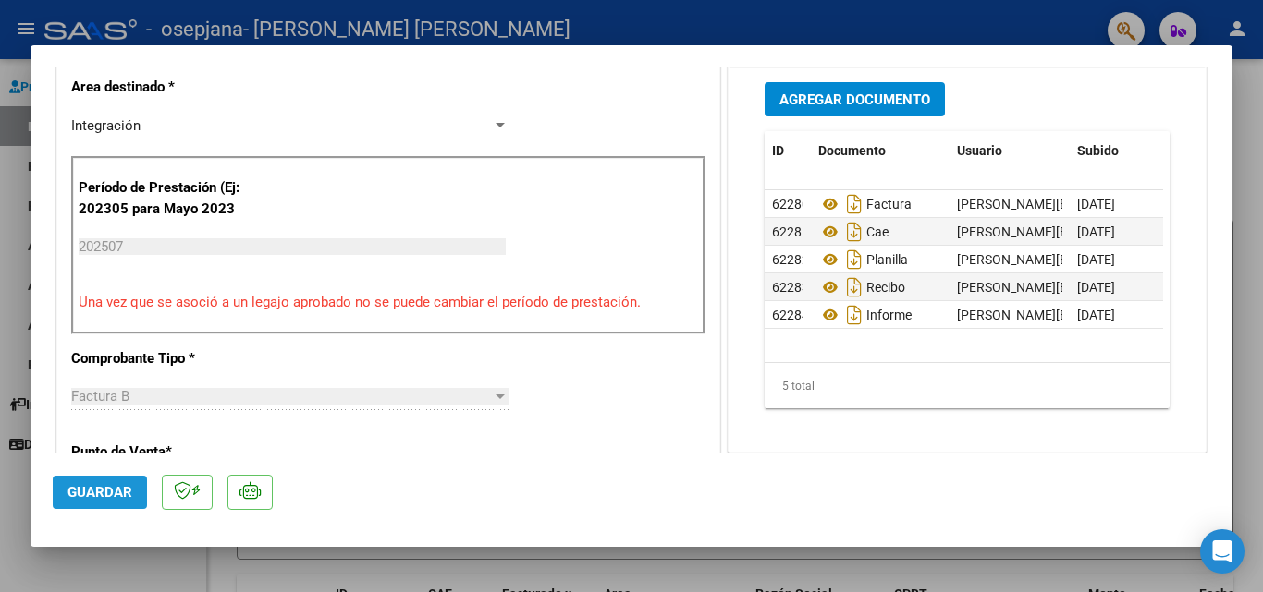
click at [111, 486] on span "Guardar" at bounding box center [99, 492] width 65 height 17
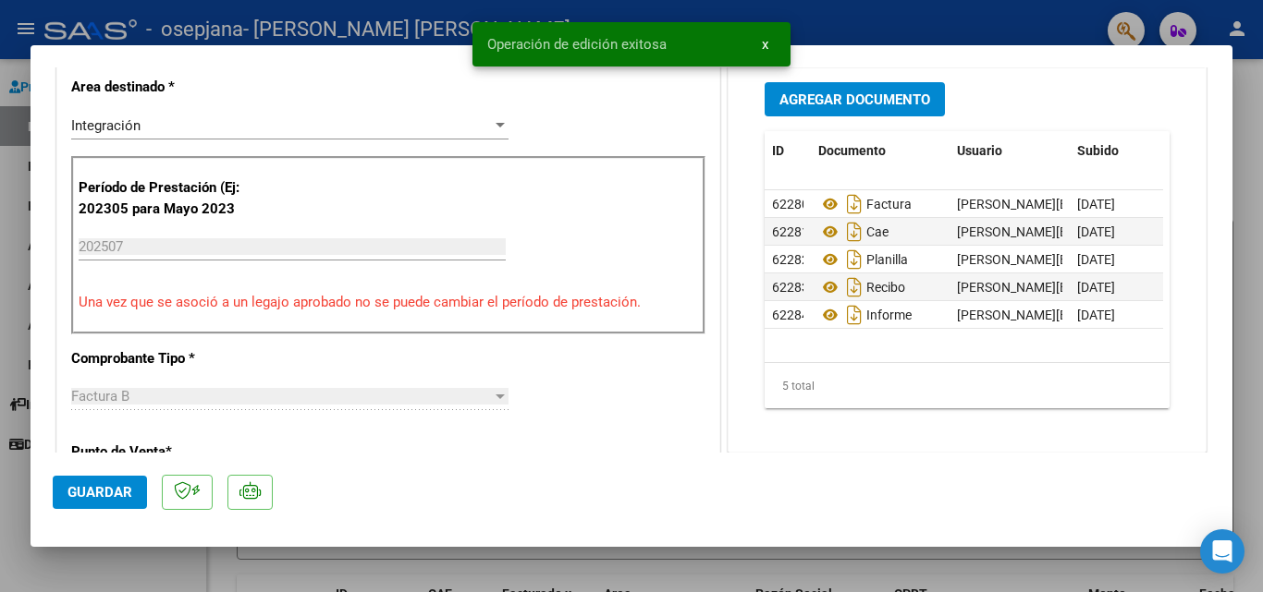
click at [17, 481] on div at bounding box center [631, 296] width 1263 height 592
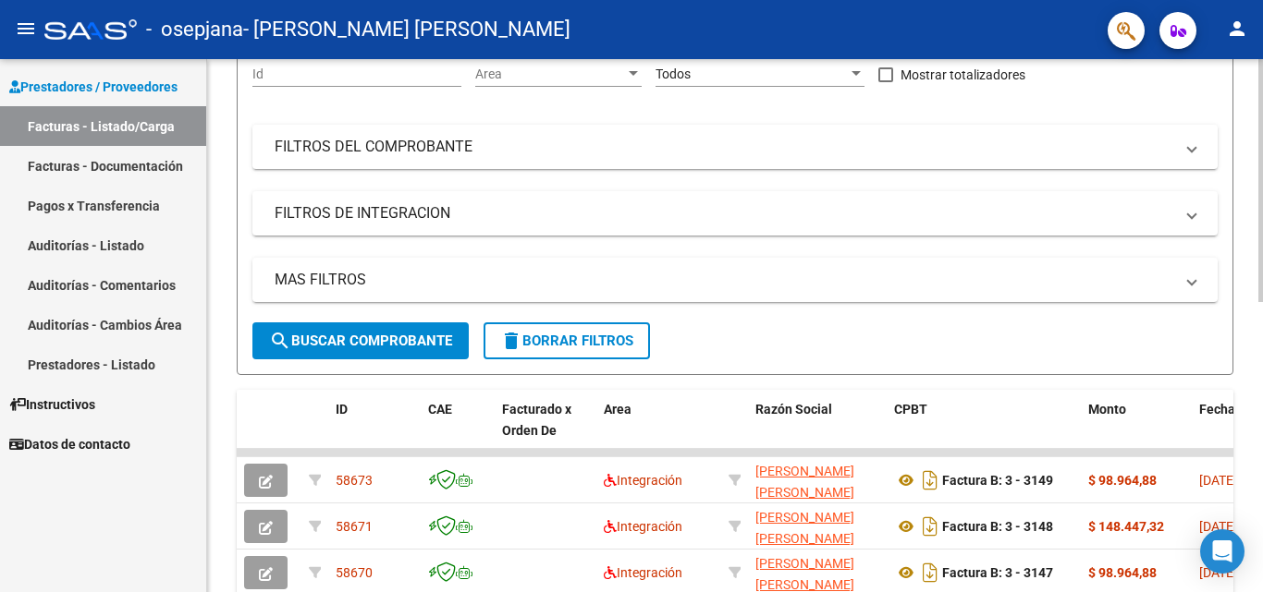
scroll to position [0, 0]
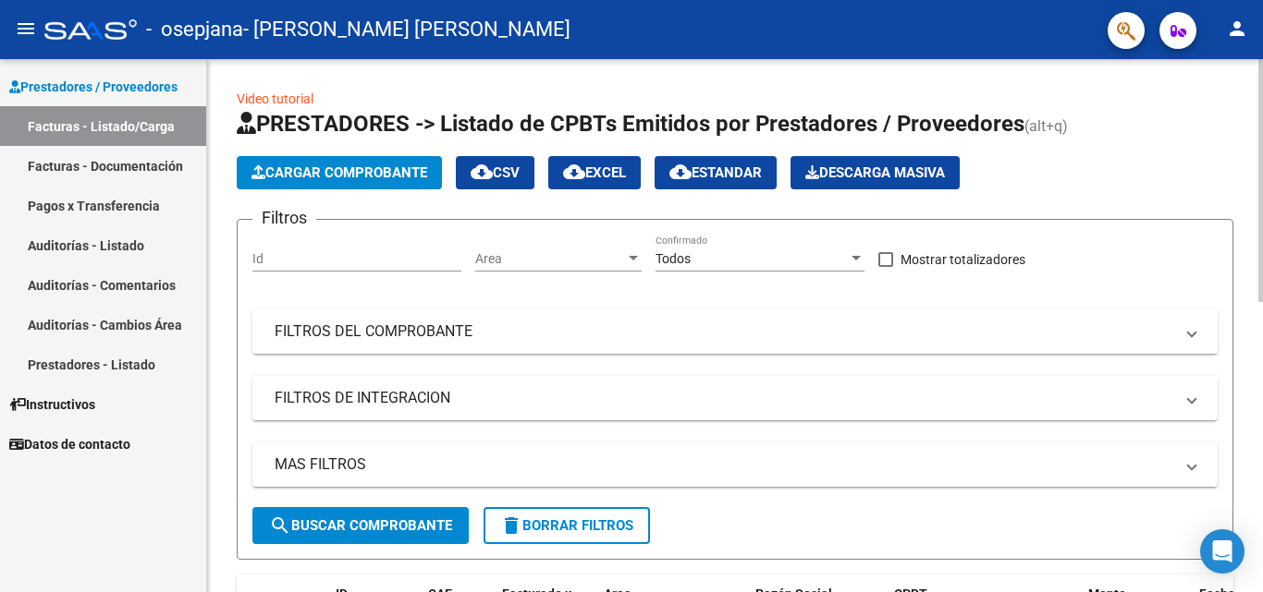
click at [346, 168] on span "Cargar Comprobante" at bounding box center [339, 173] width 176 height 17
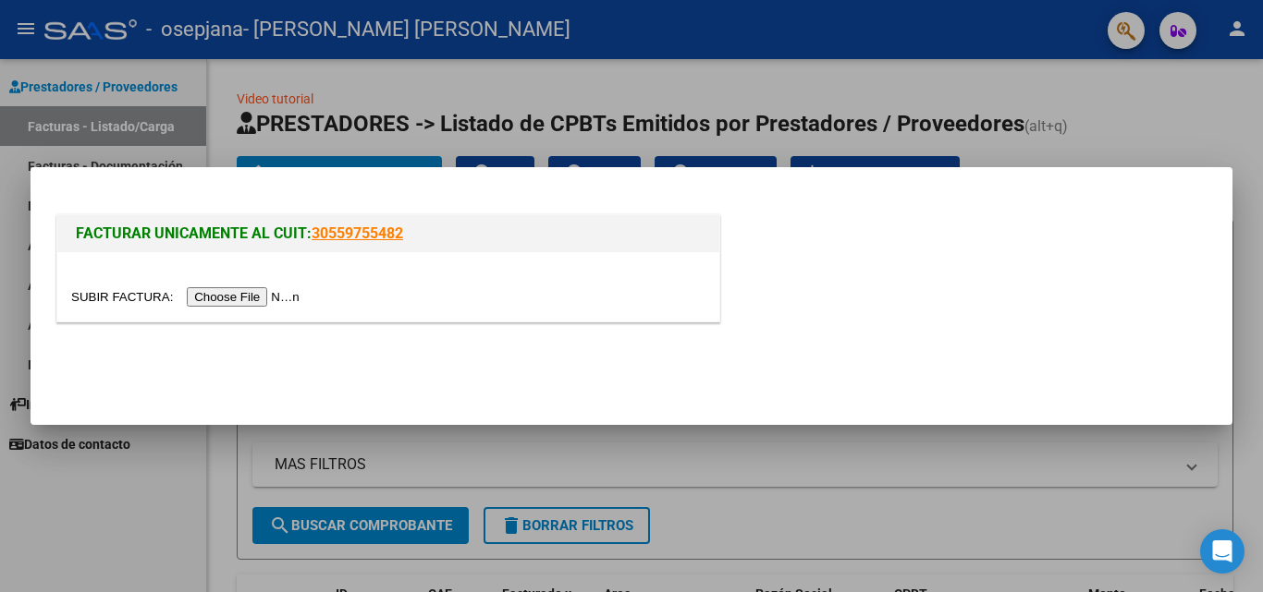
click at [278, 298] on input "file" at bounding box center [188, 296] width 234 height 19
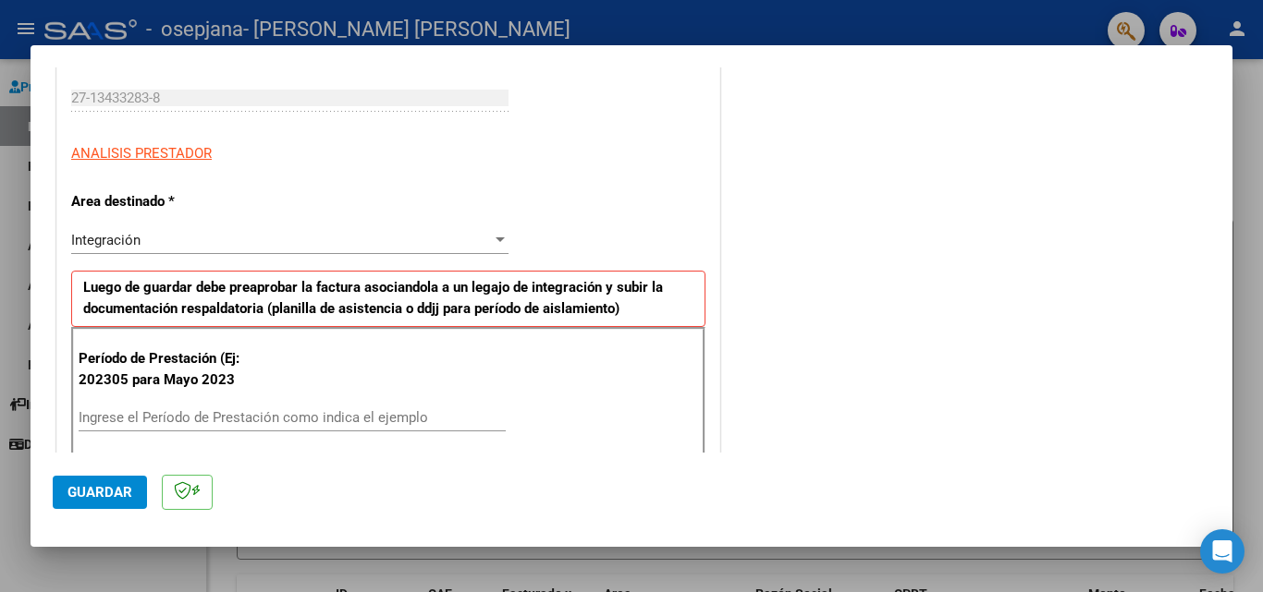
scroll to position [370, 0]
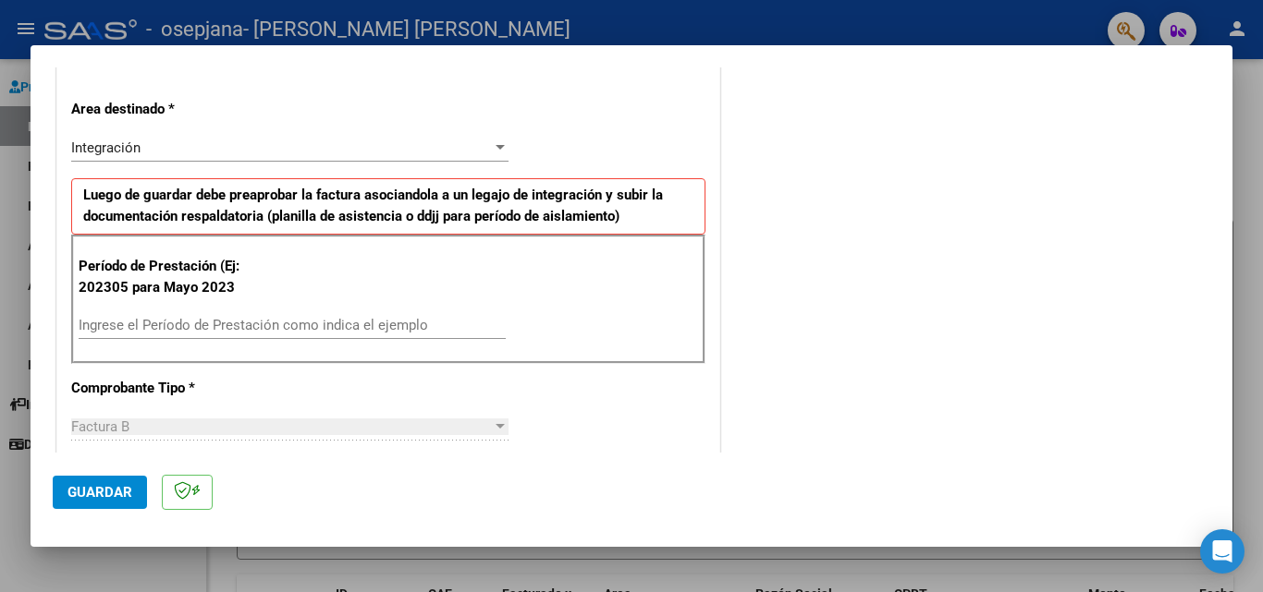
click at [304, 326] on input "Ingrese el Período de Prestación como indica el ejemplo" at bounding box center [292, 325] width 427 height 17
type input "202507"
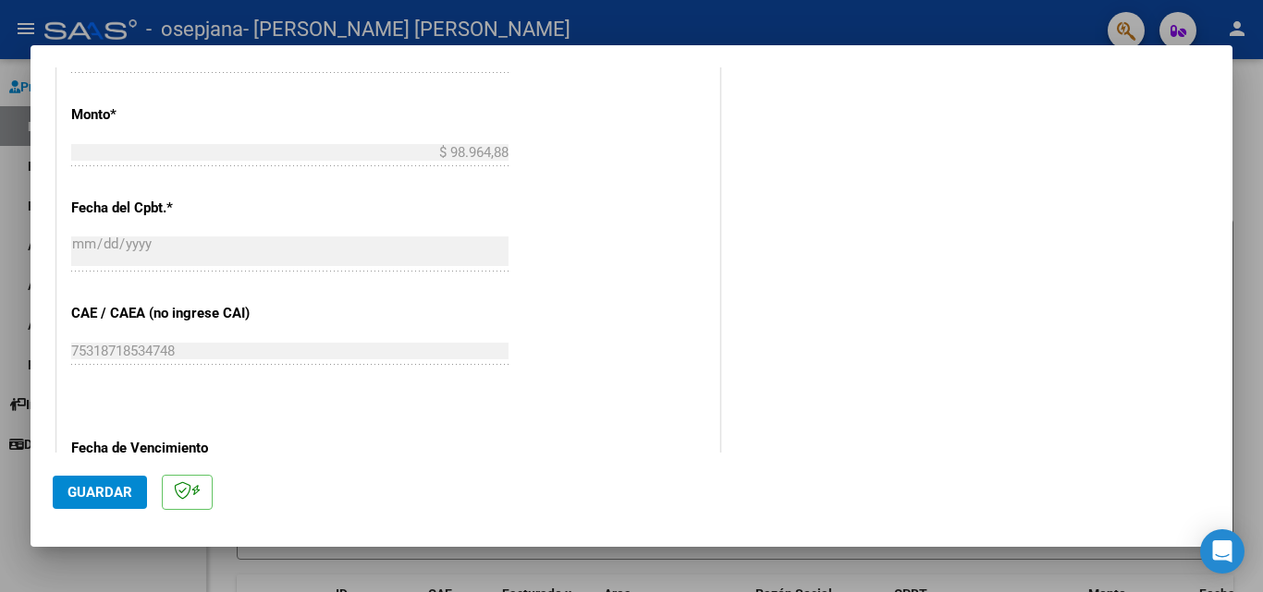
scroll to position [1109, 0]
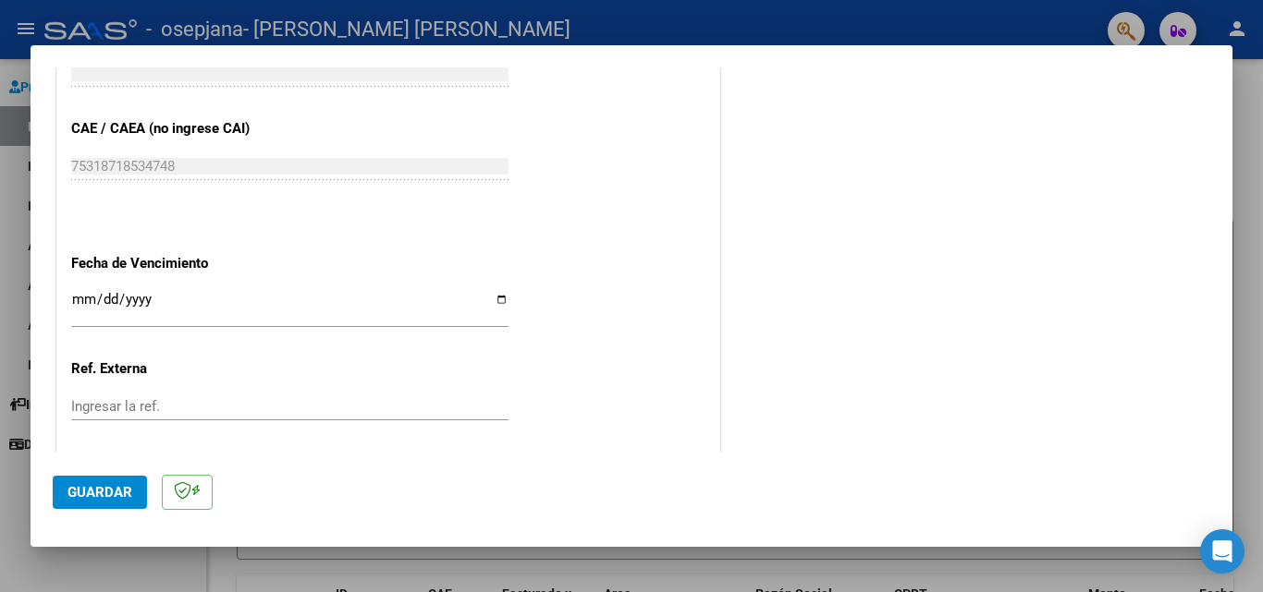
click at [499, 296] on input "Ingresar la fecha" at bounding box center [289, 307] width 437 height 30
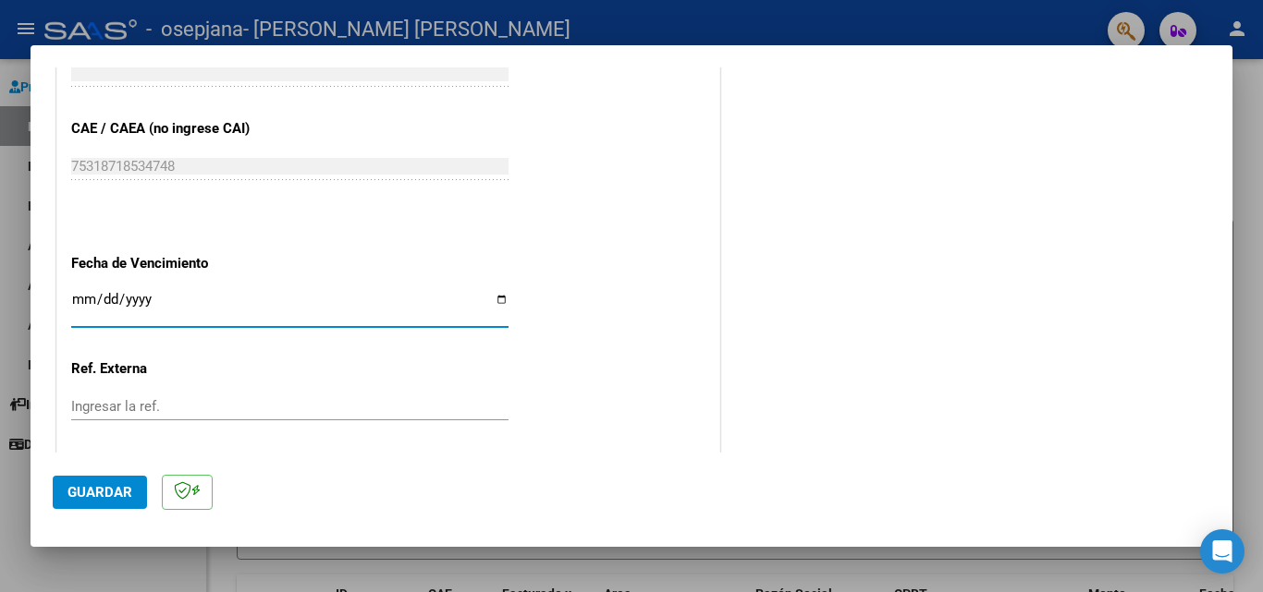
type input "[DATE]"
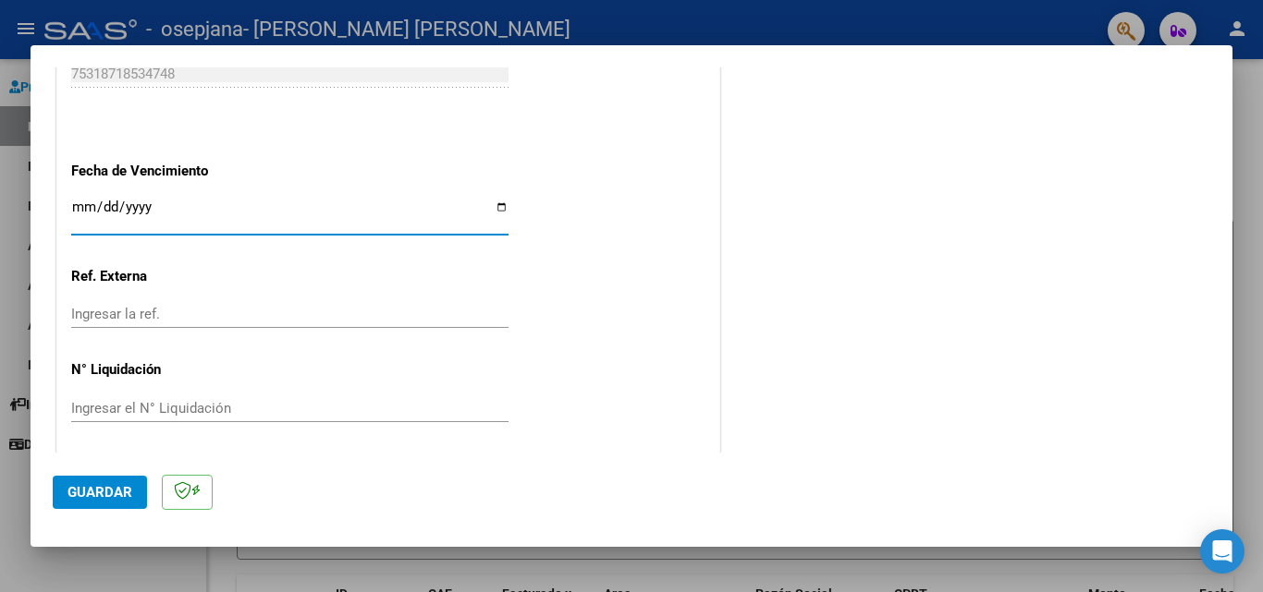
scroll to position [1206, 0]
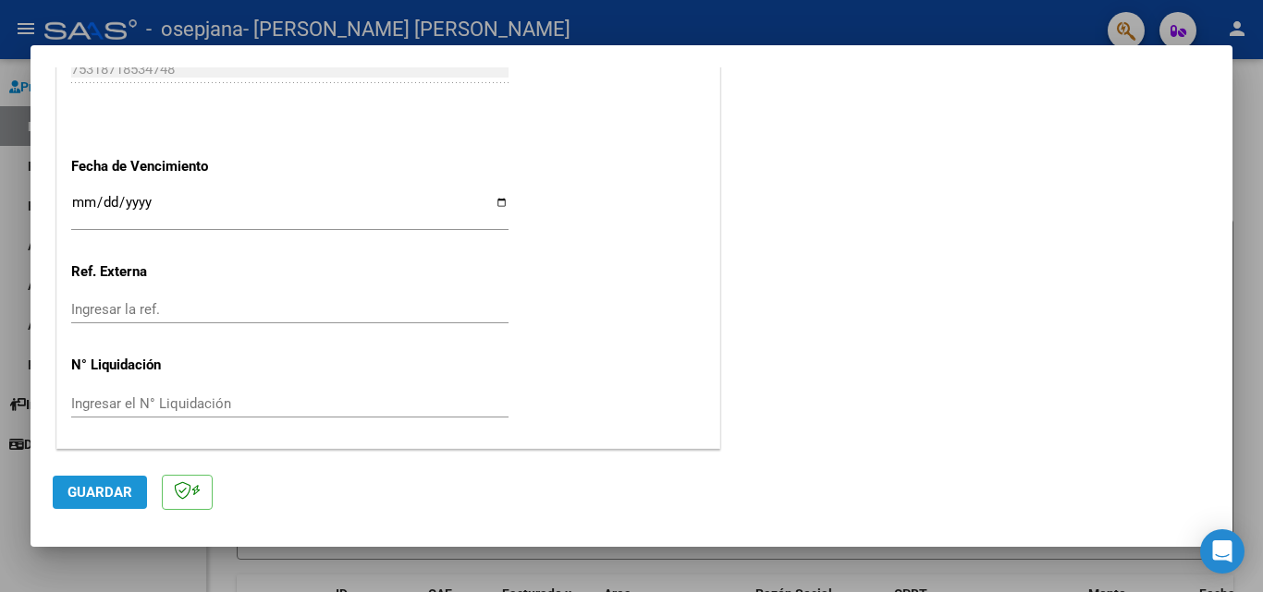
click at [102, 496] on span "Guardar" at bounding box center [99, 492] width 65 height 17
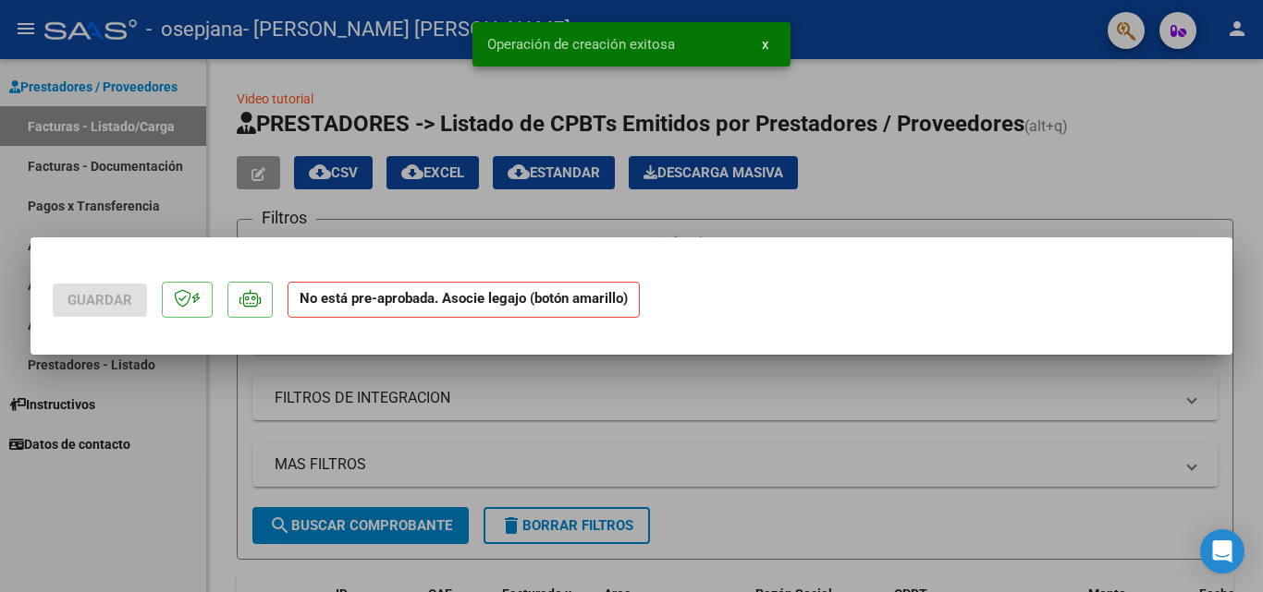
scroll to position [0, 0]
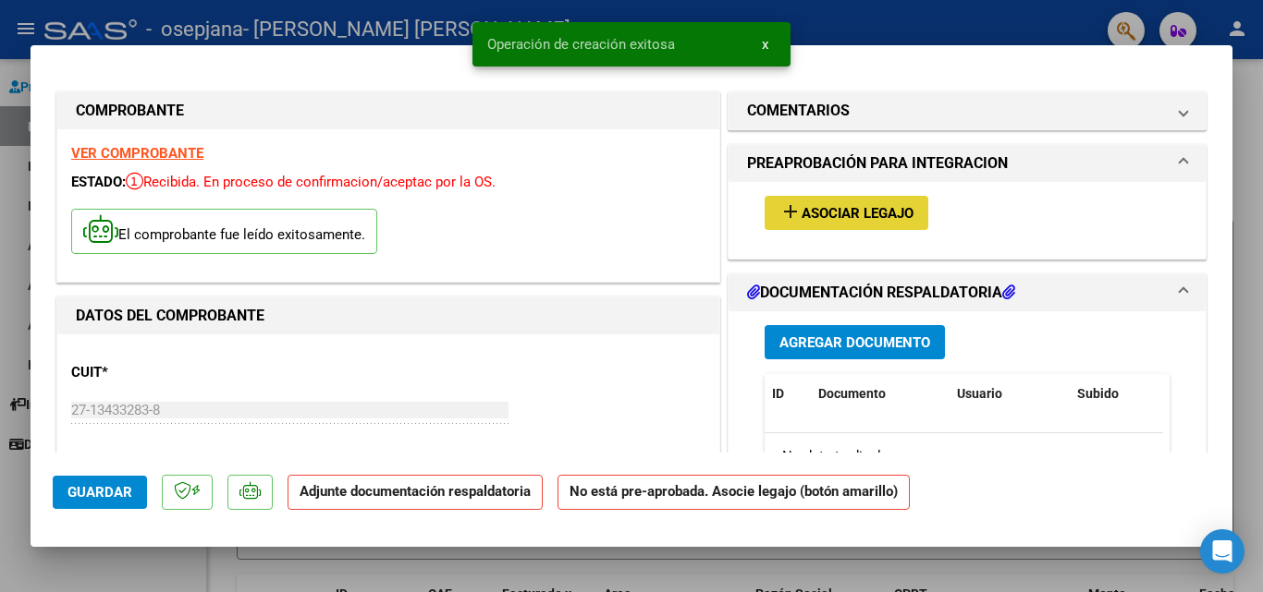
click at [833, 196] on button "add Asociar Legajo" at bounding box center [846, 213] width 164 height 34
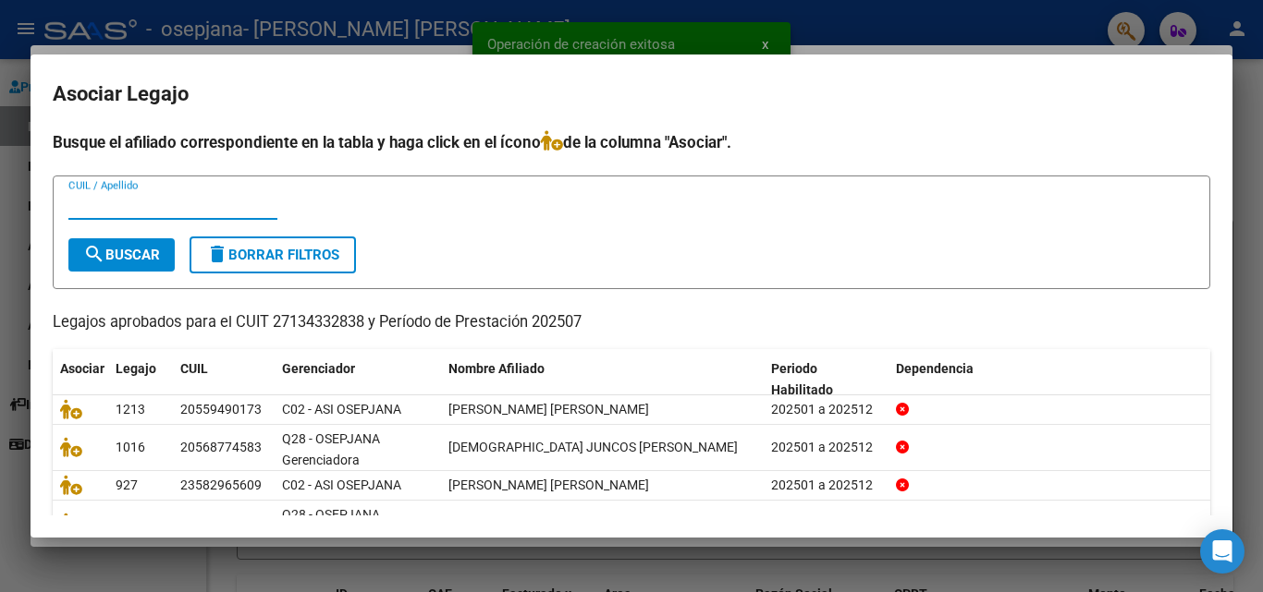
scroll to position [132, 0]
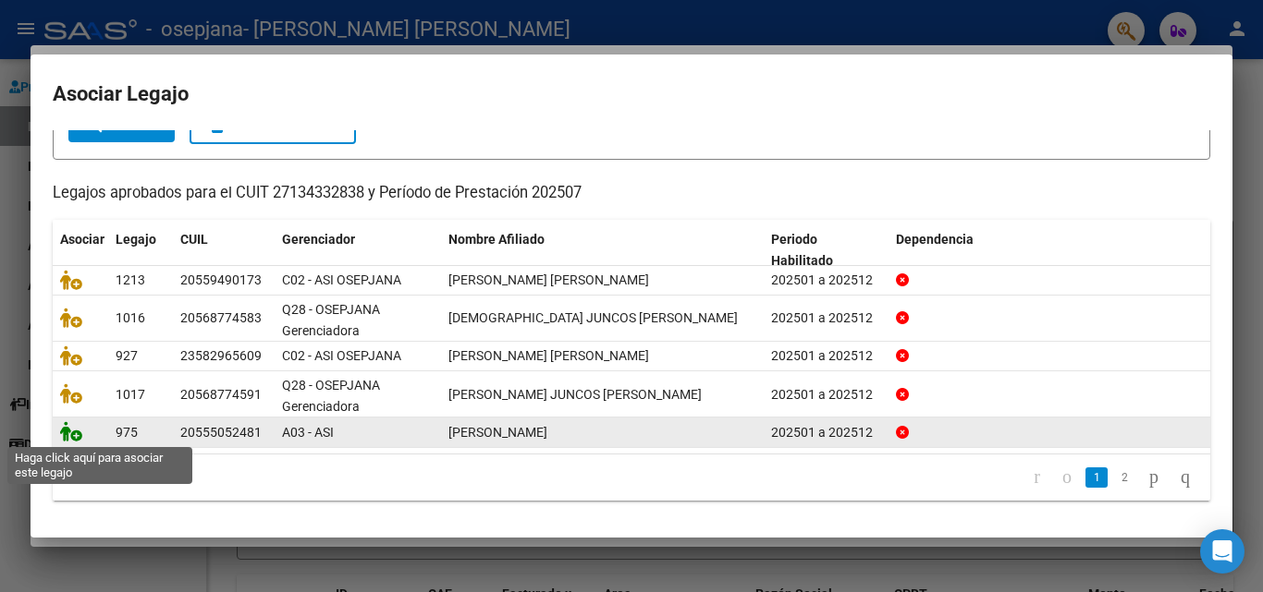
click at [71, 437] on icon at bounding box center [71, 431] width 22 height 20
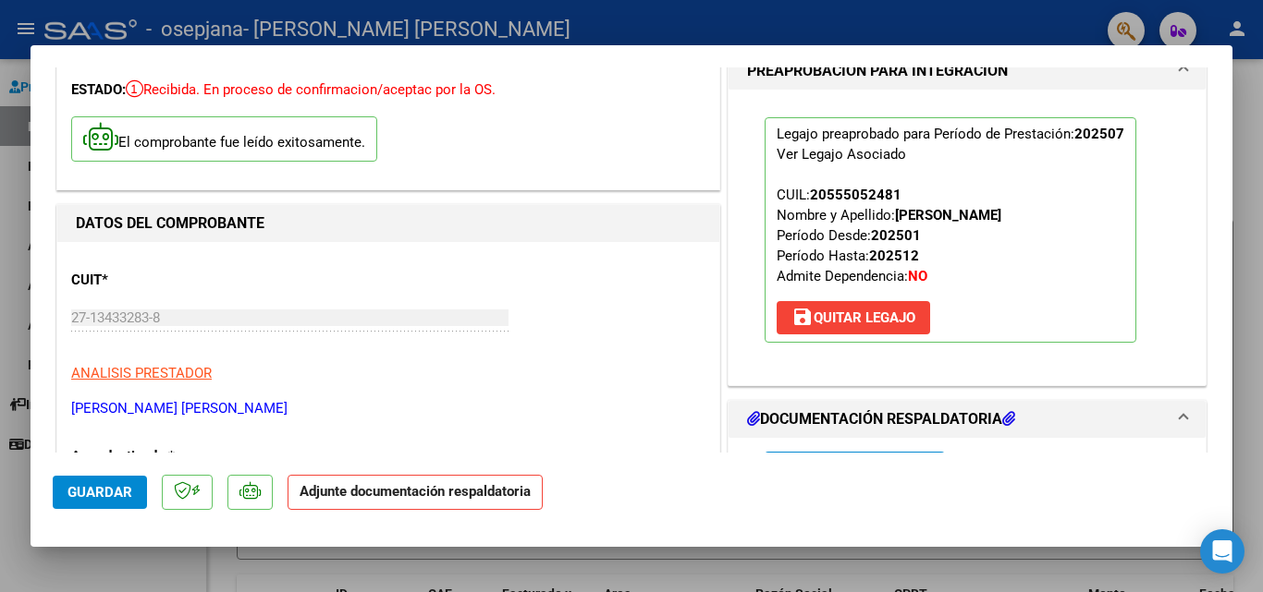
scroll to position [277, 0]
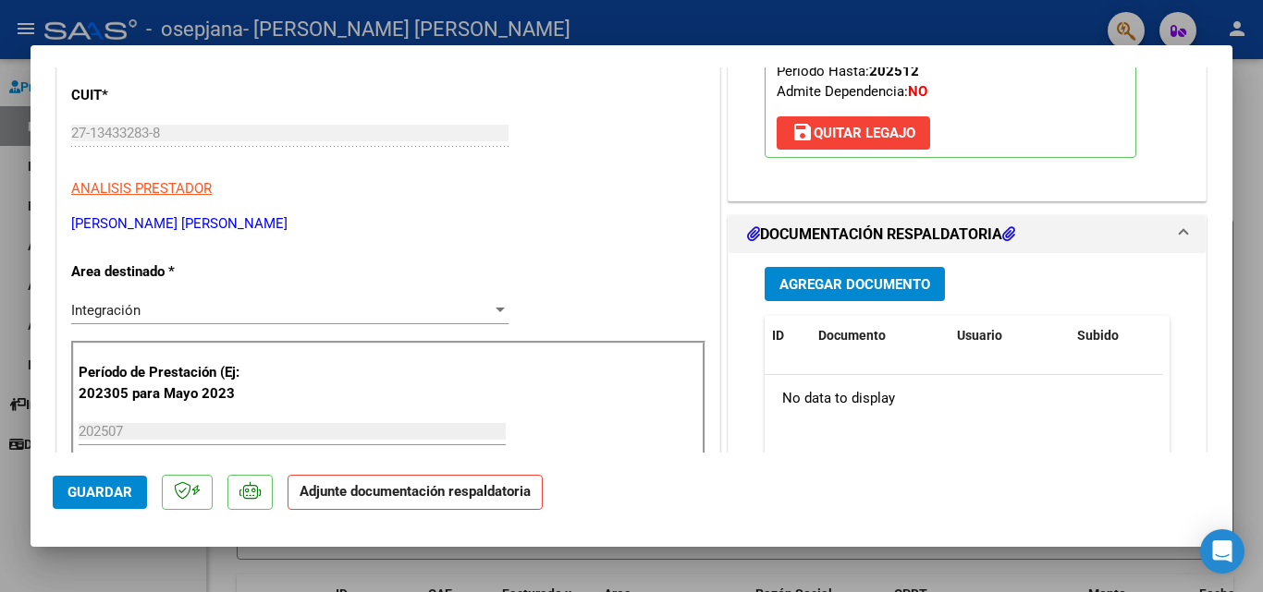
click at [896, 286] on span "Agregar Documento" at bounding box center [854, 284] width 151 height 17
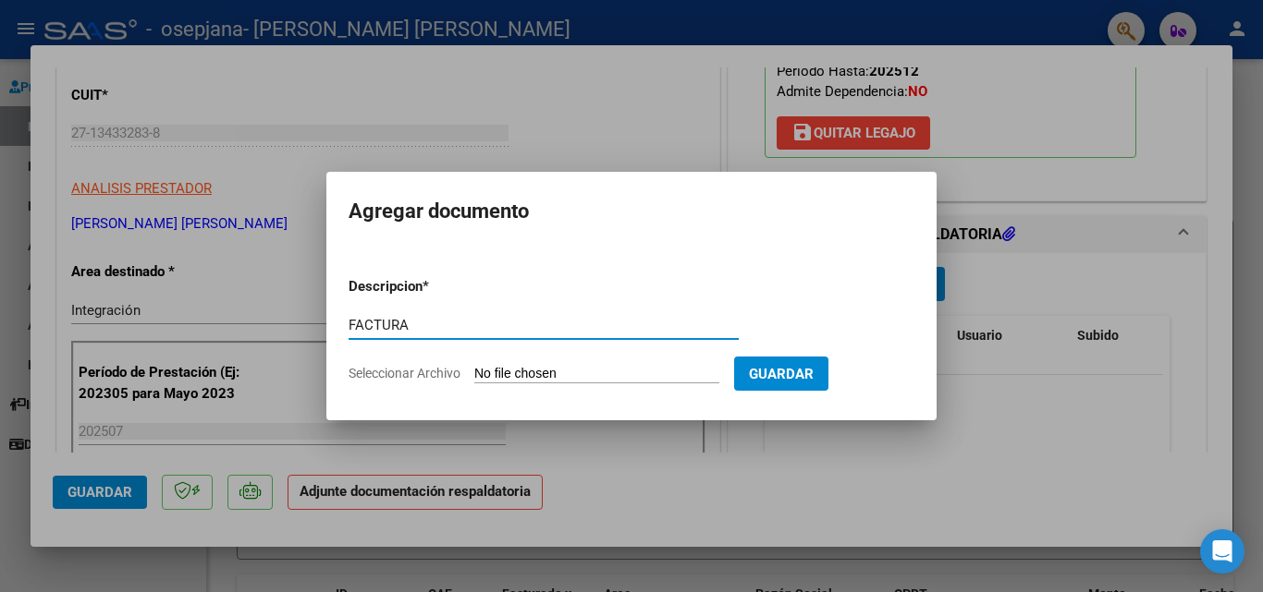
type input "FACTURA"
click at [493, 372] on input "Seleccionar Archivo" at bounding box center [596, 375] width 245 height 18
type input "C:\fakepath\27134332838_006_00003_00003150.pdf"
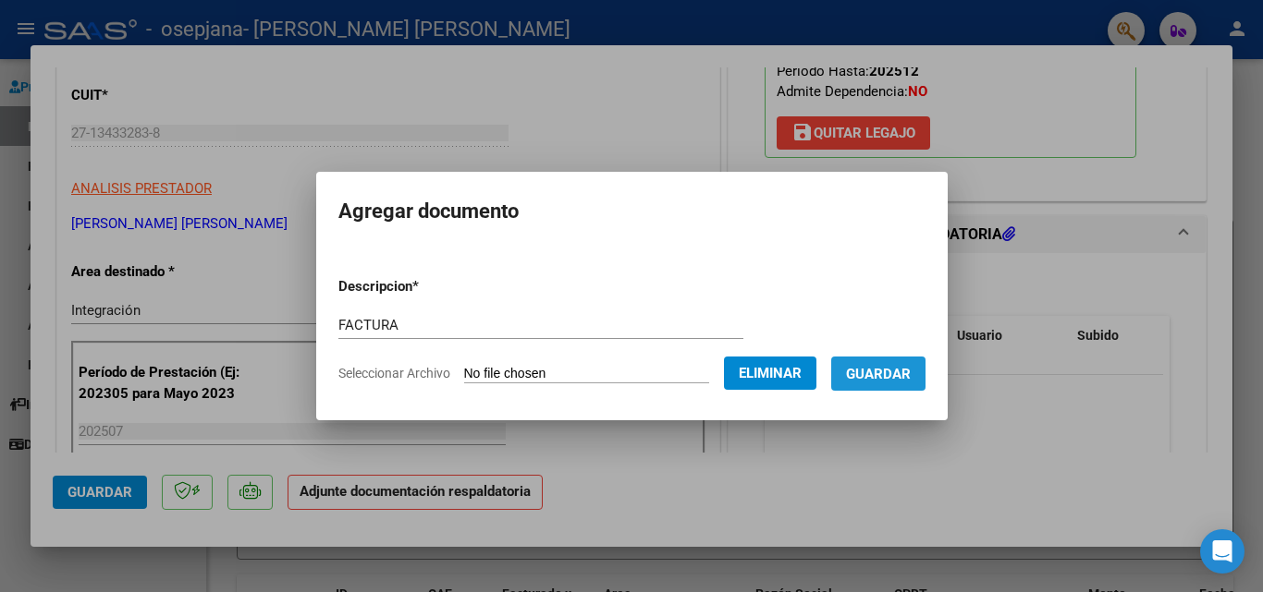
click at [910, 376] on span "Guardar" at bounding box center [878, 374] width 65 height 17
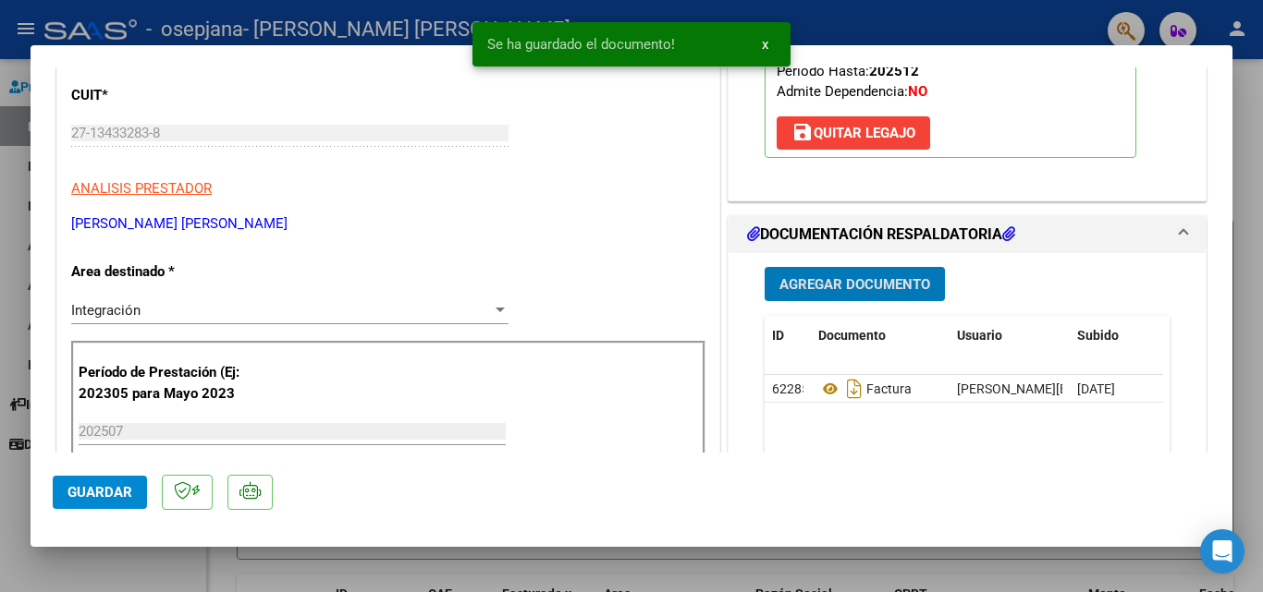
click at [852, 285] on span "Agregar Documento" at bounding box center [854, 284] width 151 height 17
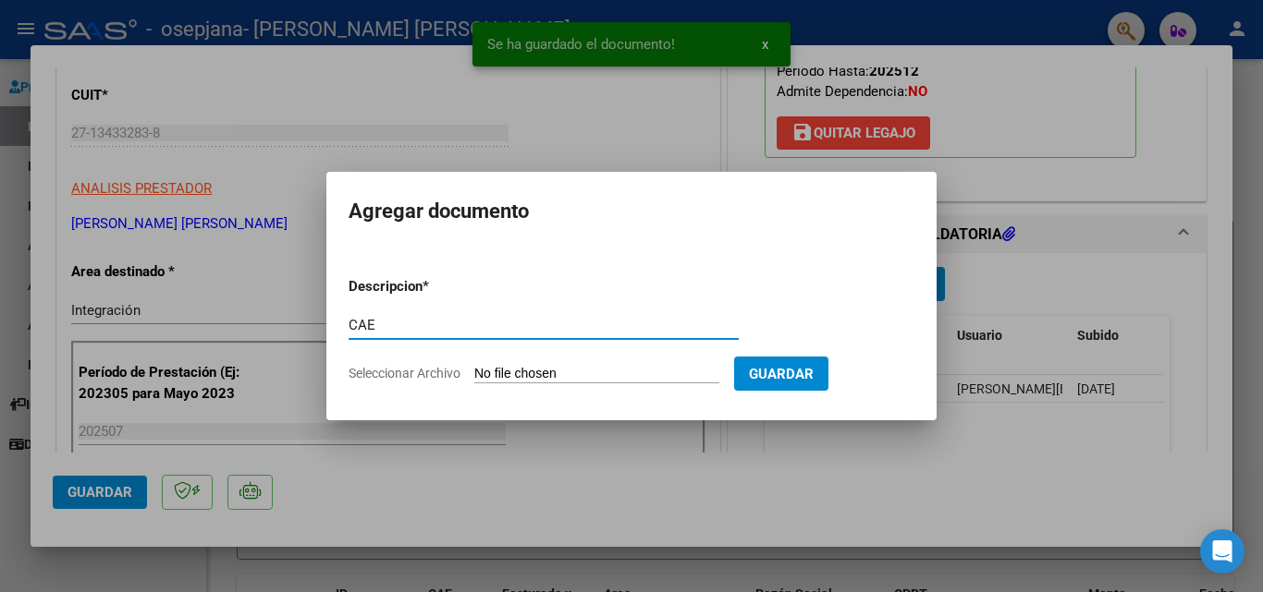
type input "CAE"
click at [516, 374] on input "Seleccionar Archivo" at bounding box center [596, 375] width 245 height 18
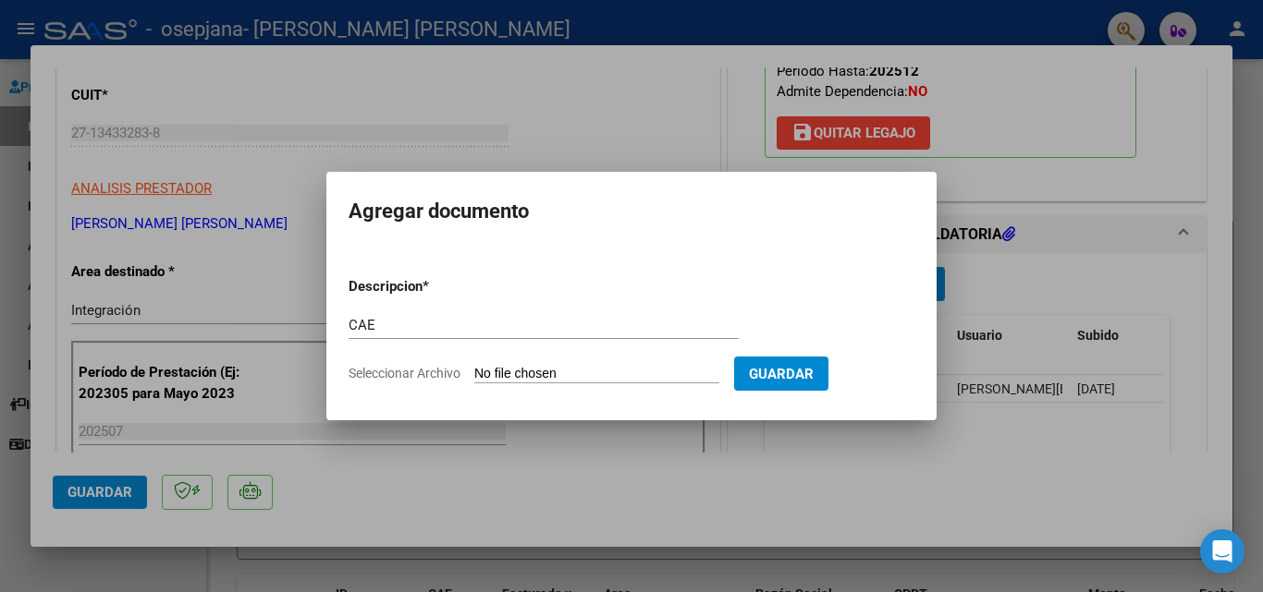
type input "C:\fakepath\cae 3150.pdf"
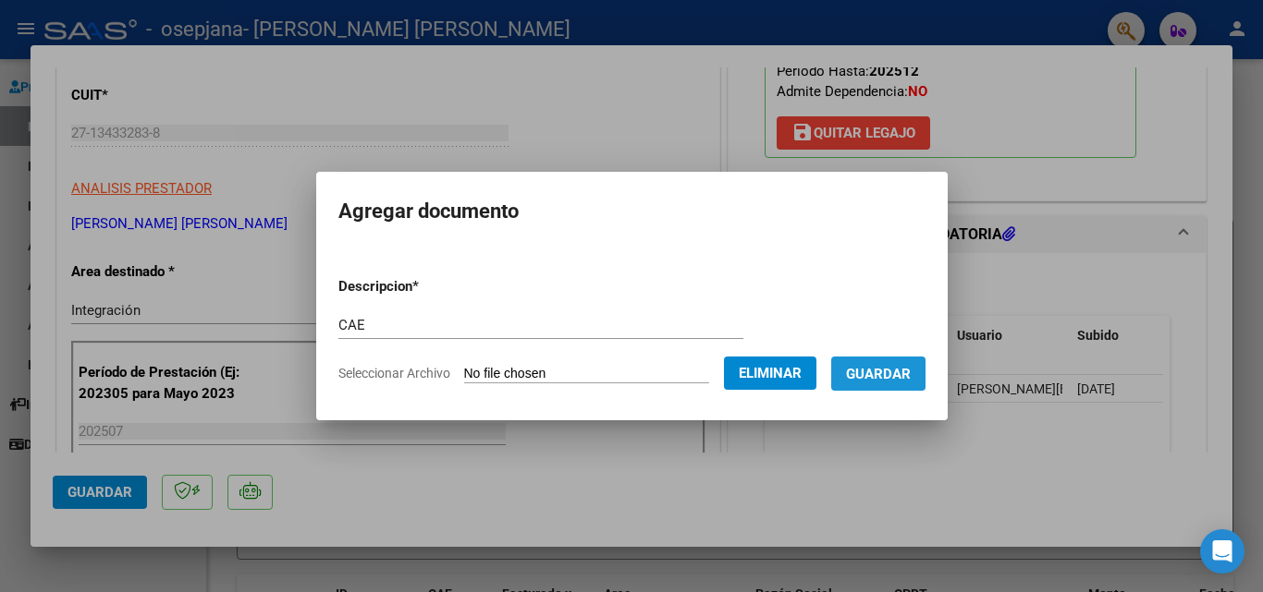
click at [901, 374] on span "Guardar" at bounding box center [878, 374] width 65 height 17
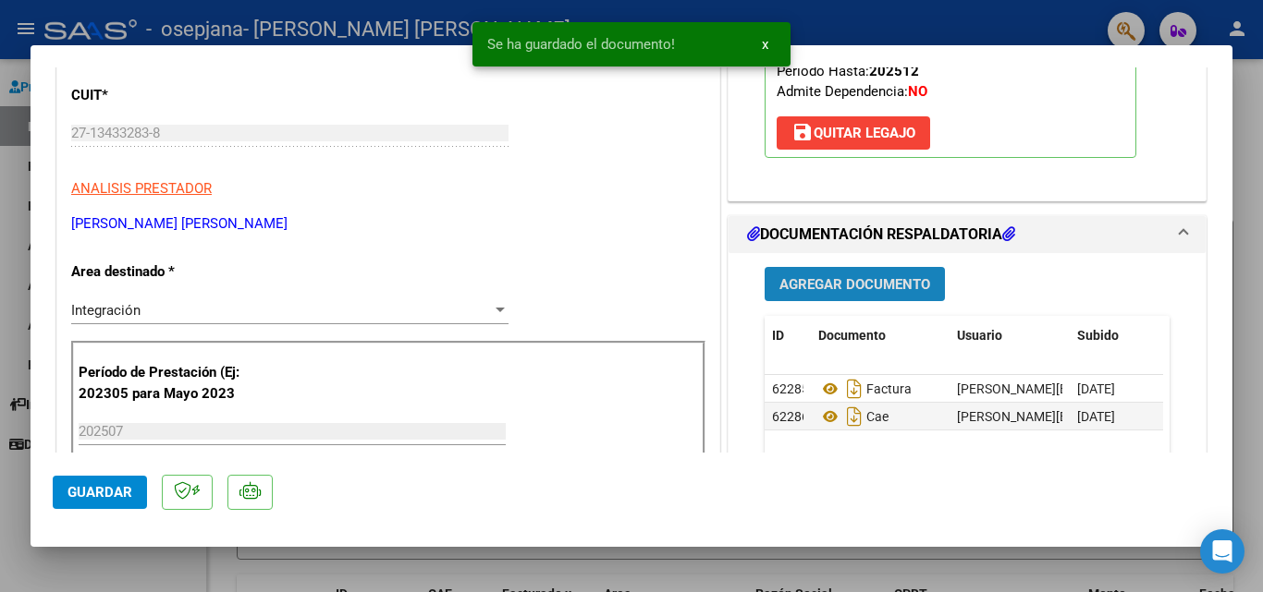
click at [858, 274] on button "Agregar Documento" at bounding box center [854, 284] width 180 height 34
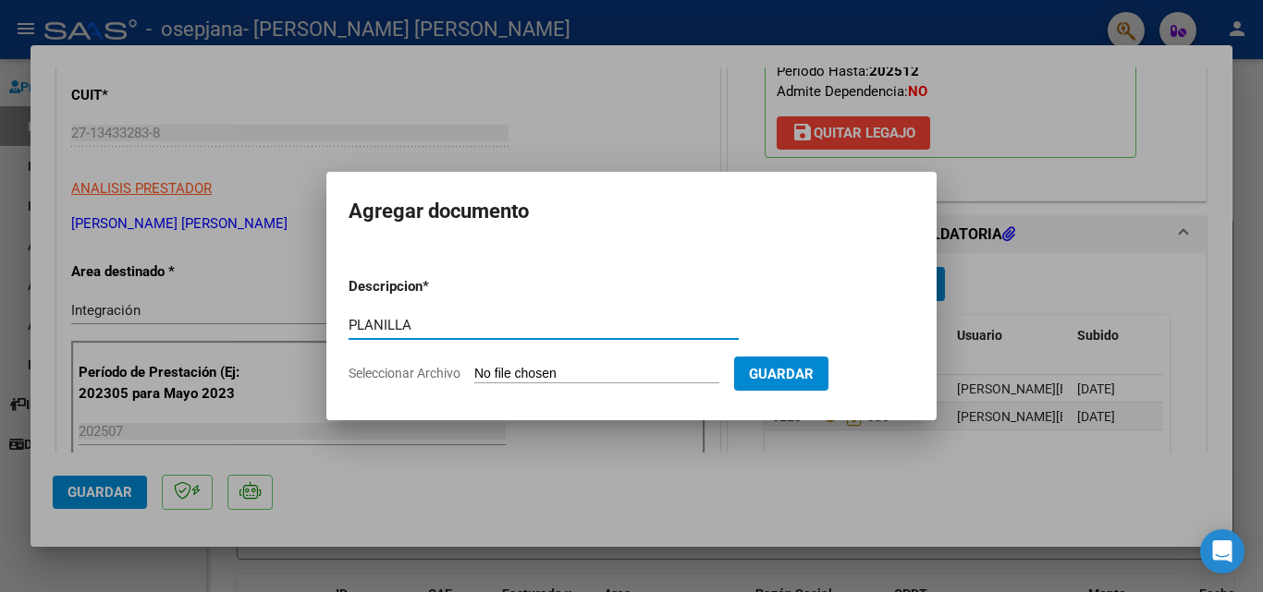
type input "PLANILLA"
click at [526, 374] on input "Seleccionar Archivo" at bounding box center [596, 375] width 245 height 18
type input "C:\fakepath\[PERSON_NAME] .pdf"
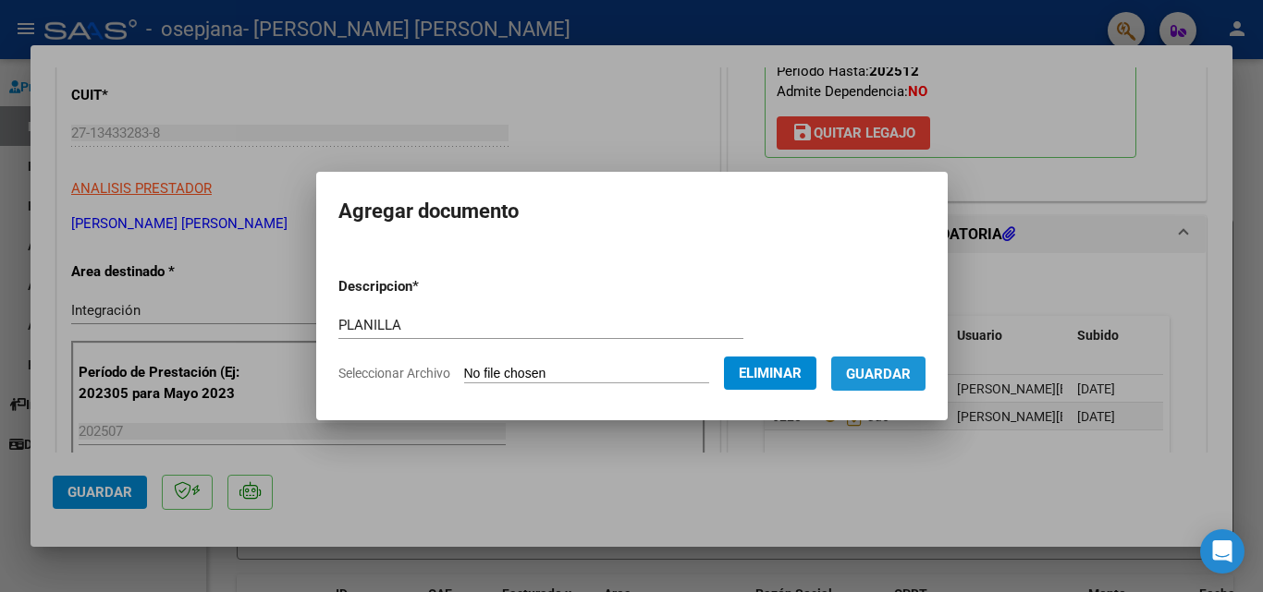
click at [903, 370] on span "Guardar" at bounding box center [878, 374] width 65 height 17
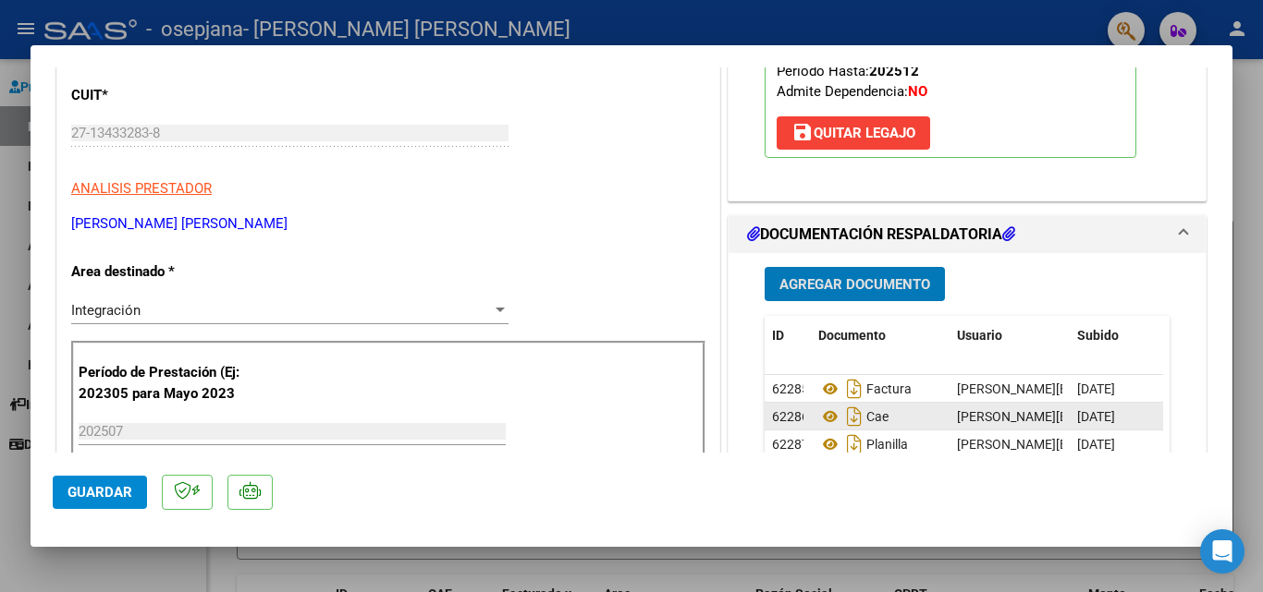
scroll to position [370, 0]
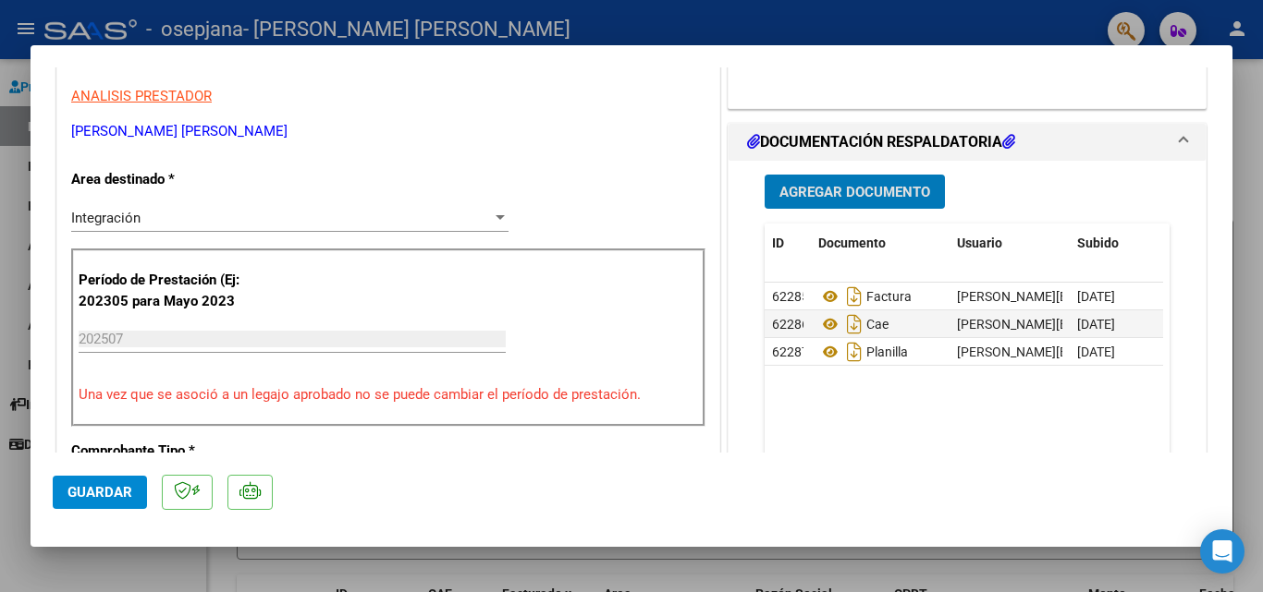
click at [865, 186] on span "Agregar Documento" at bounding box center [854, 192] width 151 height 17
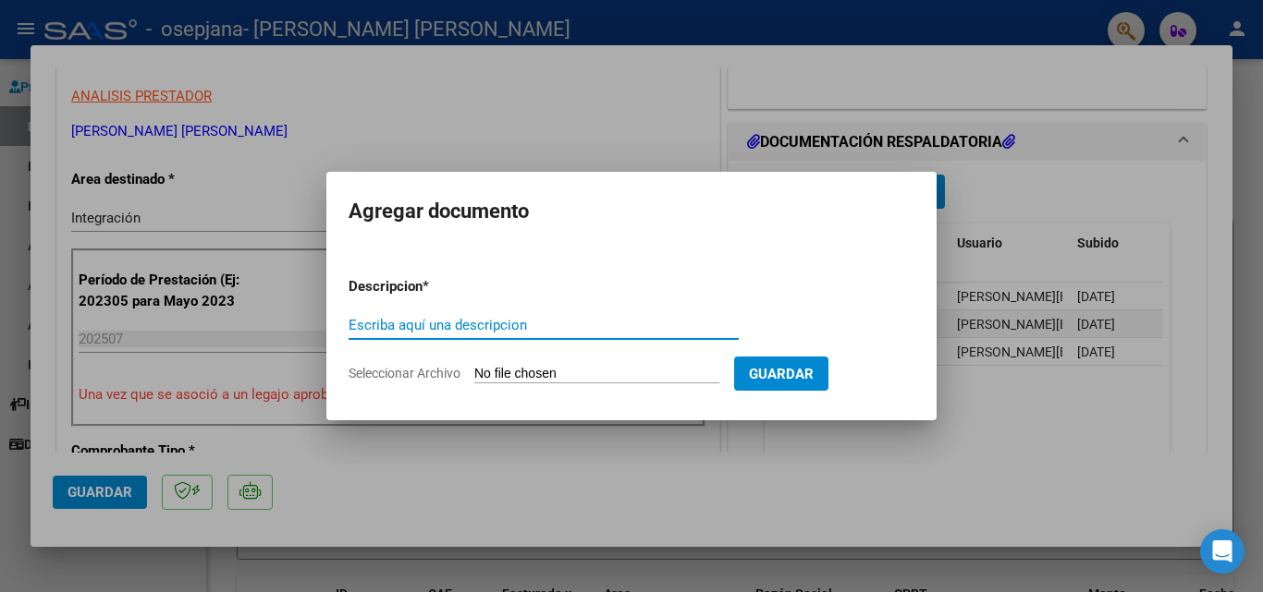
click at [1057, 189] on div at bounding box center [631, 296] width 1263 height 592
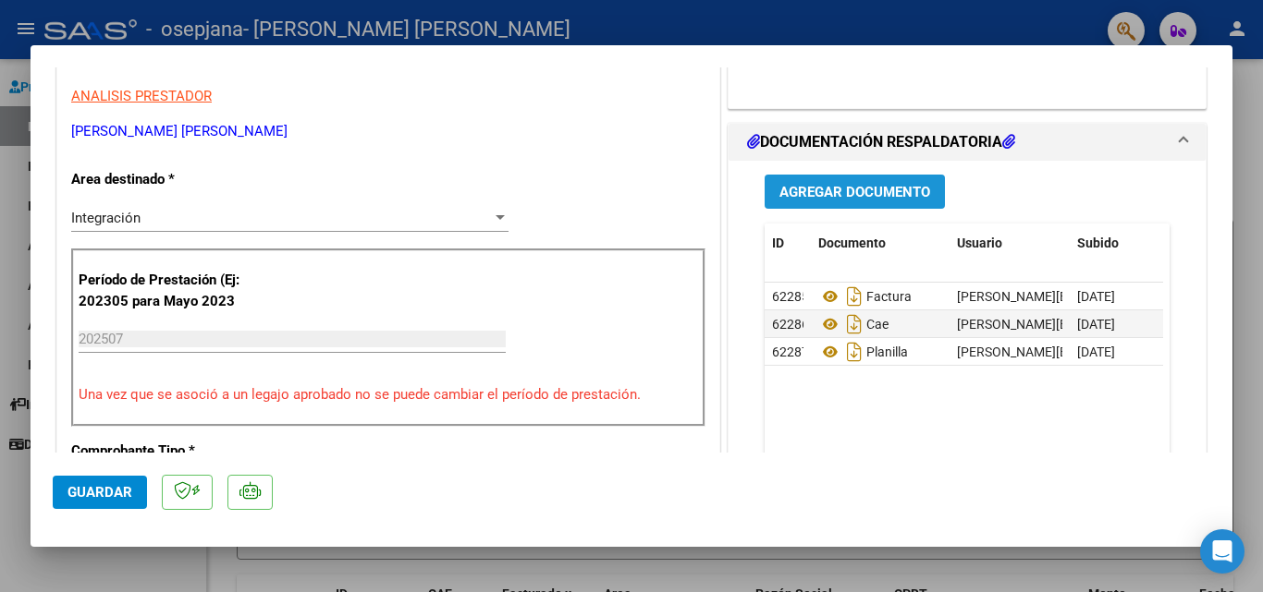
click at [851, 193] on span "Agregar Documento" at bounding box center [854, 192] width 151 height 17
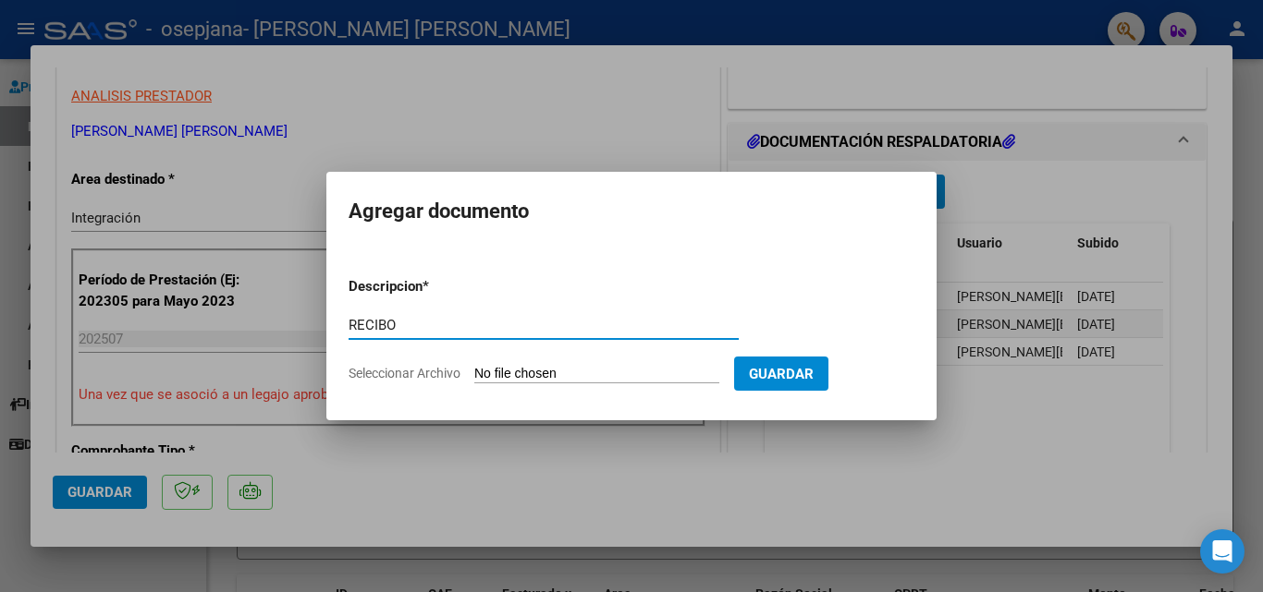
type input "RECIBO"
click at [496, 379] on input "Seleccionar Archivo" at bounding box center [596, 375] width 245 height 18
type input "C:\fakepath\rec osepjana fac 3028.pdf"
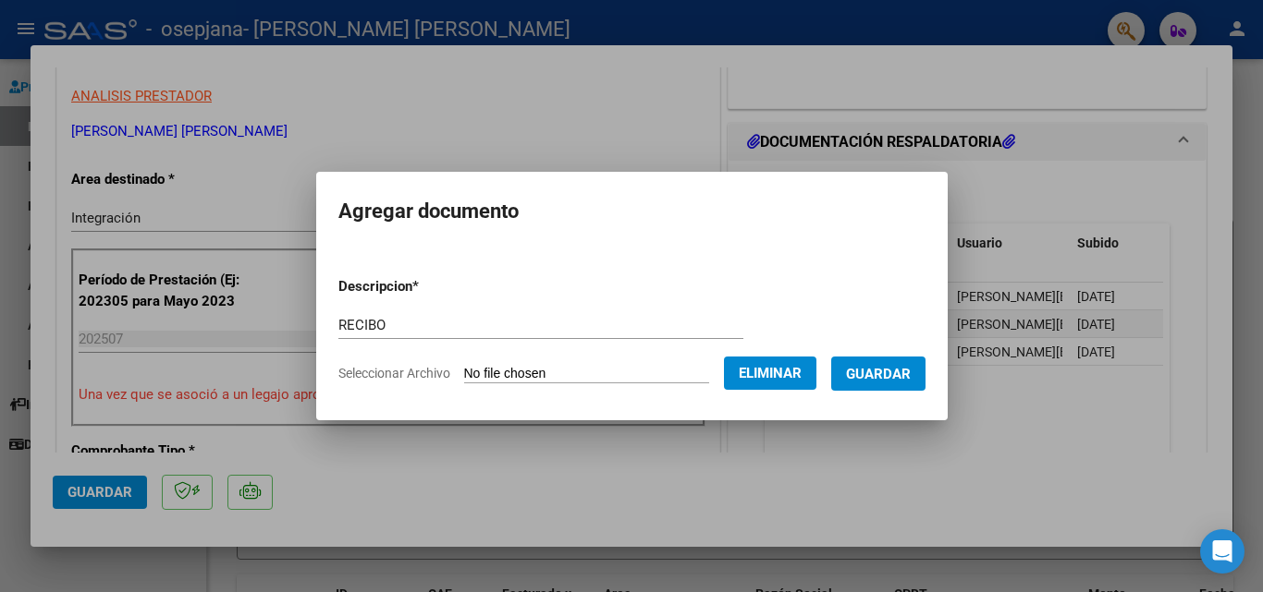
click at [907, 381] on span "Guardar" at bounding box center [878, 374] width 65 height 17
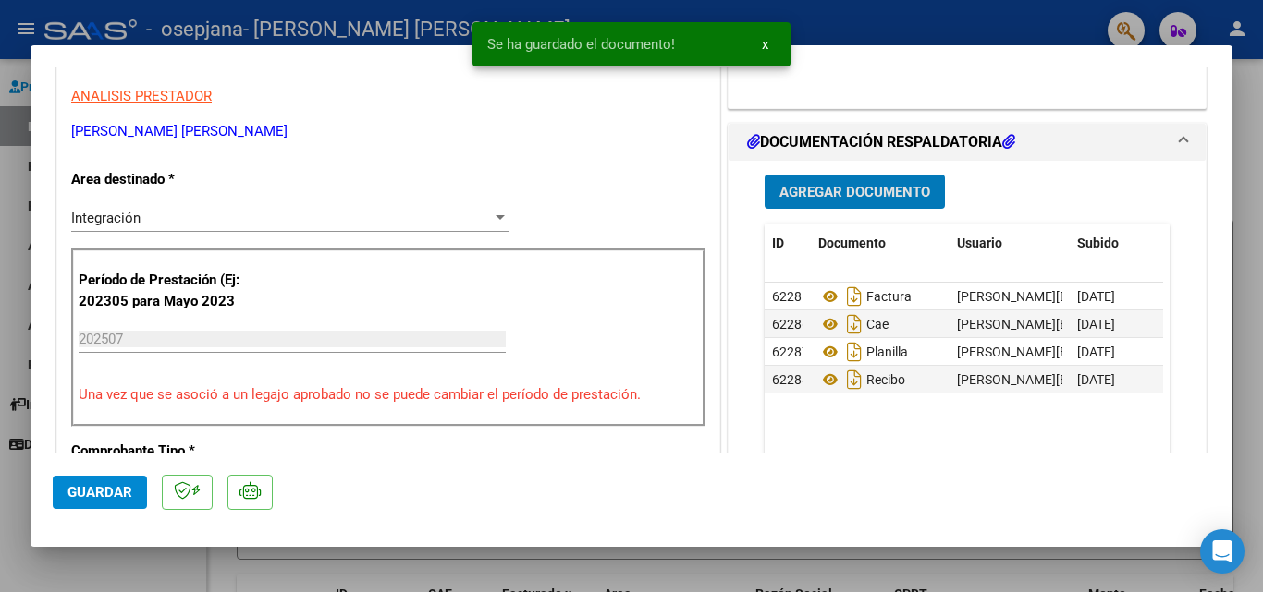
click at [849, 193] on span "Agregar Documento" at bounding box center [854, 192] width 151 height 17
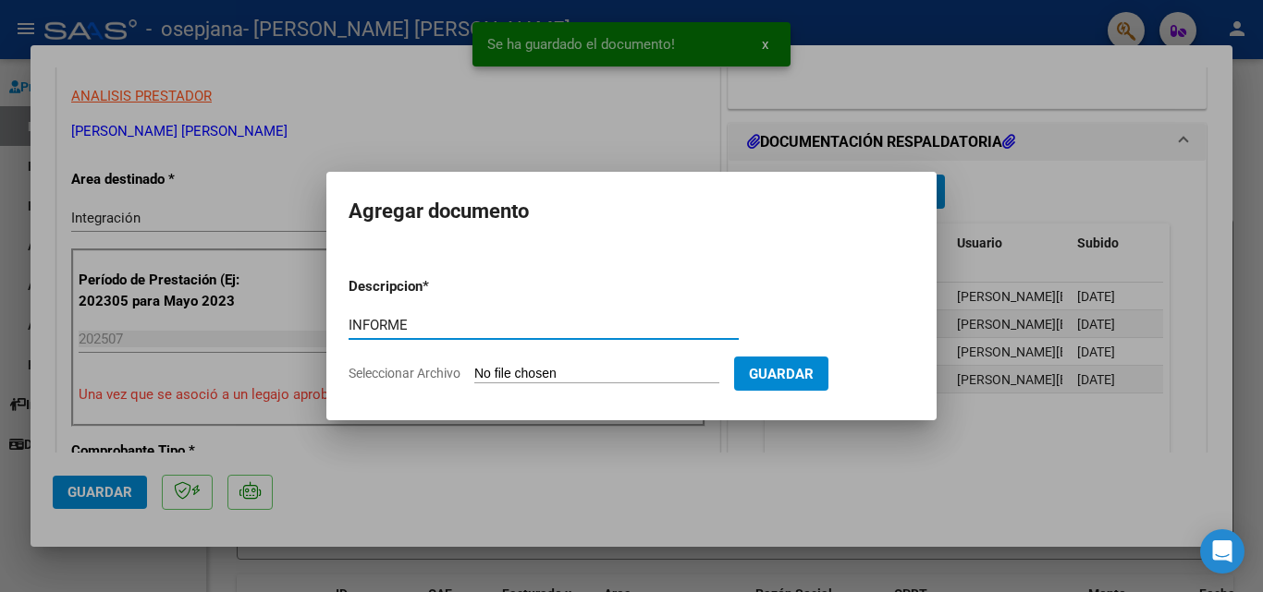
type input "INFORME"
click at [490, 378] on input "Seleccionar Archivo" at bounding box center [596, 375] width 245 height 18
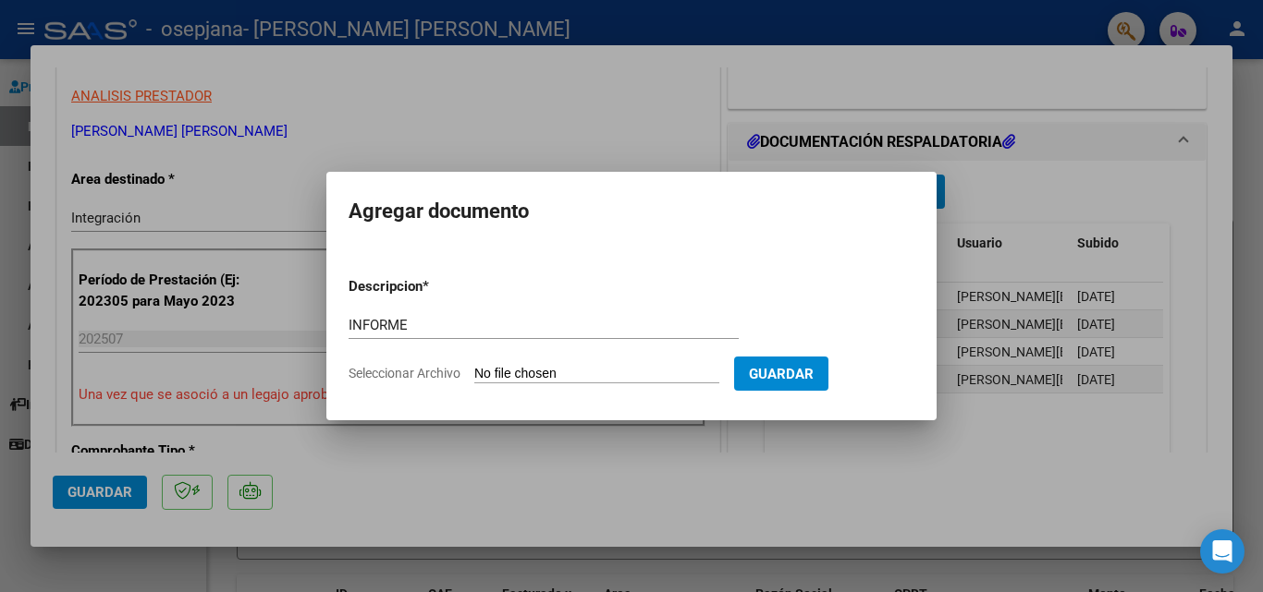
type input "C:\fakepath\informe [PERSON_NAME] [DATE].docx"
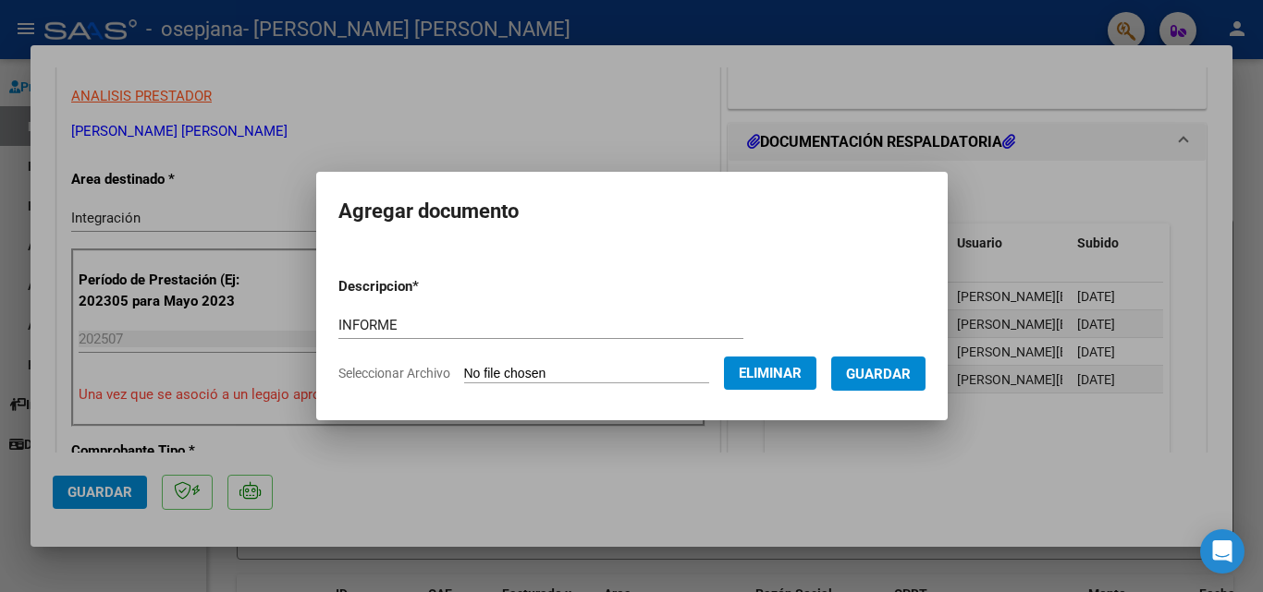
click at [910, 372] on span "Guardar" at bounding box center [878, 374] width 65 height 17
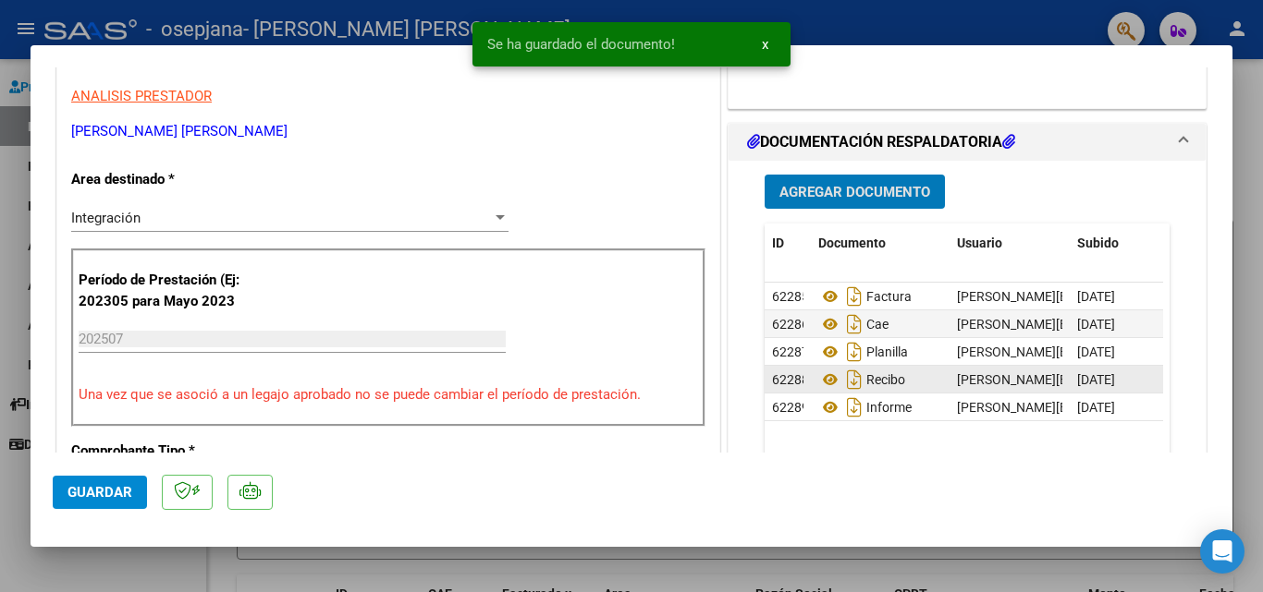
scroll to position [462, 0]
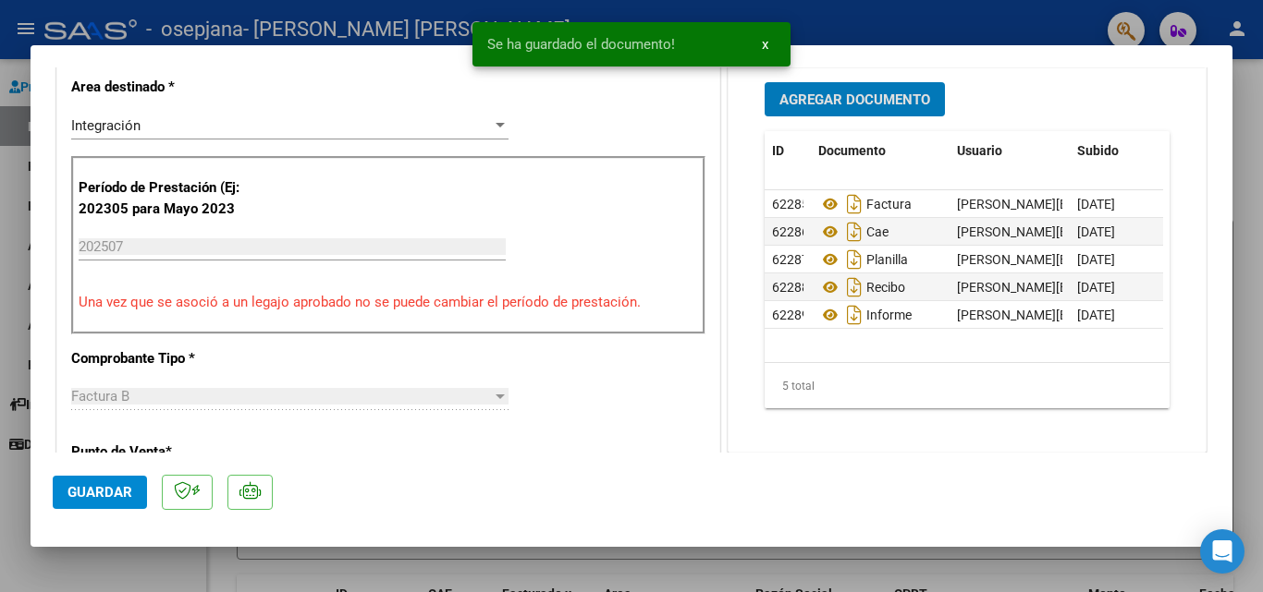
click at [110, 494] on span "Guardar" at bounding box center [99, 492] width 65 height 17
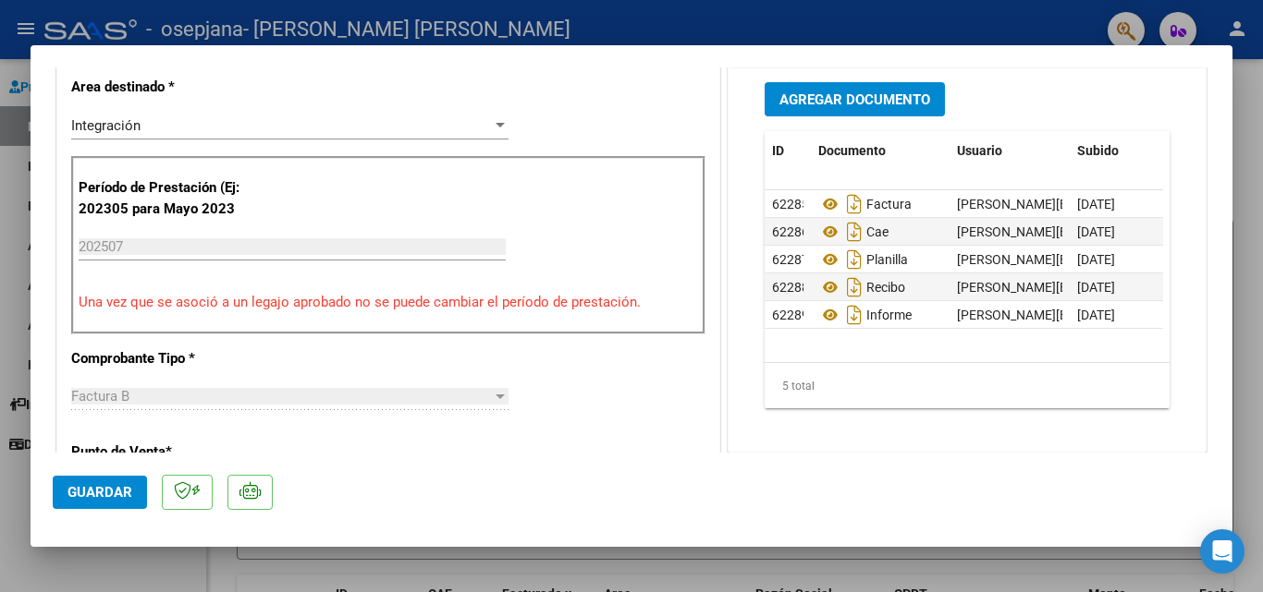
click at [113, 500] on span "Guardar" at bounding box center [99, 492] width 65 height 17
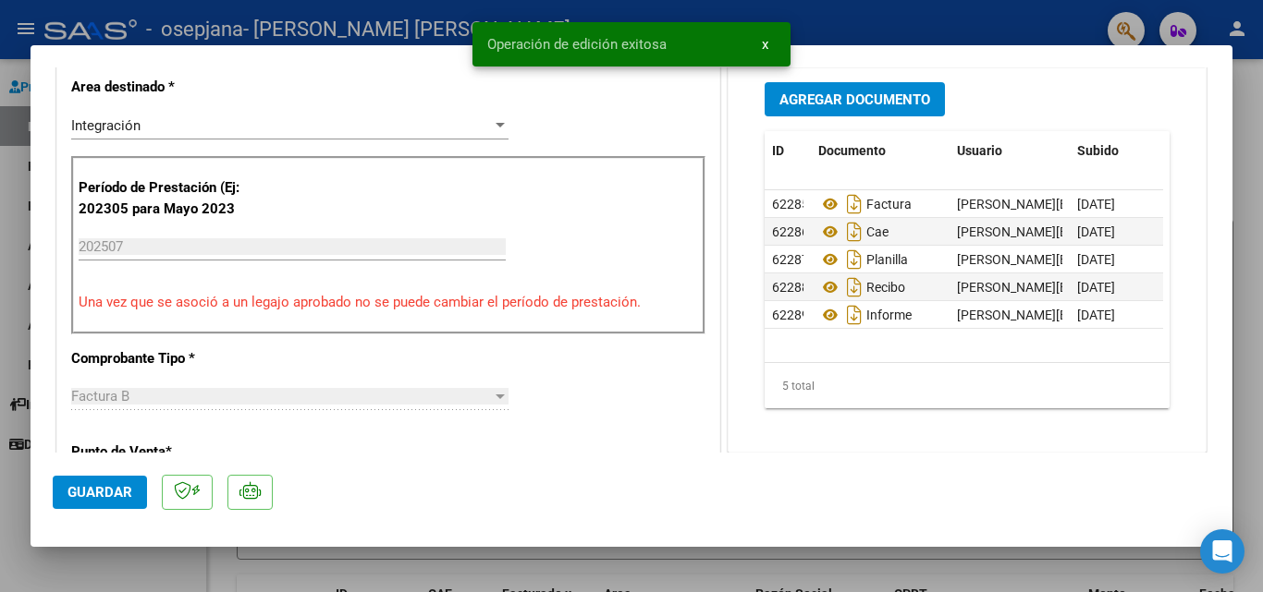
click at [10, 361] on div at bounding box center [631, 296] width 1263 height 592
type input "$ 0,00"
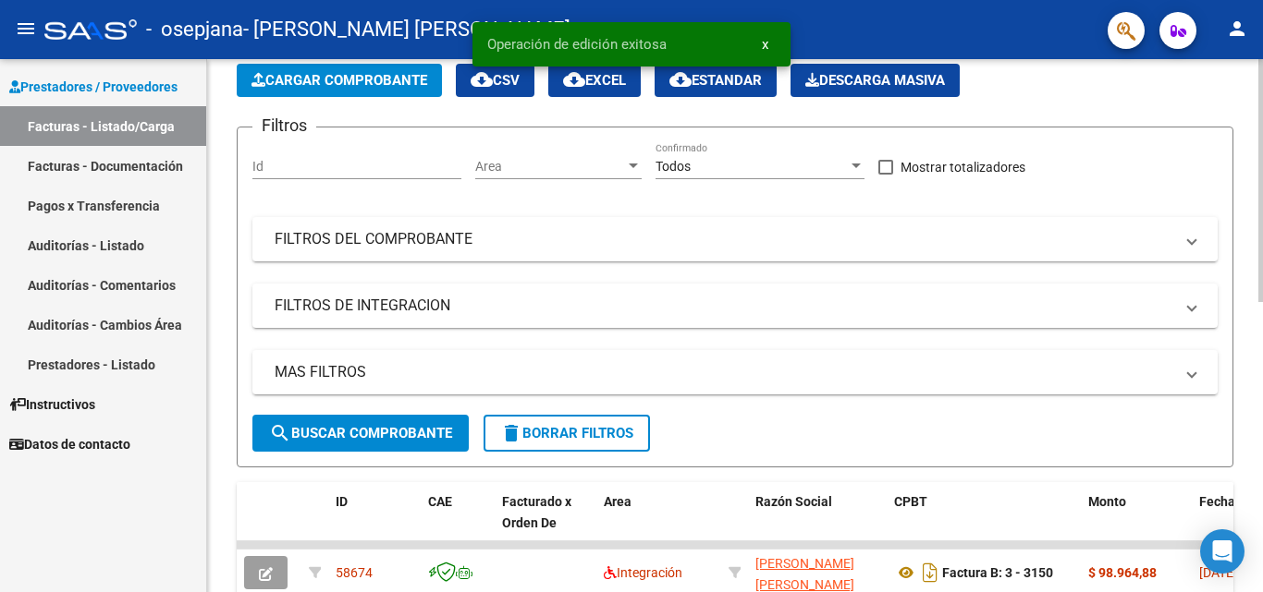
scroll to position [0, 0]
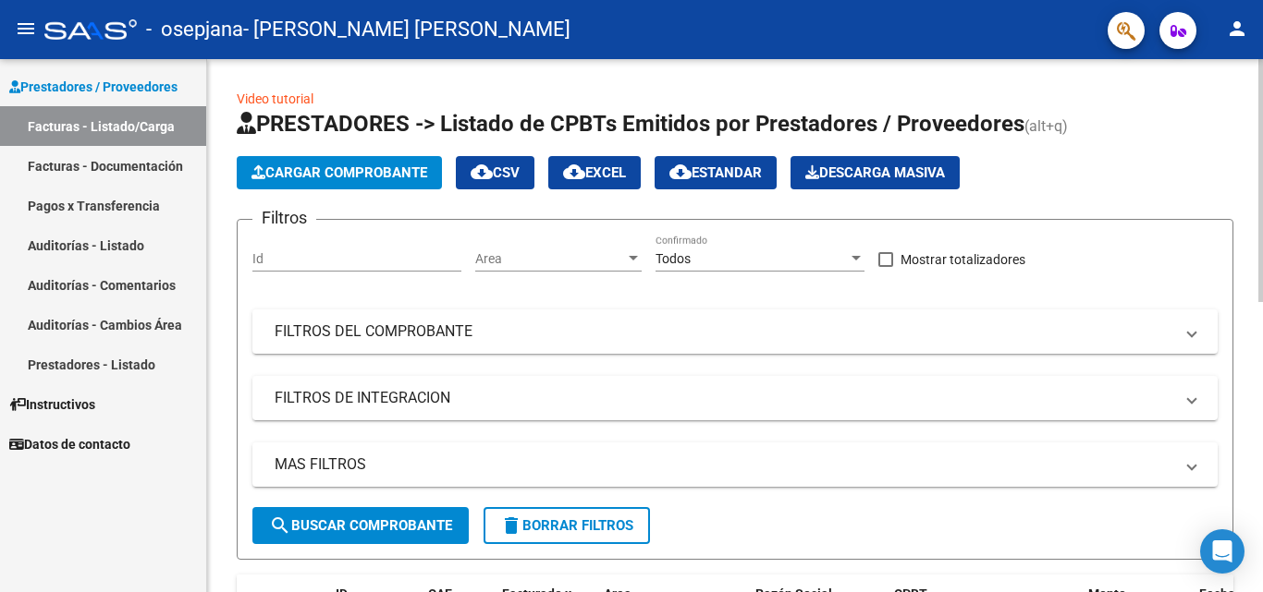
click at [348, 173] on span "Cargar Comprobante" at bounding box center [339, 173] width 176 height 17
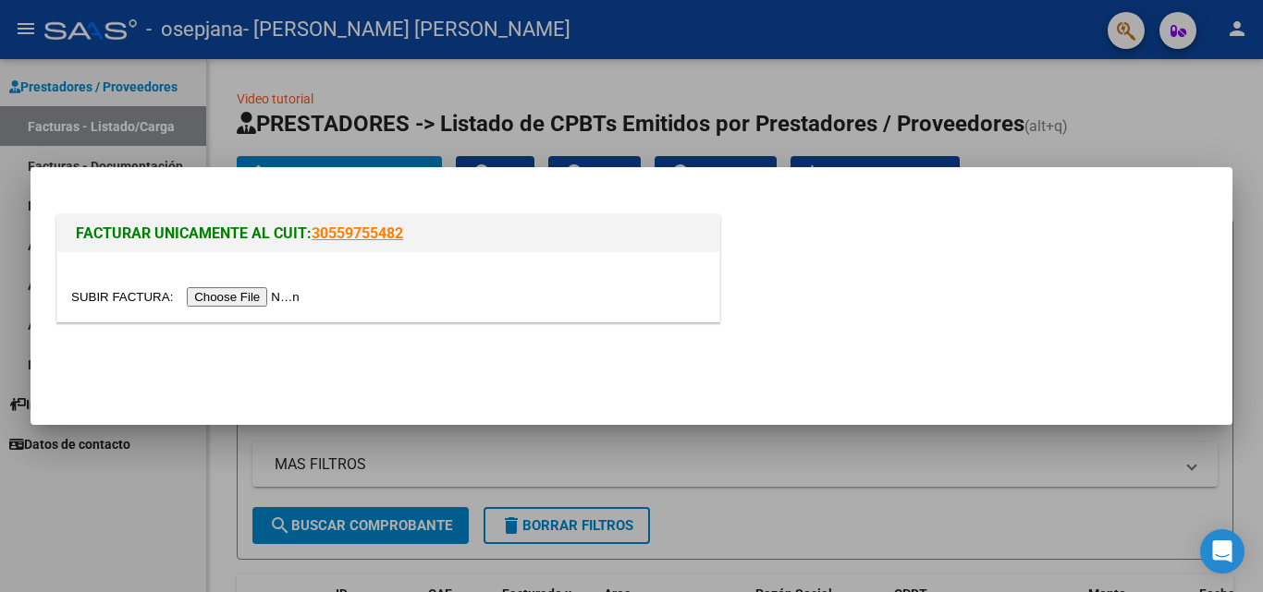
click at [289, 300] on input "file" at bounding box center [188, 296] width 234 height 19
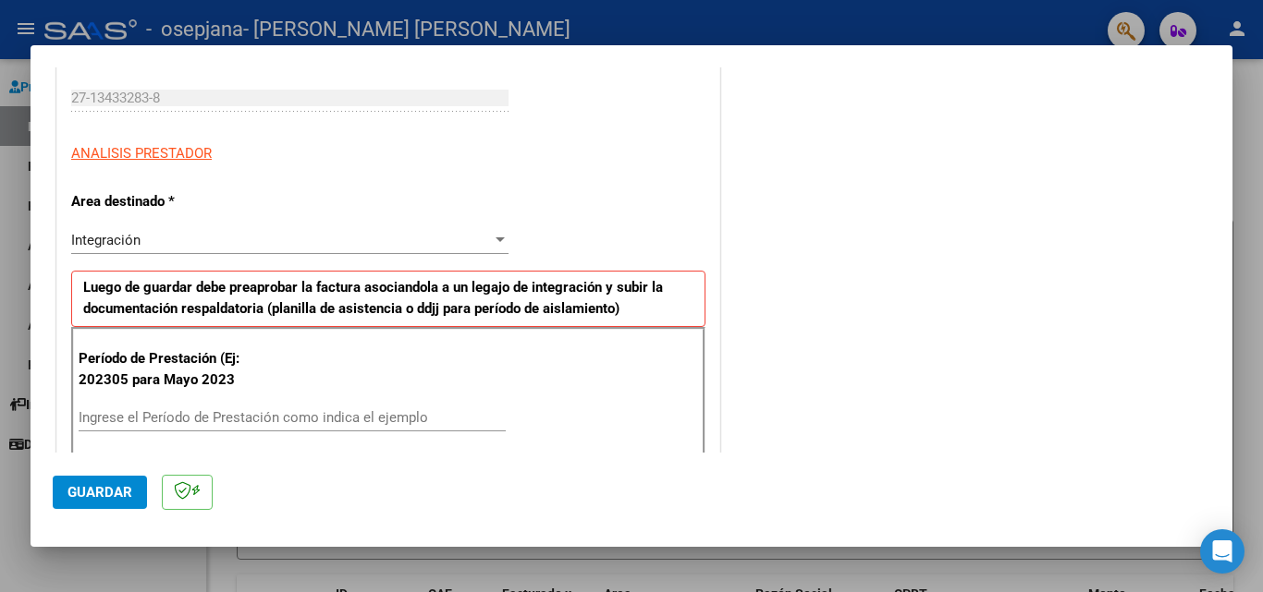
scroll to position [370, 0]
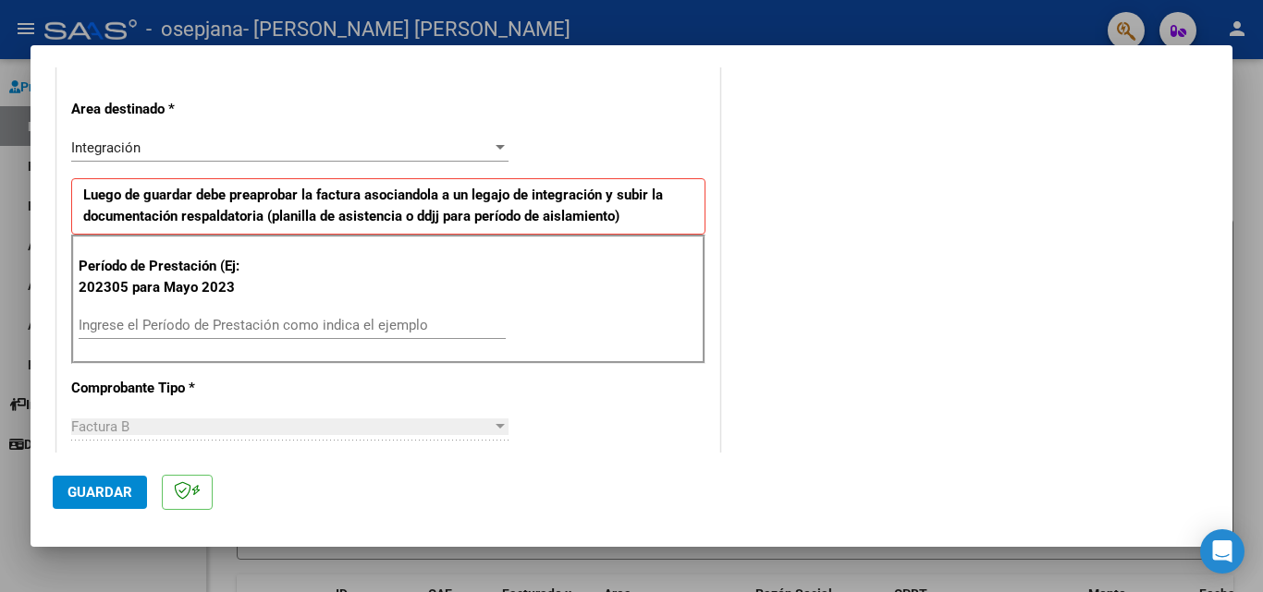
click at [277, 323] on input "Ingrese el Período de Prestación como indica el ejemplo" at bounding box center [292, 325] width 427 height 17
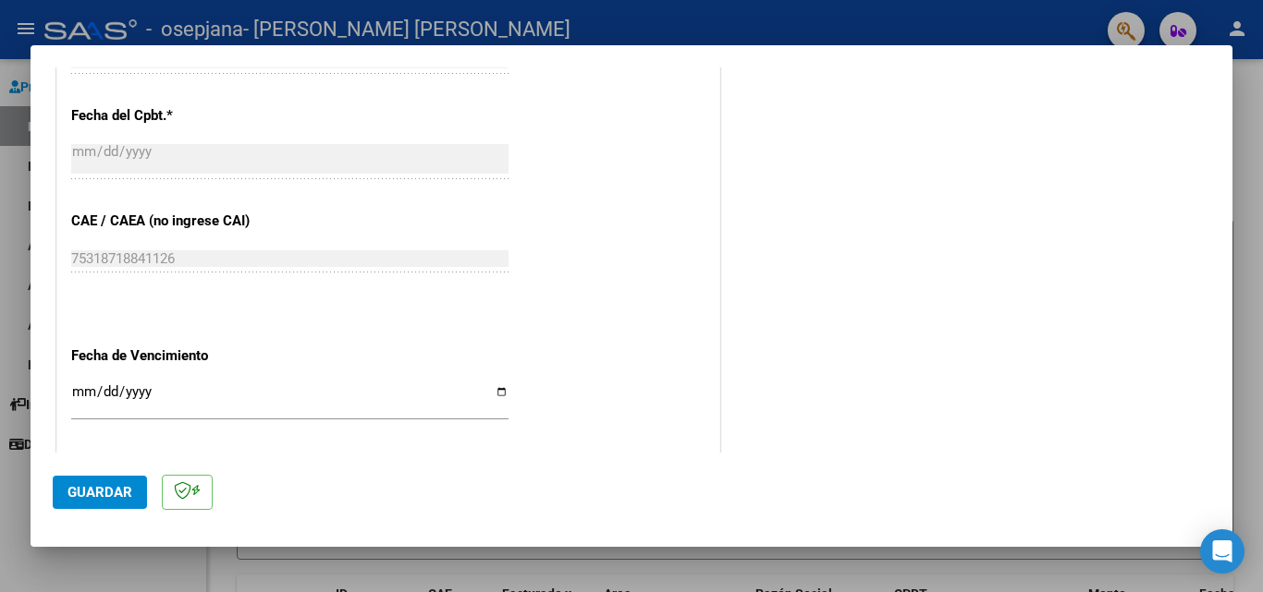
scroll to position [1109, 0]
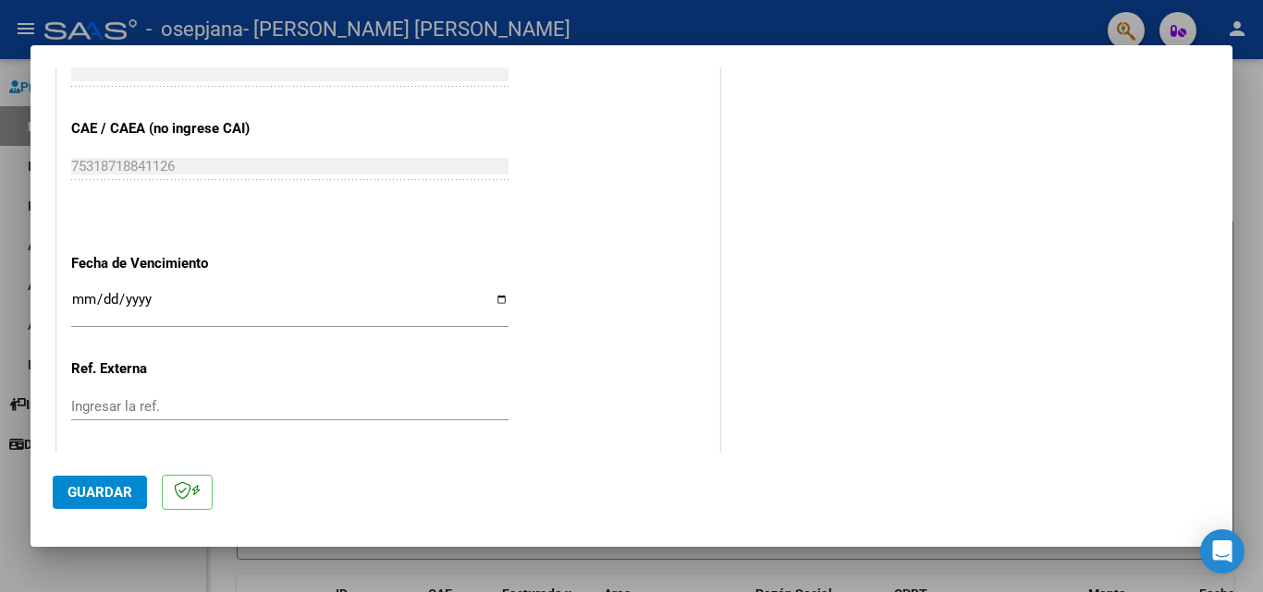
type input "202507"
click at [497, 298] on input "Ingresar la fecha" at bounding box center [289, 307] width 437 height 30
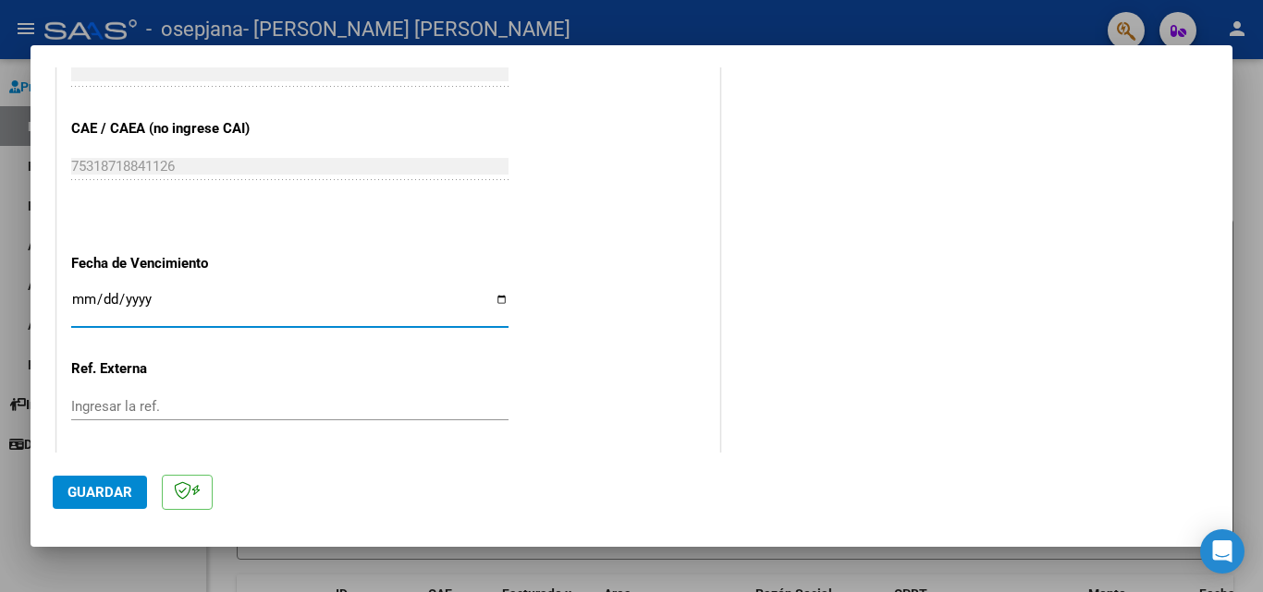
type input "[DATE]"
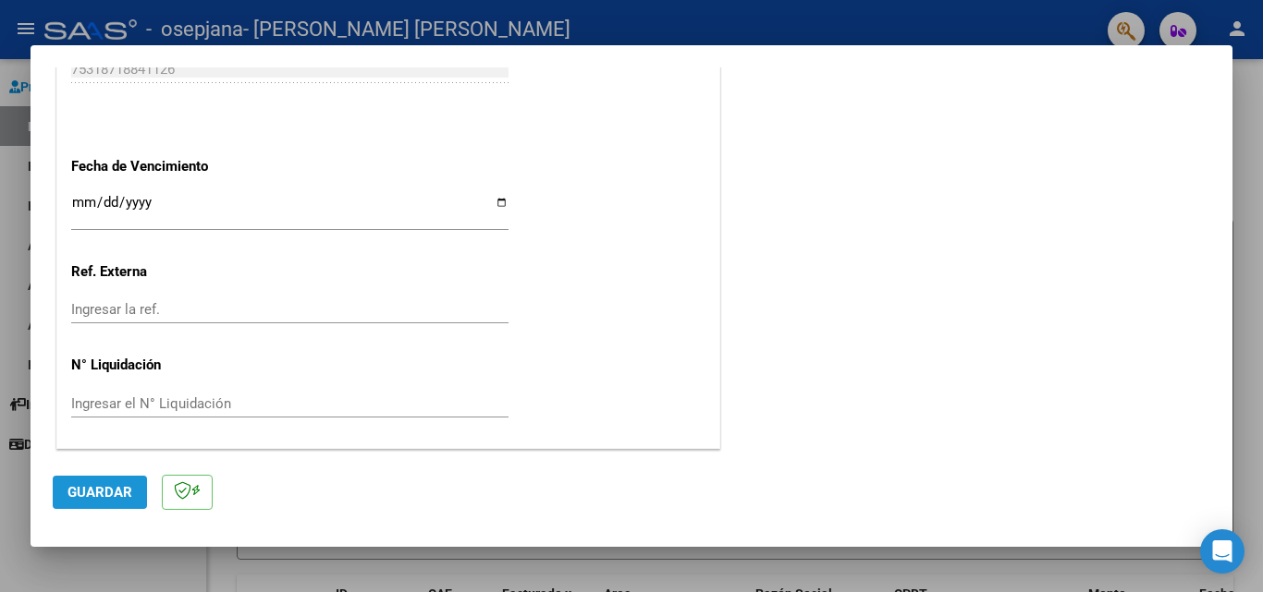
click at [72, 504] on button "Guardar" at bounding box center [100, 492] width 94 height 33
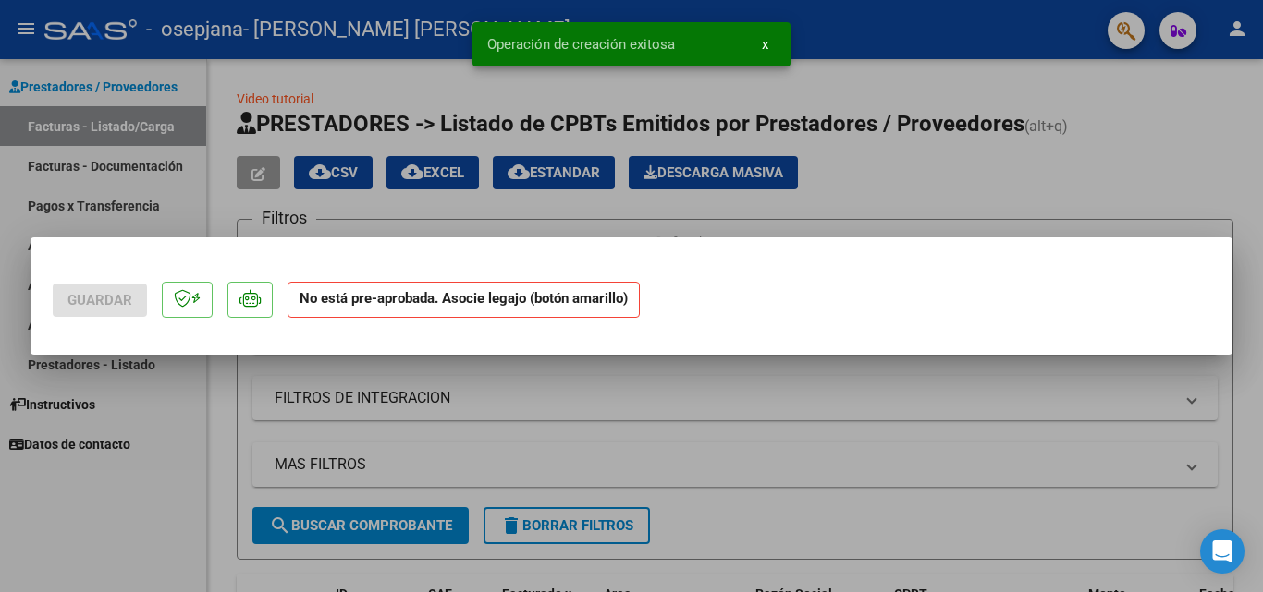
scroll to position [0, 0]
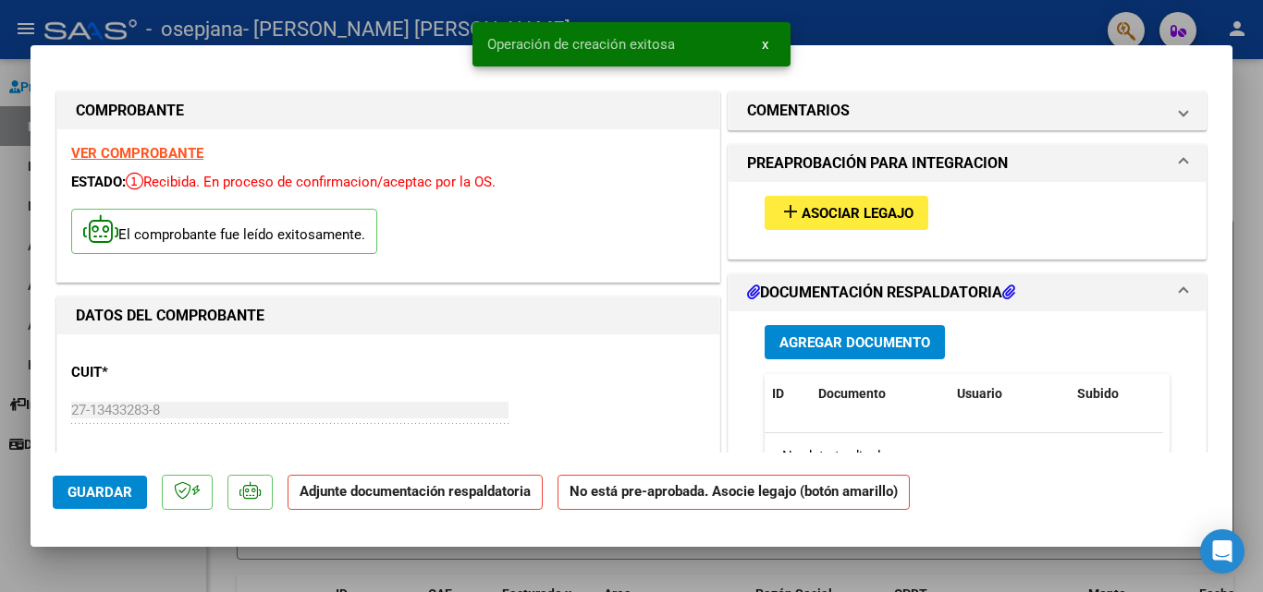
click at [843, 216] on span "Asociar Legajo" at bounding box center [857, 213] width 112 height 17
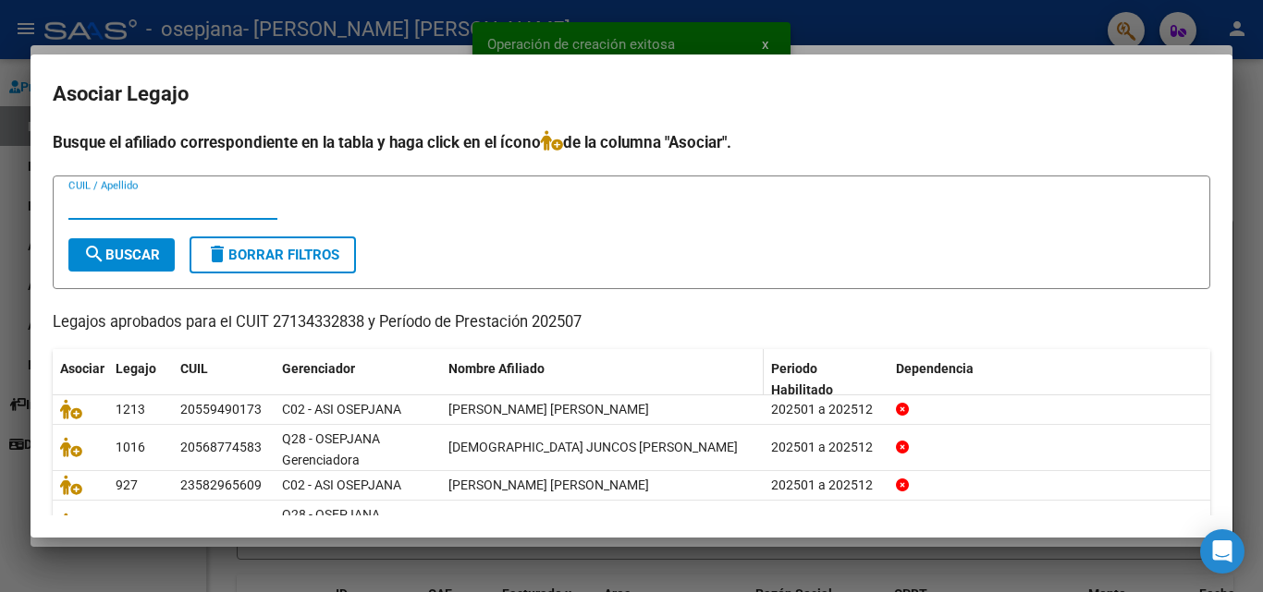
scroll to position [132, 0]
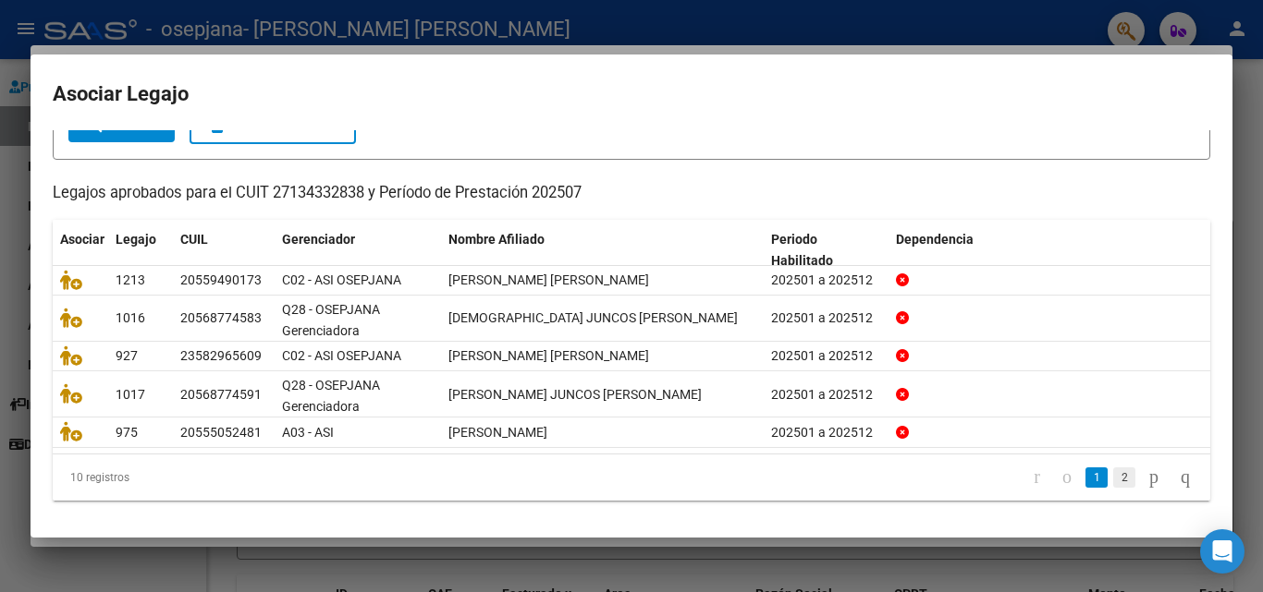
click at [1113, 480] on link "2" at bounding box center [1124, 478] width 22 height 20
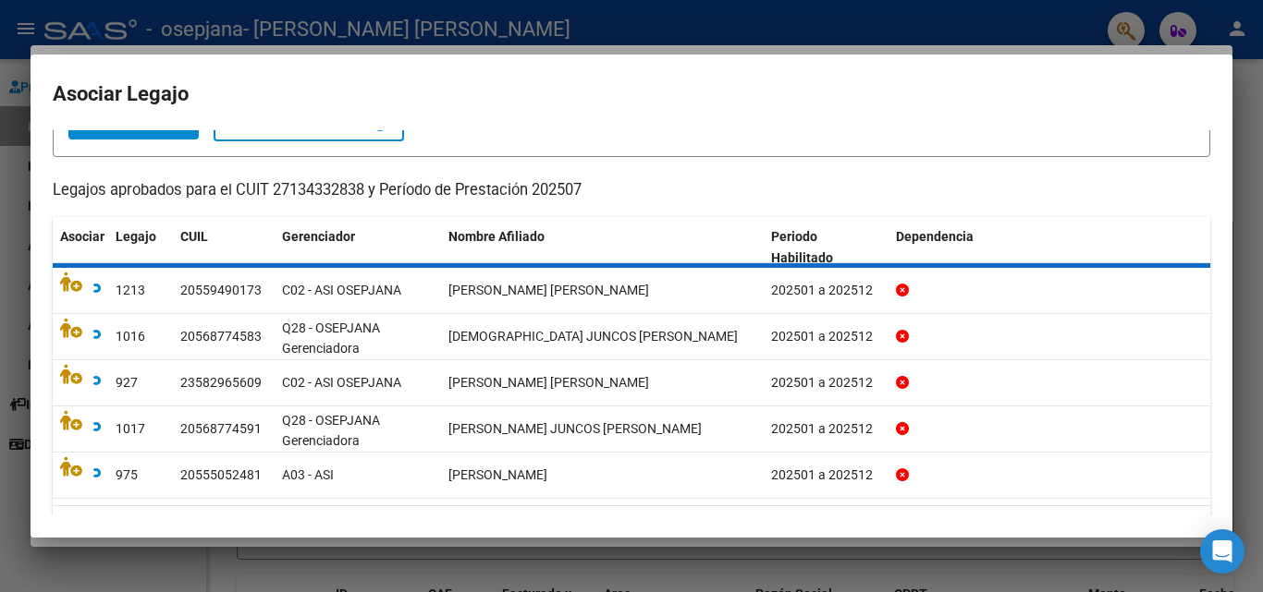
scroll to position [101, 0]
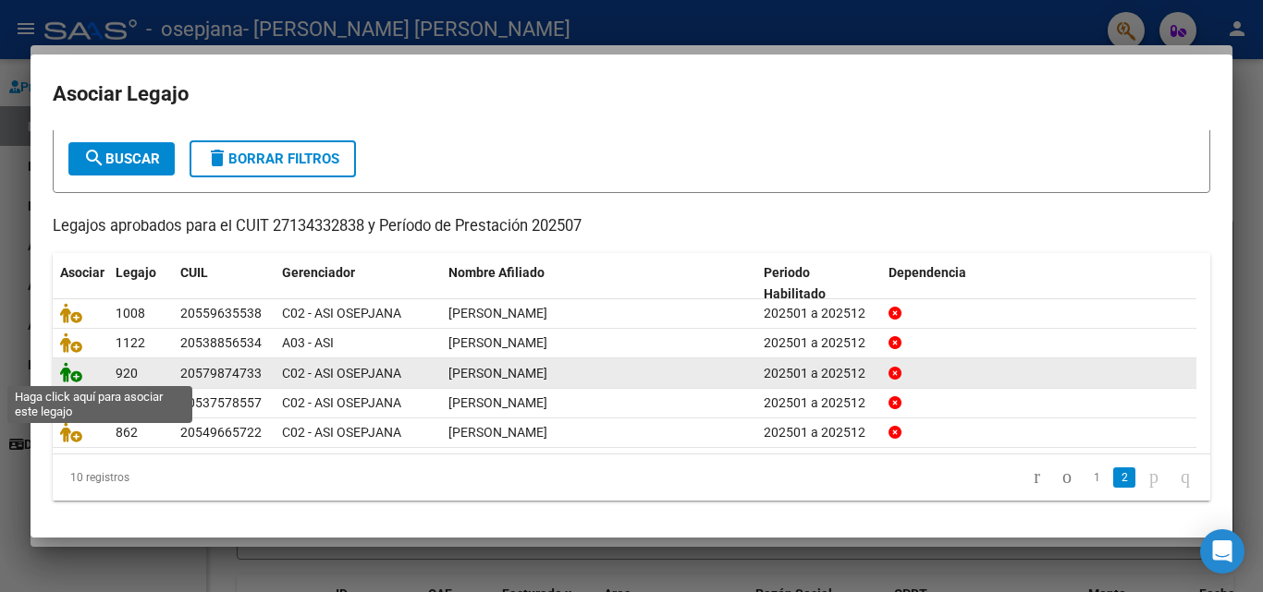
click at [67, 371] on icon at bounding box center [71, 372] width 22 height 20
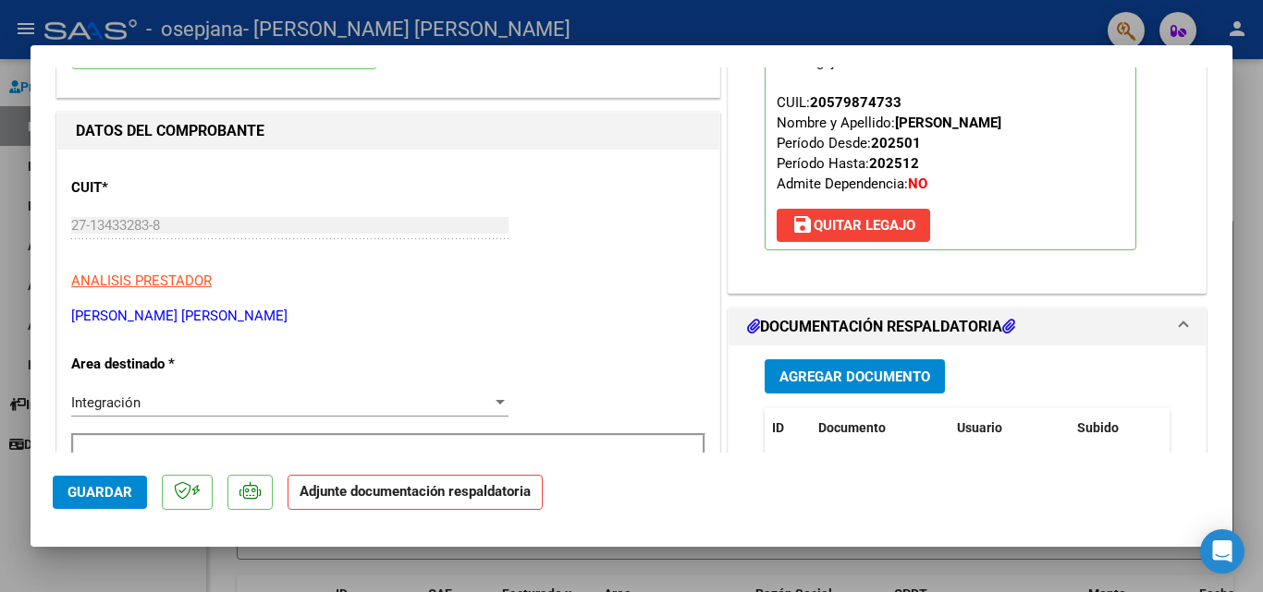
scroll to position [277, 0]
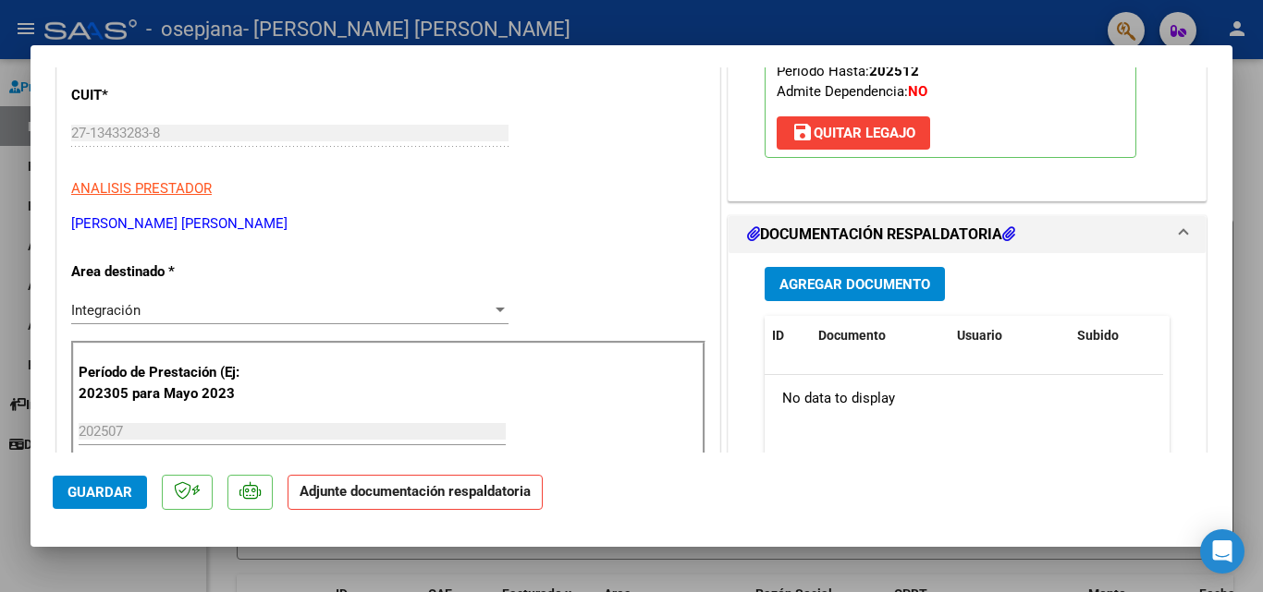
click at [880, 285] on span "Agregar Documento" at bounding box center [854, 284] width 151 height 17
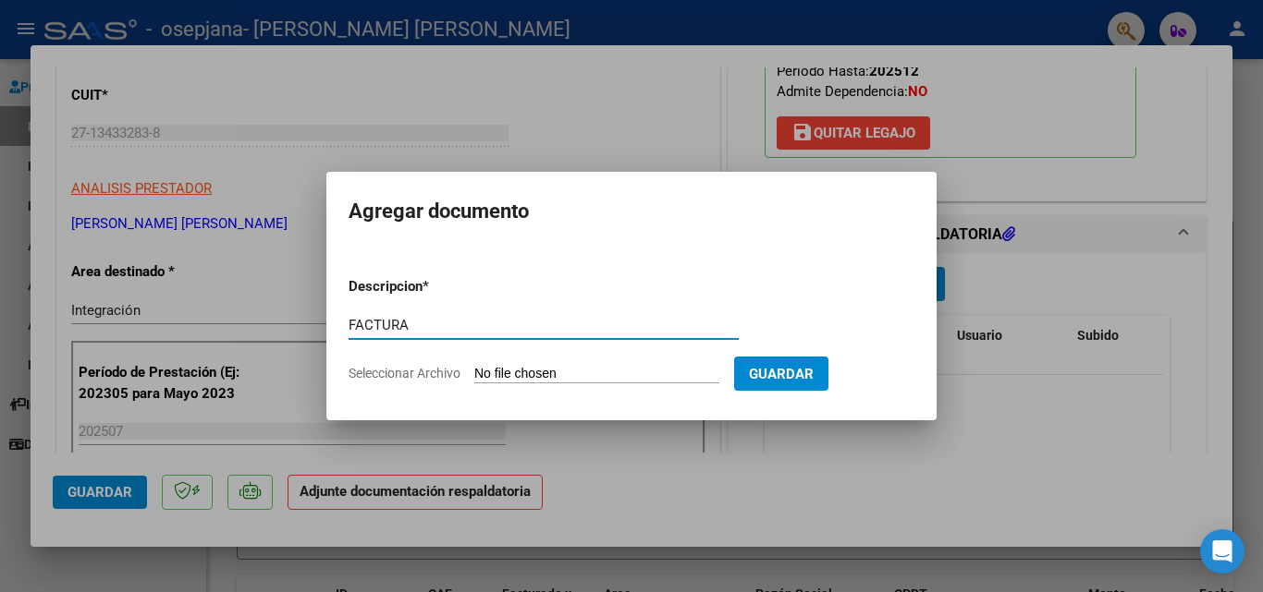
type input "FACTURA"
click at [523, 372] on input "Seleccionar Archivo" at bounding box center [596, 375] width 245 height 18
type input "C:\fakepath\27134332838_006_00003_00003151.pdf"
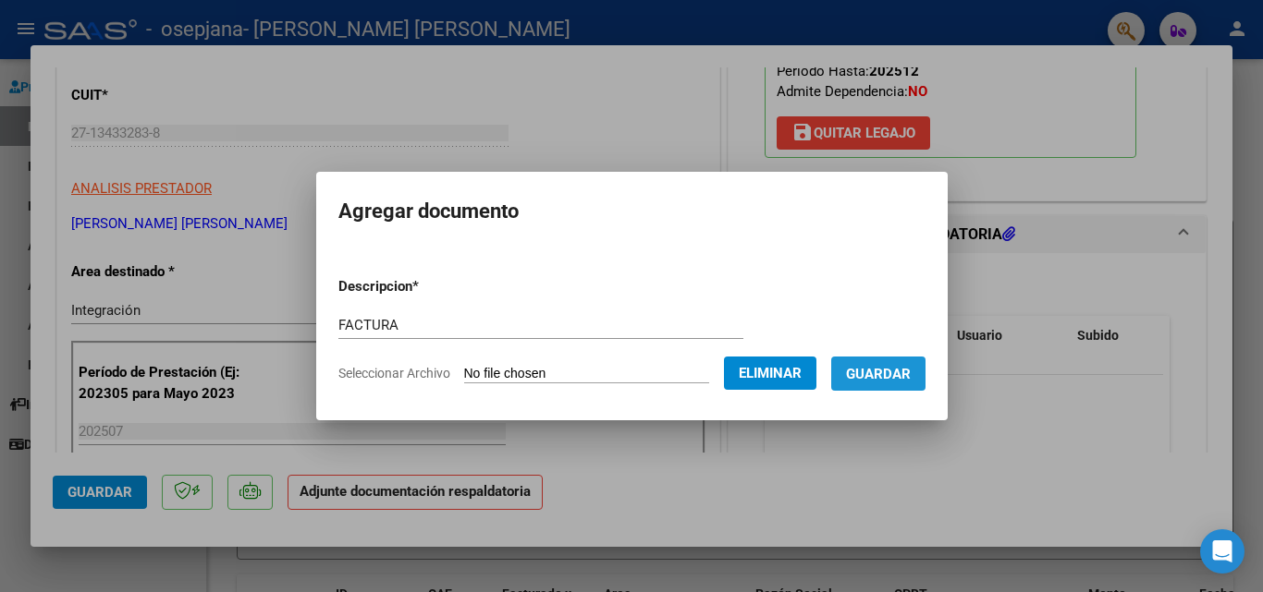
click at [908, 374] on span "Guardar" at bounding box center [878, 374] width 65 height 17
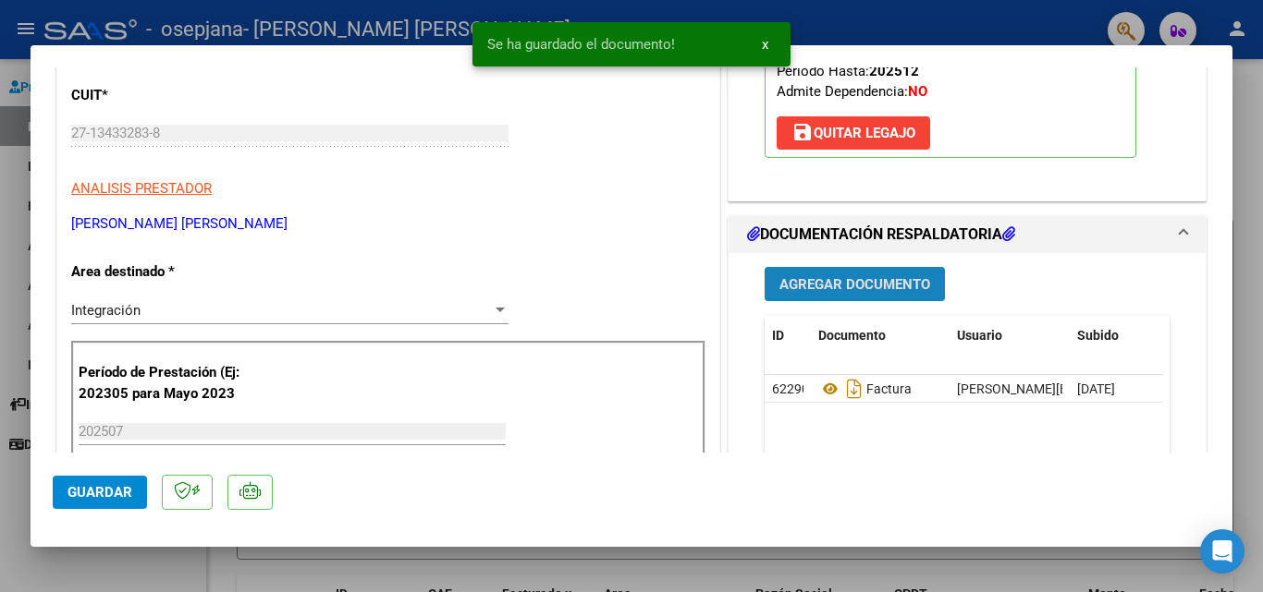
click at [861, 288] on span "Agregar Documento" at bounding box center [854, 284] width 151 height 17
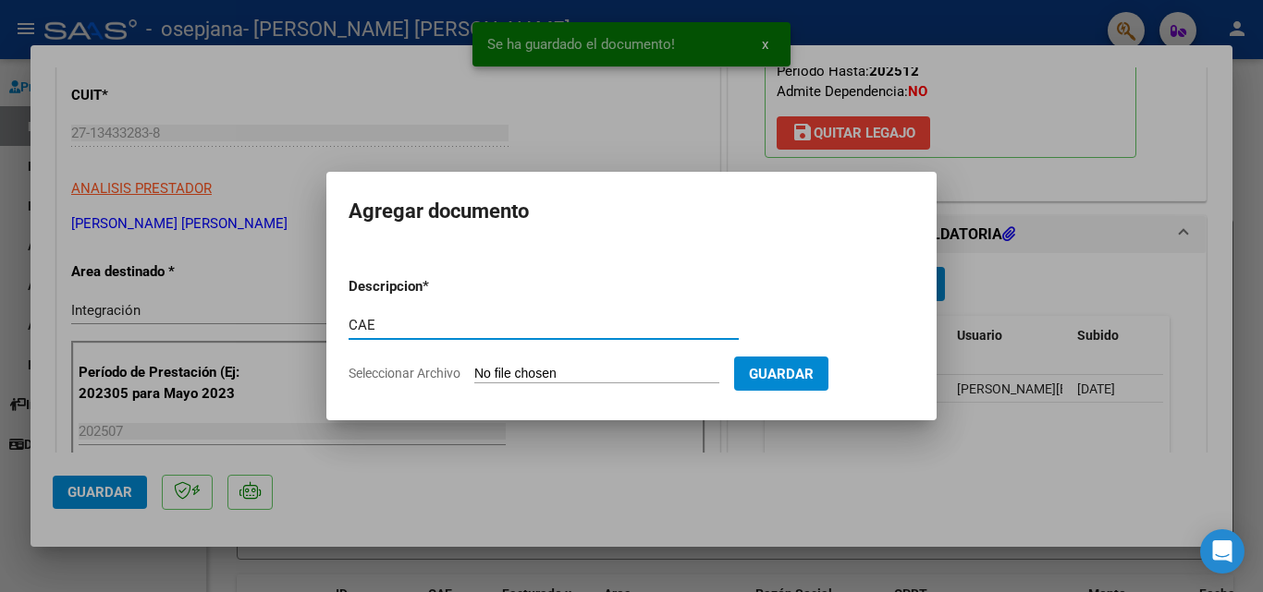
type input "CAE"
click at [495, 372] on input "Seleccionar Archivo" at bounding box center [596, 375] width 245 height 18
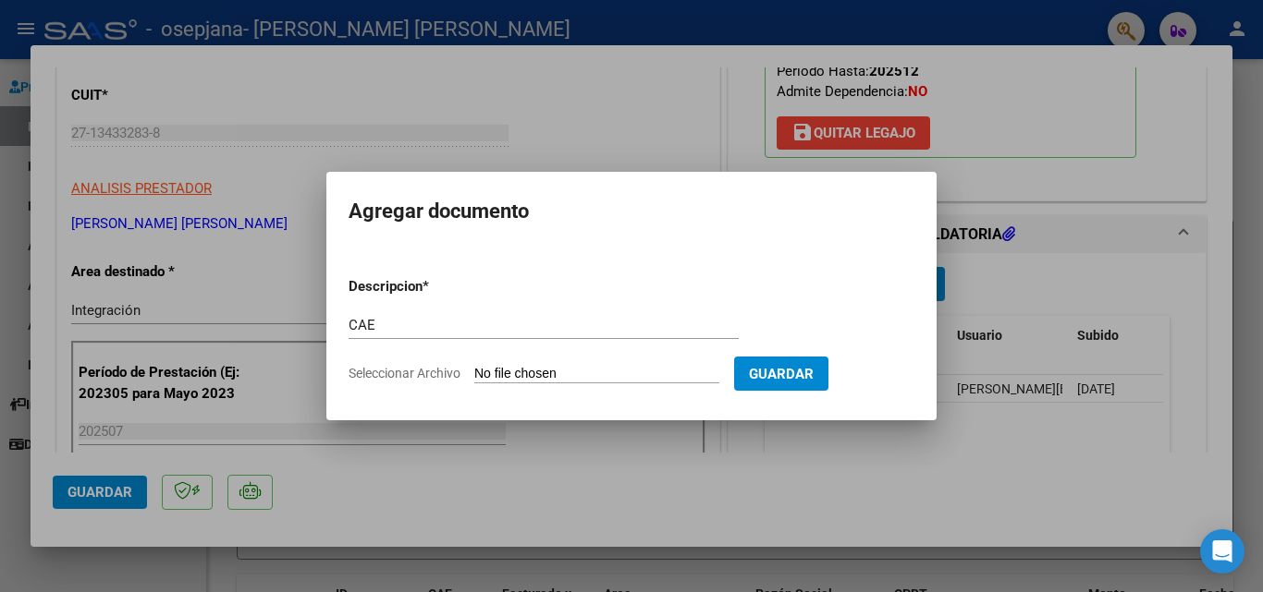
type input "C:\fakepath\cae 3151.pdf"
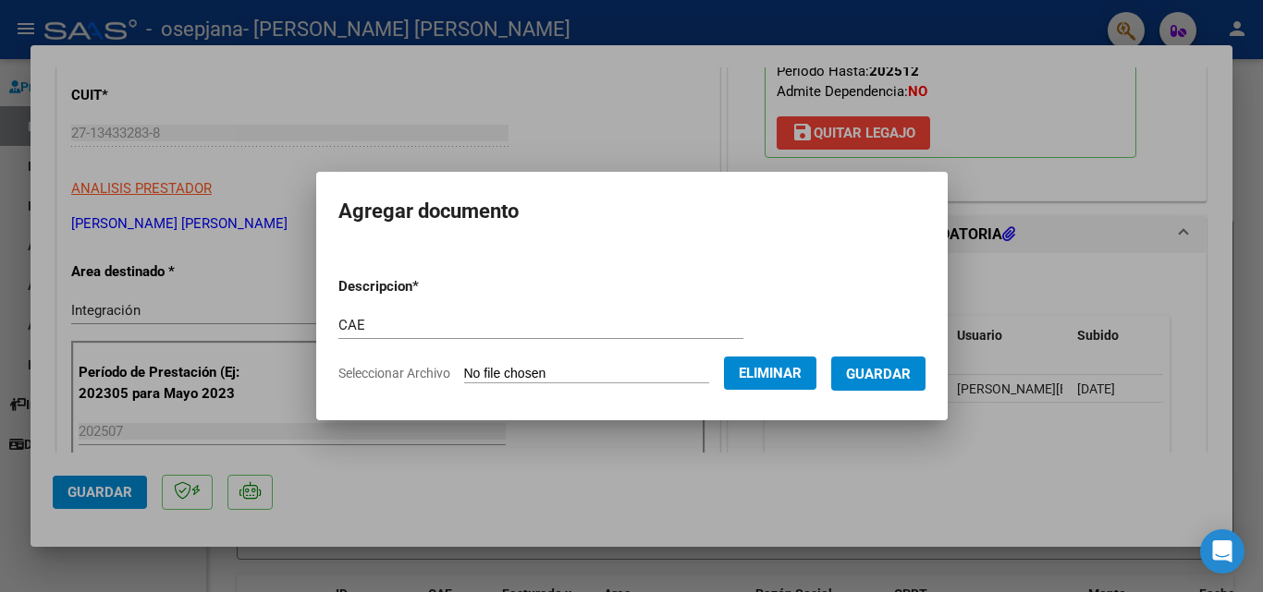
click at [900, 371] on span "Guardar" at bounding box center [878, 374] width 65 height 17
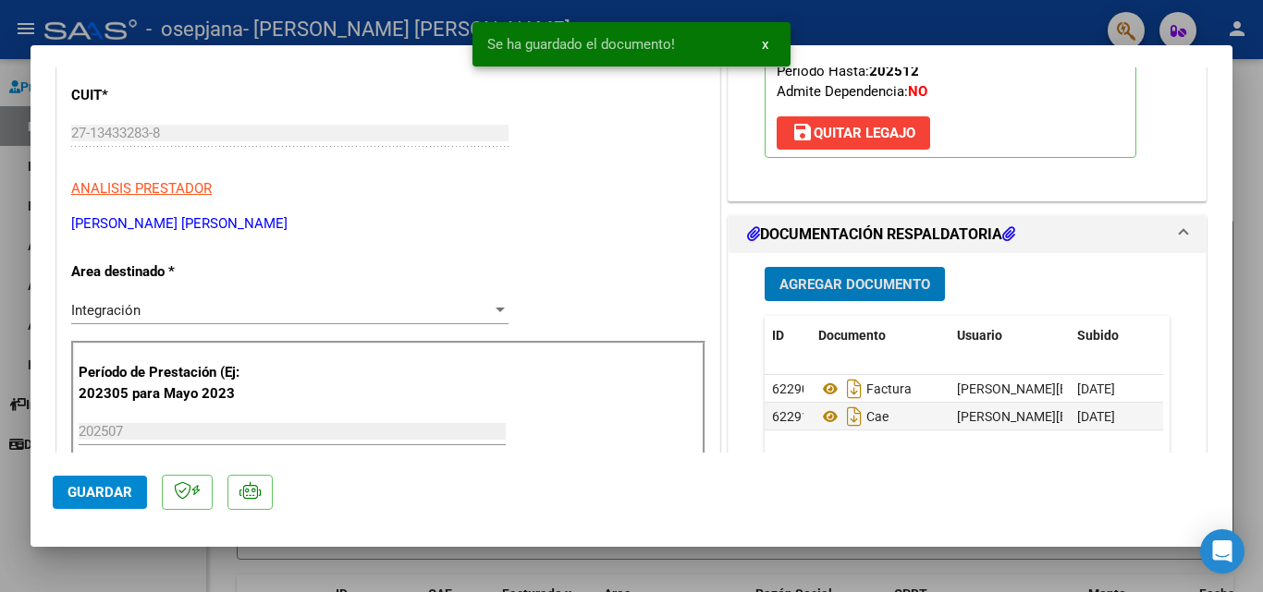
click at [874, 282] on span "Agregar Documento" at bounding box center [854, 284] width 151 height 17
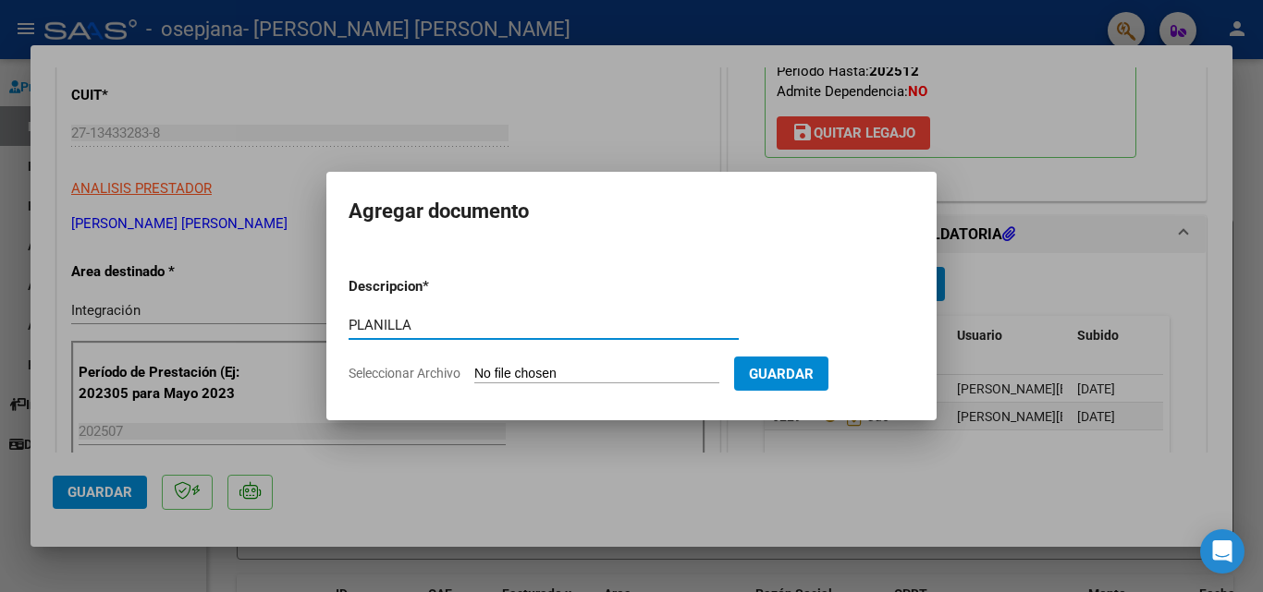
type input "PLANILLA"
click at [555, 370] on input "Seleccionar Archivo" at bounding box center [596, 375] width 245 height 18
type input "C:\fakepath\[PERSON_NAME] .pdf"
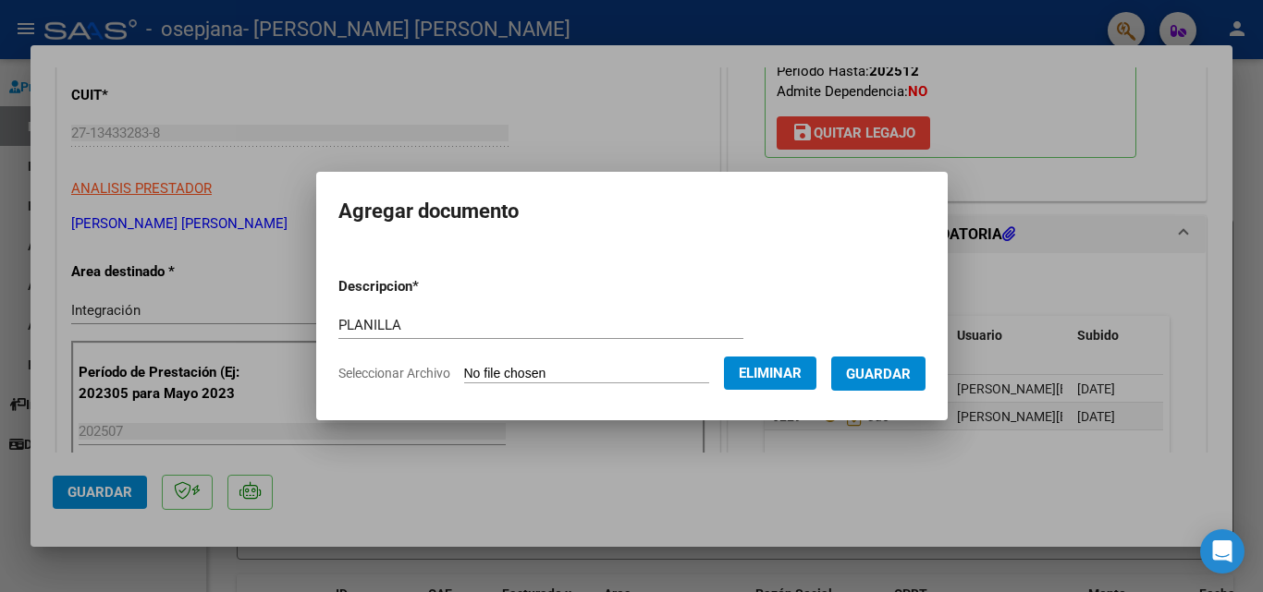
click at [890, 372] on span "Guardar" at bounding box center [878, 374] width 65 height 17
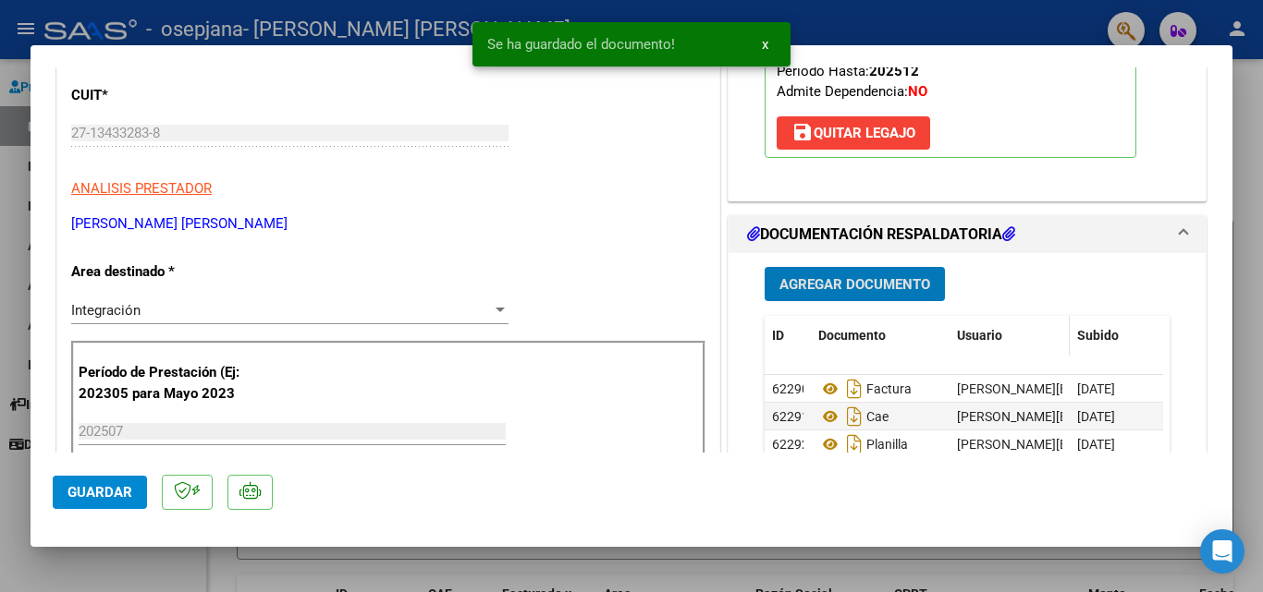
scroll to position [370, 0]
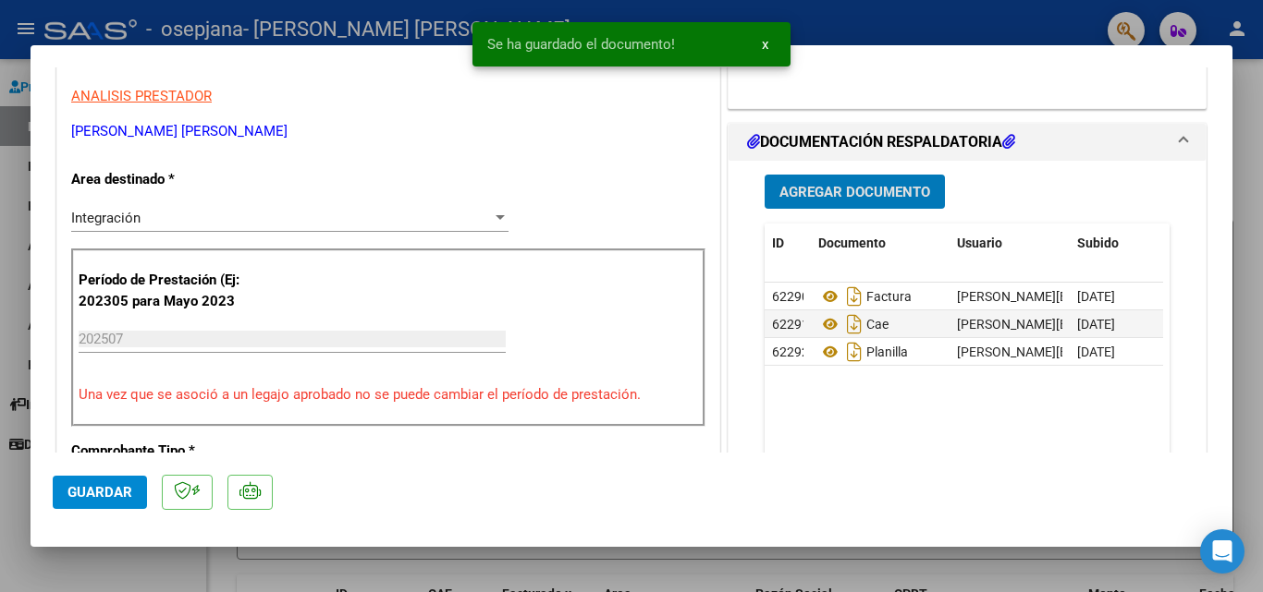
click at [849, 185] on span "Agregar Documento" at bounding box center [854, 192] width 151 height 17
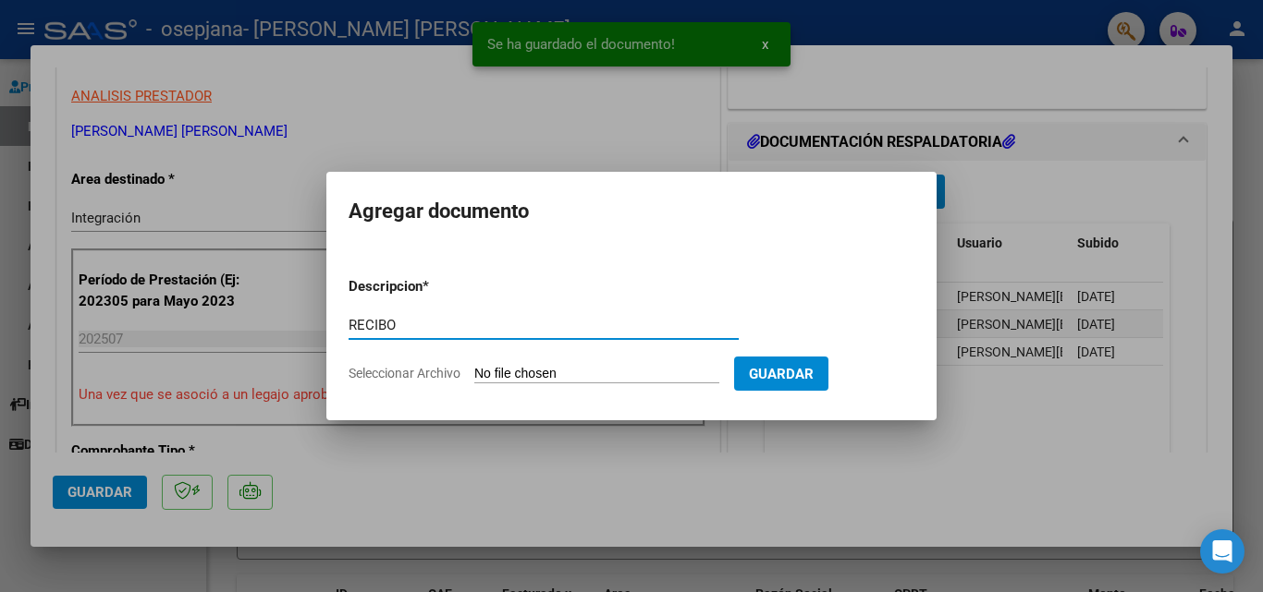
type input "RECIBO"
click at [495, 375] on input "Seleccionar Archivo" at bounding box center [596, 375] width 245 height 18
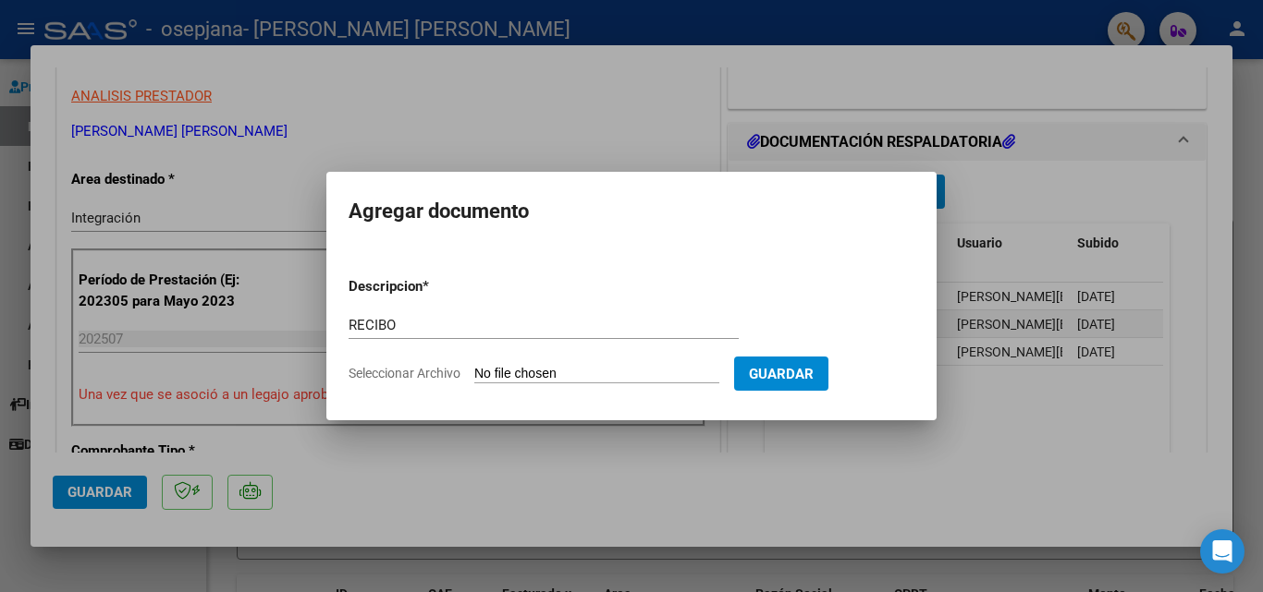
type input "C:\fakepath\rec osepjana 3033.pdf"
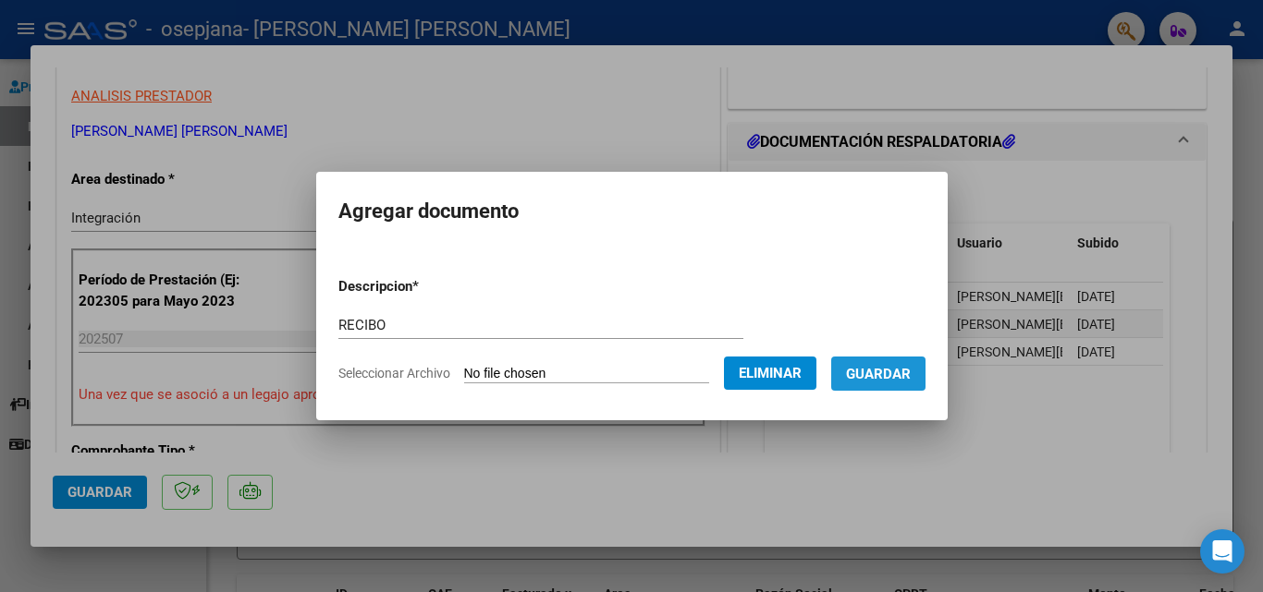
click at [908, 375] on span "Guardar" at bounding box center [878, 374] width 65 height 17
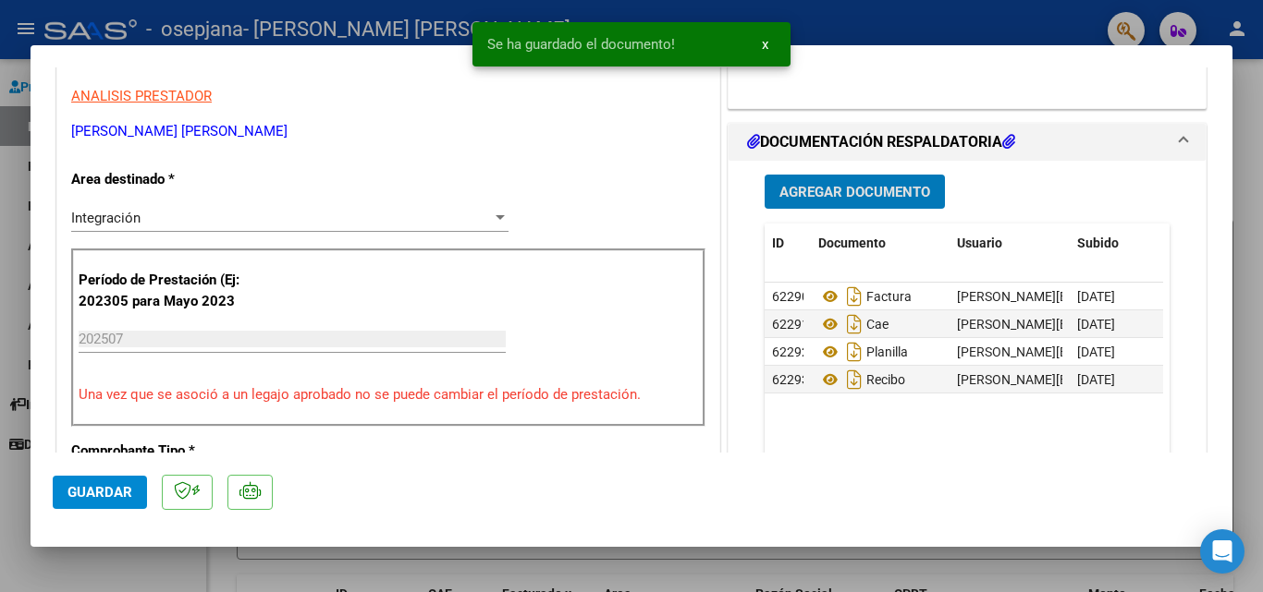
click at [861, 191] on span "Agregar Documento" at bounding box center [854, 192] width 151 height 17
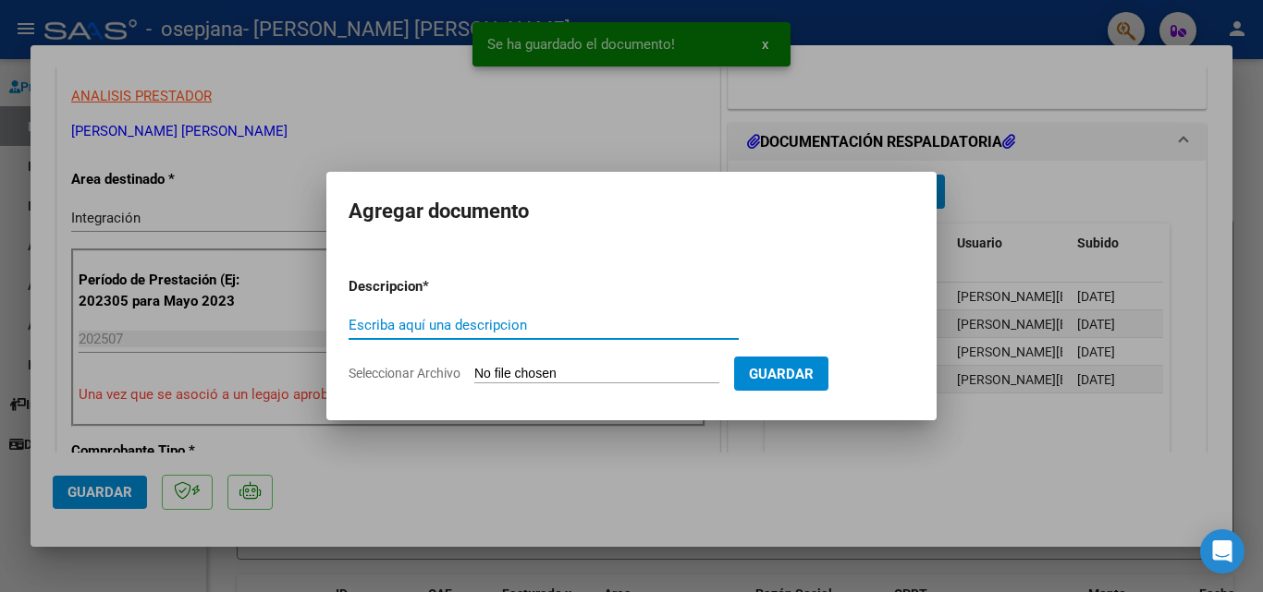
click at [519, 323] on input "Escriba aquí una descripcion" at bounding box center [543, 325] width 390 height 17
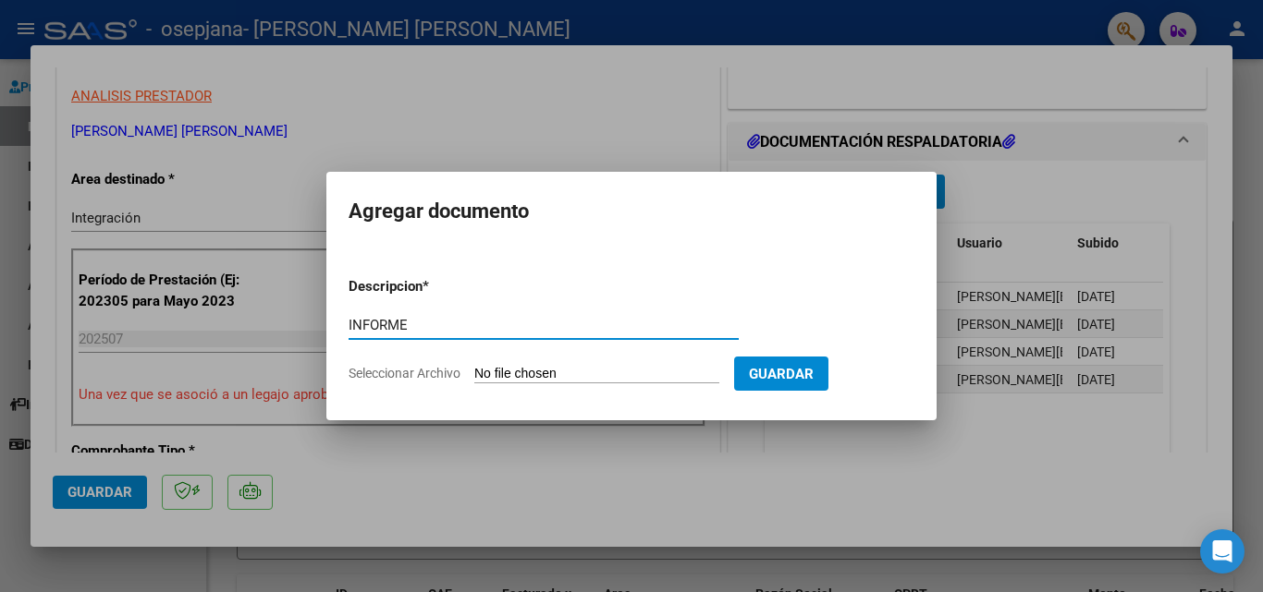
type input "INFORME"
click at [497, 373] on input "Seleccionar Archivo" at bounding box center [596, 375] width 245 height 18
type input "C:\fakepath\Informe [PERSON_NAME][DATE].docx"
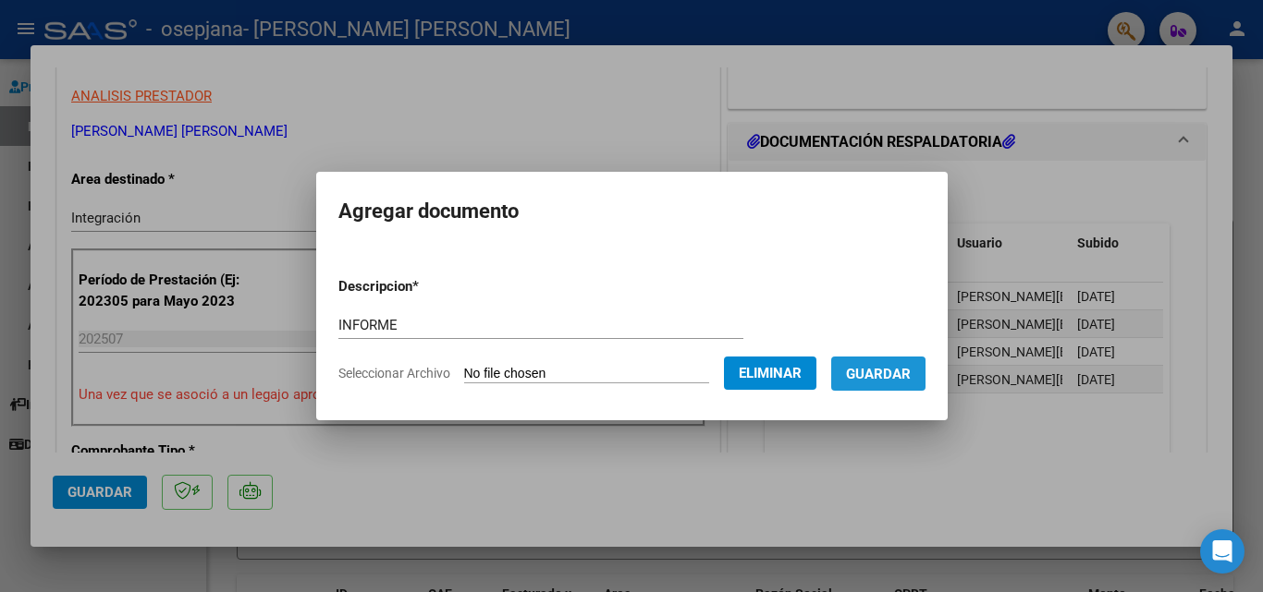
click at [894, 378] on span "Guardar" at bounding box center [878, 374] width 65 height 17
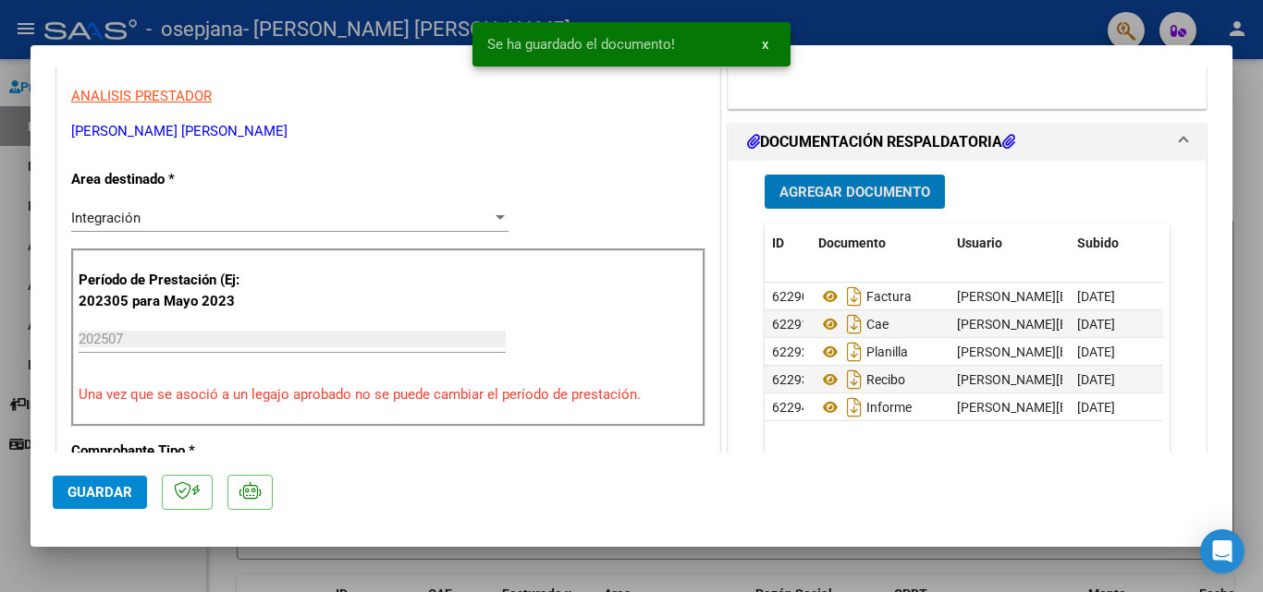
click at [103, 493] on span "Guardar" at bounding box center [99, 492] width 65 height 17
click at [11, 261] on div at bounding box center [631, 296] width 1263 height 592
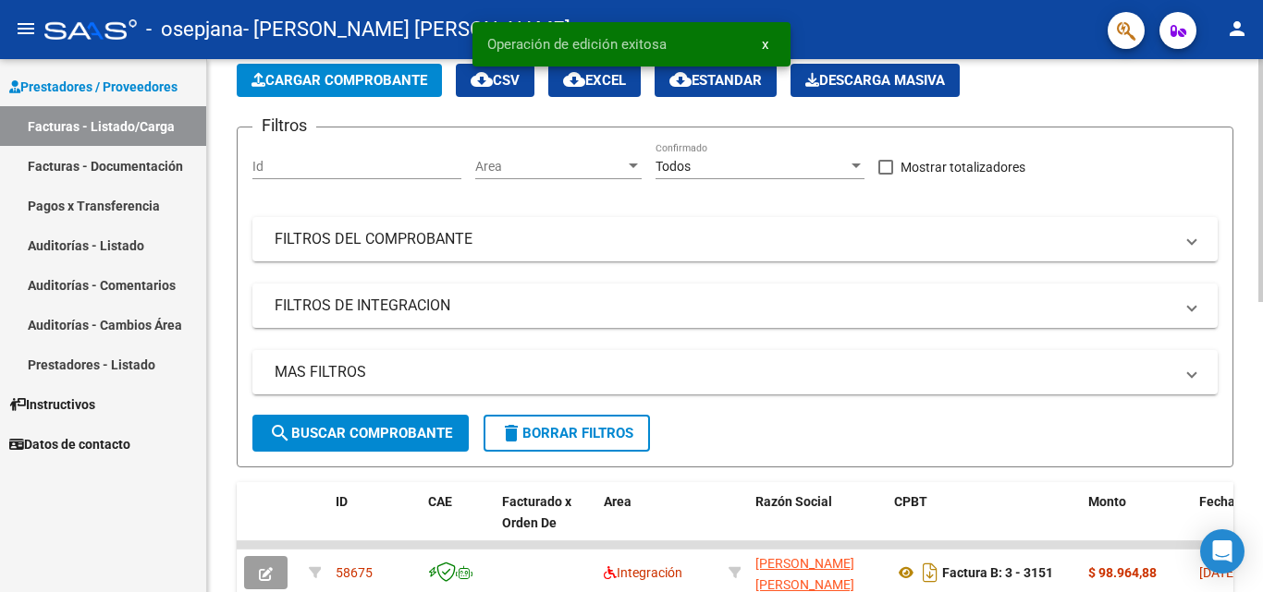
scroll to position [0, 0]
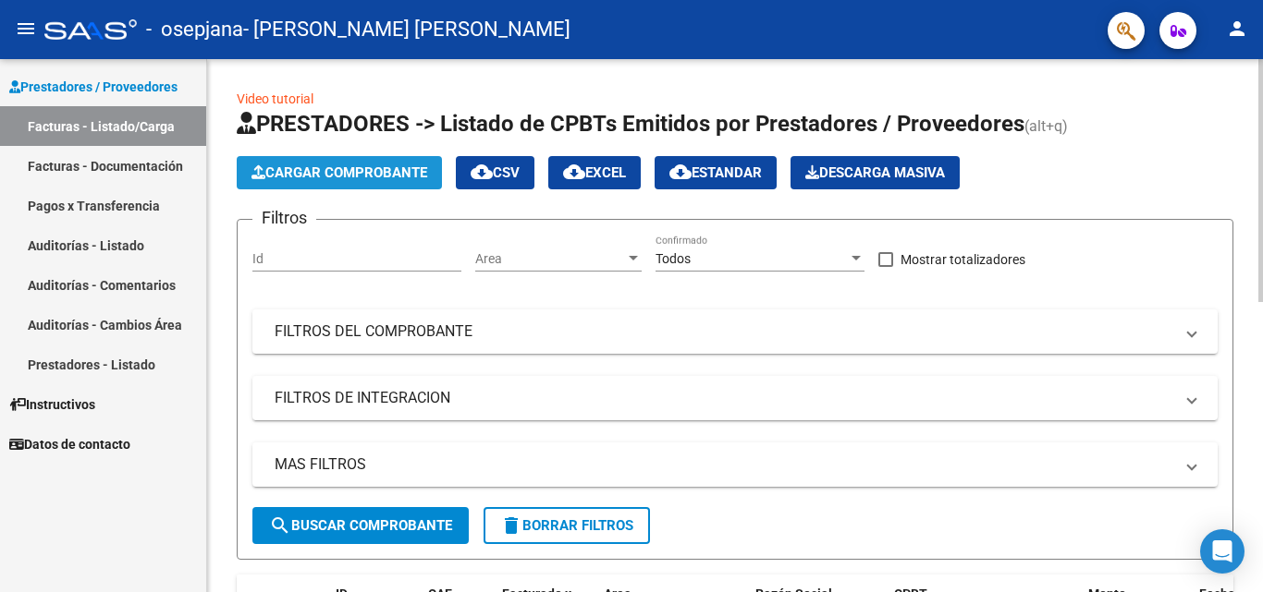
click at [411, 169] on span "Cargar Comprobante" at bounding box center [339, 173] width 176 height 17
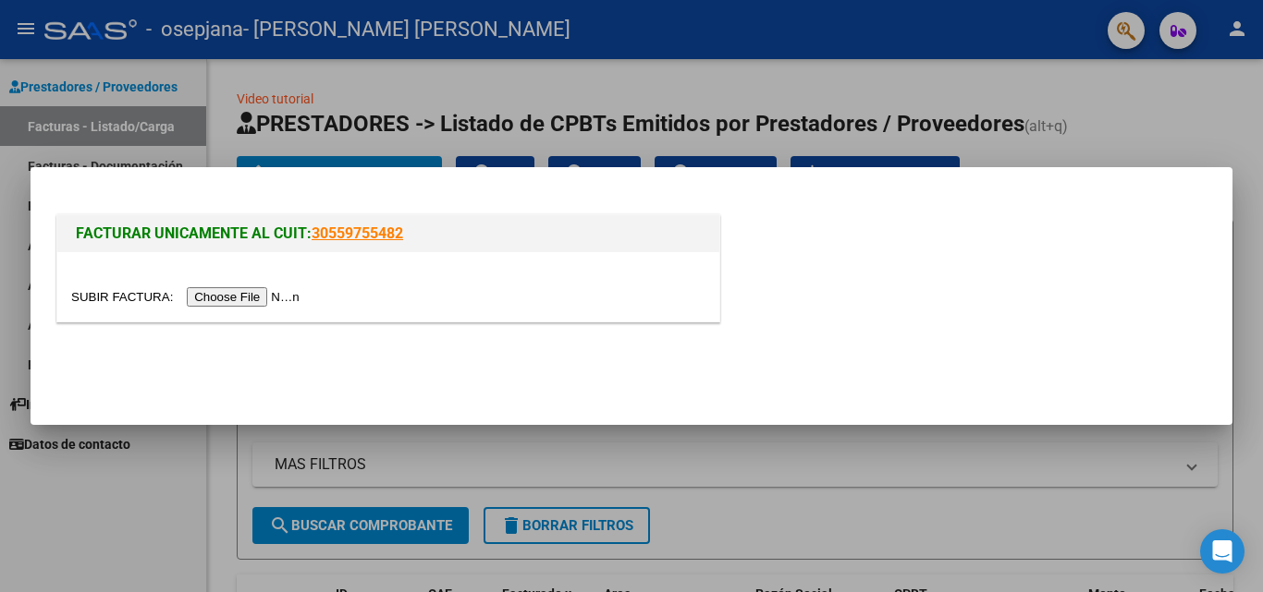
click at [272, 291] on input "file" at bounding box center [188, 296] width 234 height 19
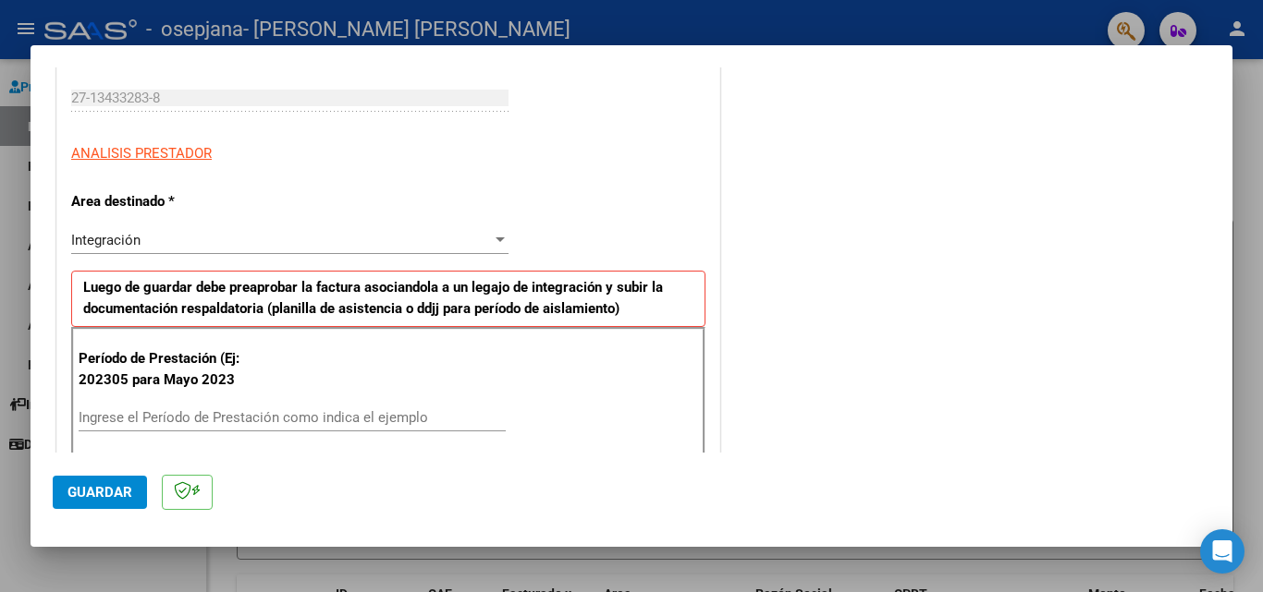
scroll to position [370, 0]
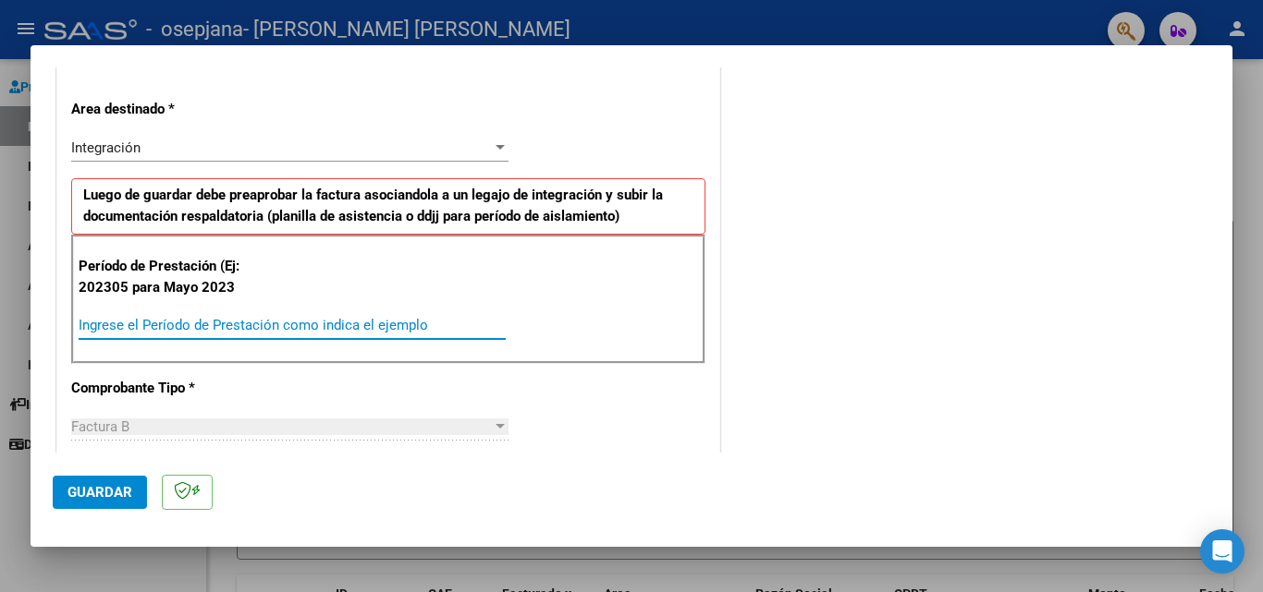
click at [226, 317] on input "Ingrese el Período de Prestación como indica el ejemplo" at bounding box center [292, 325] width 427 height 17
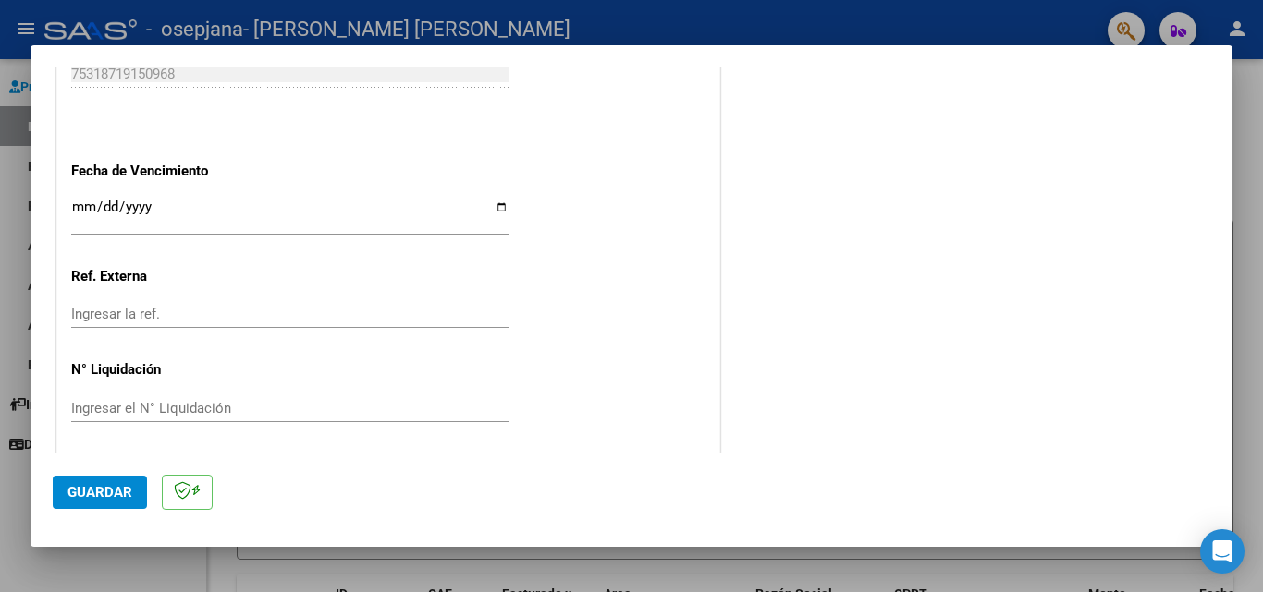
scroll to position [1206, 0]
type input "202507"
click at [491, 201] on input "Ingresar la fecha" at bounding box center [289, 210] width 437 height 30
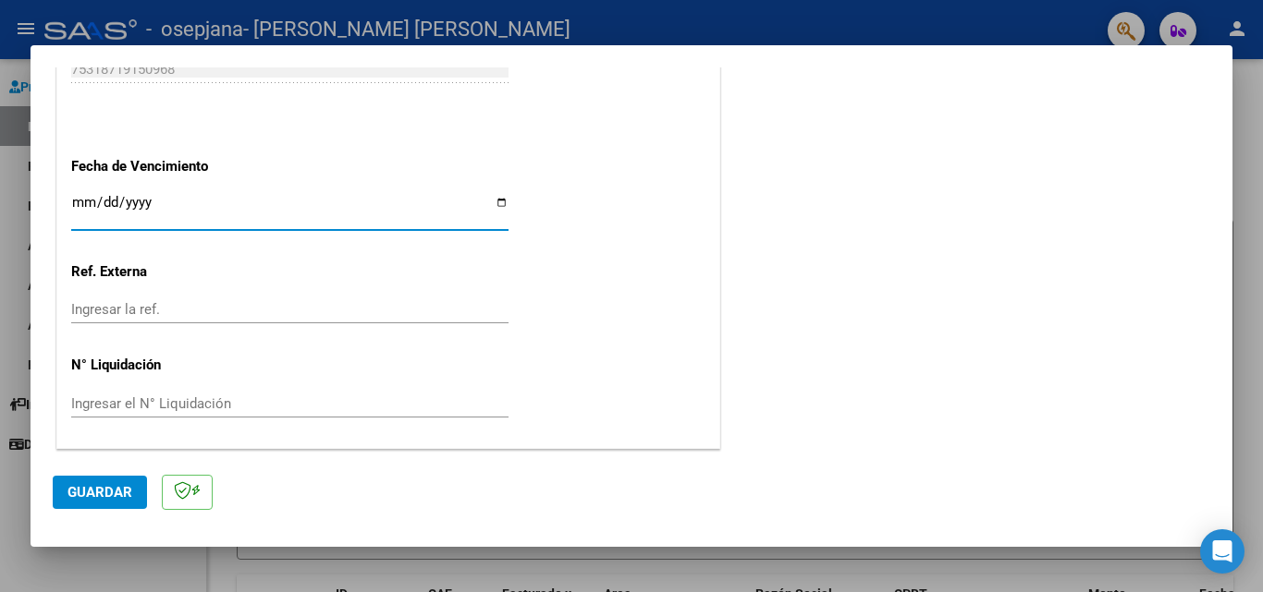
type input "[DATE]"
click at [87, 499] on span "Guardar" at bounding box center [99, 492] width 65 height 17
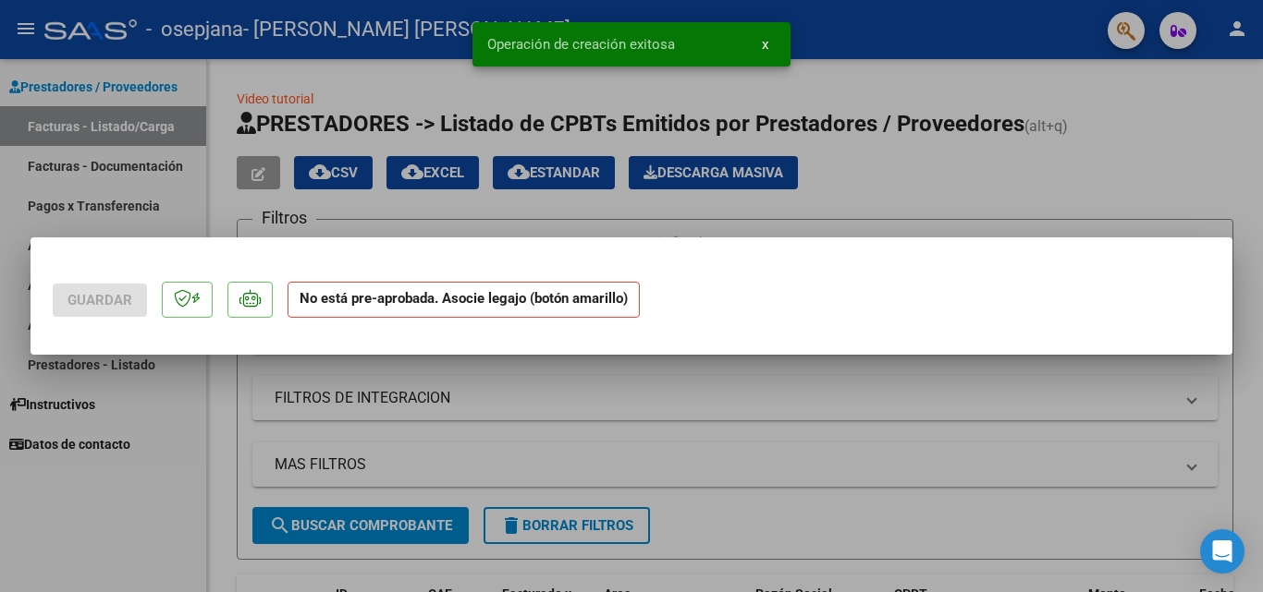
scroll to position [0, 0]
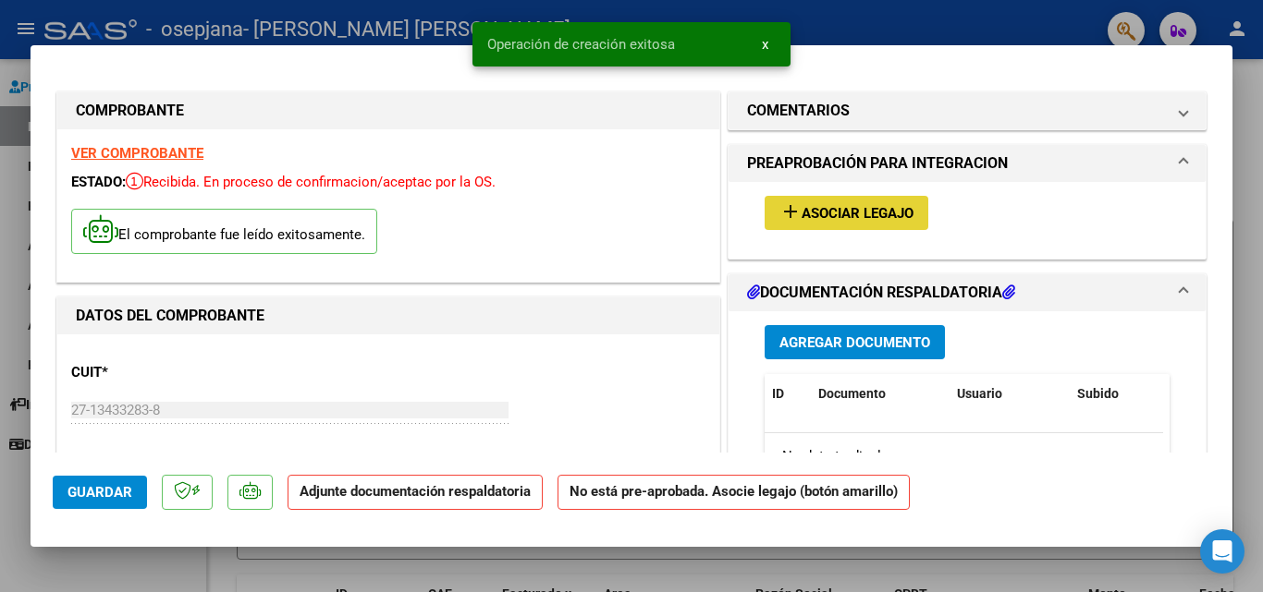
click at [820, 209] on span "Asociar Legajo" at bounding box center [857, 213] width 112 height 17
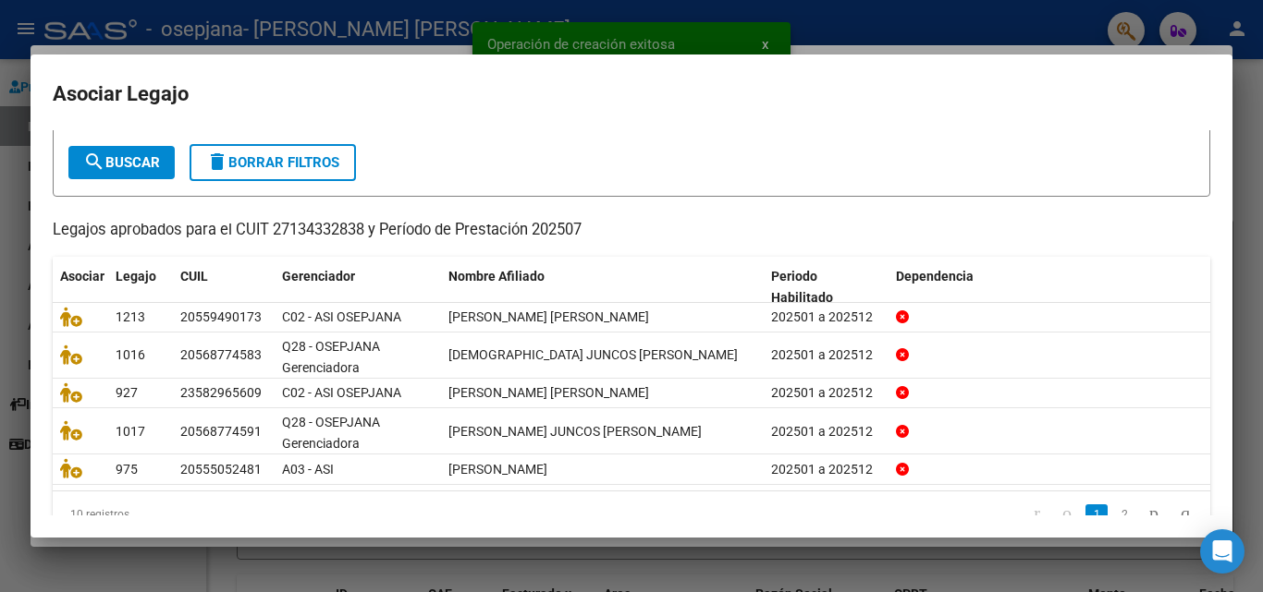
scroll to position [132, 0]
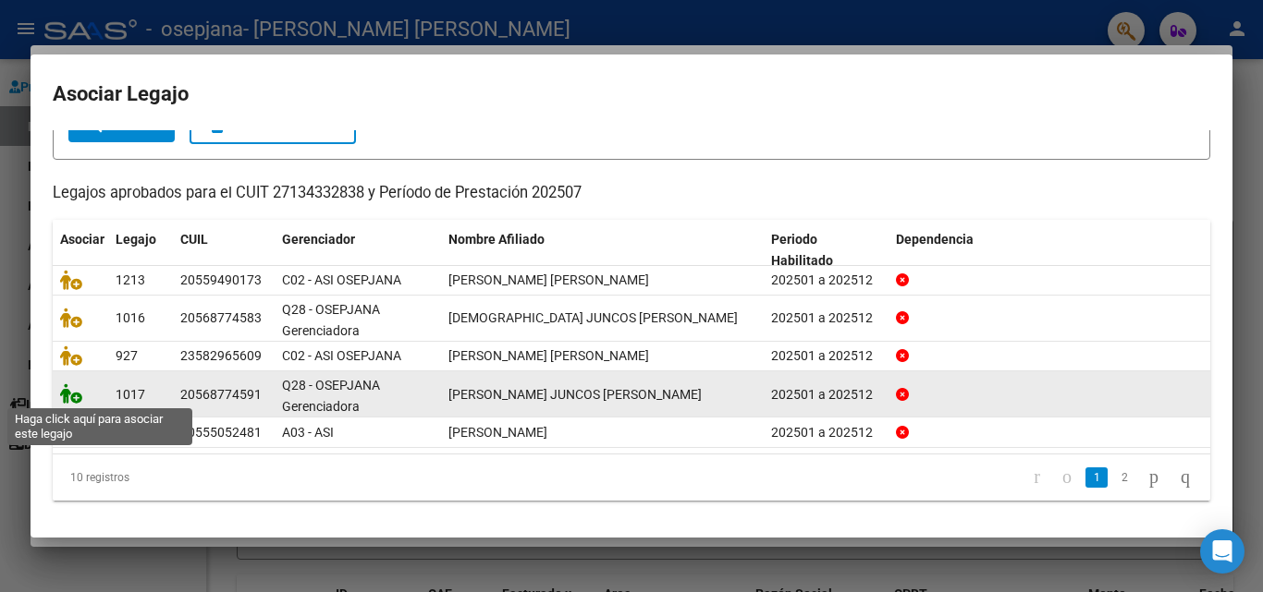
click at [74, 396] on icon at bounding box center [71, 394] width 22 height 20
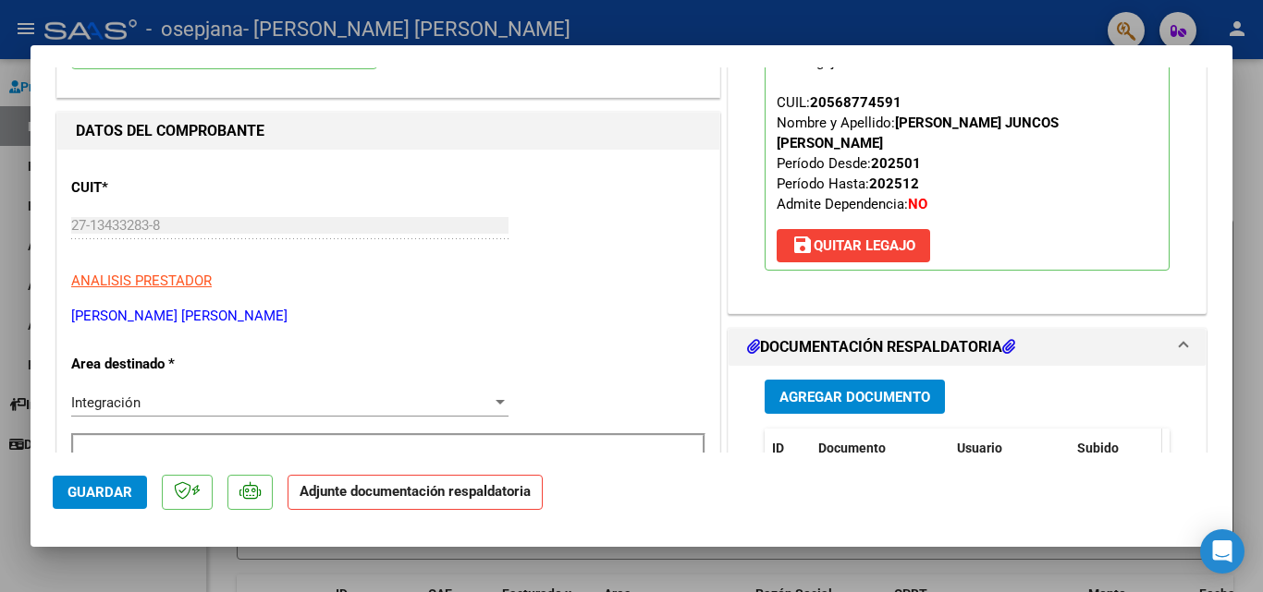
scroll to position [277, 0]
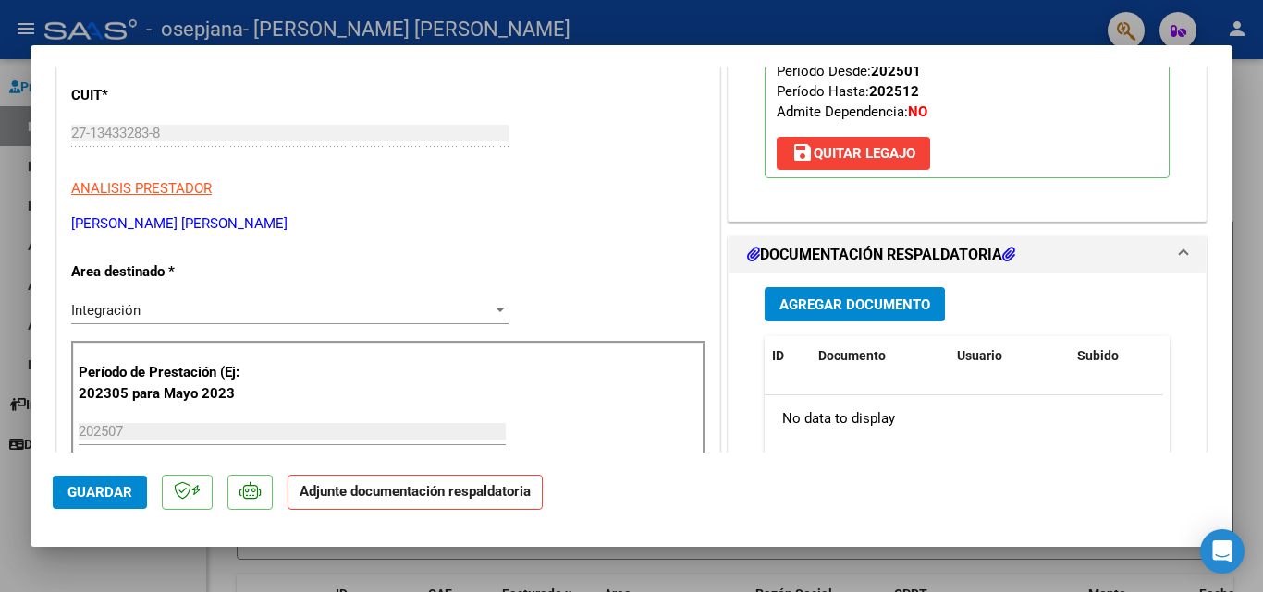
click at [885, 297] on span "Agregar Documento" at bounding box center [854, 305] width 151 height 17
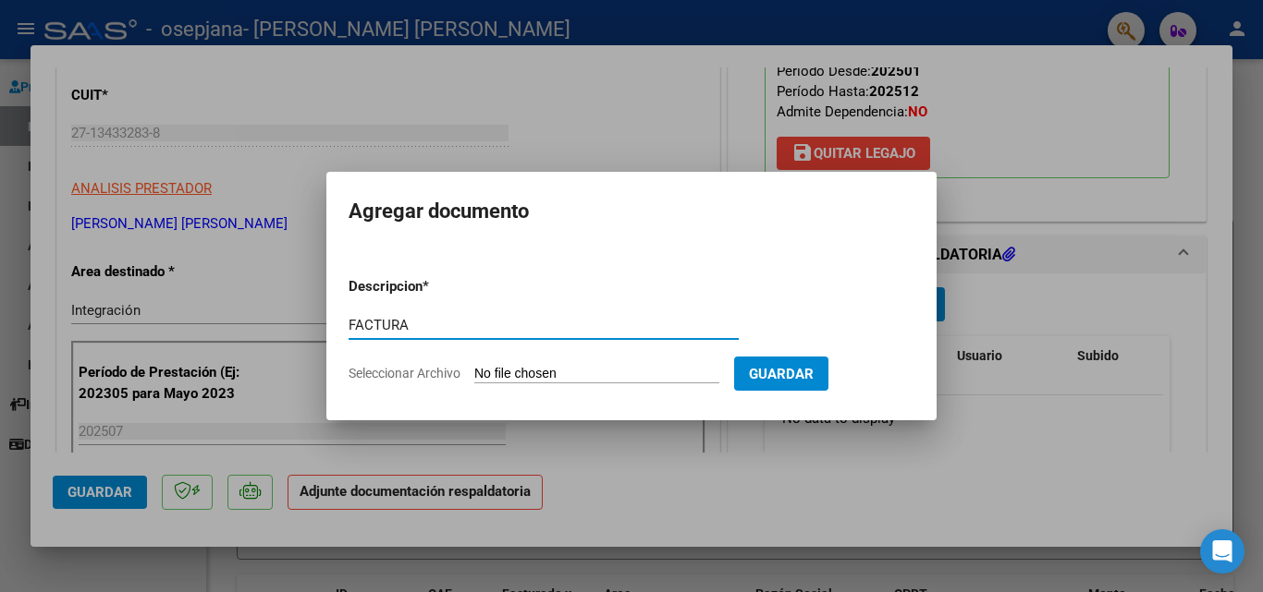
type input "FACTURA"
click at [504, 373] on input "Seleccionar Archivo" at bounding box center [596, 375] width 245 height 18
type input "C:\fakepath\27134332838_006_00003_00003152.pdf"
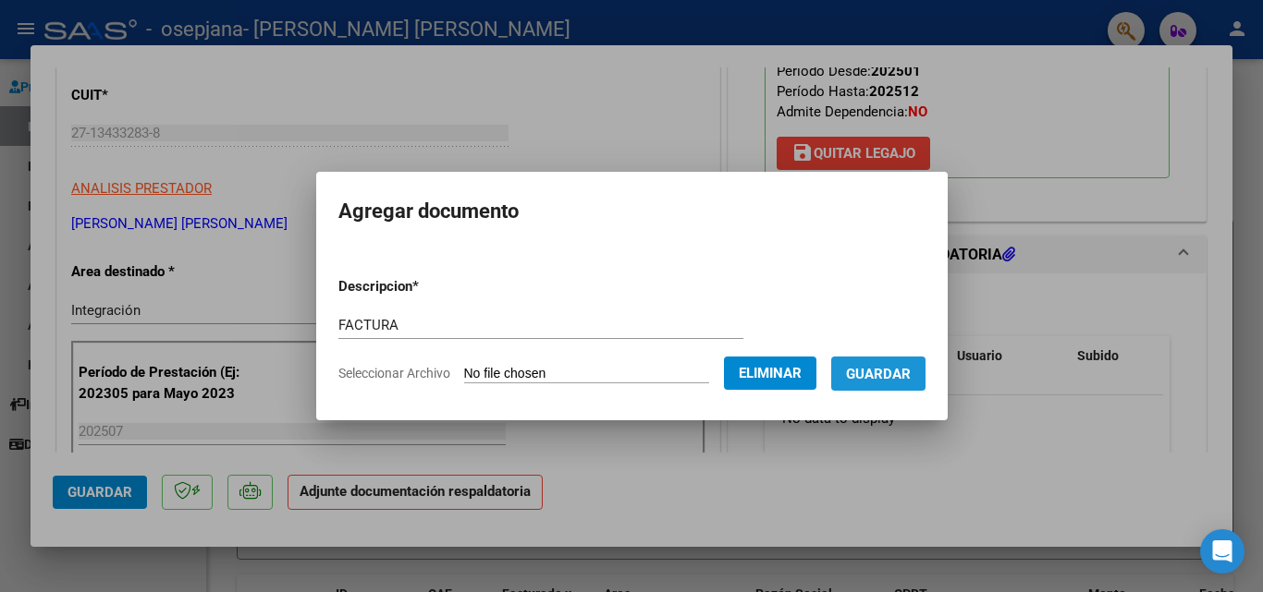
click at [895, 377] on span "Guardar" at bounding box center [878, 374] width 65 height 17
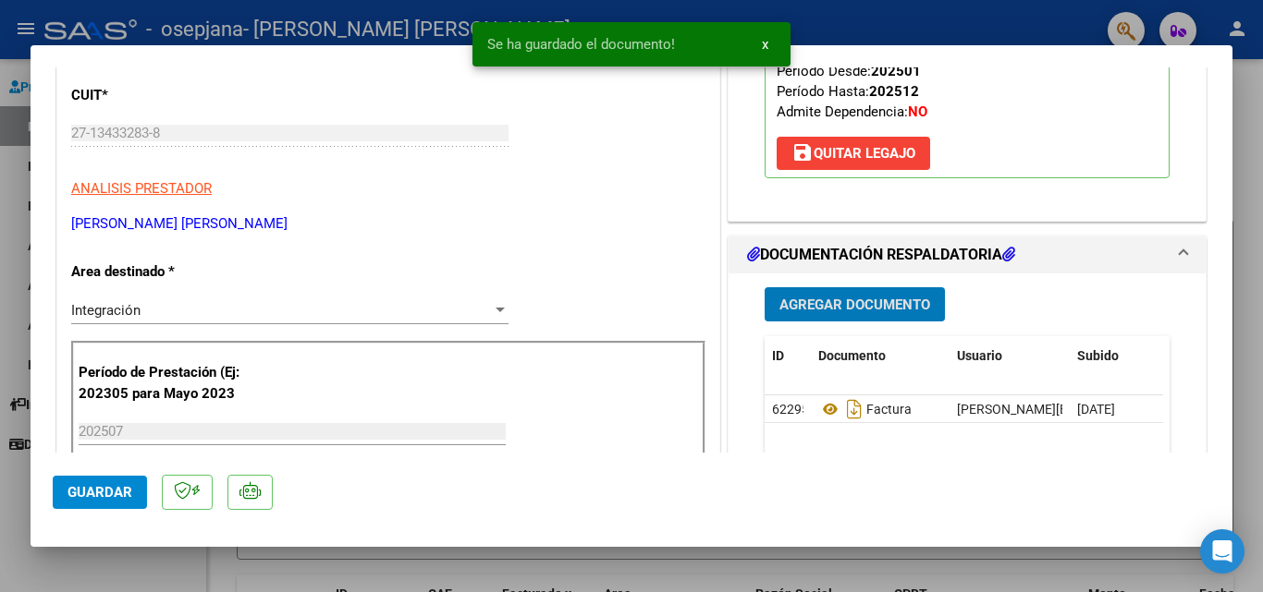
click at [868, 297] on span "Agregar Documento" at bounding box center [854, 305] width 151 height 17
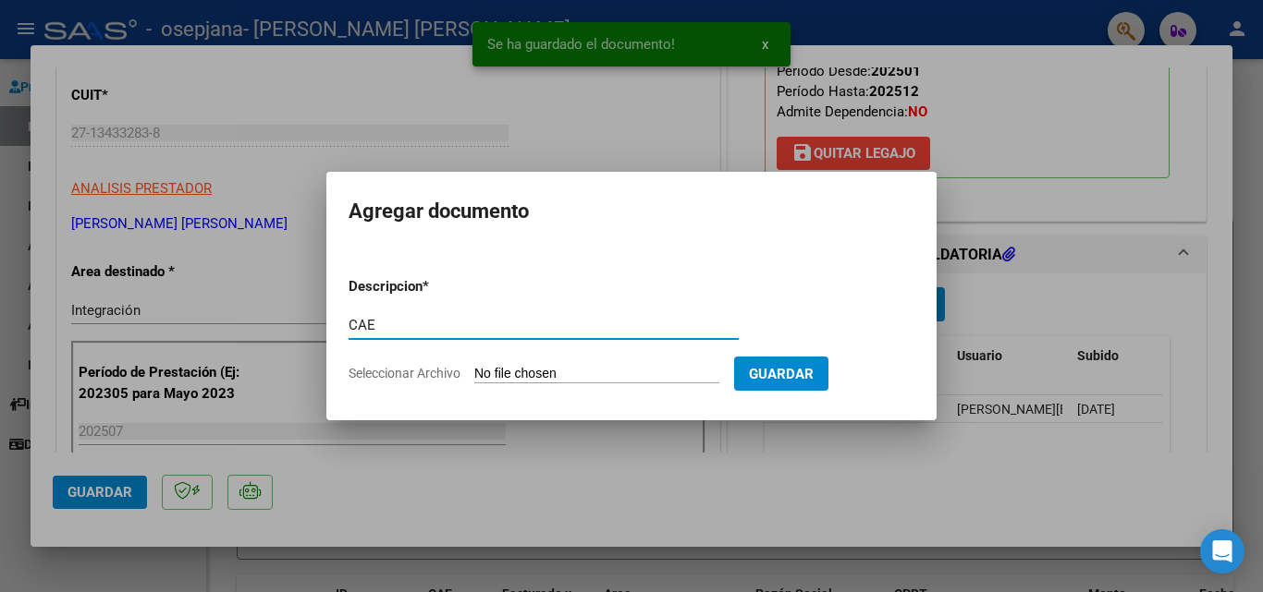
type input "CAE"
click at [551, 373] on input "Seleccionar Archivo" at bounding box center [596, 375] width 245 height 18
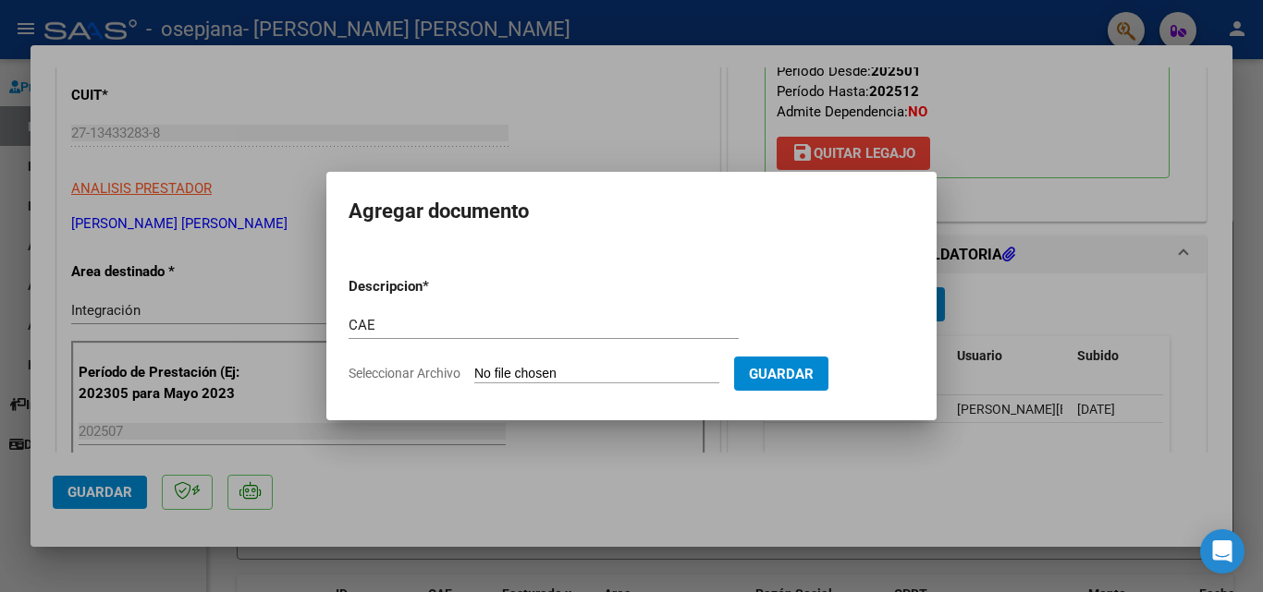
type input "C:\fakepath\cae3152.pdf"
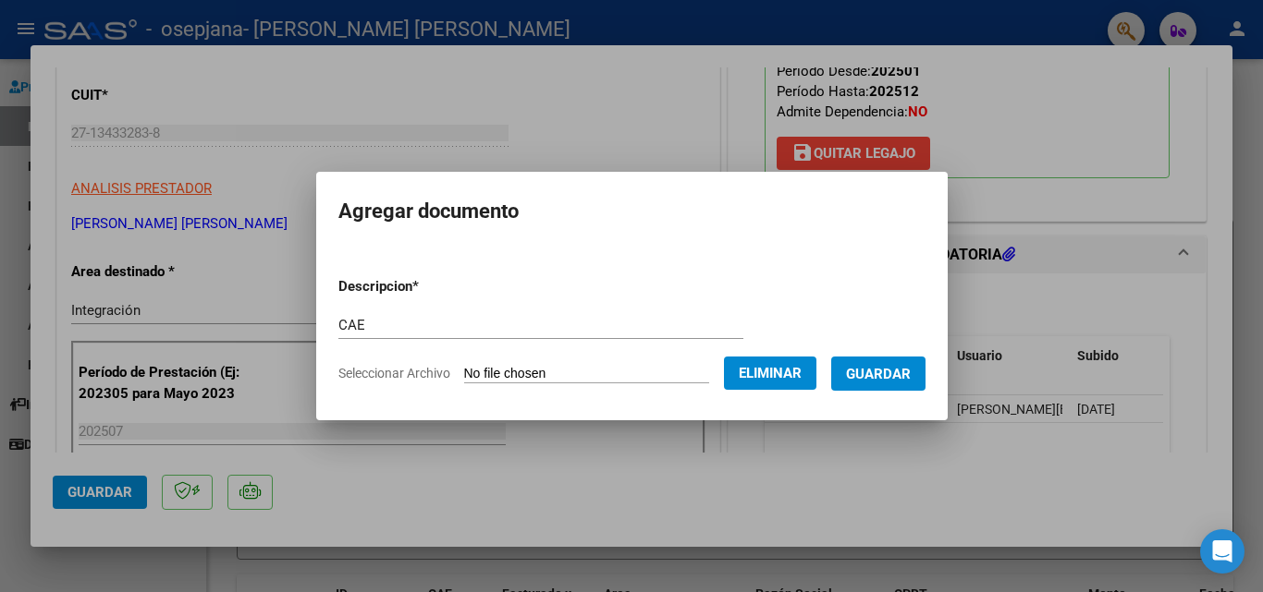
click at [910, 373] on span "Guardar" at bounding box center [878, 374] width 65 height 17
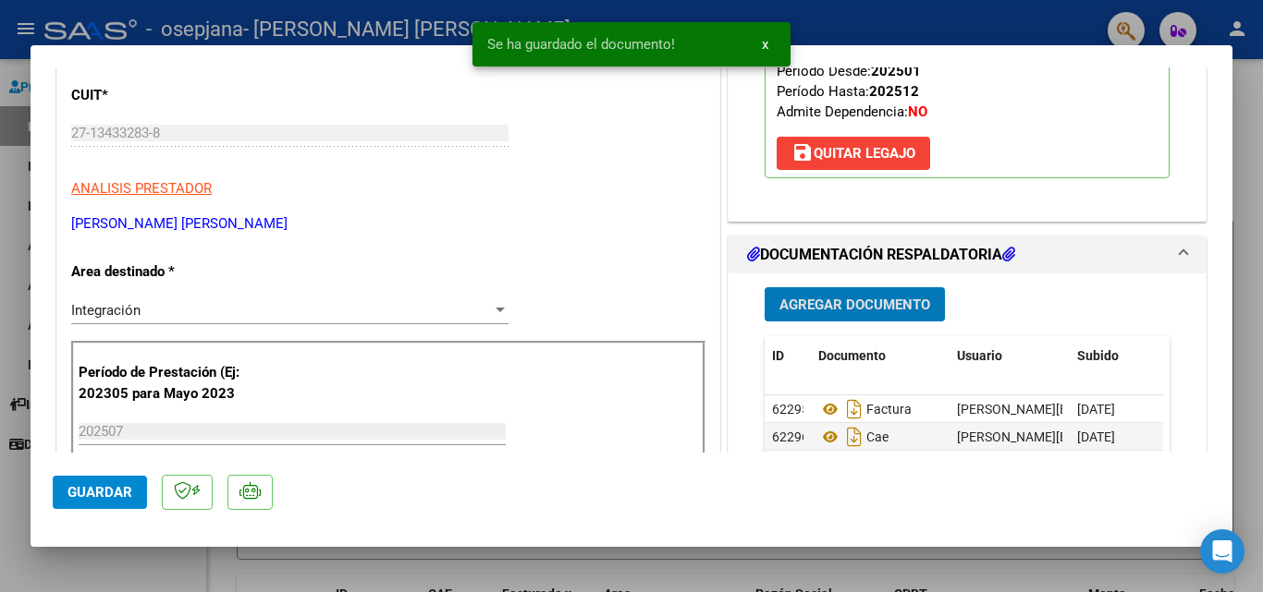
click at [849, 297] on span "Agregar Documento" at bounding box center [854, 305] width 151 height 17
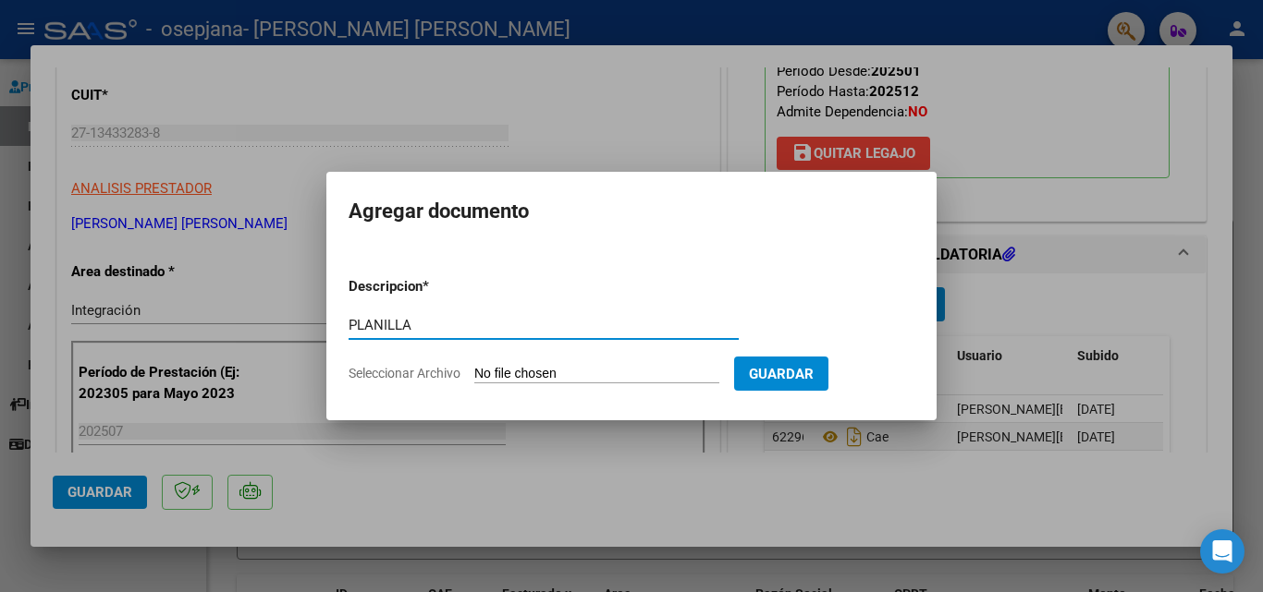
type input "PLANILLA"
click at [508, 369] on input "Seleccionar Archivo" at bounding box center [596, 375] width 245 height 18
type input "C:\fakepath\[PERSON_NAME] .pdf"
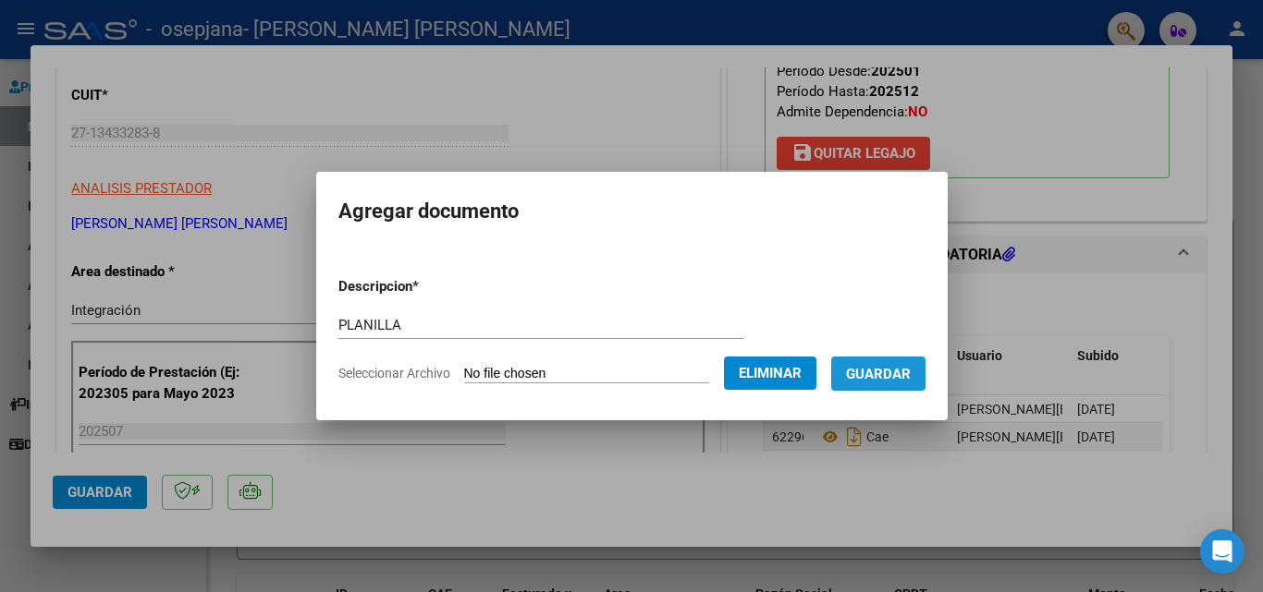
click at [902, 378] on span "Guardar" at bounding box center [878, 374] width 65 height 17
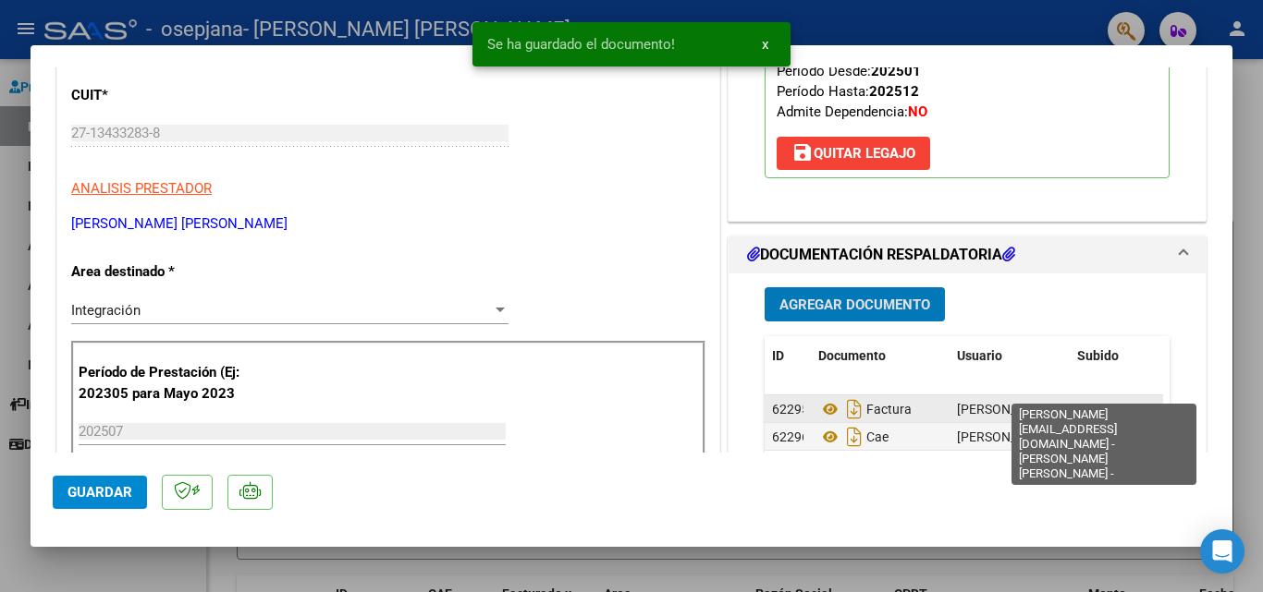
scroll to position [370, 0]
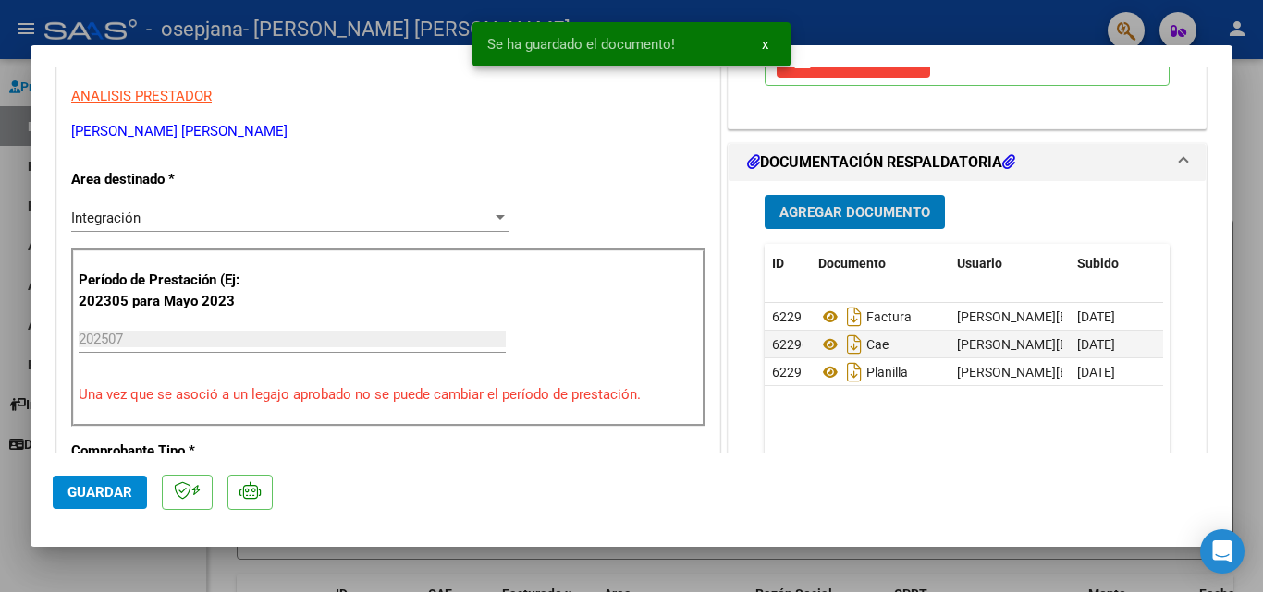
click at [885, 204] on span "Agregar Documento" at bounding box center [854, 212] width 151 height 17
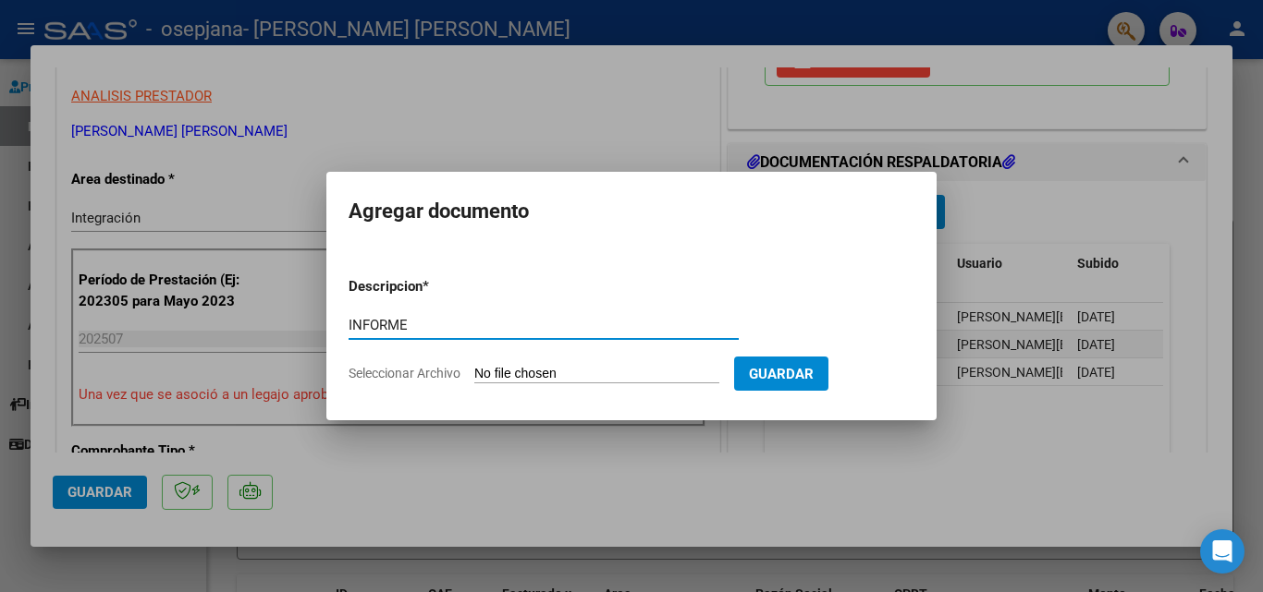
type input "INFORME"
click at [490, 376] on input "Seleccionar Archivo" at bounding box center [596, 375] width 245 height 18
type input "C:\fakepath\Informe L [PERSON_NAME][DATE].docx"
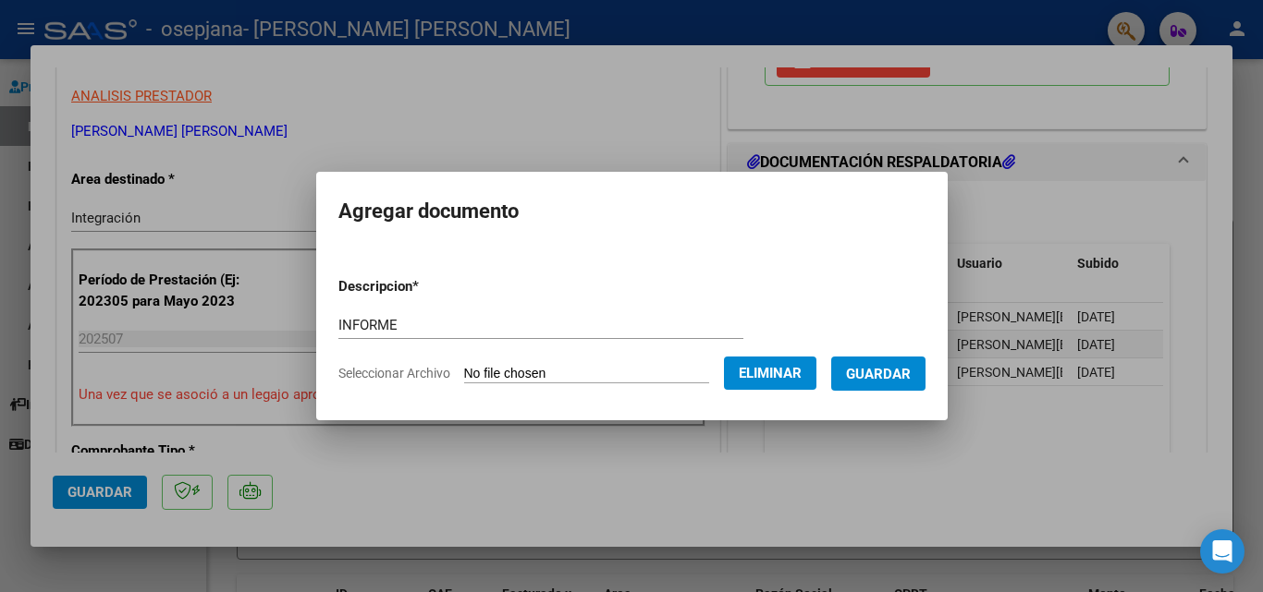
click at [903, 375] on span "Guardar" at bounding box center [878, 374] width 65 height 17
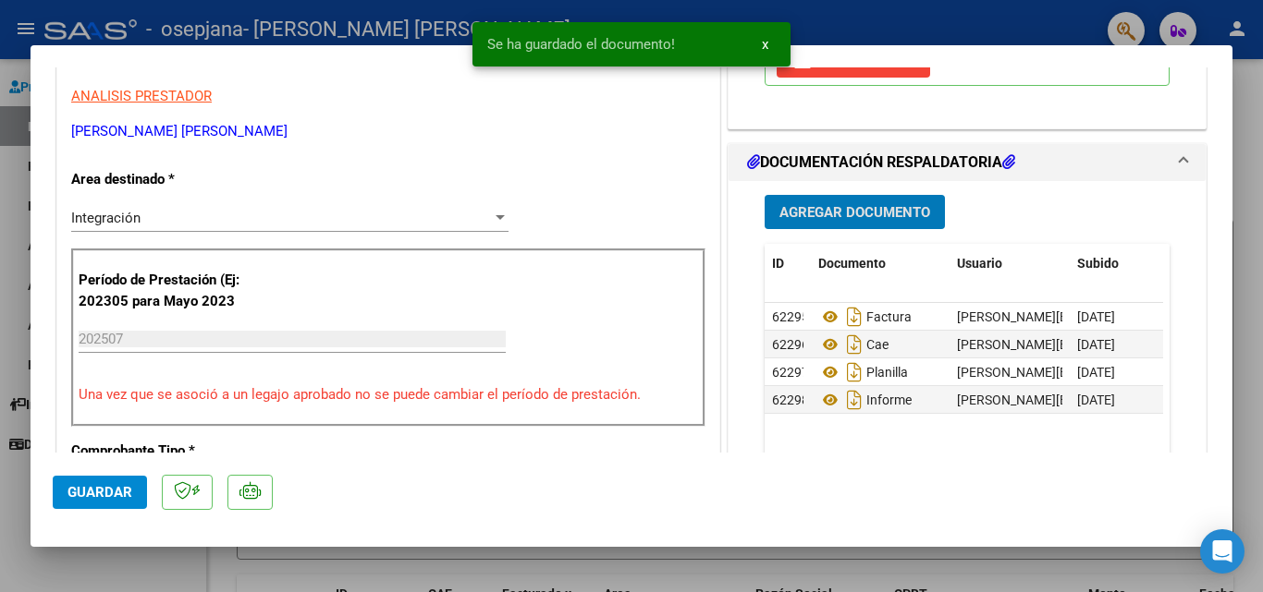
click at [115, 487] on span "Guardar" at bounding box center [99, 492] width 65 height 17
click at [16, 246] on div at bounding box center [631, 296] width 1263 height 592
type input "$ 0,00"
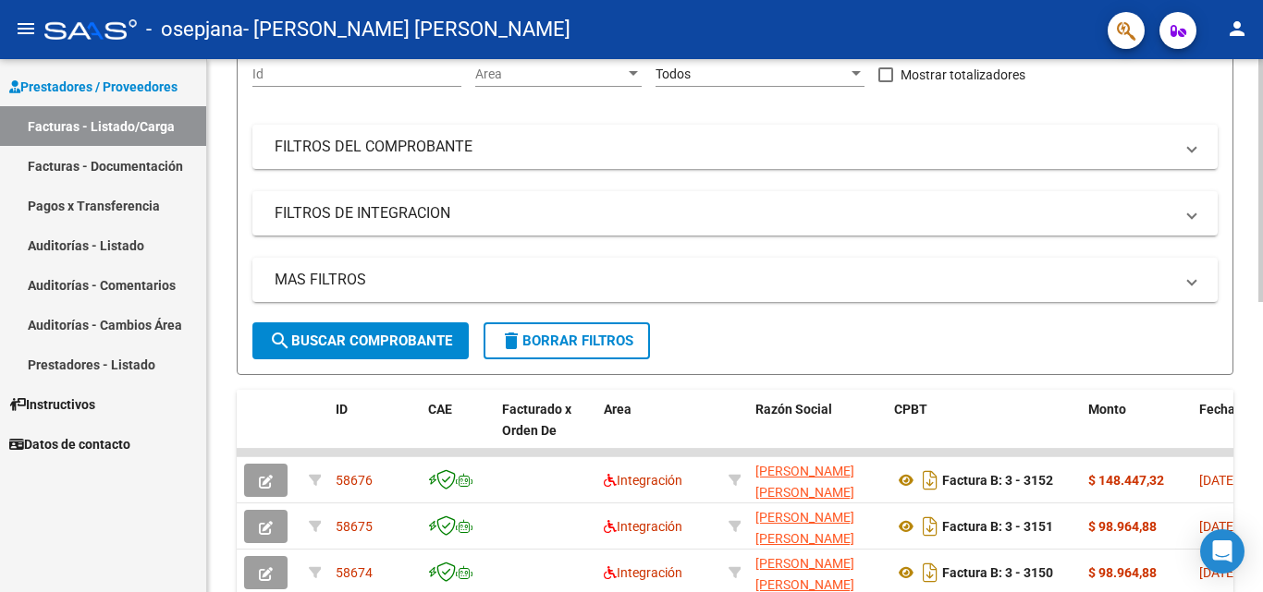
scroll to position [0, 0]
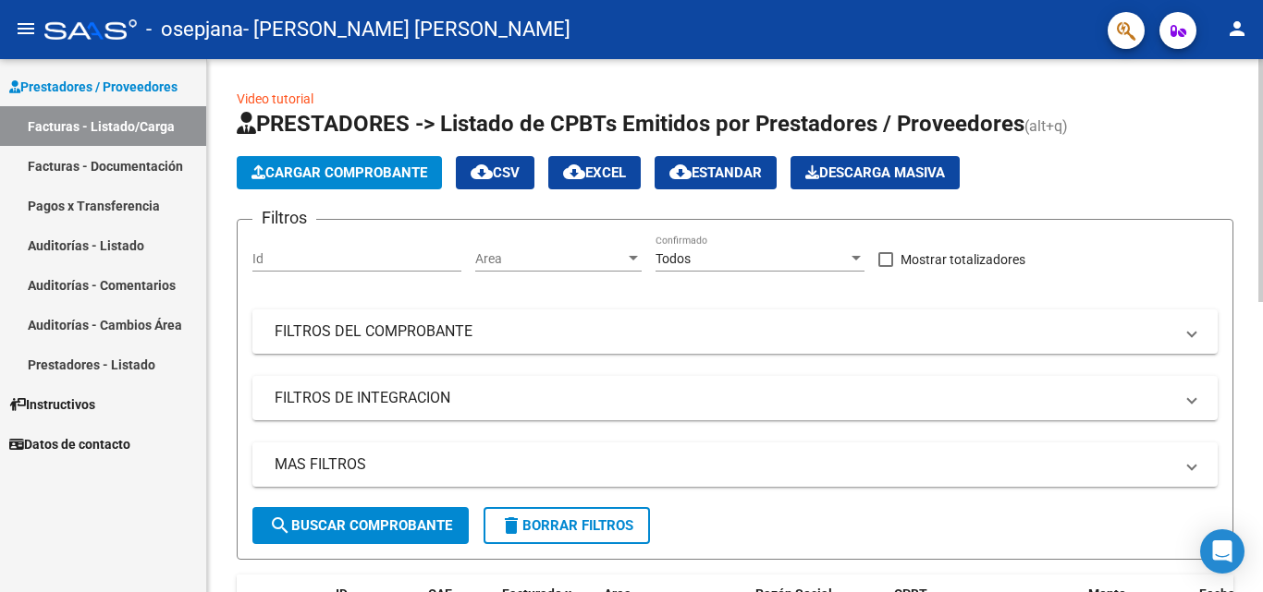
click at [348, 170] on span "Cargar Comprobante" at bounding box center [339, 173] width 176 height 17
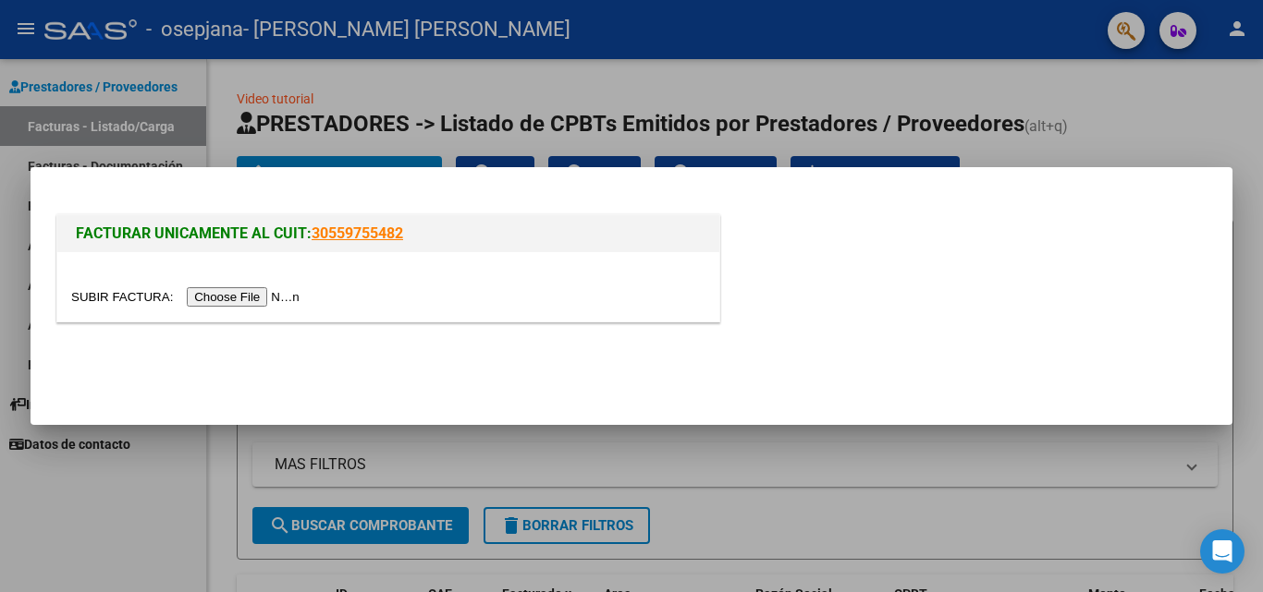
click at [283, 298] on input "file" at bounding box center [188, 296] width 234 height 19
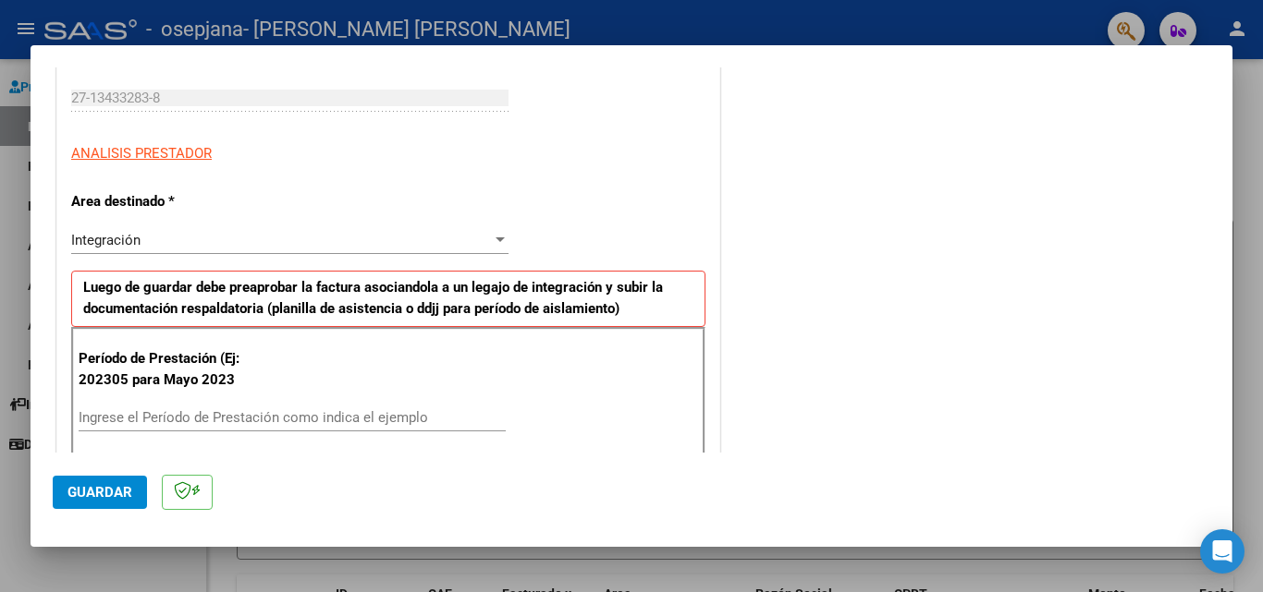
scroll to position [370, 0]
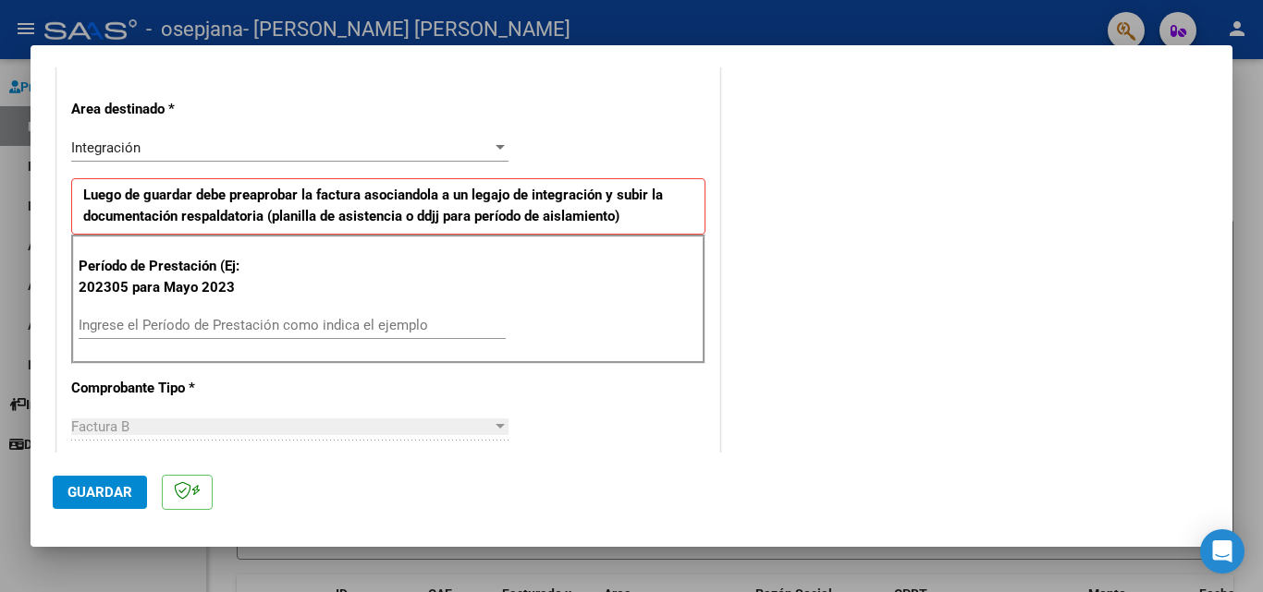
click at [295, 323] on input "Ingrese el Período de Prestación como indica el ejemplo" at bounding box center [292, 325] width 427 height 17
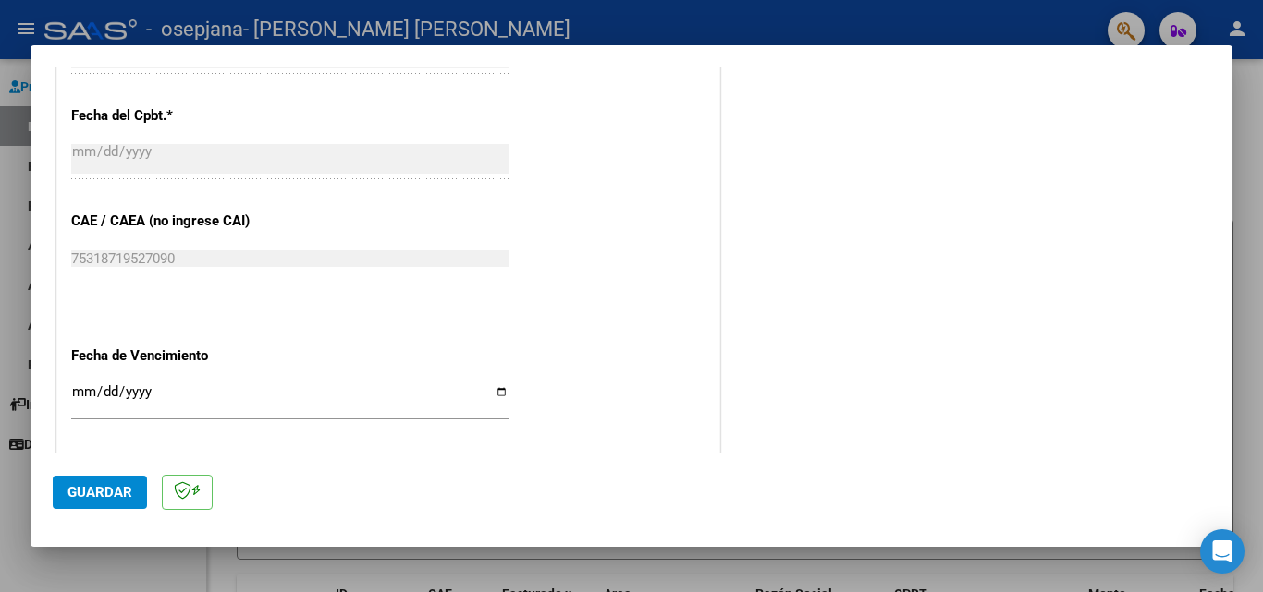
scroll to position [1109, 0]
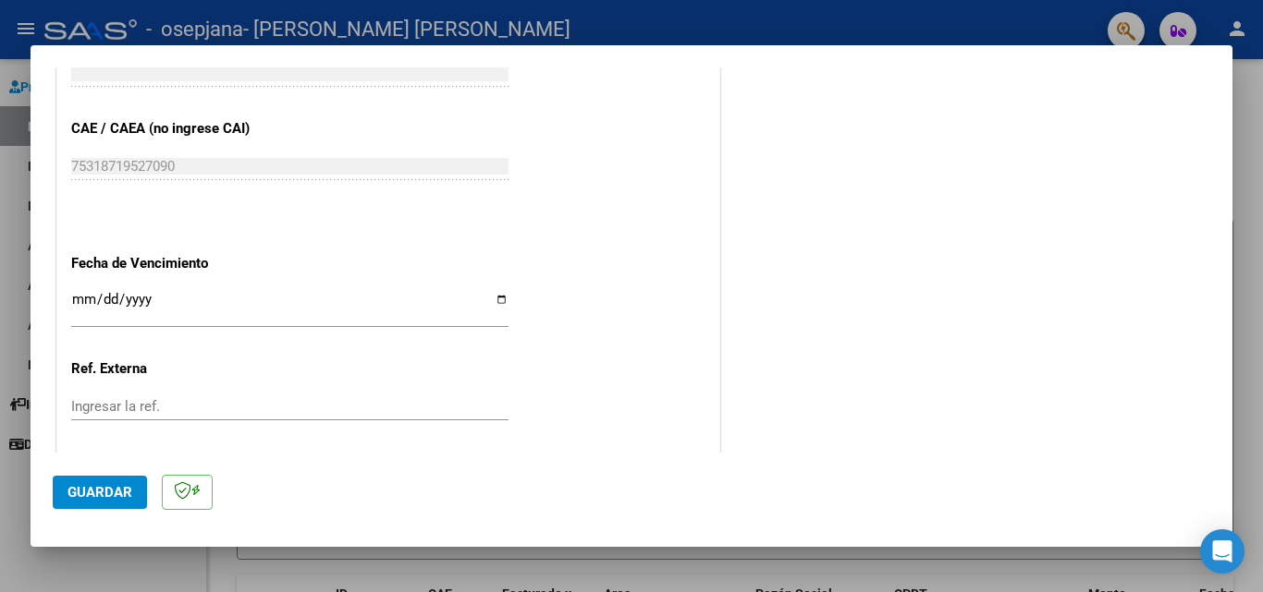
type input "202507"
click at [495, 298] on input "Ingresar la fecha" at bounding box center [289, 307] width 437 height 30
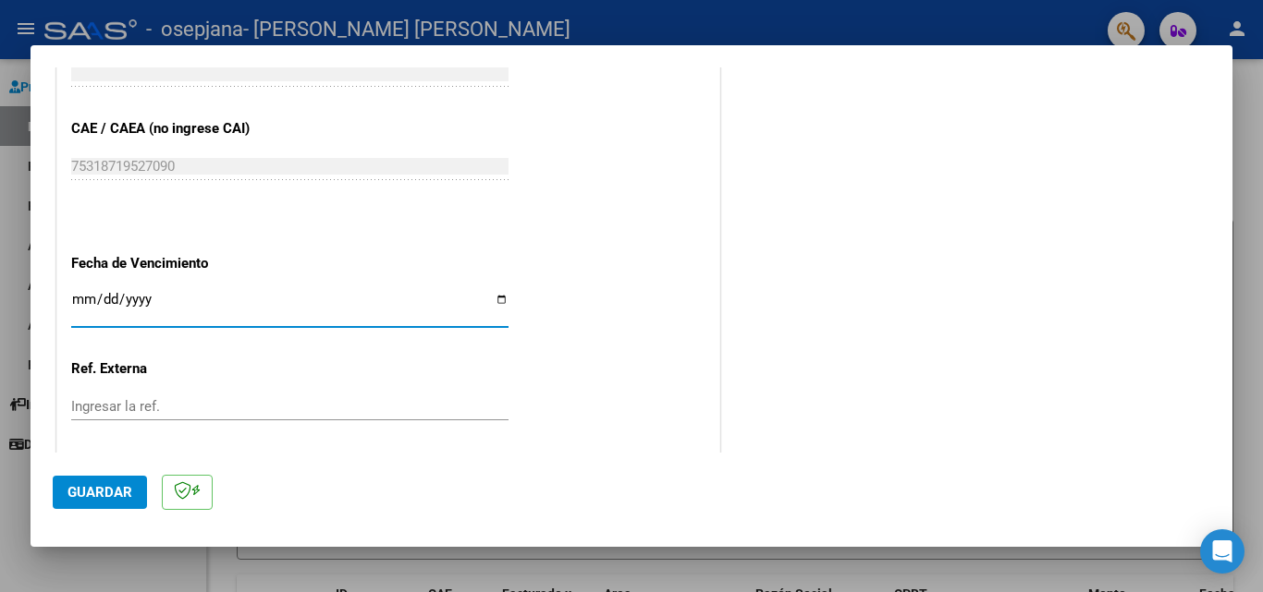
type input "[DATE]"
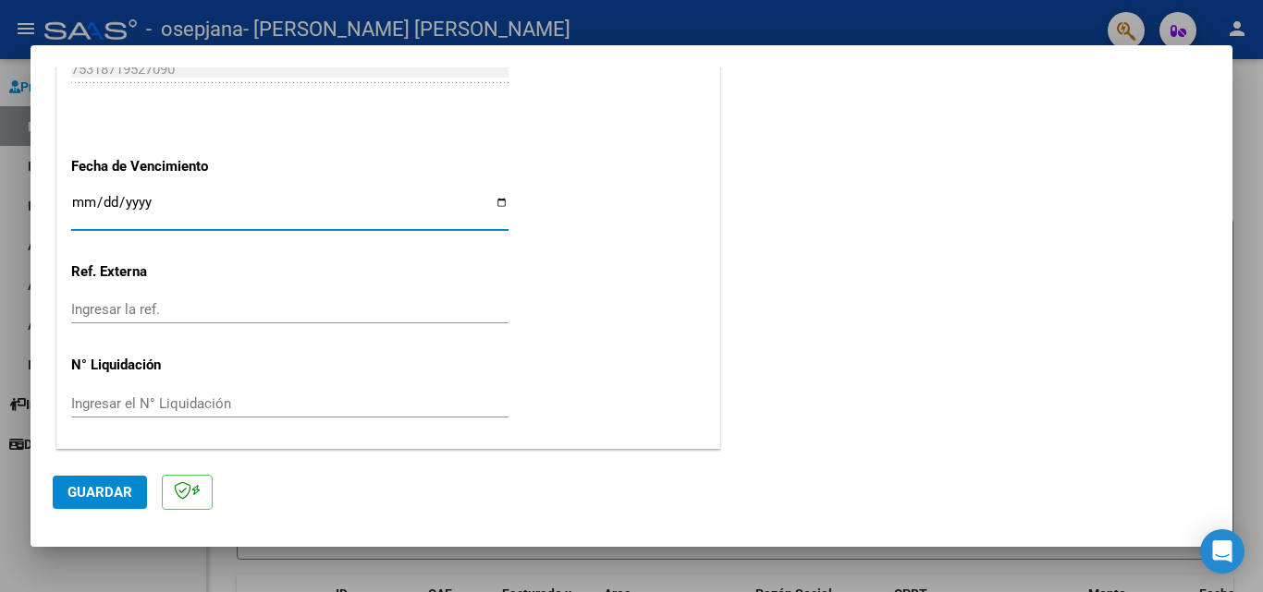
click at [101, 494] on span "Guardar" at bounding box center [99, 492] width 65 height 17
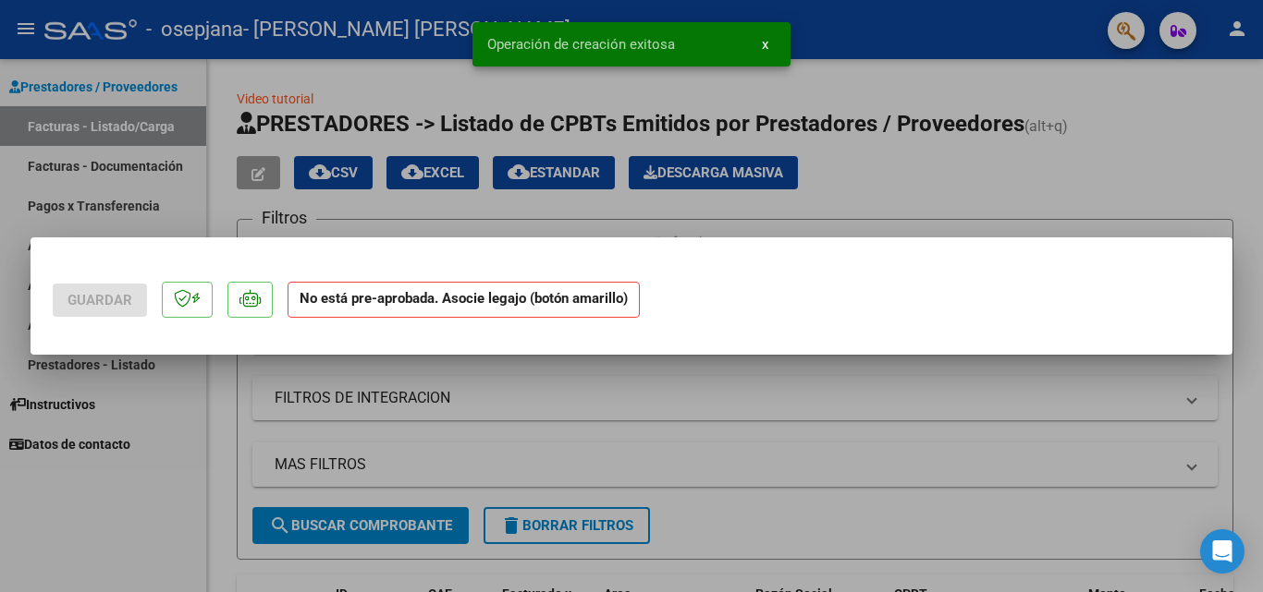
scroll to position [0, 0]
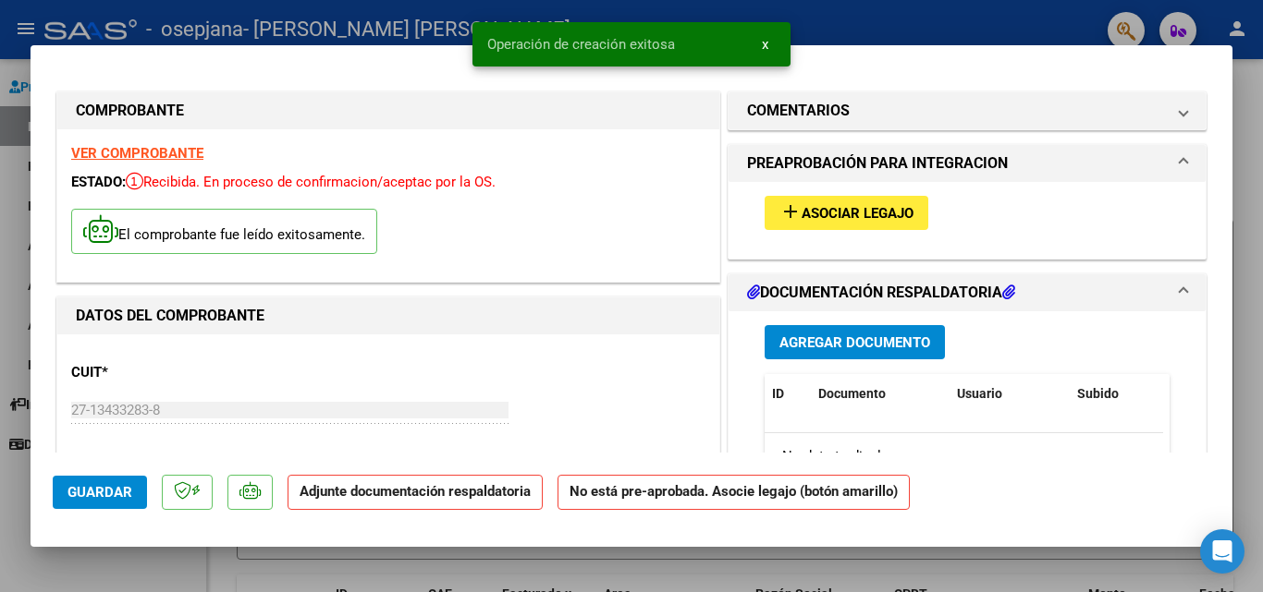
click at [801, 213] on span "Asociar Legajo" at bounding box center [857, 213] width 112 height 17
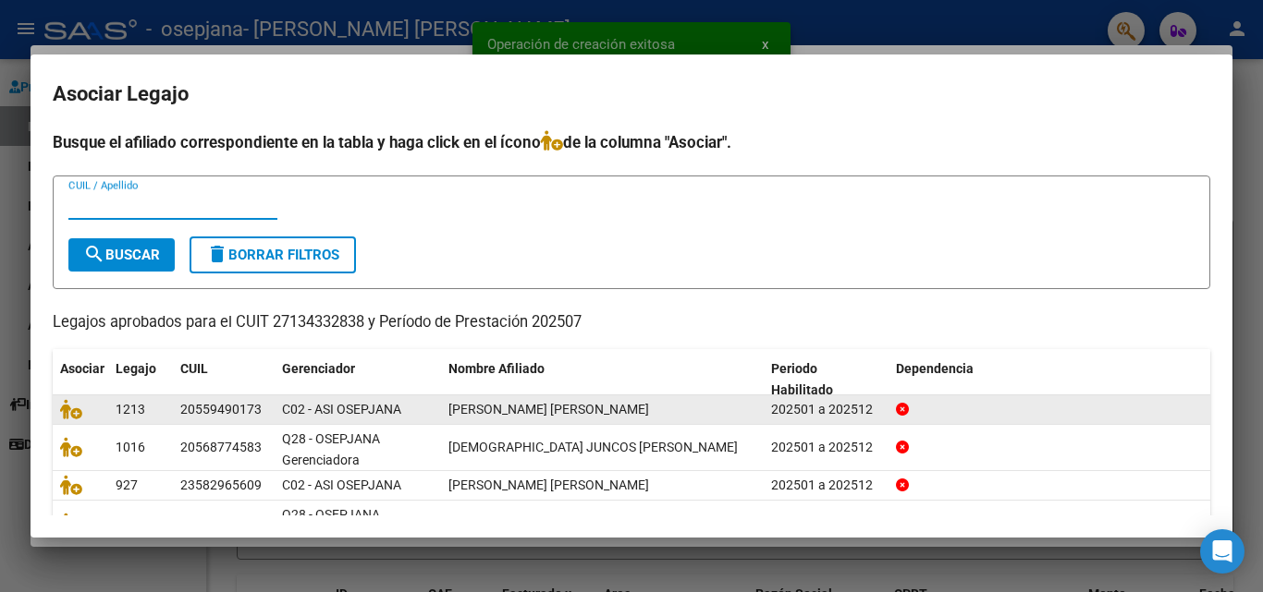
scroll to position [132, 0]
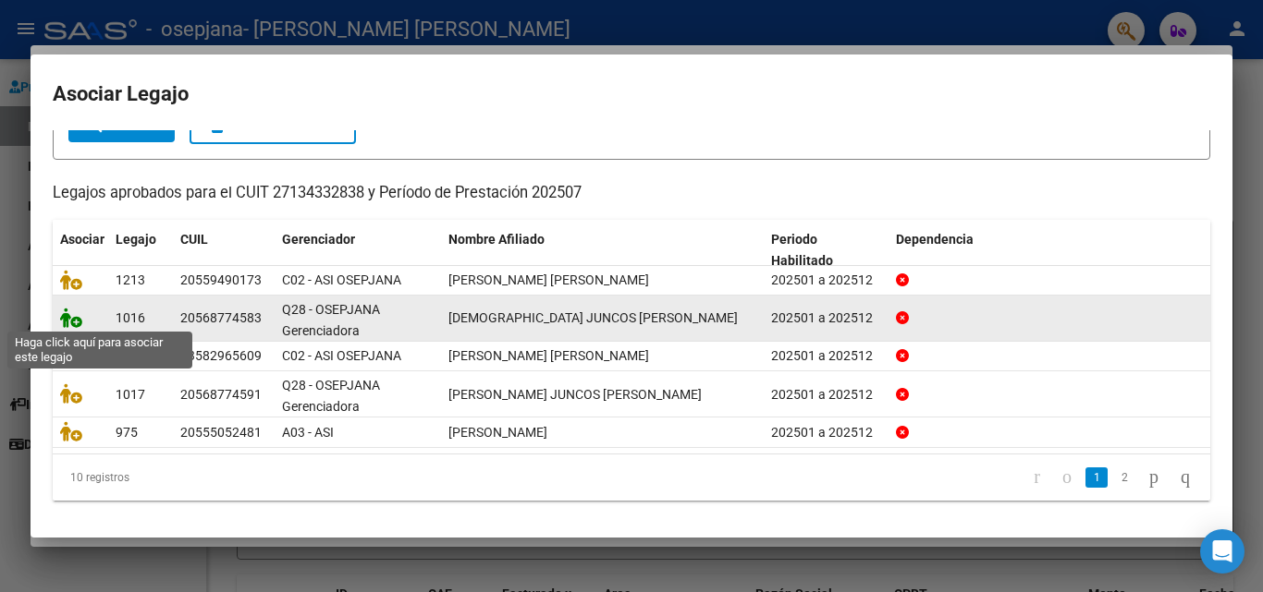
click at [72, 321] on icon at bounding box center [71, 318] width 22 height 20
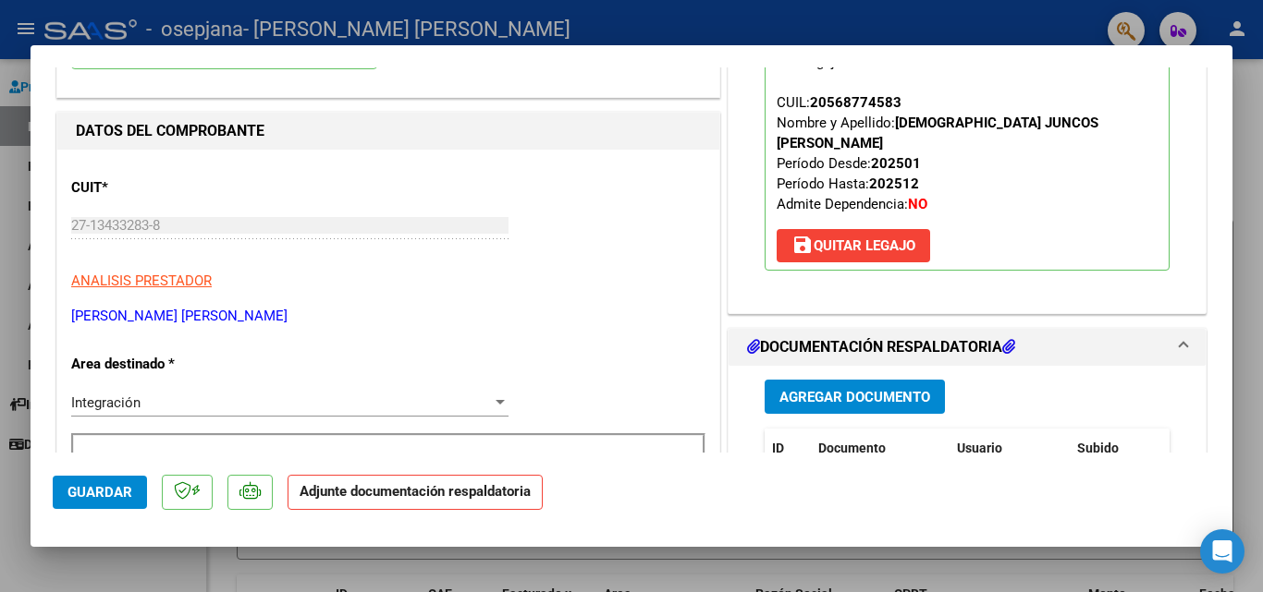
scroll to position [277, 0]
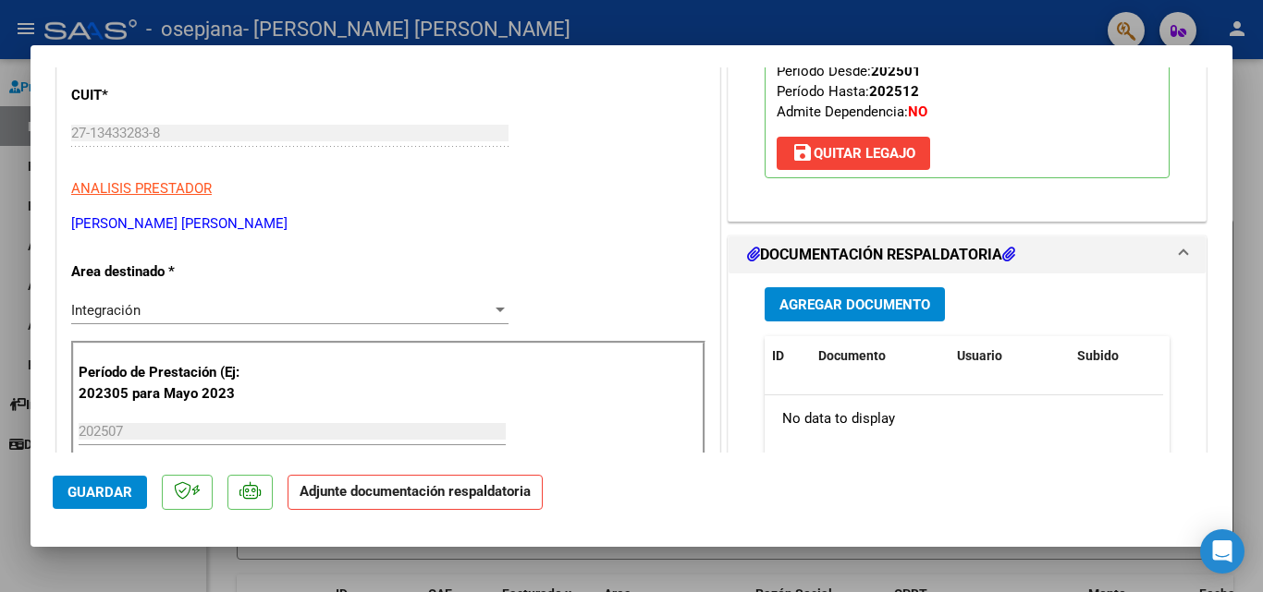
click at [812, 297] on span "Agregar Documento" at bounding box center [854, 305] width 151 height 17
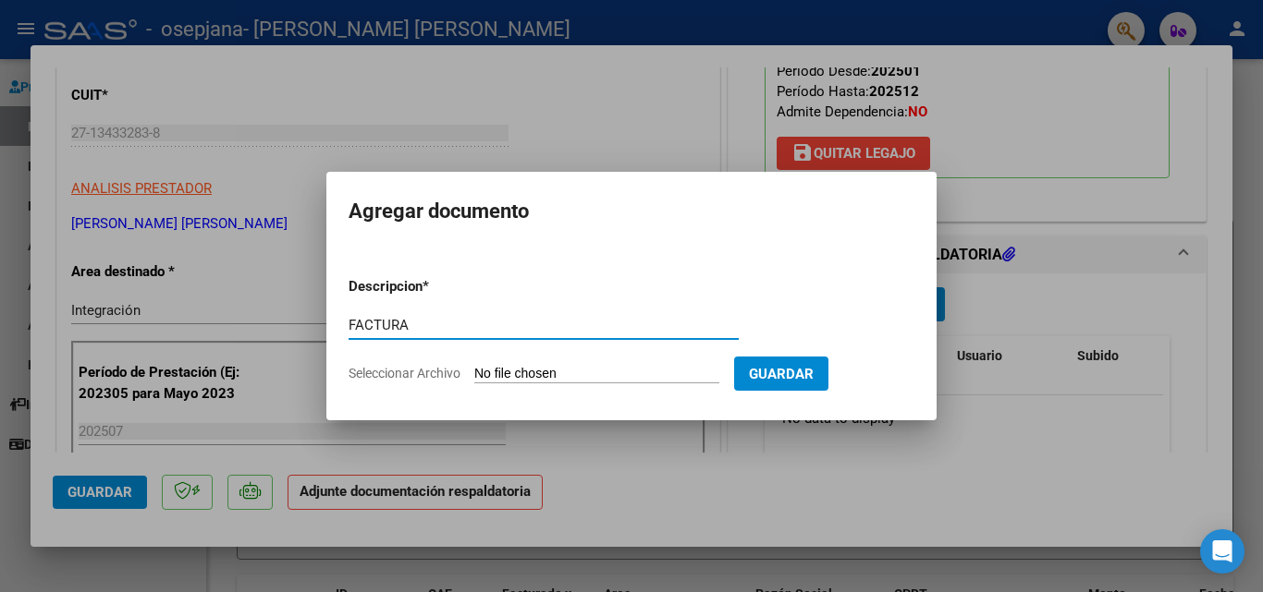
type input "FACTURA"
click at [499, 368] on input "Seleccionar Archivo" at bounding box center [596, 375] width 245 height 18
type input "C:\fakepath\27134332838_006_00003_00003153.pdf"
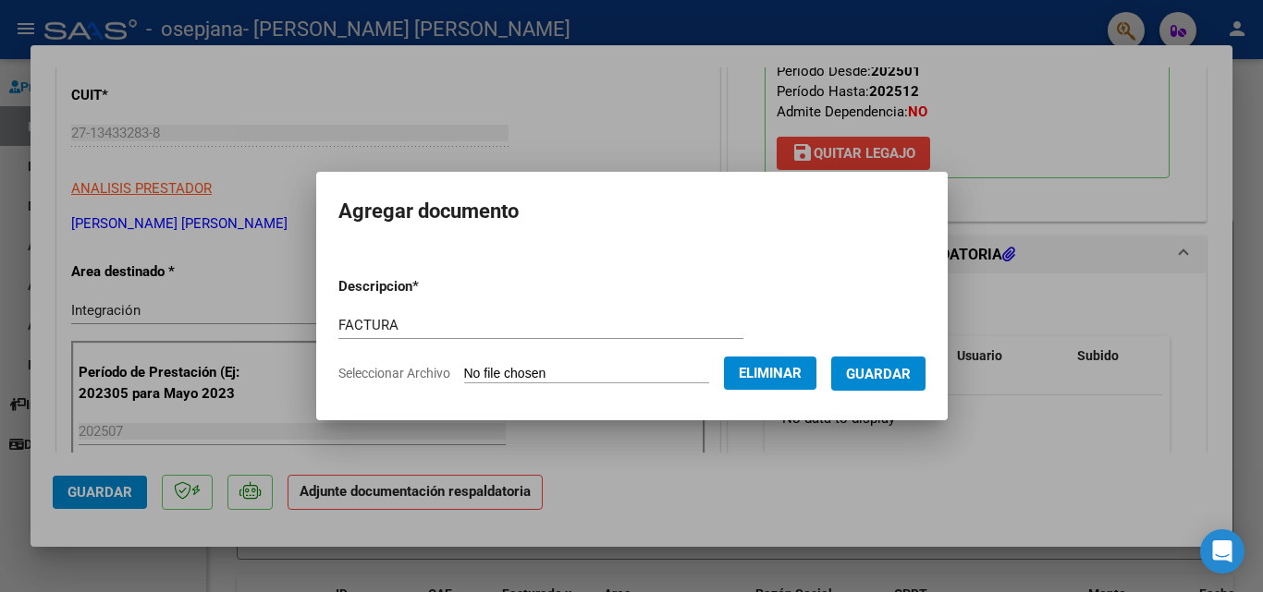
click at [904, 378] on span "Guardar" at bounding box center [878, 374] width 65 height 17
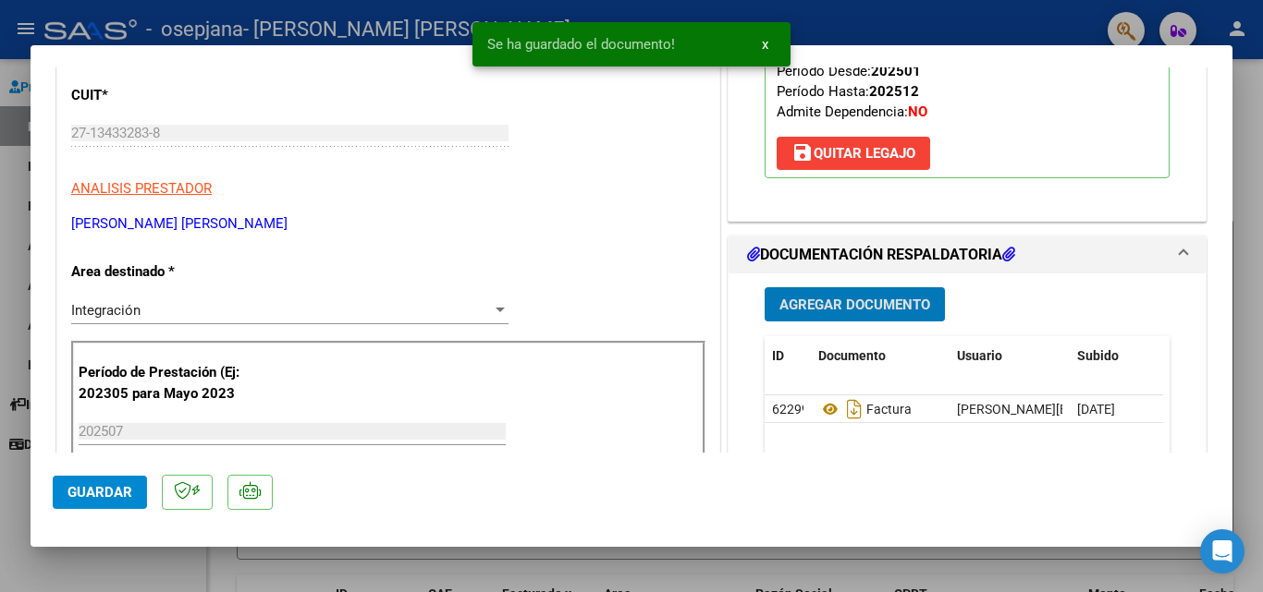
click at [864, 297] on span "Agregar Documento" at bounding box center [854, 305] width 151 height 17
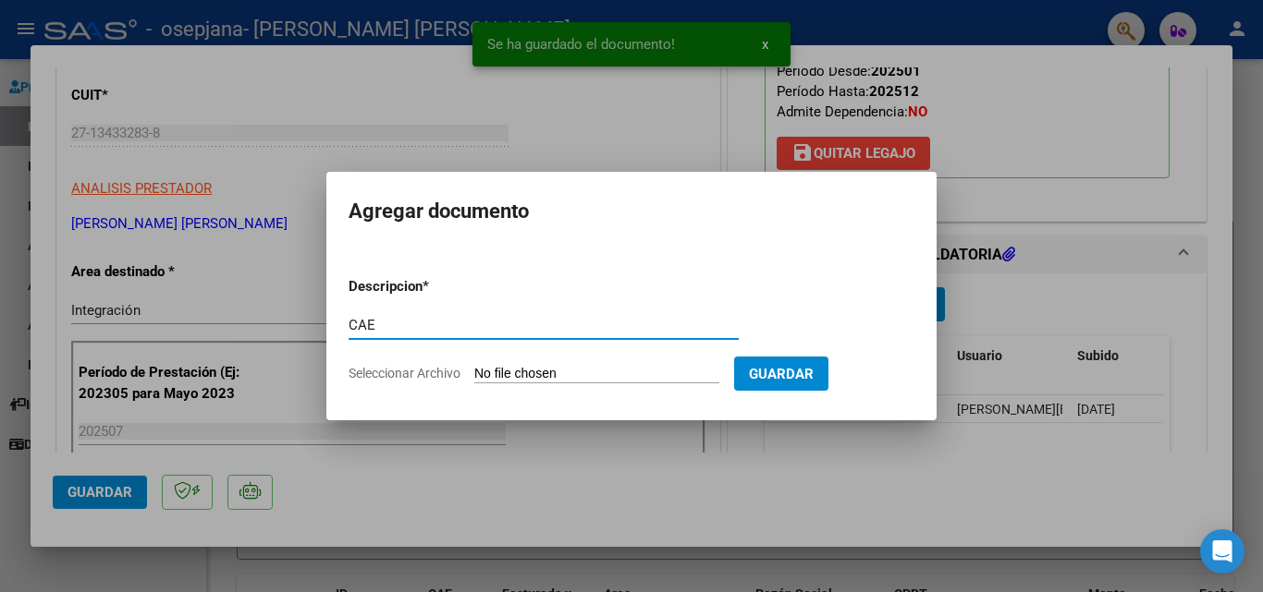
type input "CAE"
click at [493, 379] on input "Seleccionar Archivo" at bounding box center [596, 375] width 245 height 18
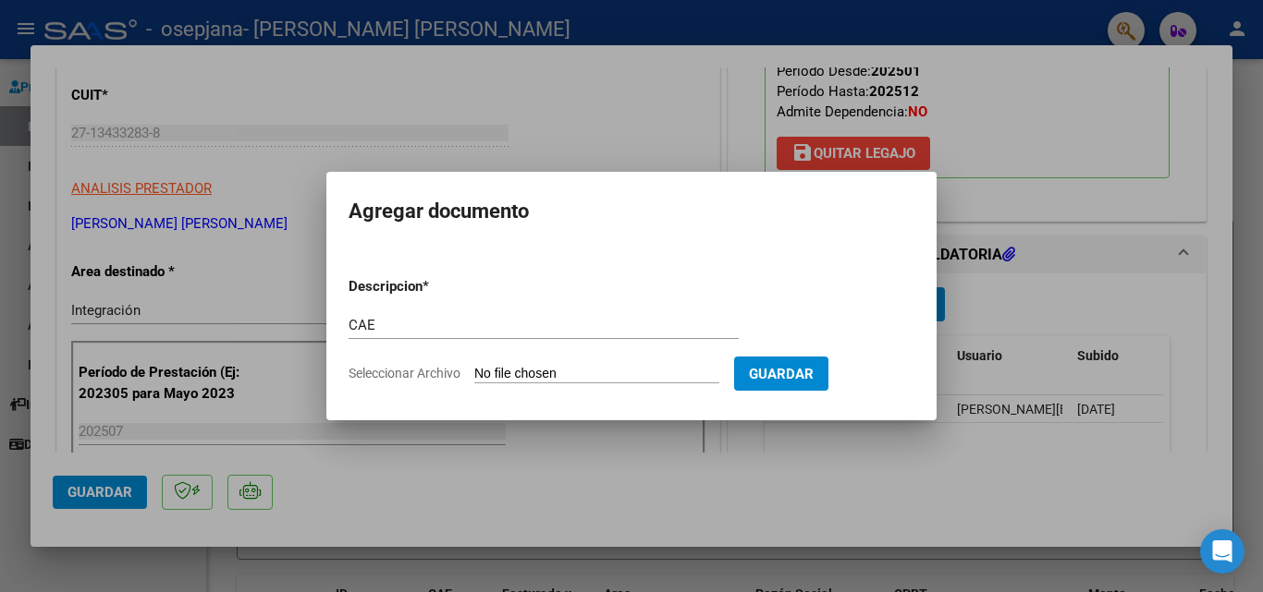
type input "C:\fakepath\cae 3153.pdf"
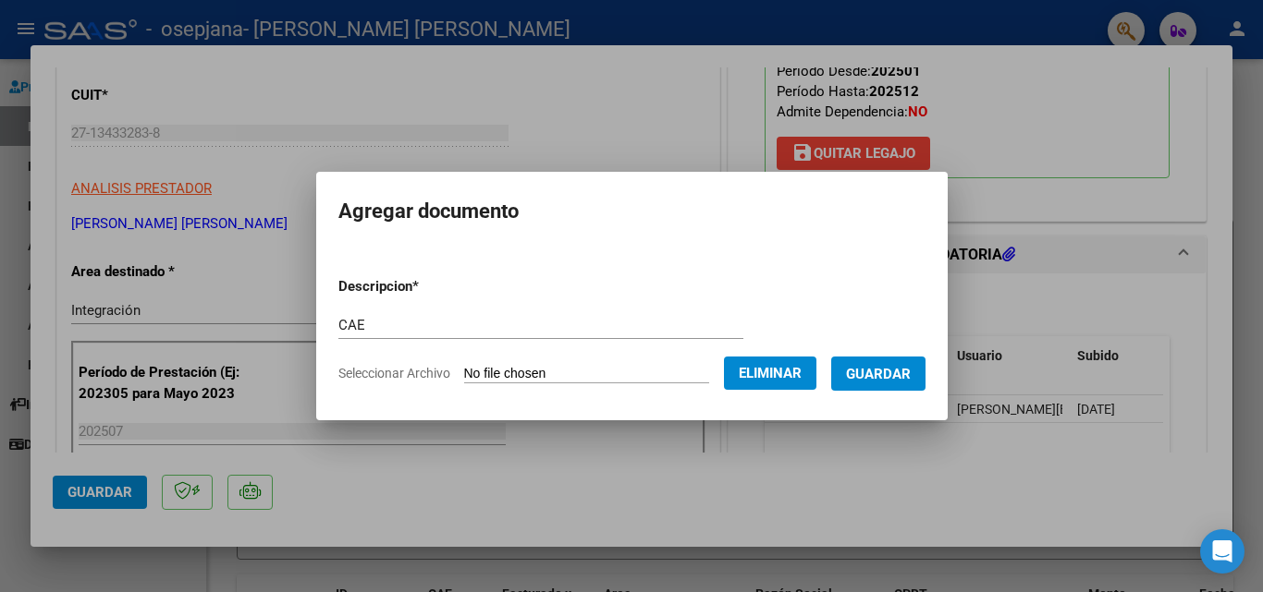
click at [897, 378] on span "Guardar" at bounding box center [878, 374] width 65 height 17
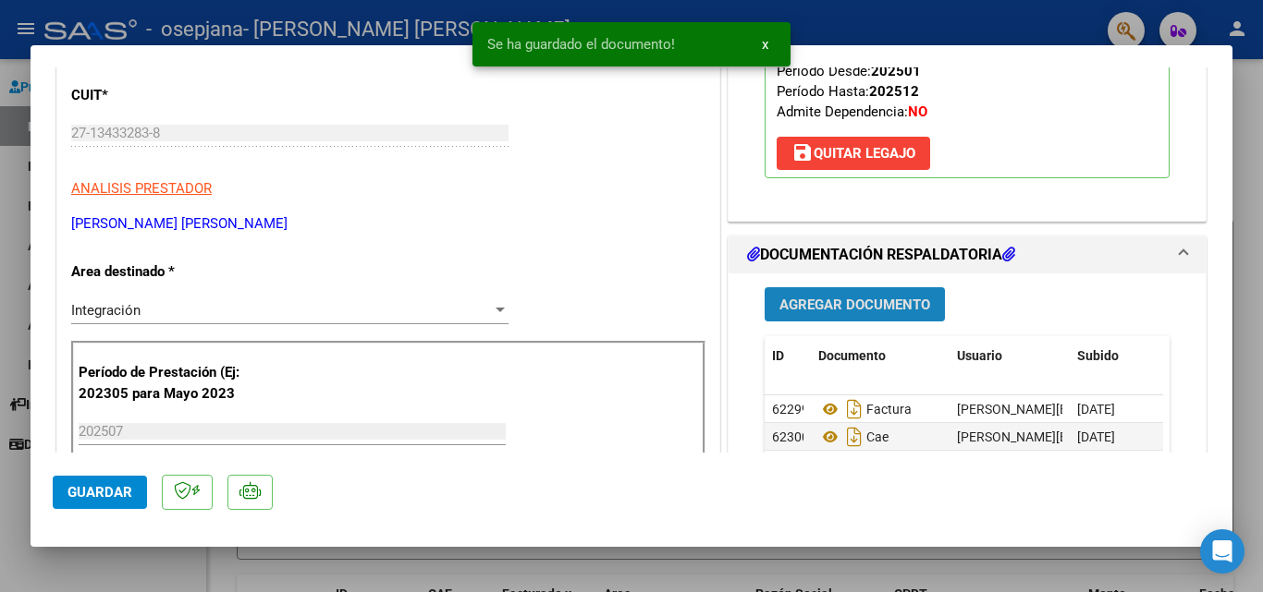
click at [835, 297] on span "Agregar Documento" at bounding box center [854, 305] width 151 height 17
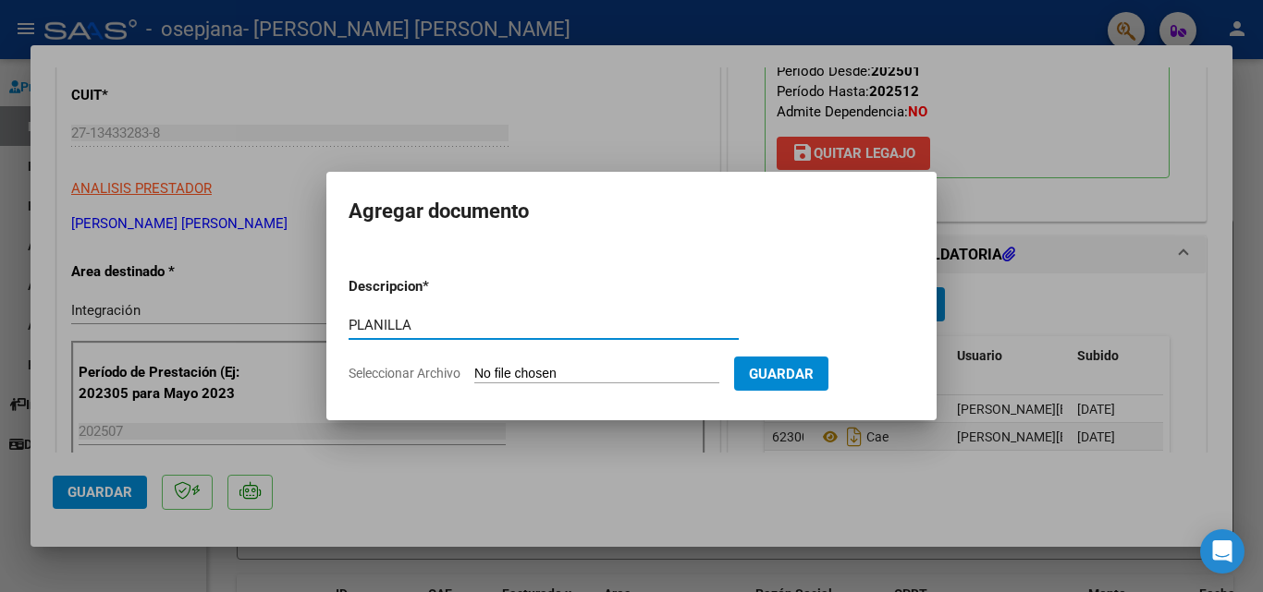
type input "PLANILLA"
click at [506, 376] on input "Seleccionar Archivo" at bounding box center [596, 375] width 245 height 18
type input "C:\fakepath\[PERSON_NAME] .pdf"
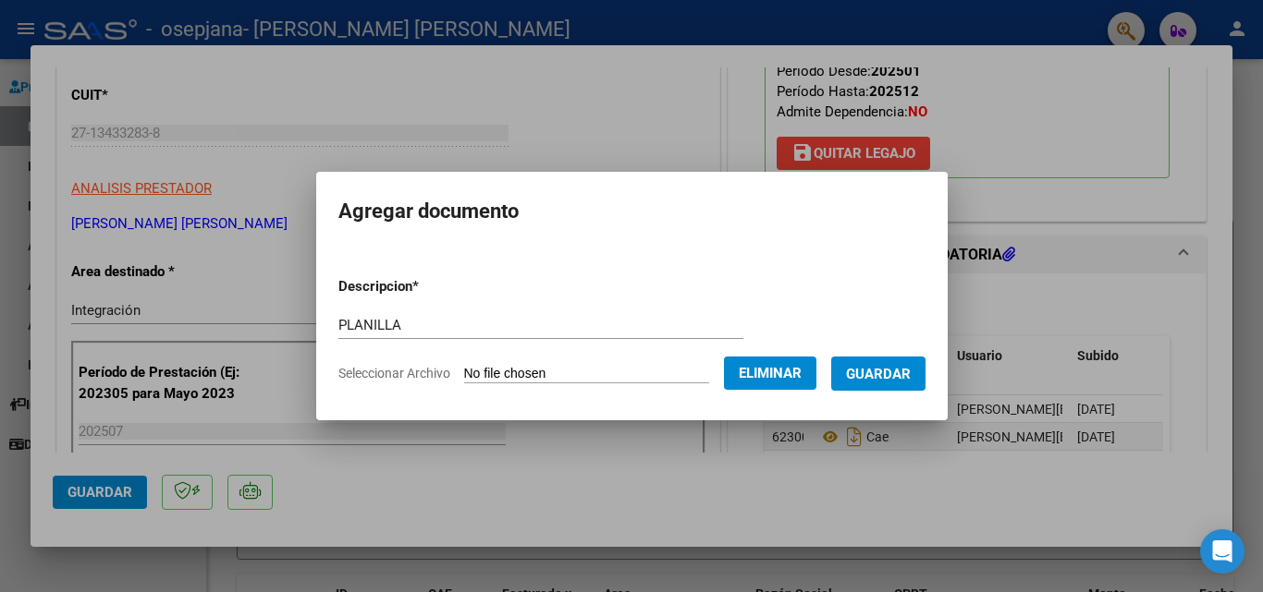
click at [904, 372] on span "Guardar" at bounding box center [878, 374] width 65 height 17
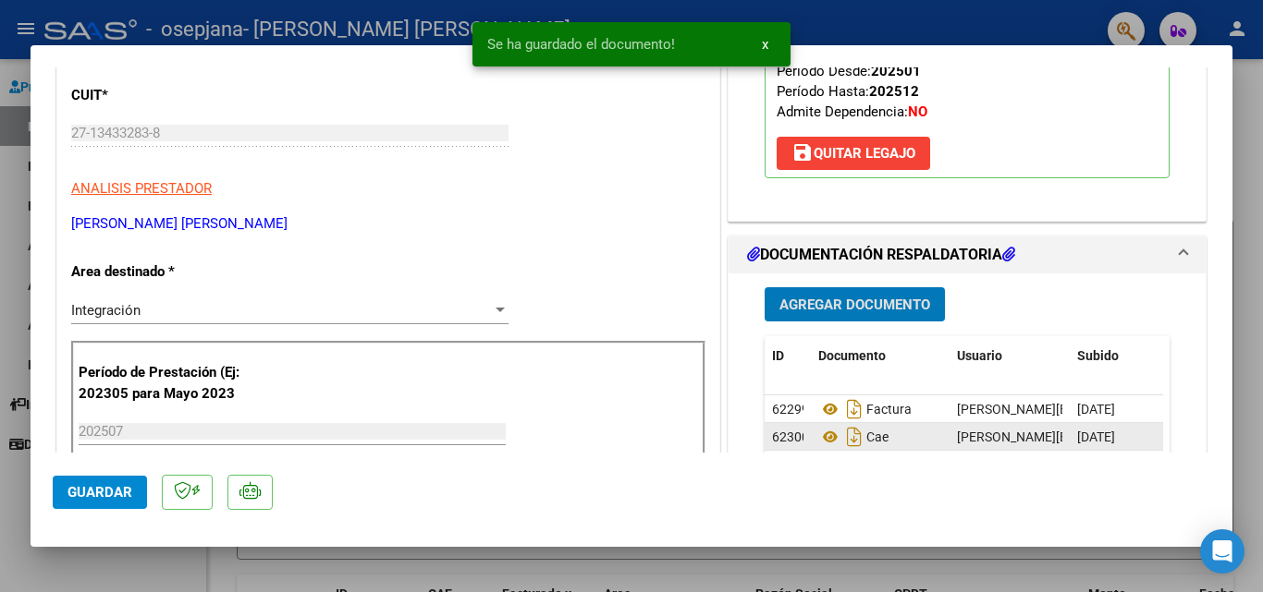
scroll to position [370, 0]
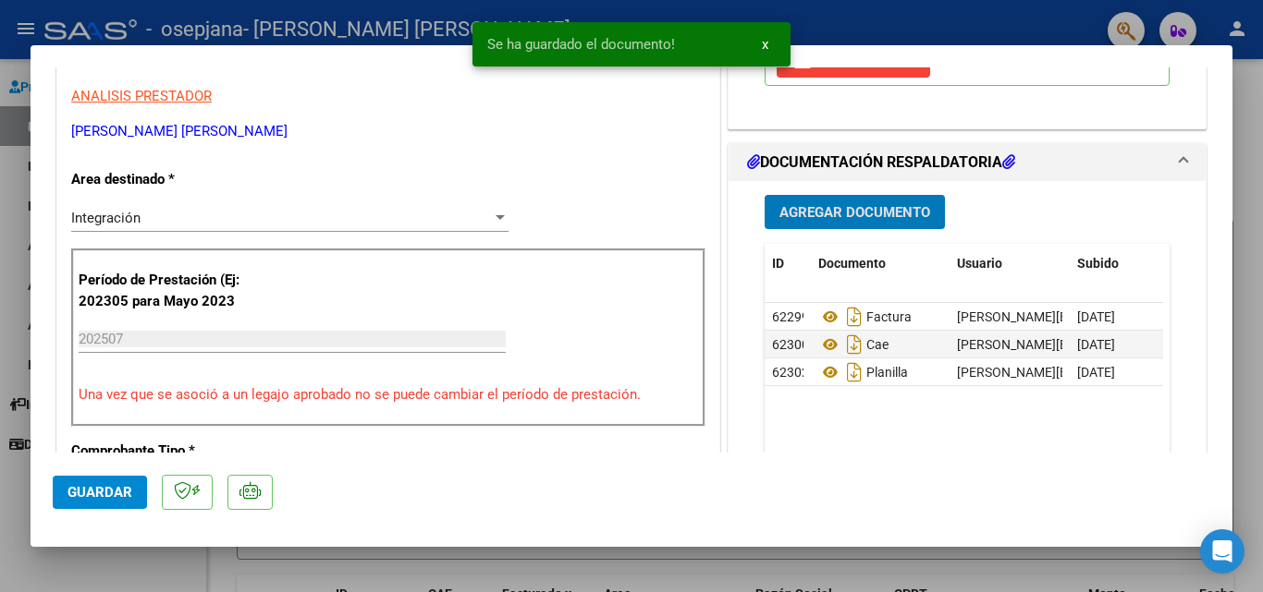
click at [845, 204] on span "Agregar Documento" at bounding box center [854, 212] width 151 height 17
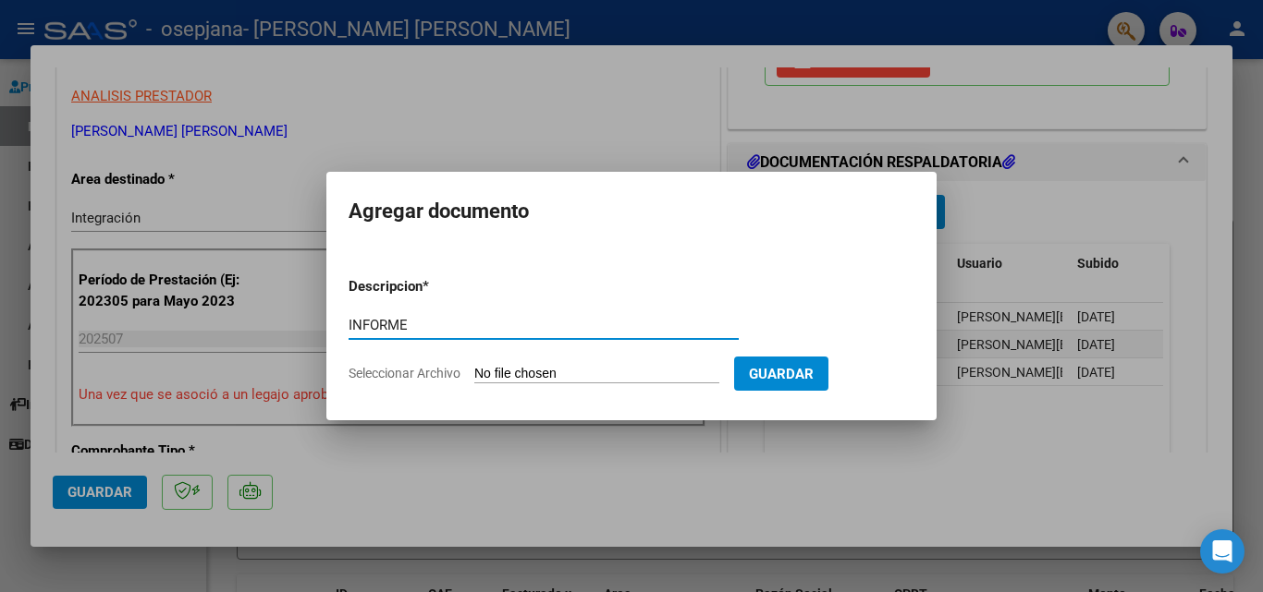
type input "INFORME"
click at [491, 375] on input "Seleccionar Archivo" at bounding box center [596, 375] width 245 height 18
type input "C:\fakepath\Informe R [PERSON_NAME][DATE].docx"
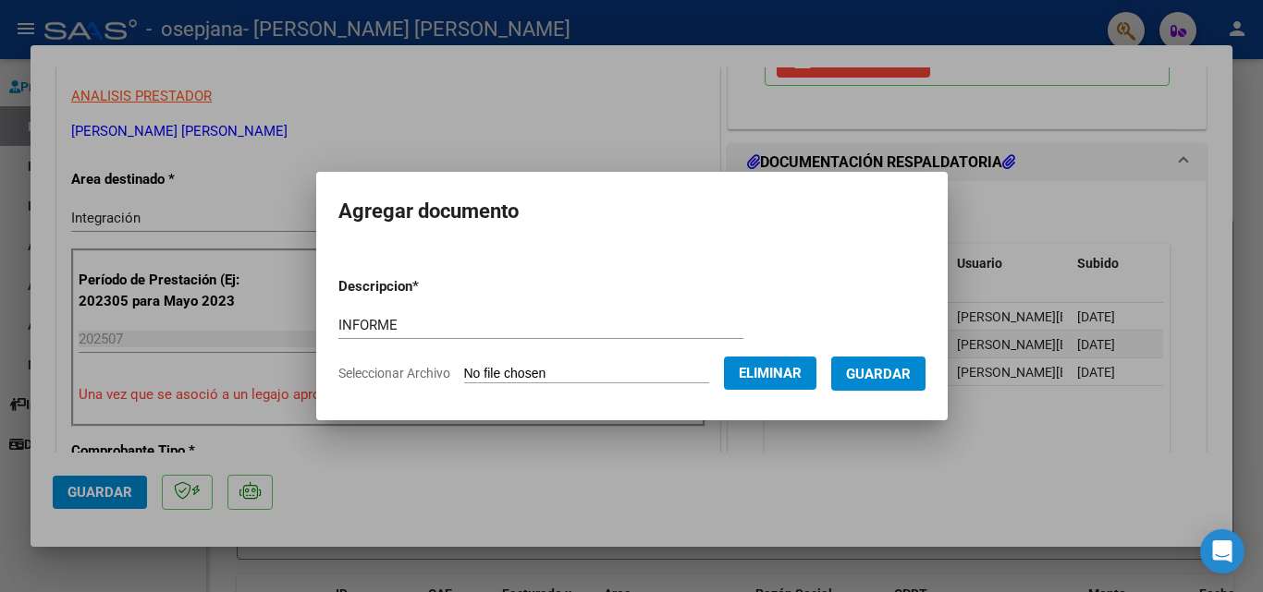
click at [905, 372] on span "Guardar" at bounding box center [878, 374] width 65 height 17
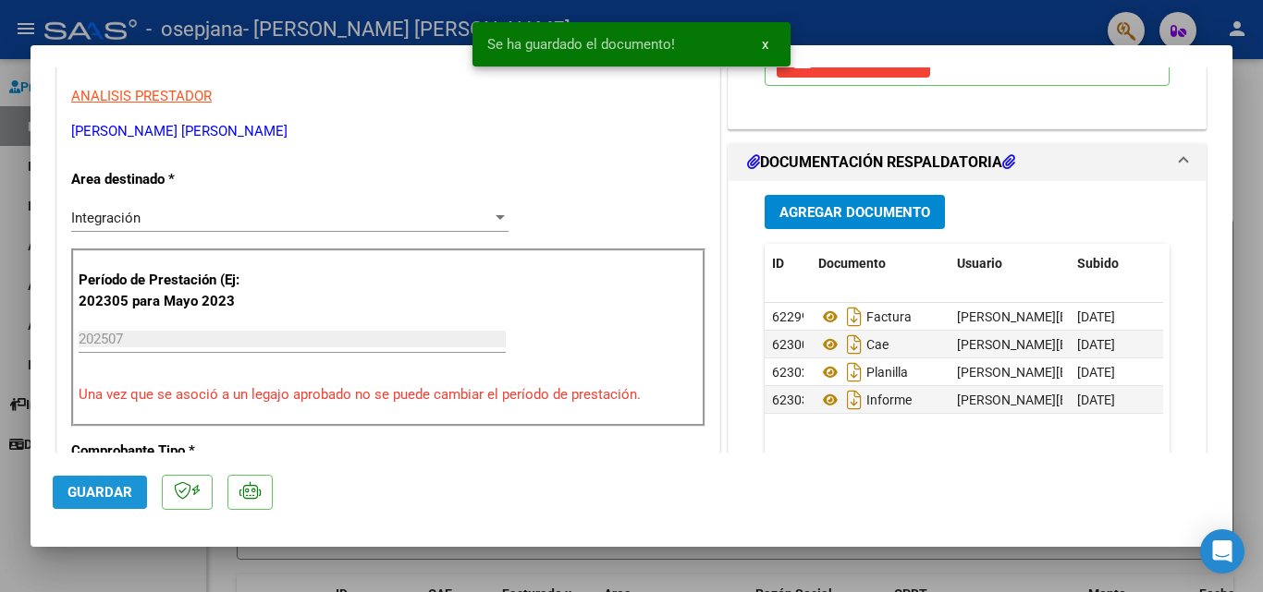
click at [94, 488] on span "Guardar" at bounding box center [99, 492] width 65 height 17
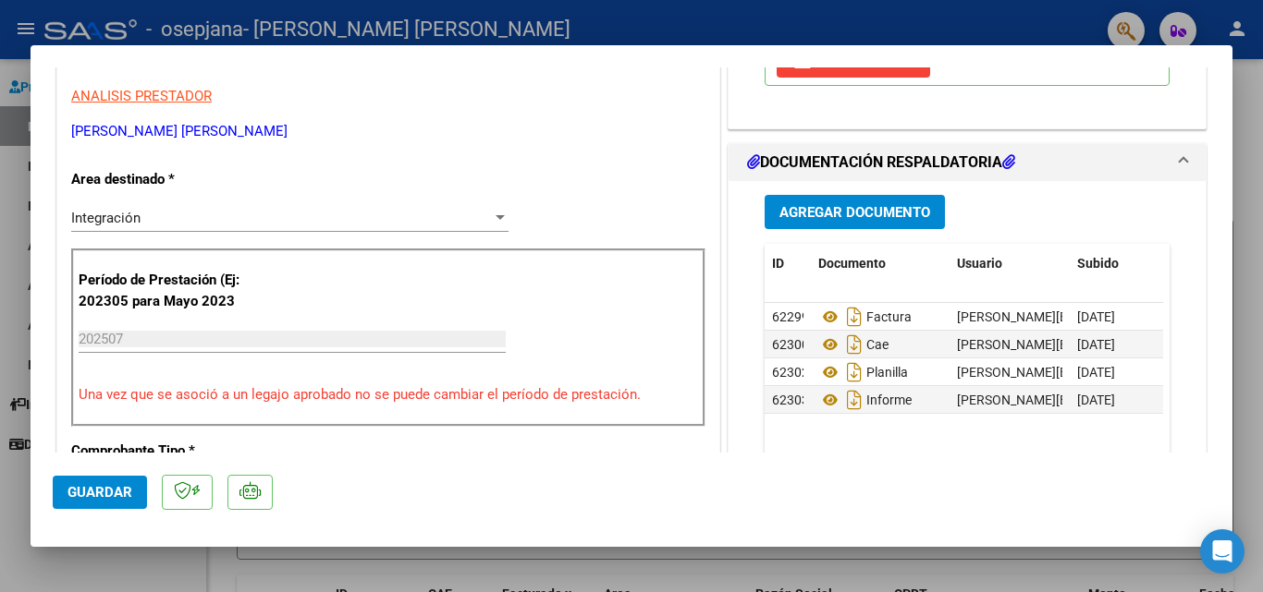
click at [19, 486] on div at bounding box center [631, 296] width 1263 height 592
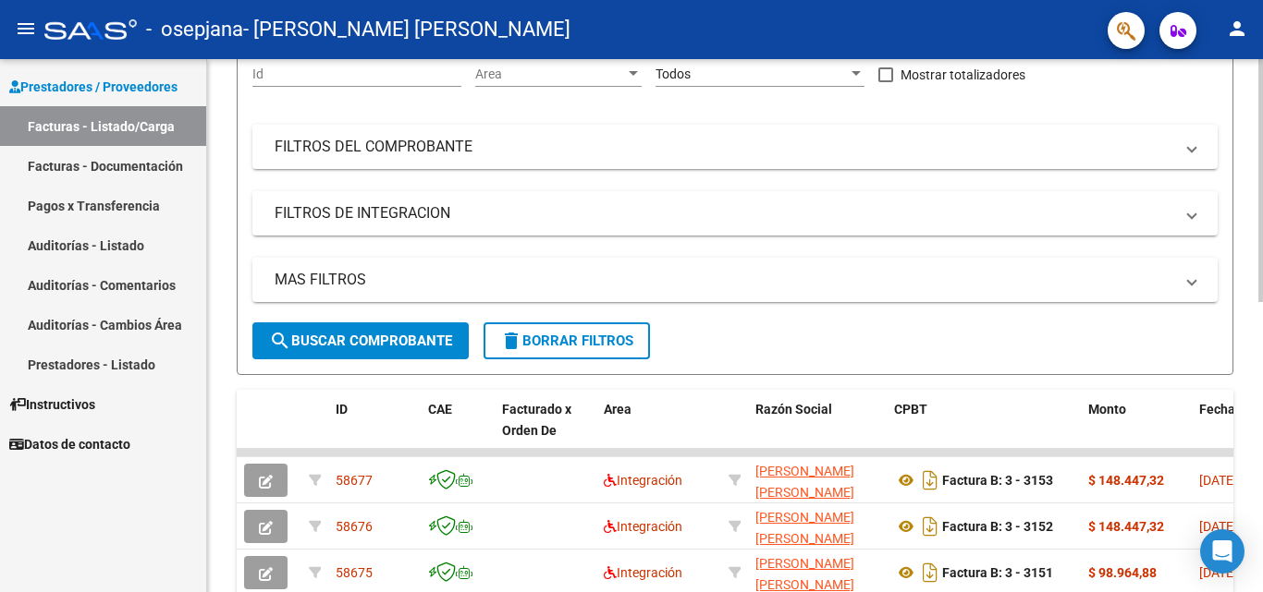
scroll to position [0, 0]
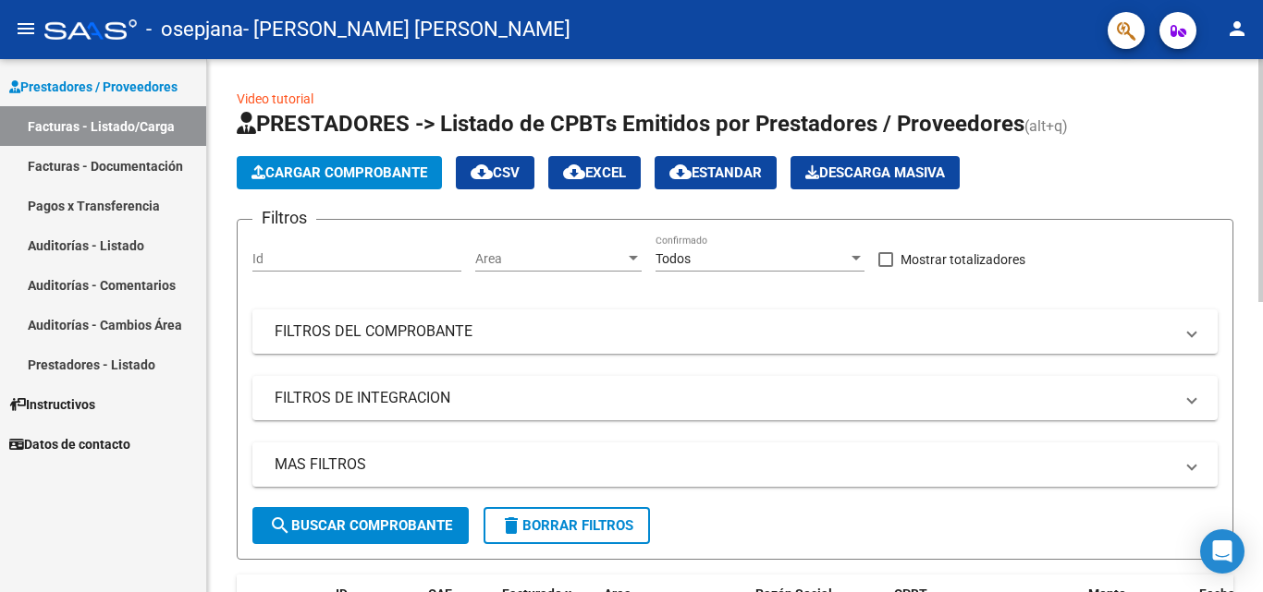
click at [393, 171] on span "Cargar Comprobante" at bounding box center [339, 173] width 176 height 17
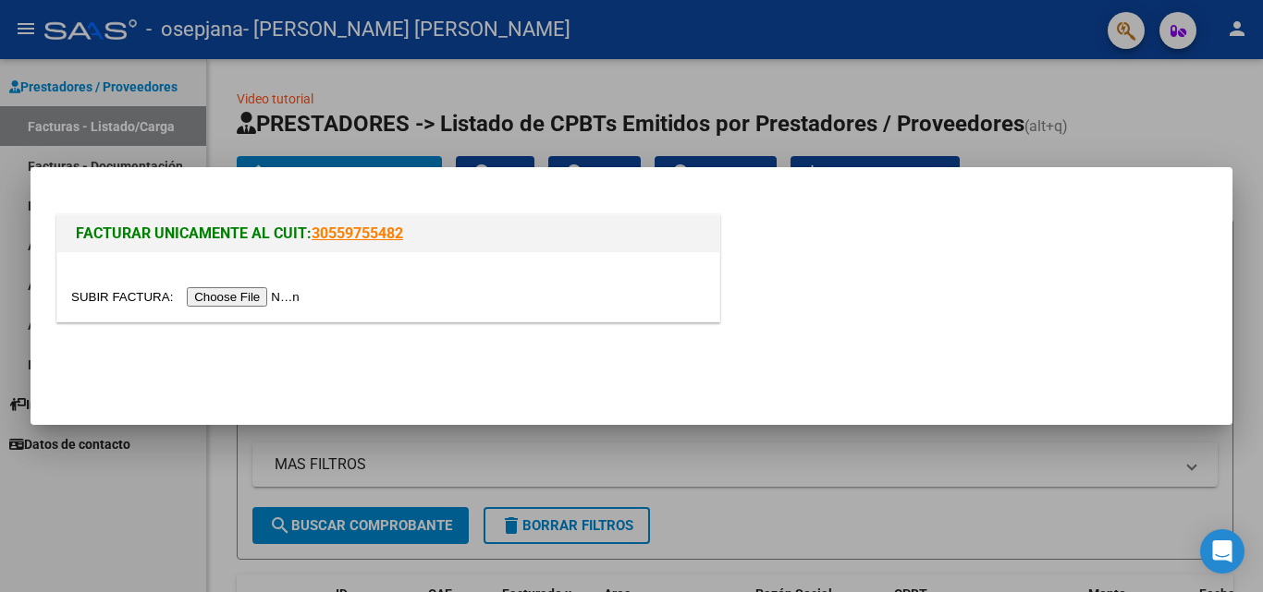
click at [258, 299] on input "file" at bounding box center [188, 296] width 234 height 19
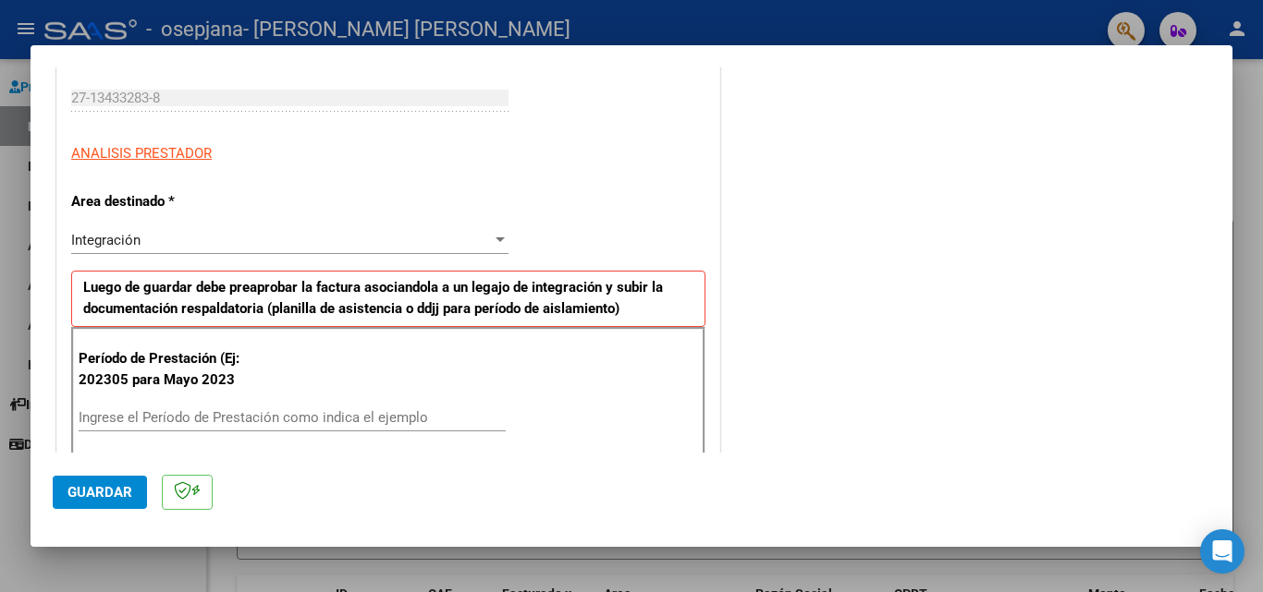
scroll to position [370, 0]
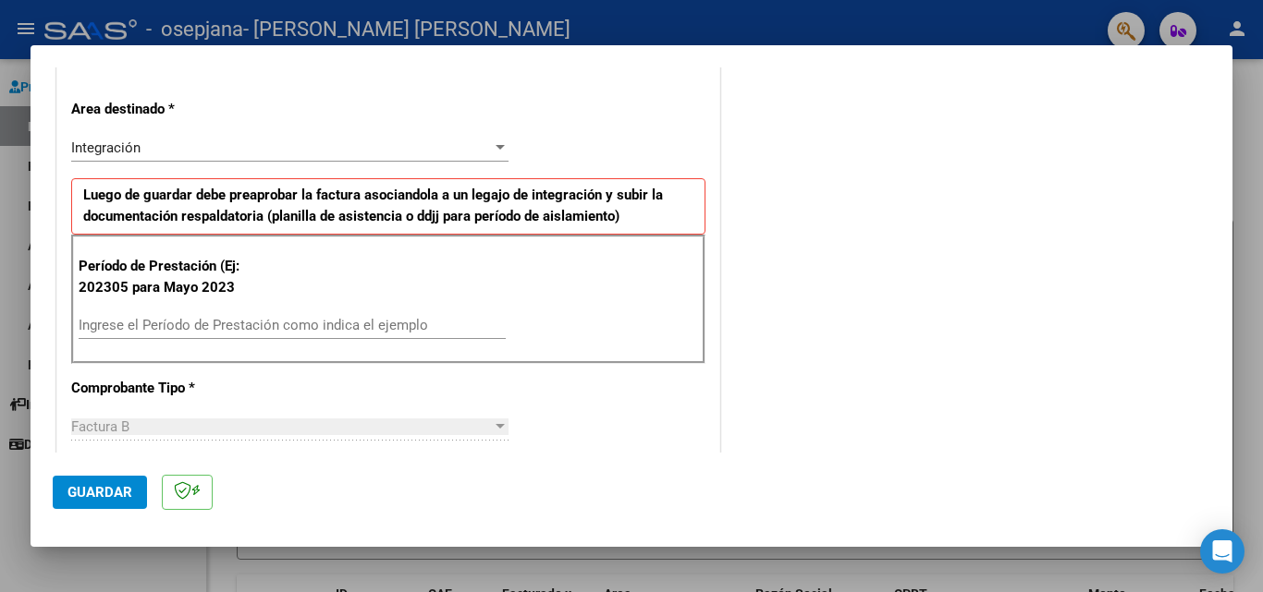
click at [177, 329] on input "Ingrese el Período de Prestación como indica el ejemplo" at bounding box center [292, 325] width 427 height 17
type input "202507"
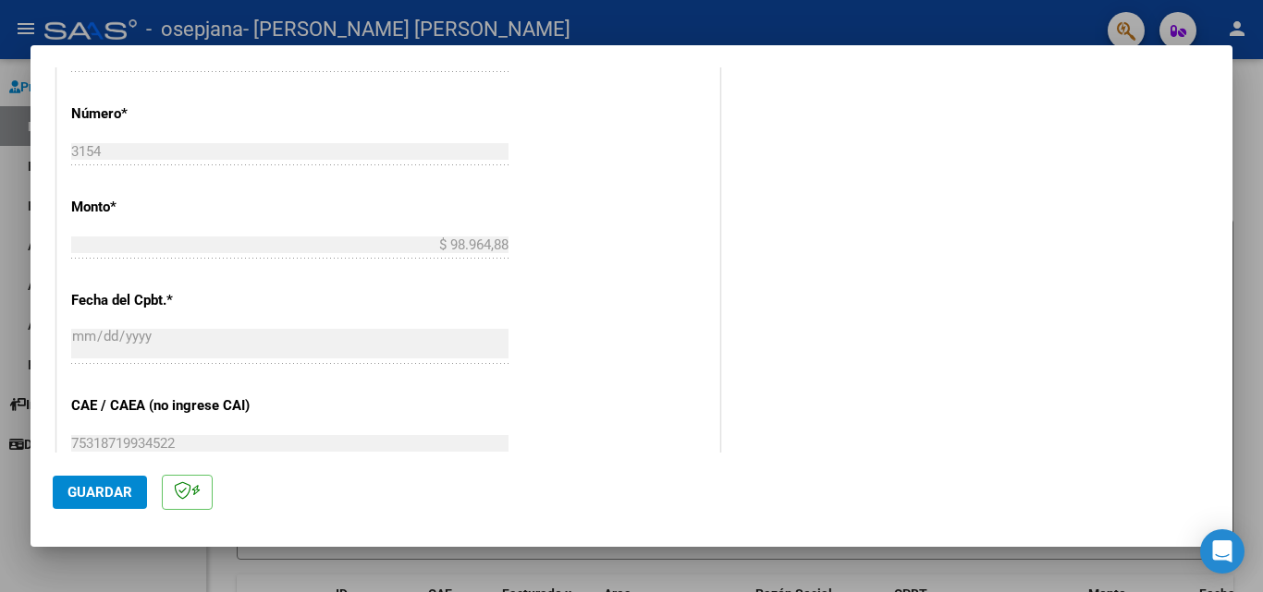
scroll to position [1017, 0]
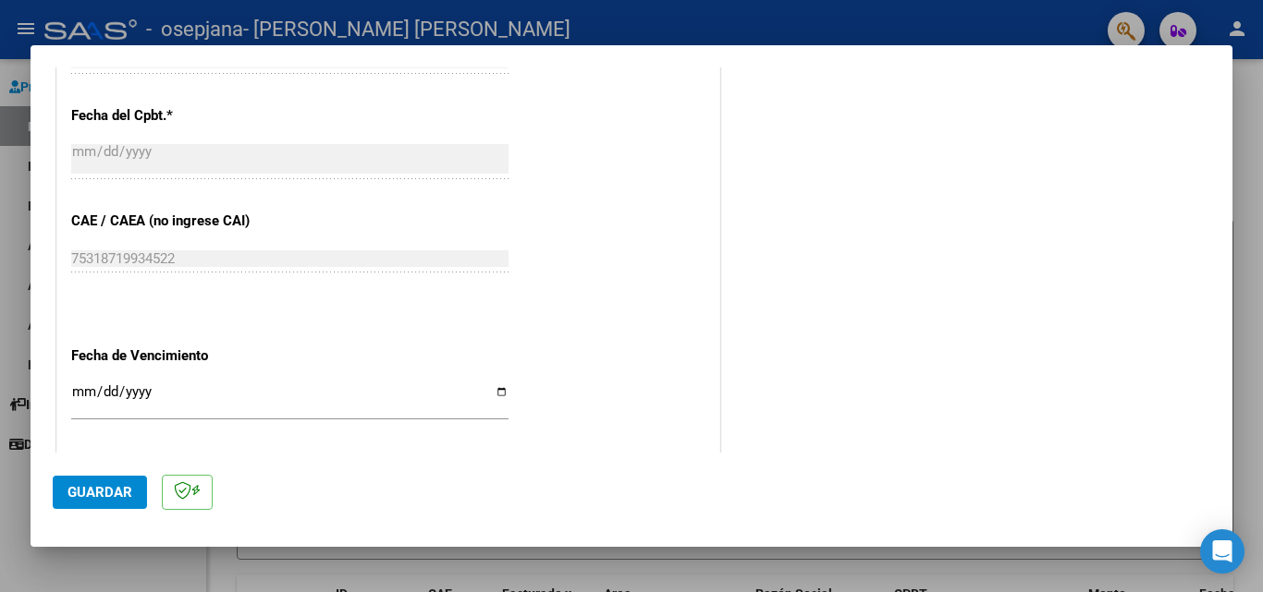
click at [489, 388] on input "Ingresar la fecha" at bounding box center [289, 400] width 437 height 30
type input "[DATE]"
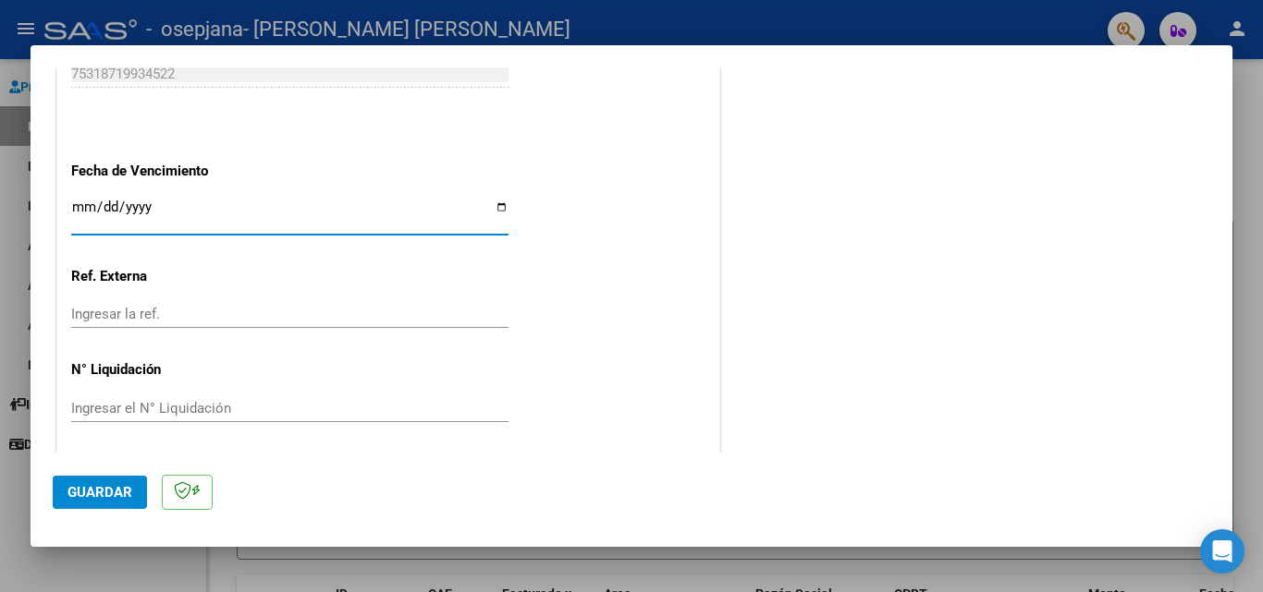
click at [86, 484] on span "Guardar" at bounding box center [99, 492] width 65 height 17
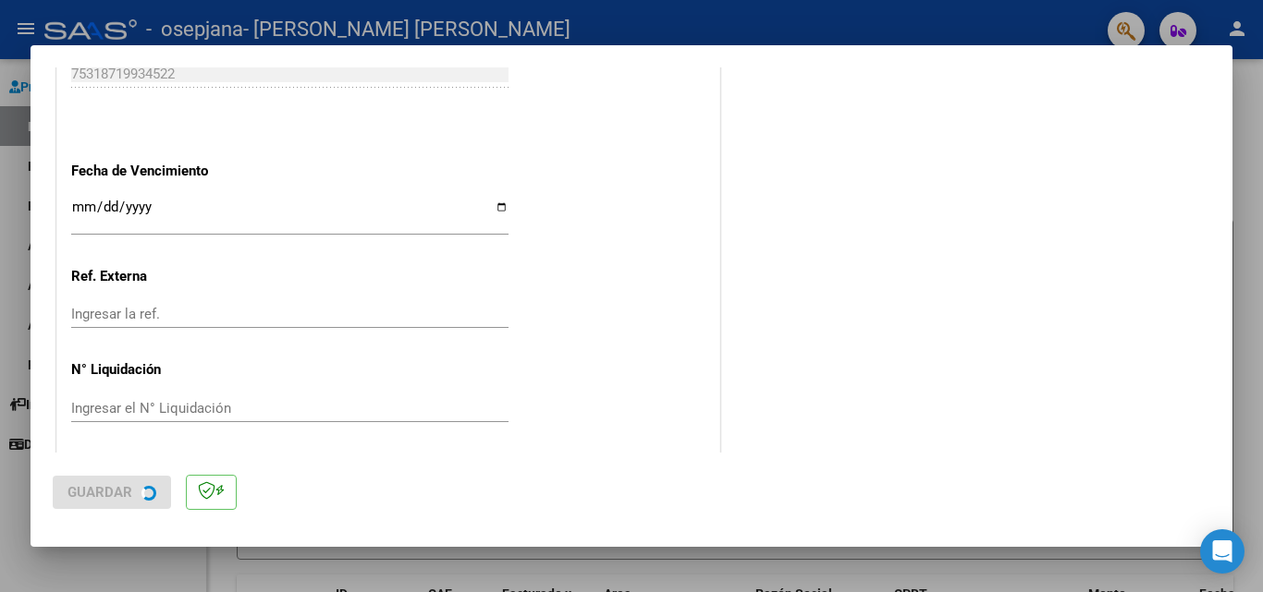
scroll to position [0, 0]
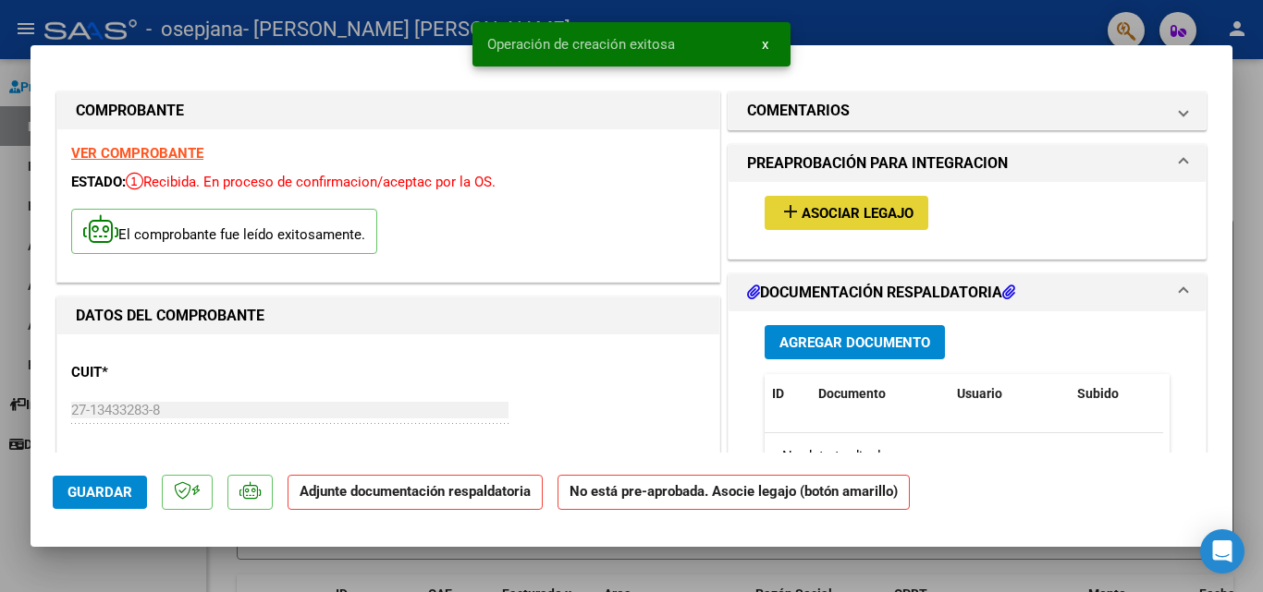
click at [853, 216] on span "Asociar Legajo" at bounding box center [857, 213] width 112 height 17
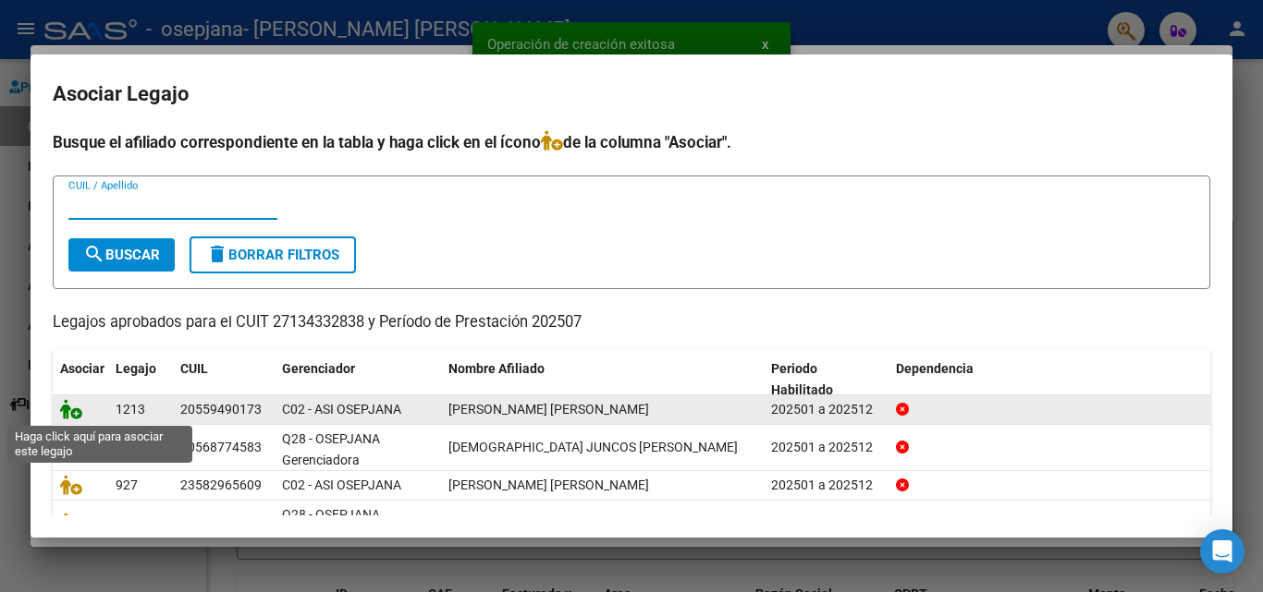
click at [73, 410] on icon at bounding box center [71, 409] width 22 height 20
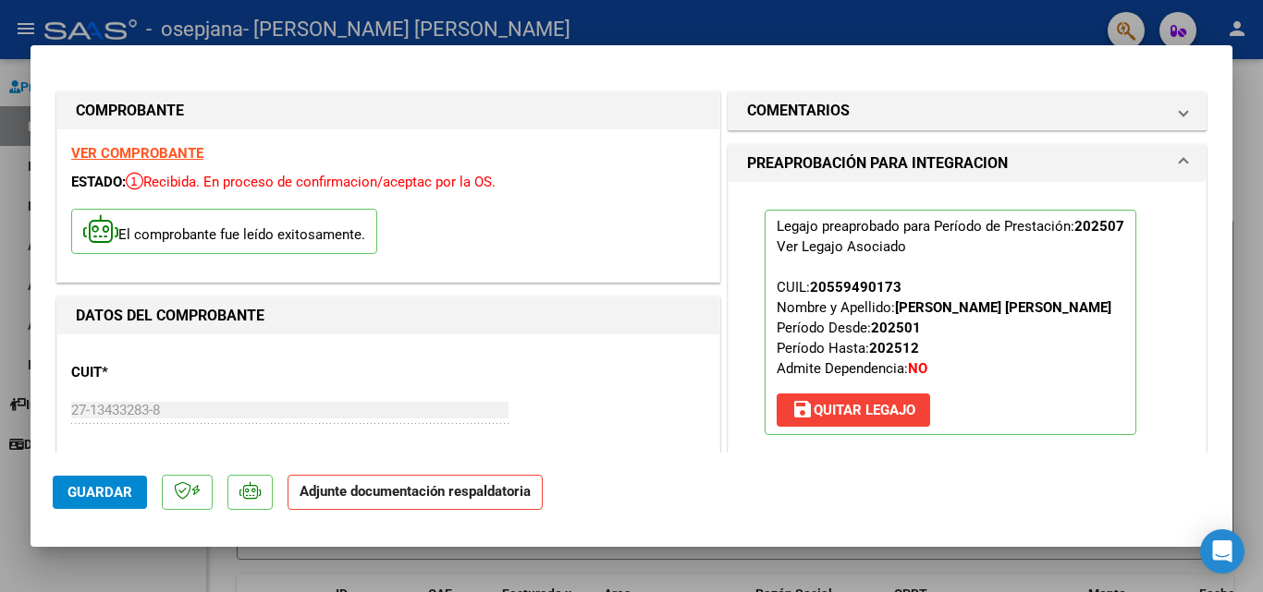
scroll to position [185, 0]
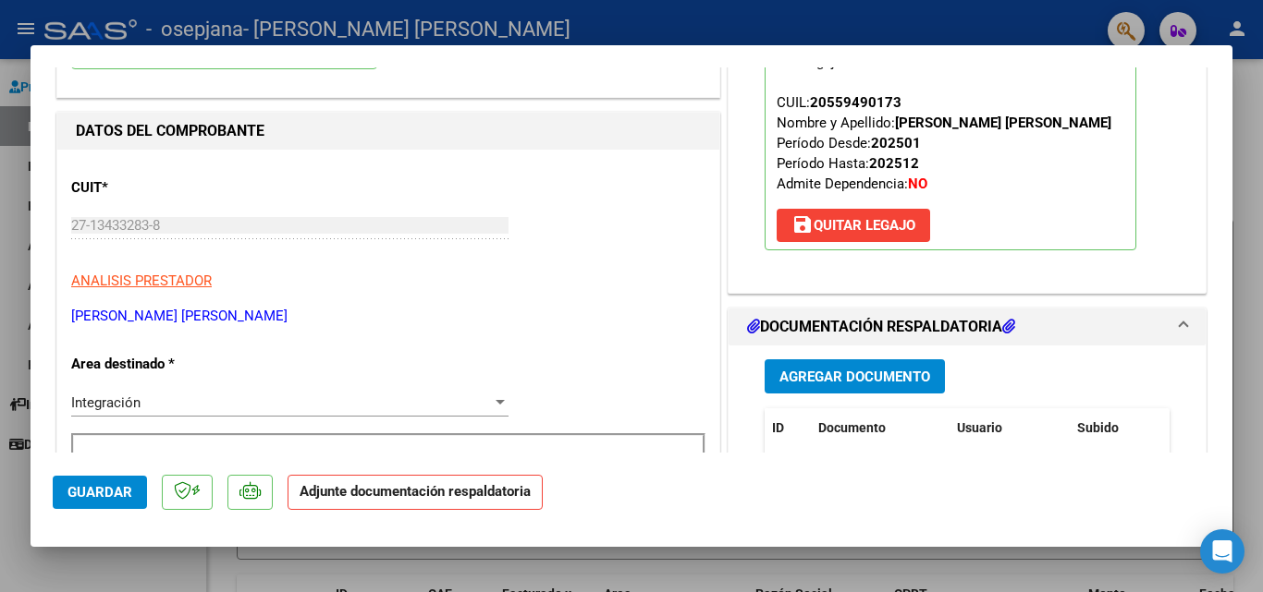
click at [877, 368] on span "Agregar Documento" at bounding box center [854, 376] width 151 height 17
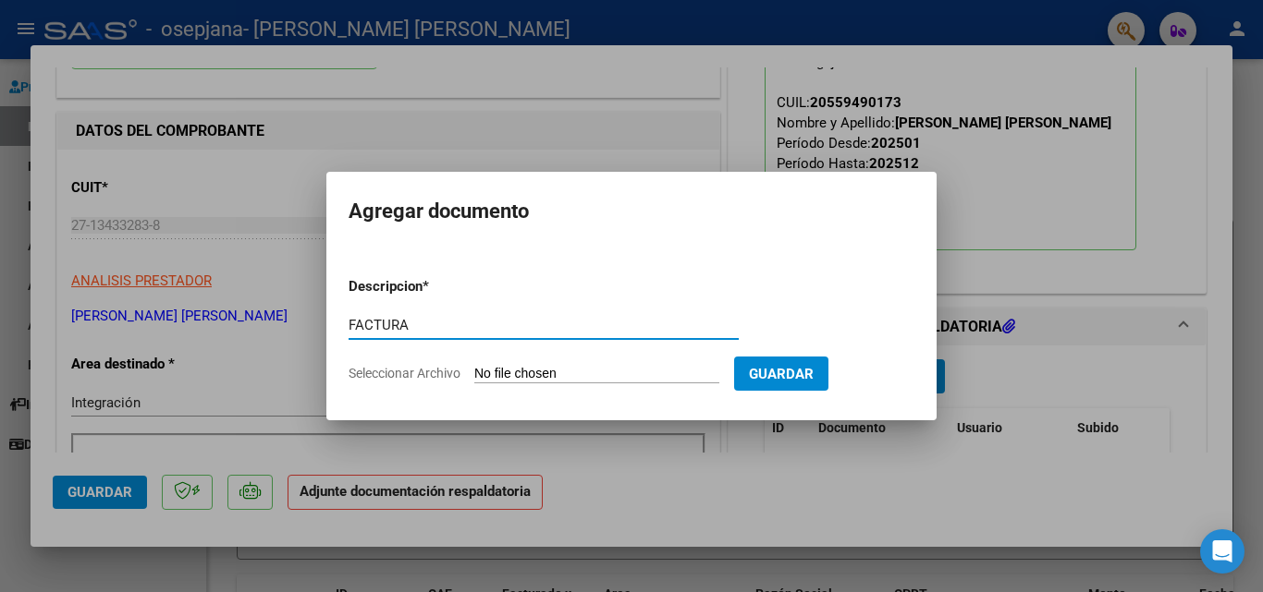
type input "FACTURA"
click at [516, 376] on input "Seleccionar Archivo" at bounding box center [596, 375] width 245 height 18
type input "C:\fakepath\27134332838_006_00003_00003154.pdf"
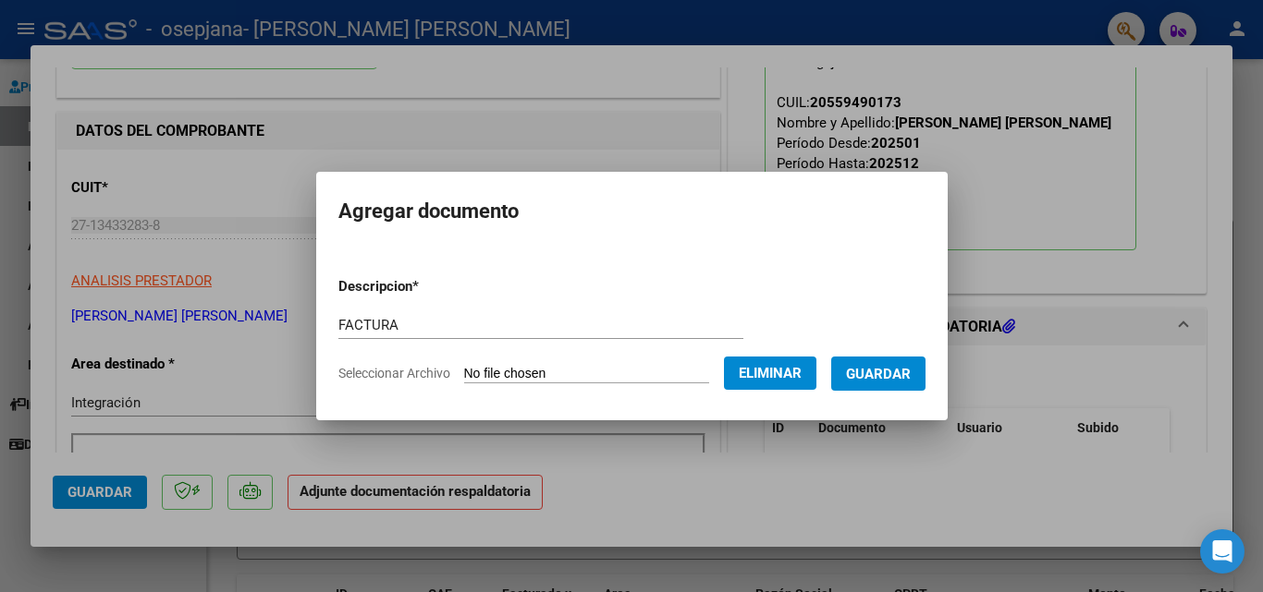
click at [882, 373] on span "Guardar" at bounding box center [878, 374] width 65 height 17
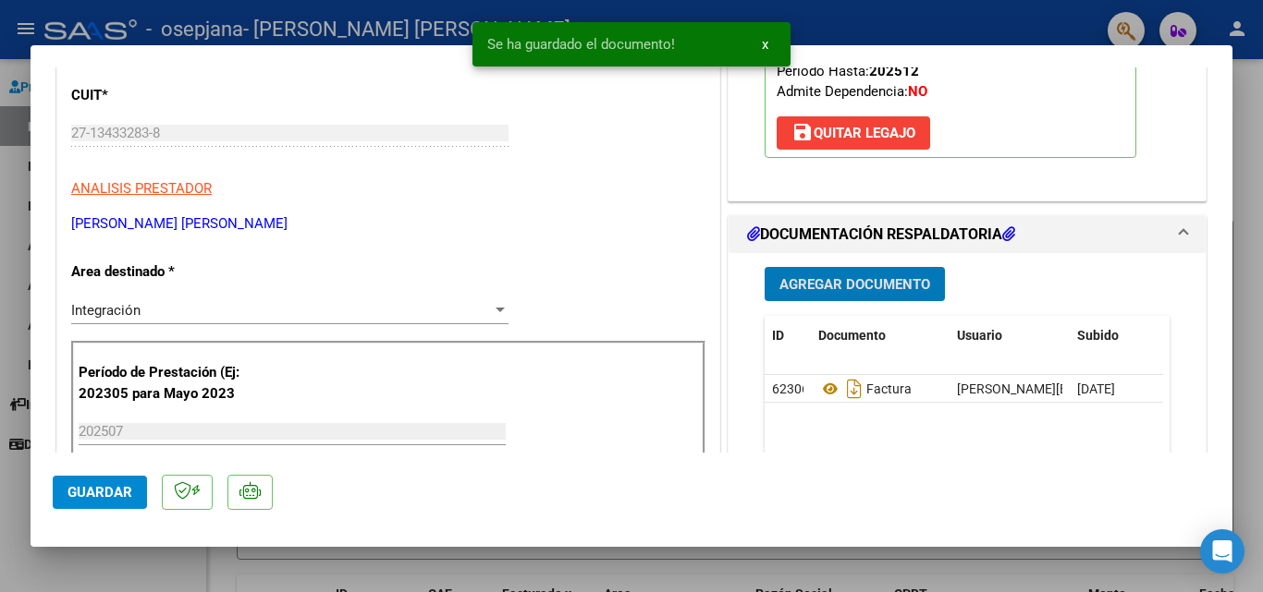
scroll to position [370, 0]
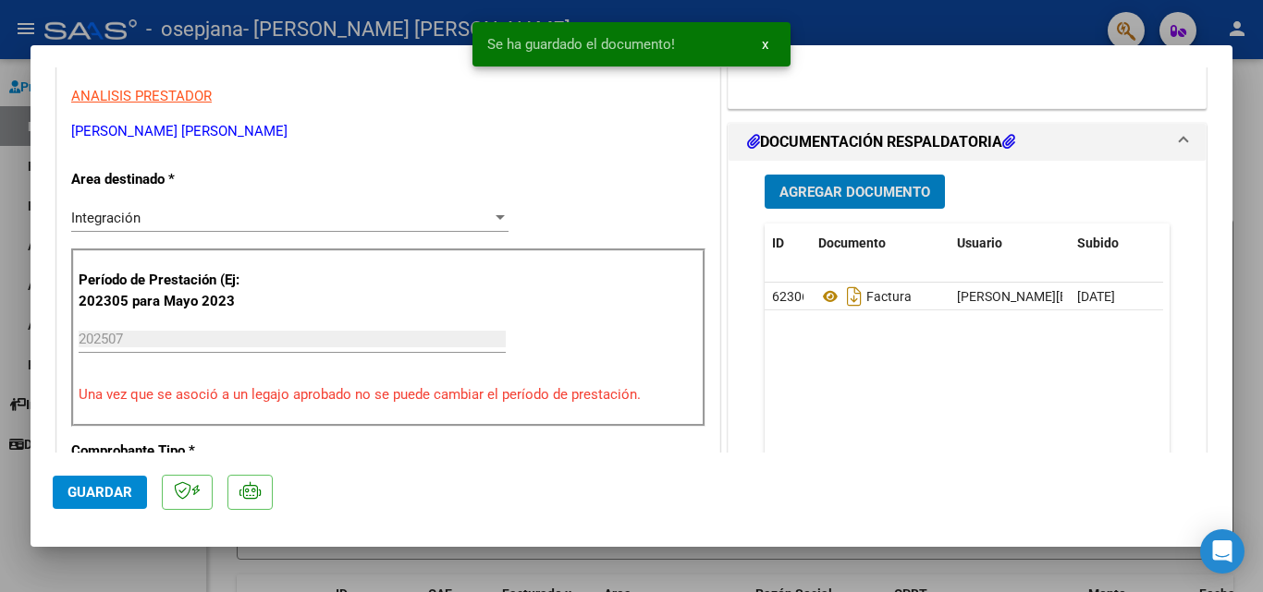
click at [897, 191] on span "Agregar Documento" at bounding box center [854, 192] width 151 height 17
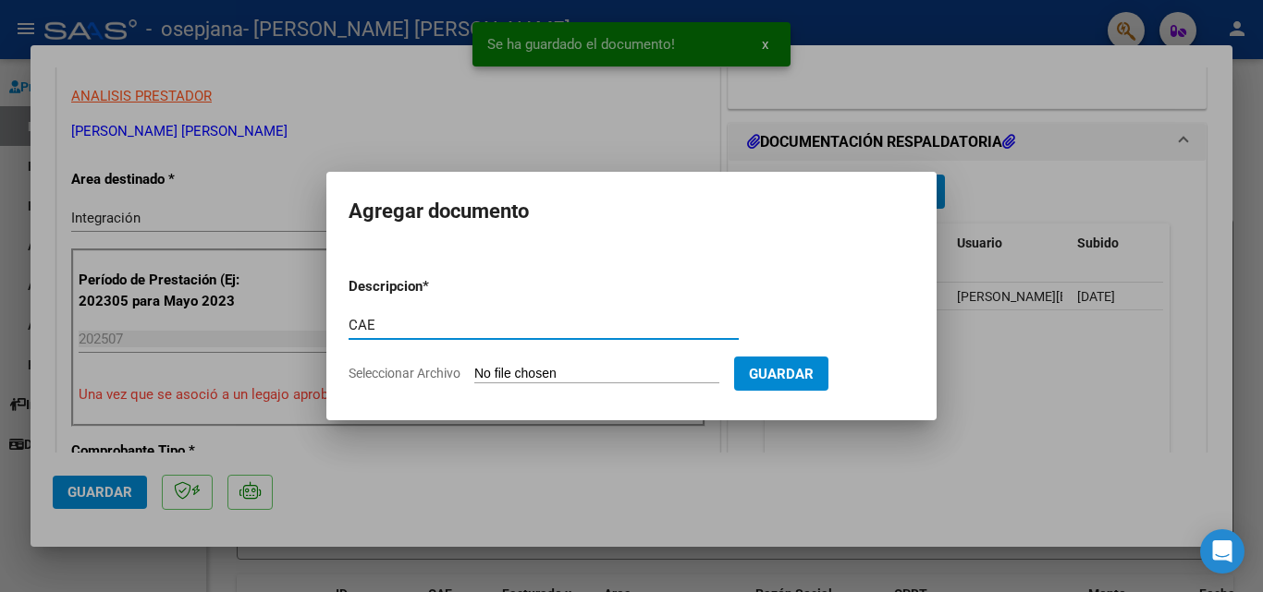
type input "CAE"
click at [500, 374] on input "Seleccionar Archivo" at bounding box center [596, 375] width 245 height 18
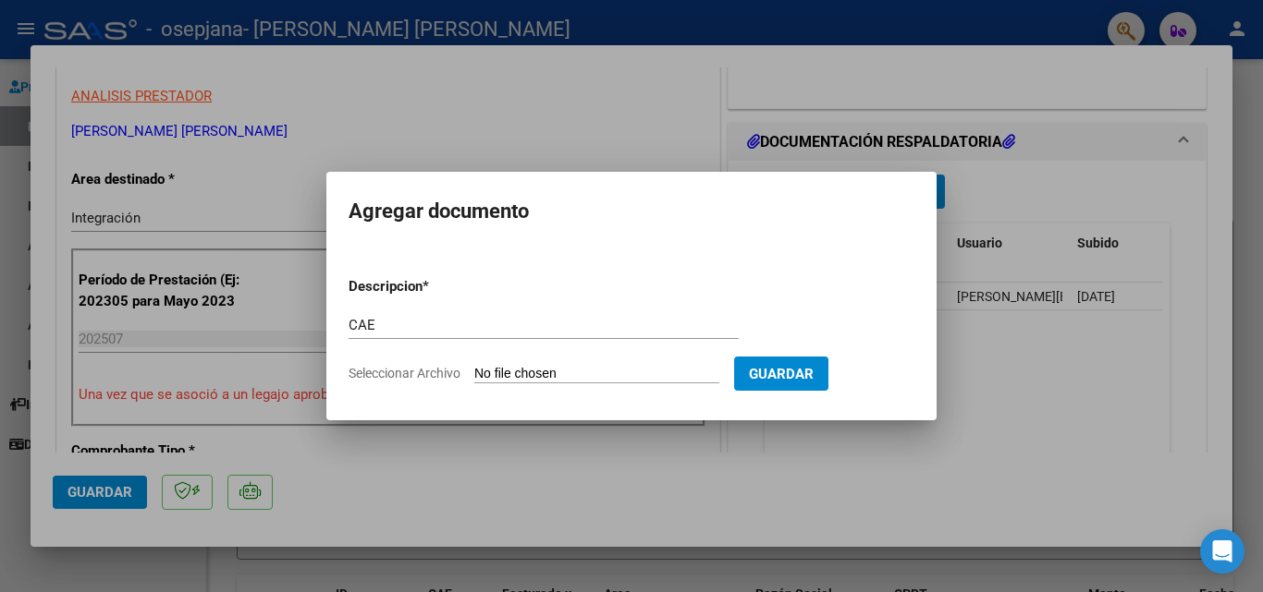
type input "C:\fakepath\CAE 3154.pdf"
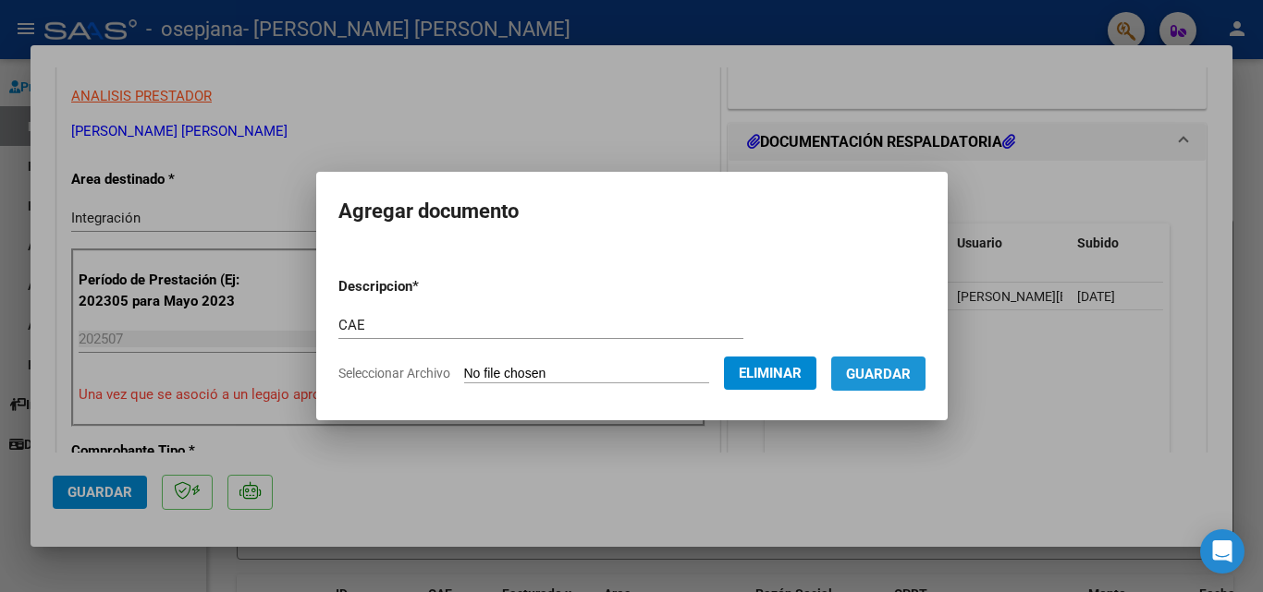
click at [896, 375] on span "Guardar" at bounding box center [878, 374] width 65 height 17
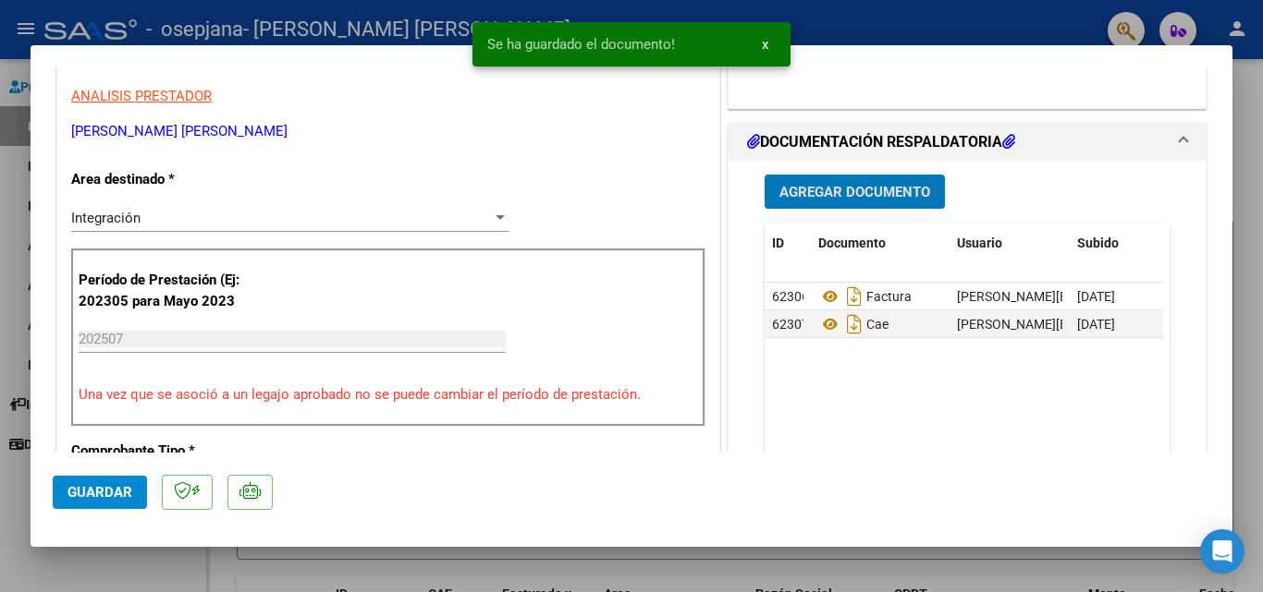
click at [857, 182] on button "Agregar Documento" at bounding box center [854, 192] width 180 height 34
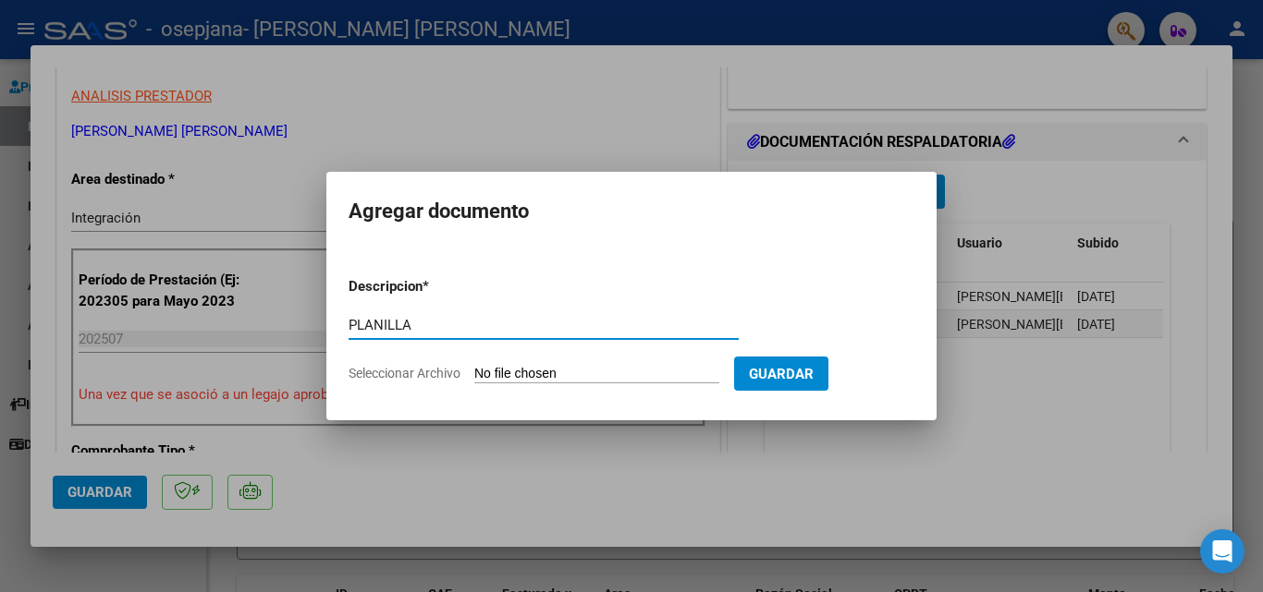
type input "PLANILLA"
click at [534, 374] on input "Seleccionar Archivo" at bounding box center [596, 375] width 245 height 18
type input "C:\fakepath\[PERSON_NAME] .pdf"
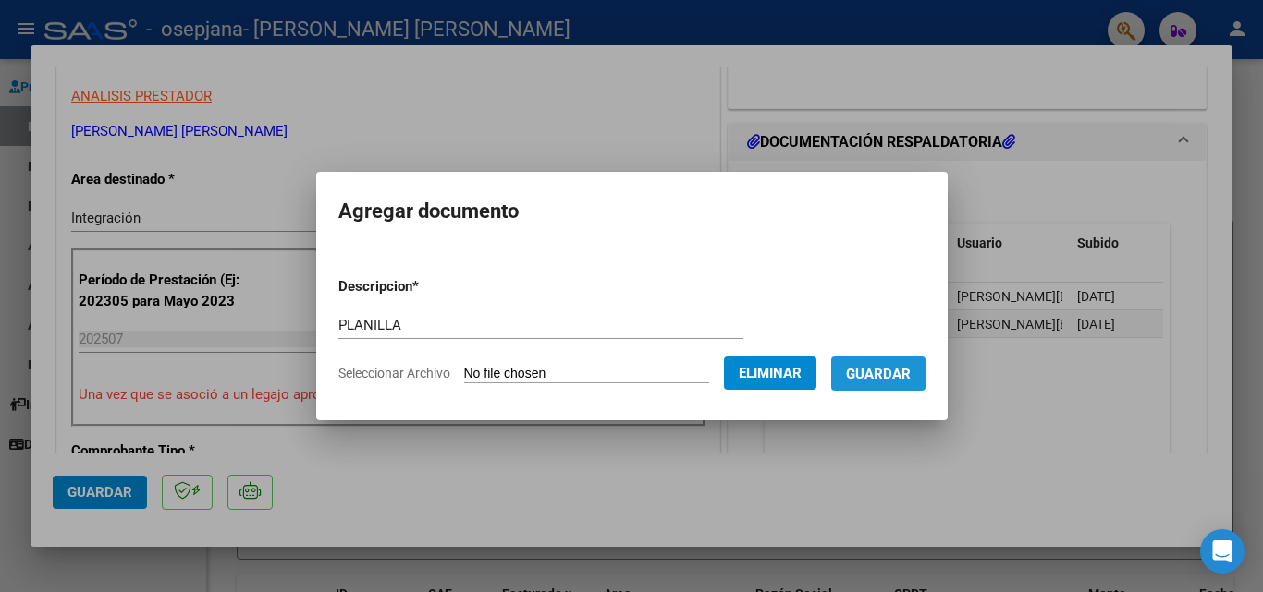
click at [910, 384] on button "Guardar" at bounding box center [878, 374] width 94 height 34
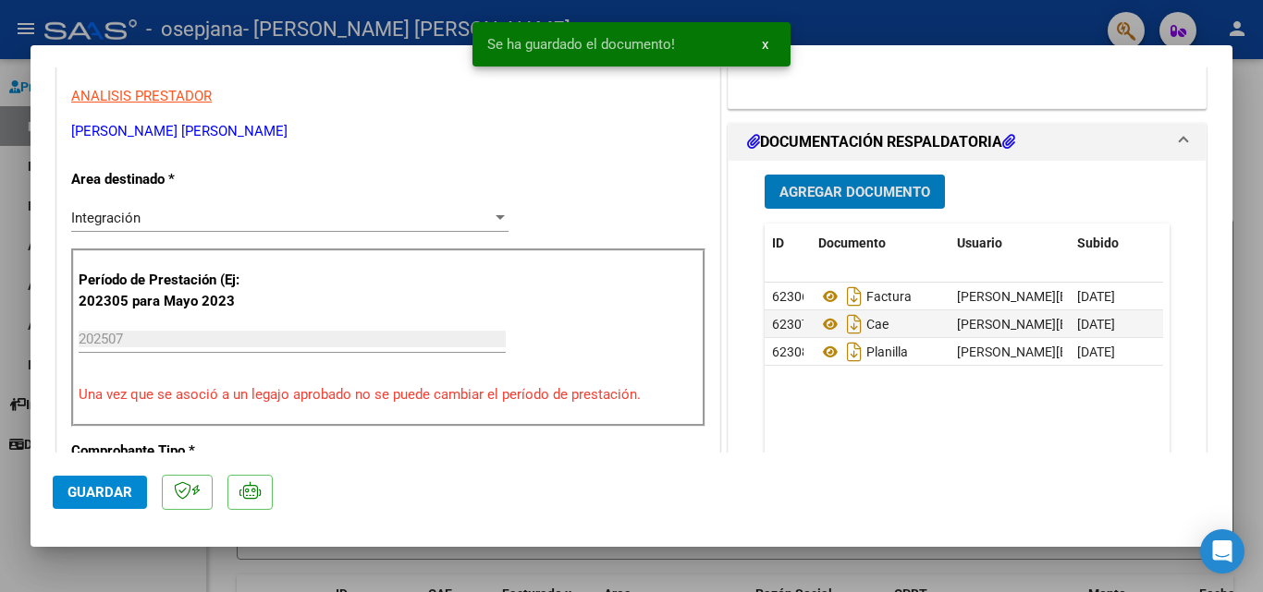
click at [846, 190] on span "Agregar Documento" at bounding box center [854, 192] width 151 height 17
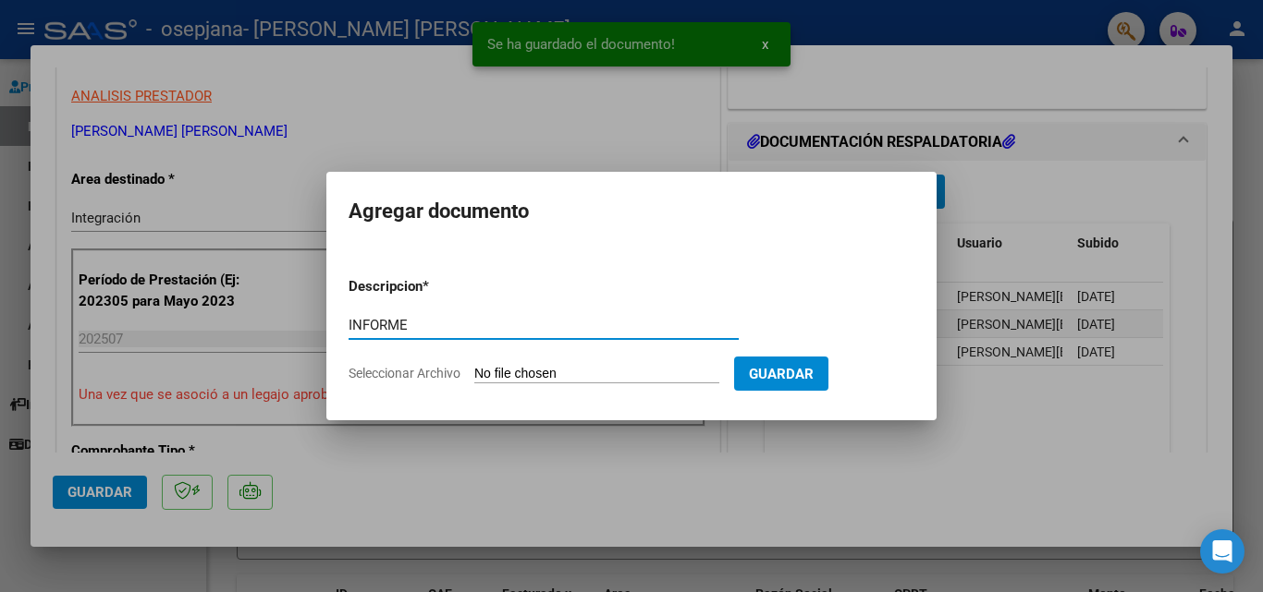
type input "INFORME"
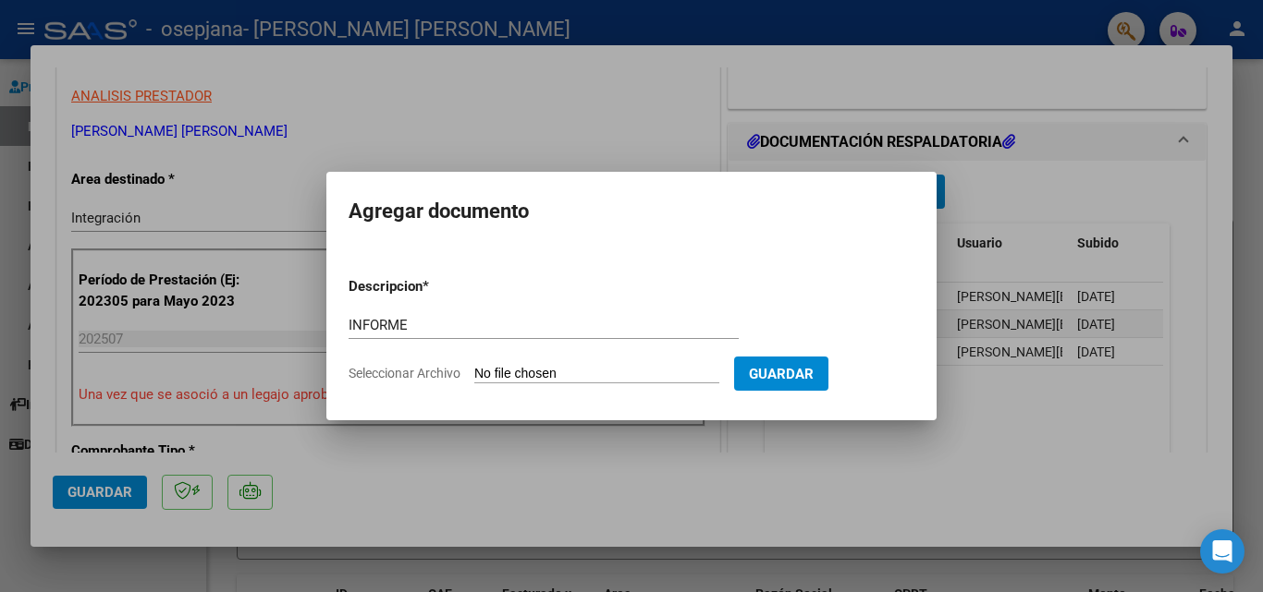
click at [499, 371] on input "Seleccionar Archivo" at bounding box center [596, 375] width 245 height 18
click at [604, 466] on div at bounding box center [631, 296] width 1263 height 592
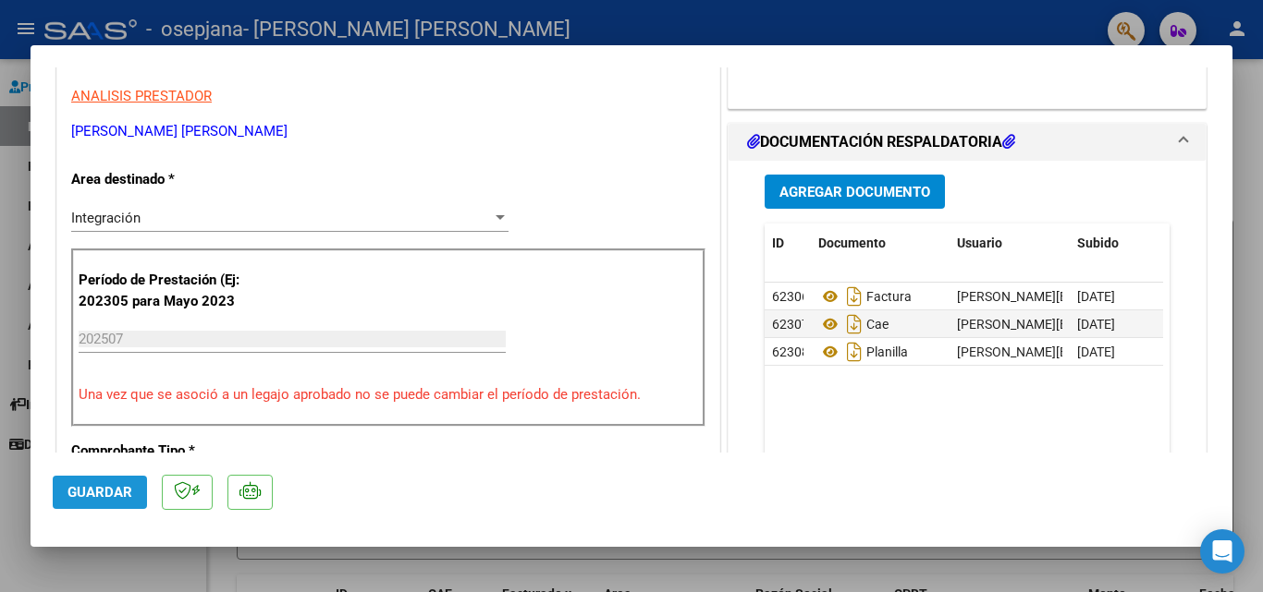
click at [123, 494] on span "Guardar" at bounding box center [99, 492] width 65 height 17
click at [897, 28] on div at bounding box center [631, 296] width 1263 height 592
